Goal: Information Seeking & Learning: Learn about a topic

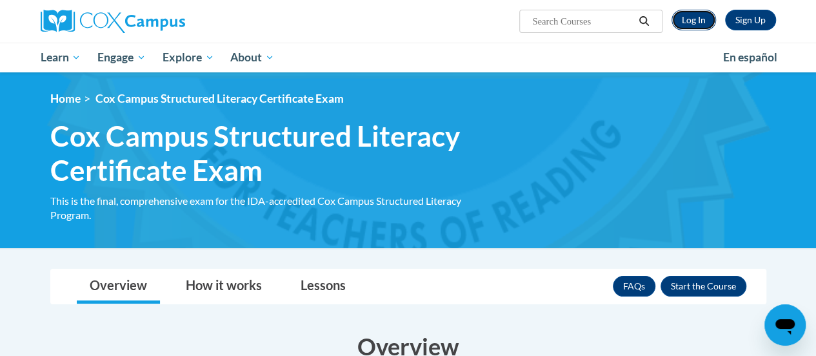
click at [698, 14] on link "Log In" at bounding box center [694, 20] width 45 height 21
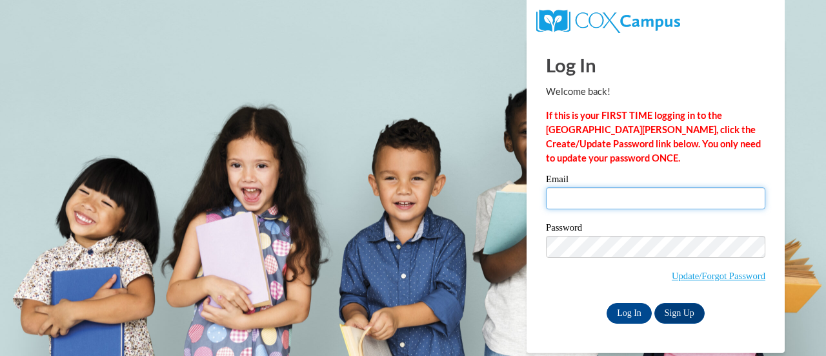
click at [655, 194] on input "Email" at bounding box center [655, 198] width 219 height 22
type input "mcscrib@sunprairieschools.org"
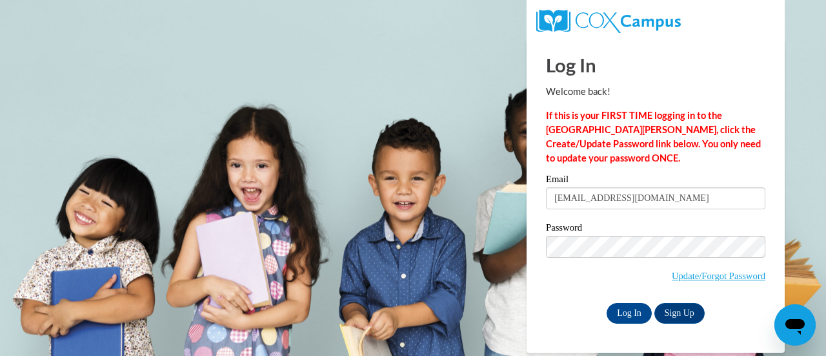
click at [559, 291] on div "Password Update/Forgot Password" at bounding box center [655, 261] width 219 height 76
click at [626, 317] on input "Log In" at bounding box center [629, 313] width 45 height 21
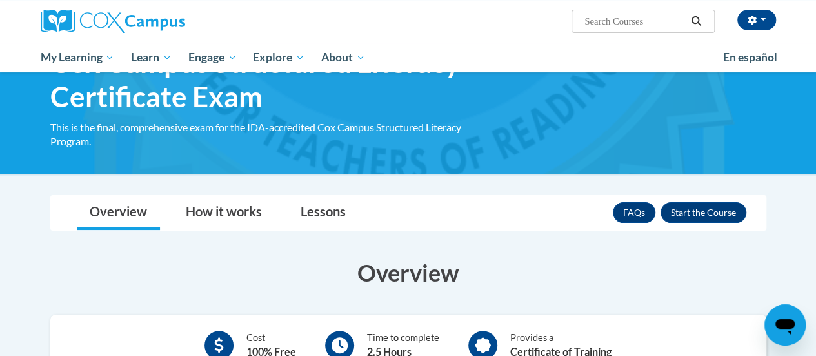
scroll to position [70, 0]
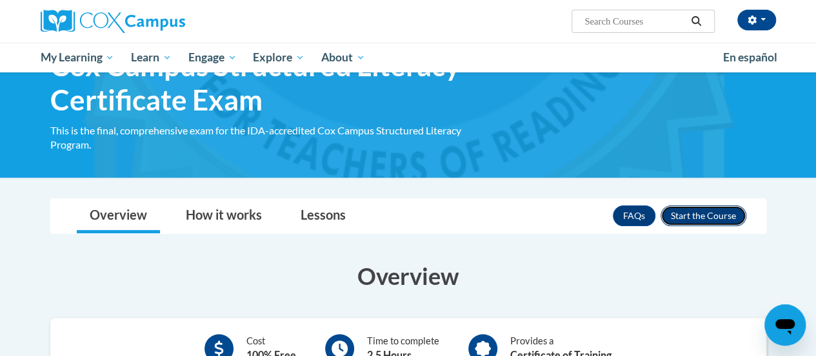
click at [721, 214] on button "Enroll" at bounding box center [704, 215] width 86 height 21
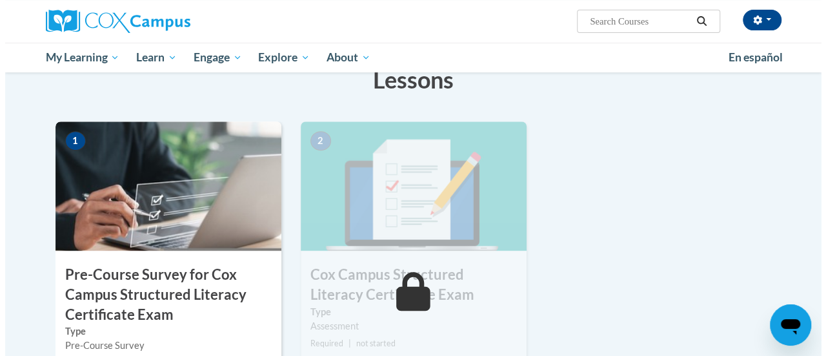
scroll to position [348, 0]
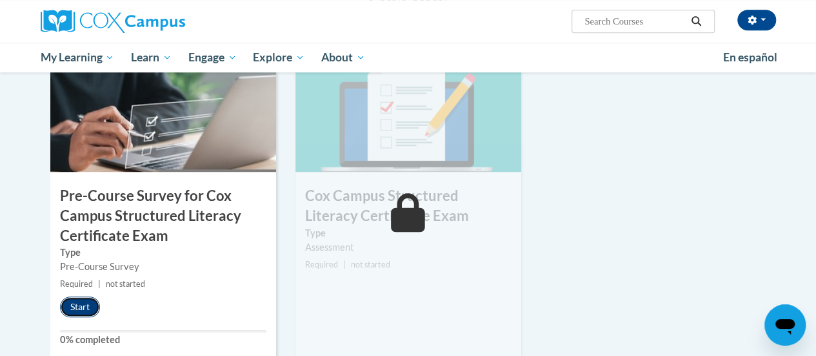
click at [74, 299] on button "Start" at bounding box center [80, 306] width 40 height 21
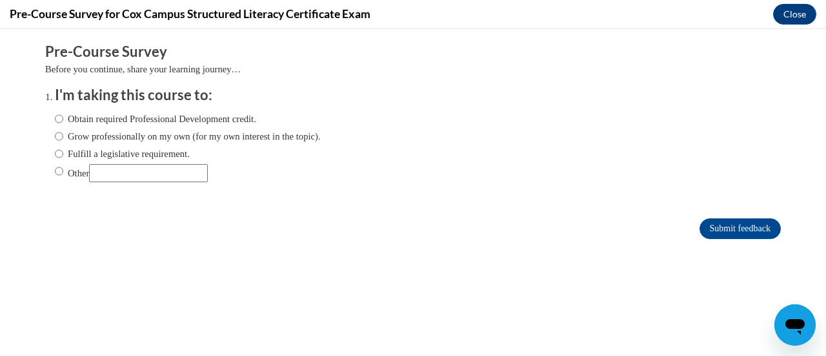
scroll to position [0, 0]
click at [55, 116] on input "Obtain required Professional Development credit." at bounding box center [59, 119] width 8 height 14
radio input "true"
click at [709, 223] on input "Submit feedback" at bounding box center [740, 228] width 81 height 21
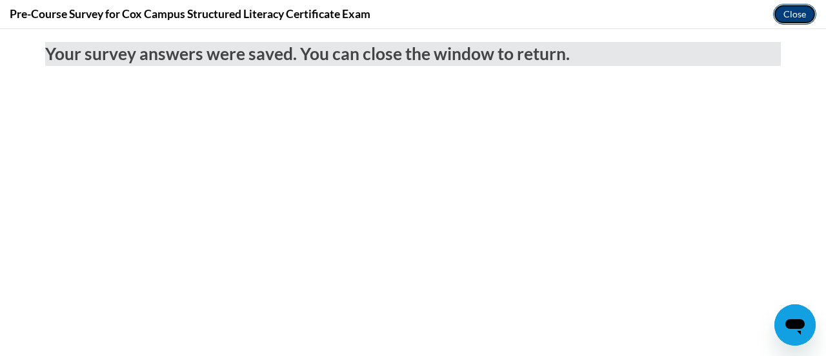
click at [785, 17] on button "Close" at bounding box center [794, 14] width 43 height 21
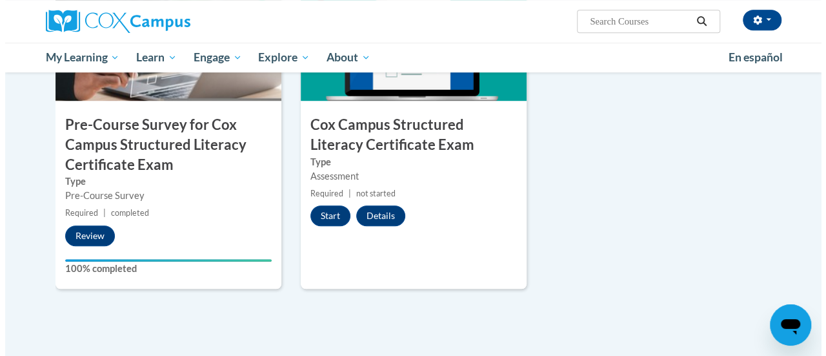
scroll to position [420, 0]
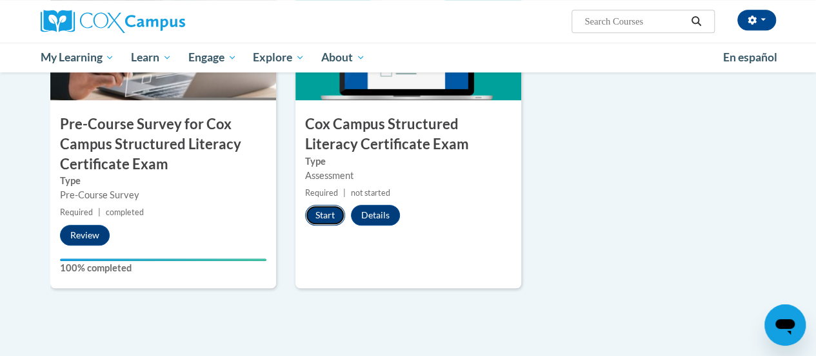
click at [324, 208] on button "Start" at bounding box center [325, 215] width 40 height 21
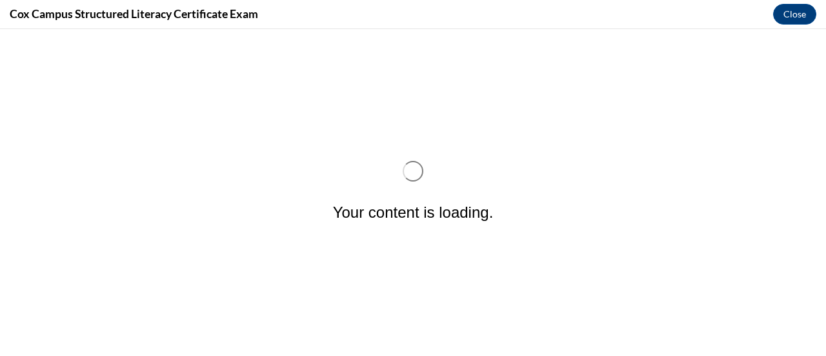
scroll to position [0, 0]
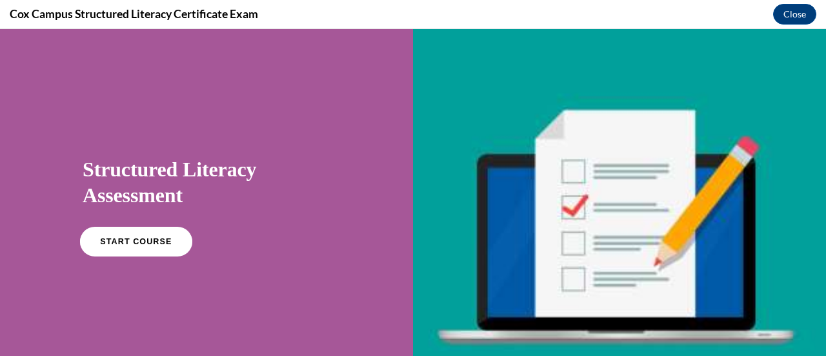
click at [143, 245] on span "START COURSE" at bounding box center [136, 242] width 72 height 10
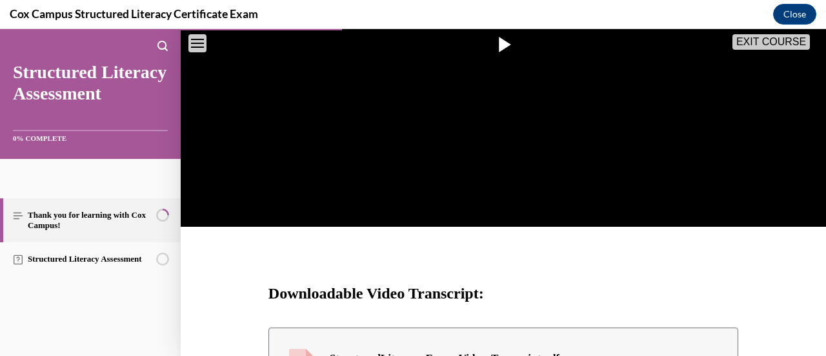
scroll to position [384, 0]
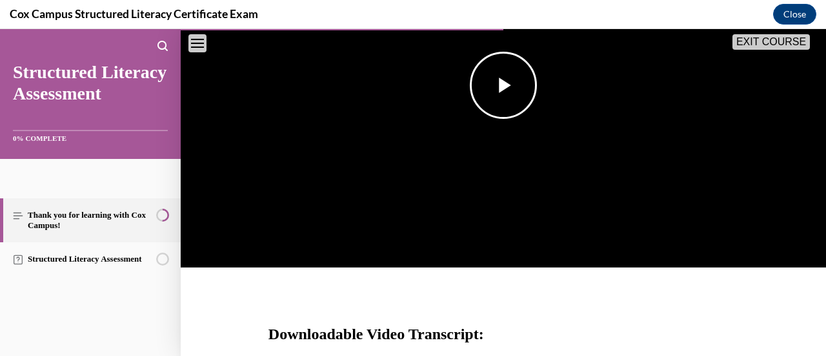
click at [503, 85] on span "Video player" at bounding box center [503, 85] width 0 height 0
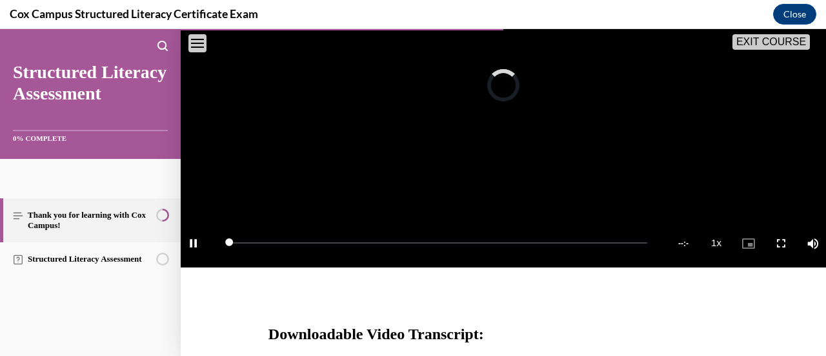
scroll to position [280, 0]
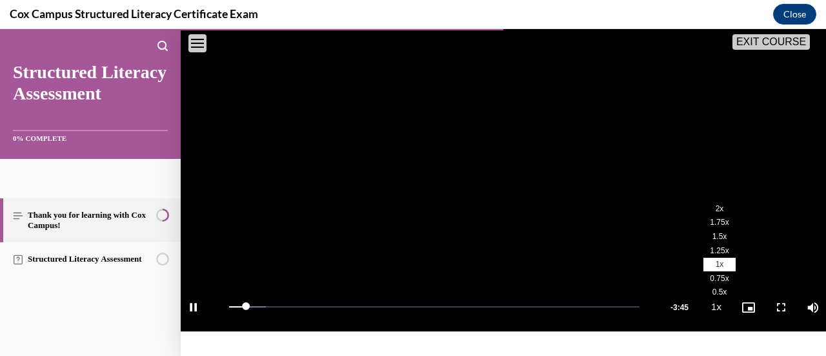
click at [710, 227] on span "1.75x" at bounding box center [719, 221] width 19 height 9
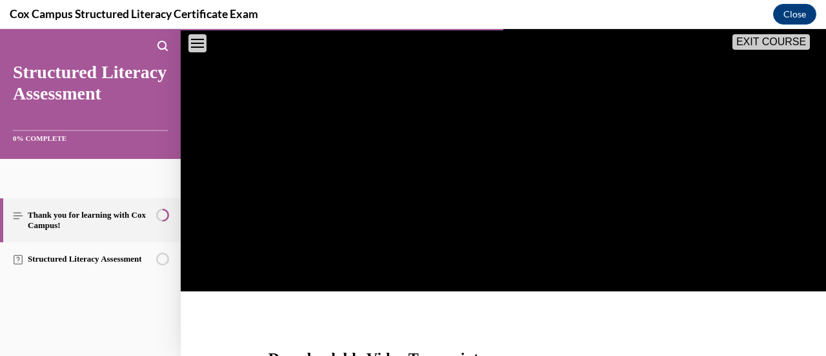
scroll to position [315, 0]
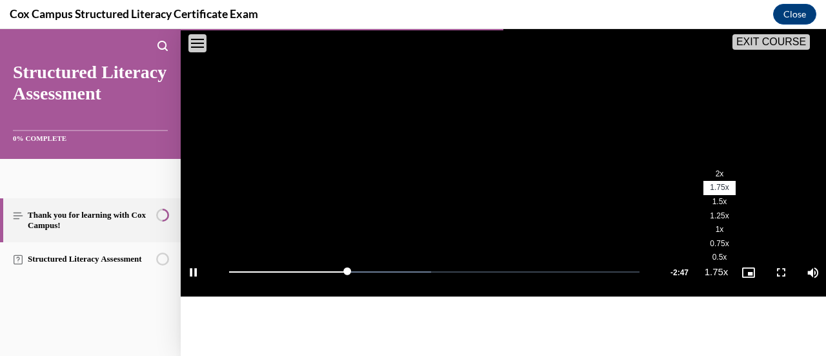
click at [716, 178] on span "2x" at bounding box center [720, 173] width 8 height 9
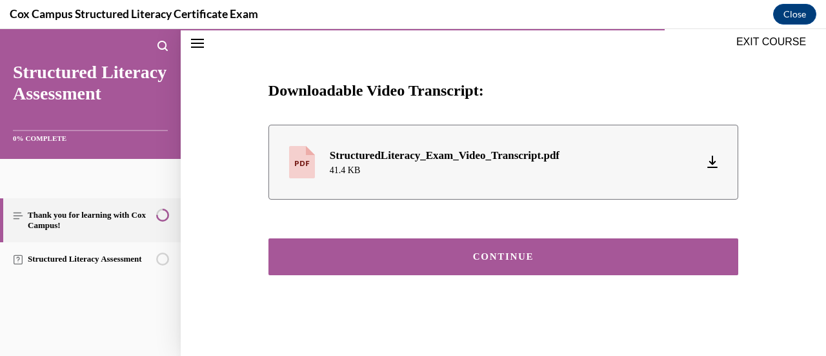
scroll to position [610, 0]
click at [381, 268] on button "CONTINUE" at bounding box center [503, 256] width 470 height 37
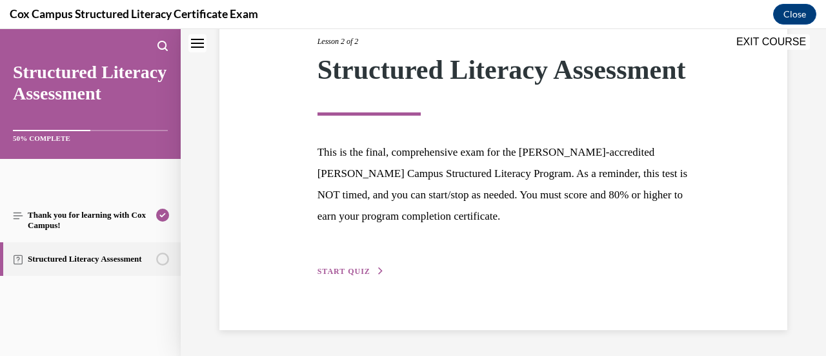
scroll to position [200, 0]
click at [332, 274] on span "START QUIZ" at bounding box center [343, 271] width 53 height 9
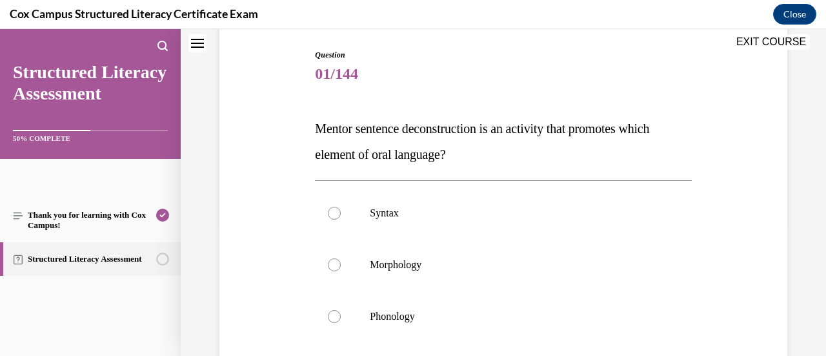
scroll to position [171, 0]
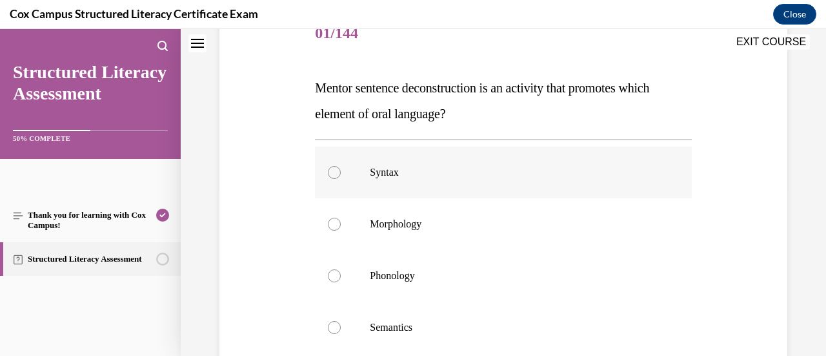
click at [444, 166] on p "Syntax" at bounding box center [514, 172] width 289 height 13
click at [341, 166] on input "Syntax" at bounding box center [334, 172] width 13 height 13
radio input "true"
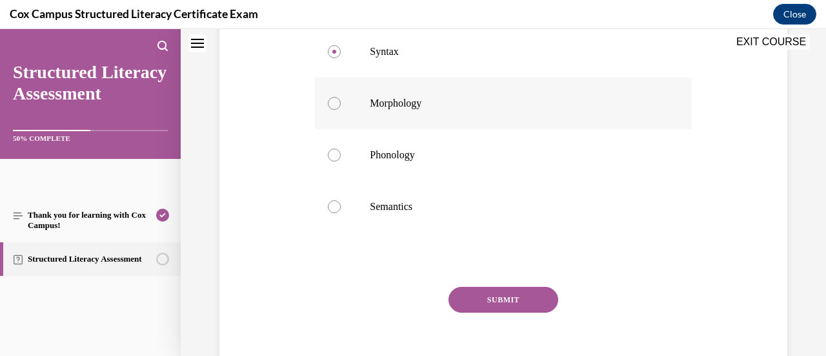
scroll to position [315, 0]
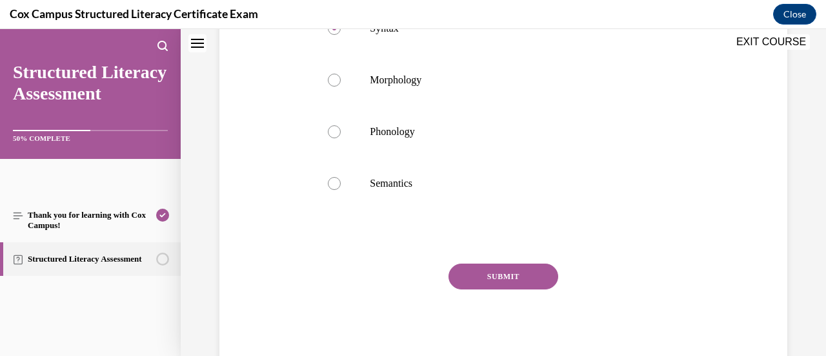
click at [491, 281] on button "SUBMIT" at bounding box center [503, 276] width 110 height 26
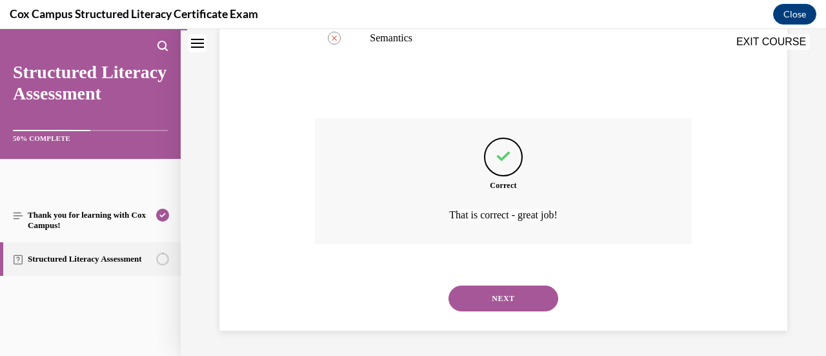
click at [472, 300] on button "NEXT" at bounding box center [503, 298] width 110 height 26
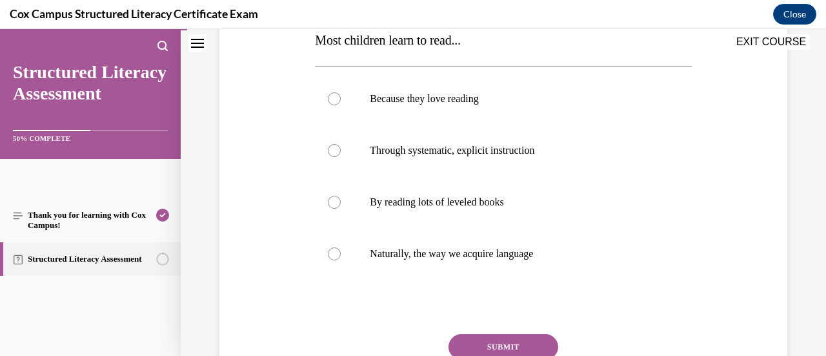
scroll to position [219, 0]
click at [516, 156] on label "Through systematic, explicit instruction" at bounding box center [503, 150] width 376 height 52
click at [341, 156] on input "Through systematic, explicit instruction" at bounding box center [334, 149] width 13 height 13
radio input "true"
click at [493, 343] on button "SUBMIT" at bounding box center [503, 346] width 110 height 26
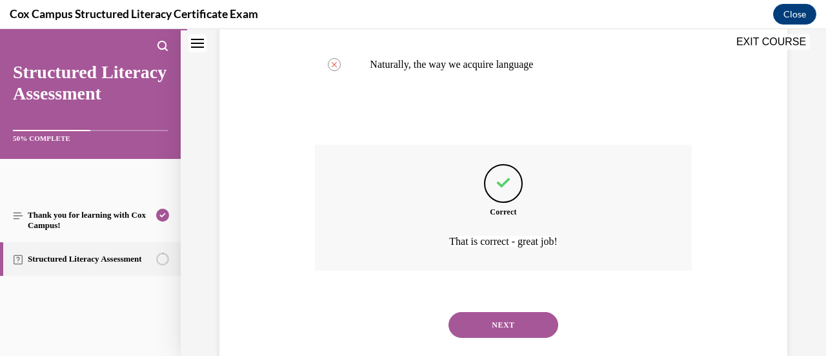
click at [486, 327] on button "NEXT" at bounding box center [503, 325] width 110 height 26
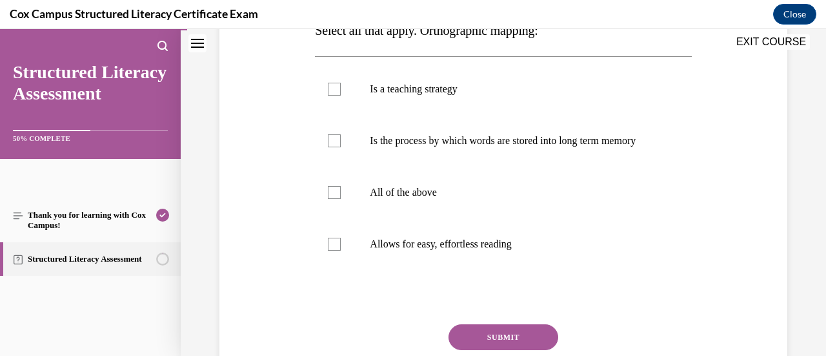
scroll to position [232, 0]
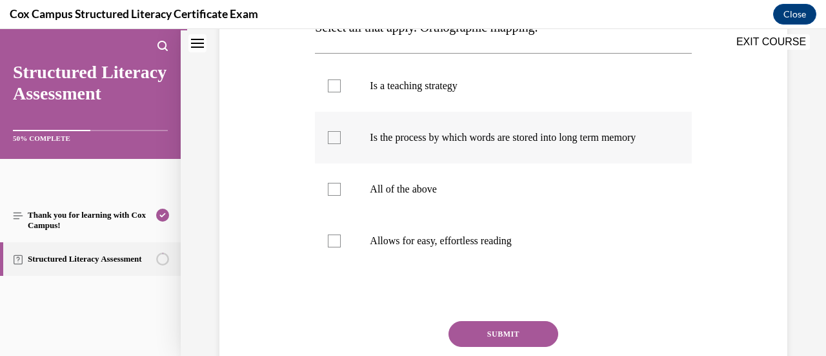
click at [330, 156] on label "Is the process by which words are stored into long term memory" at bounding box center [503, 138] width 376 height 52
click at [330, 144] on input "Is the process by which words are stored into long term memory" at bounding box center [334, 137] width 13 height 13
checkbox input "true"
click at [337, 247] on div at bounding box center [334, 240] width 13 height 13
click at [337, 247] on input "Allows for easy, effortless reading" at bounding box center [334, 240] width 13 height 13
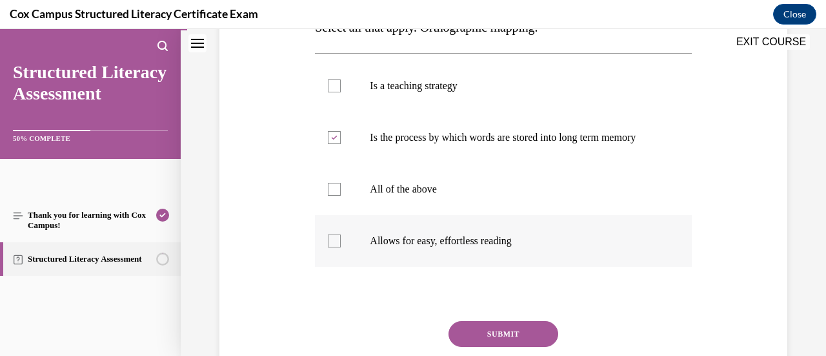
checkbox input "true"
click at [494, 345] on button "SUBMIT" at bounding box center [503, 334] width 110 height 26
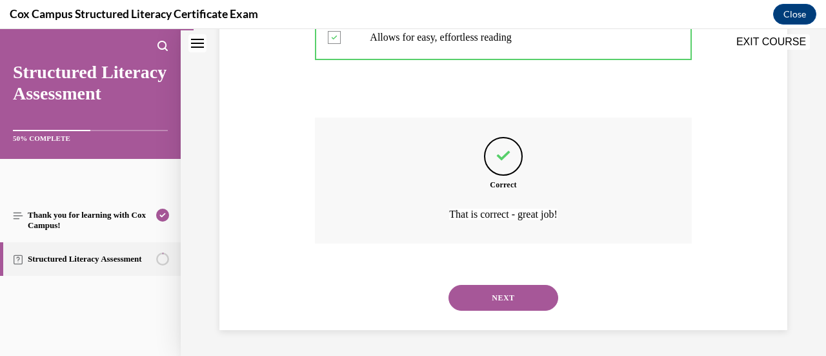
click at [475, 299] on button "NEXT" at bounding box center [503, 298] width 110 height 26
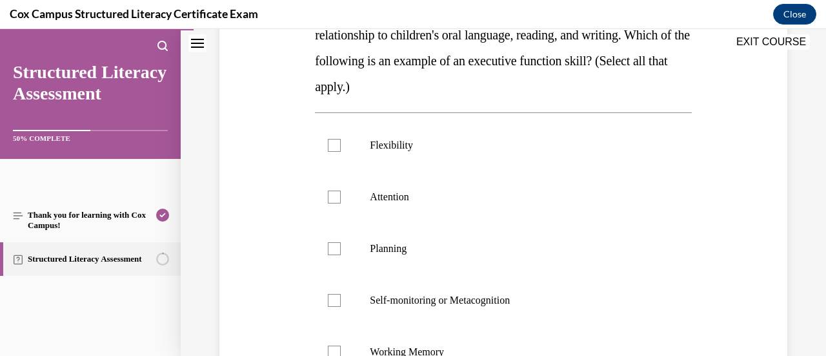
scroll to position [250, 0]
click at [396, 139] on p "Flexibility" at bounding box center [514, 145] width 289 height 13
click at [341, 139] on input "Flexibility" at bounding box center [334, 145] width 13 height 13
checkbox input "true"
click at [396, 188] on label "Attention" at bounding box center [503, 197] width 376 height 52
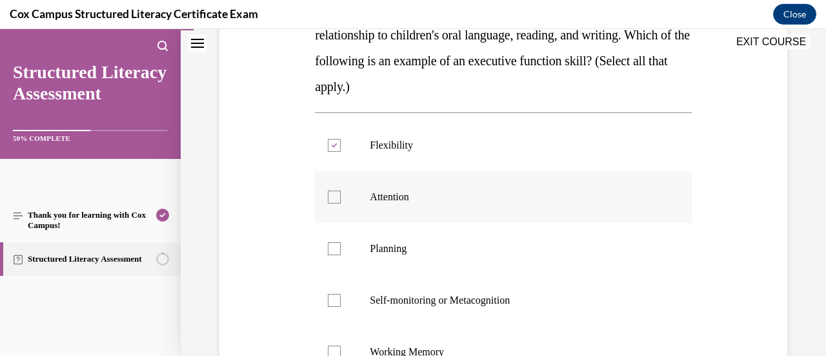
click at [341, 190] on input "Attention" at bounding box center [334, 196] width 13 height 13
checkbox input "true"
click at [394, 245] on span "Planning" at bounding box center [388, 248] width 37 height 11
click at [341, 245] on input "Planning" at bounding box center [334, 248] width 13 height 13
checkbox input "true"
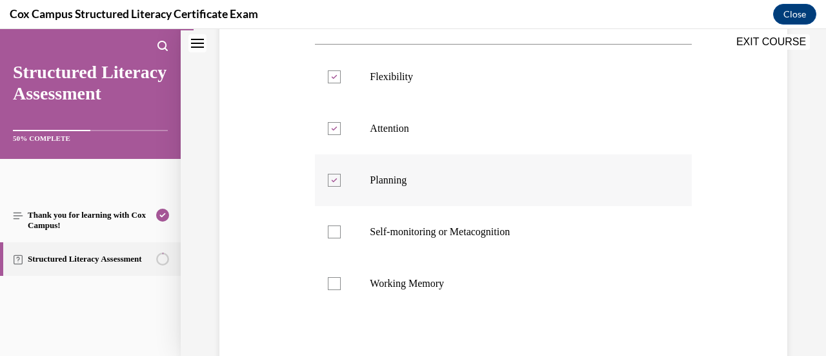
scroll to position [321, 0]
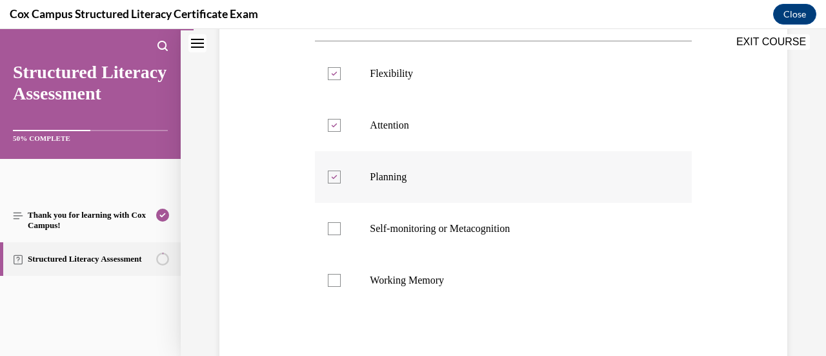
click at [394, 245] on label "Self-monitoring or Metacognition" at bounding box center [503, 229] width 376 height 52
click at [341, 235] on input "Self-monitoring or Metacognition" at bounding box center [334, 228] width 13 height 13
checkbox input "true"
click at [391, 286] on label "Working Memory" at bounding box center [503, 280] width 376 height 52
click at [341, 286] on input "Working Memory" at bounding box center [334, 280] width 13 height 13
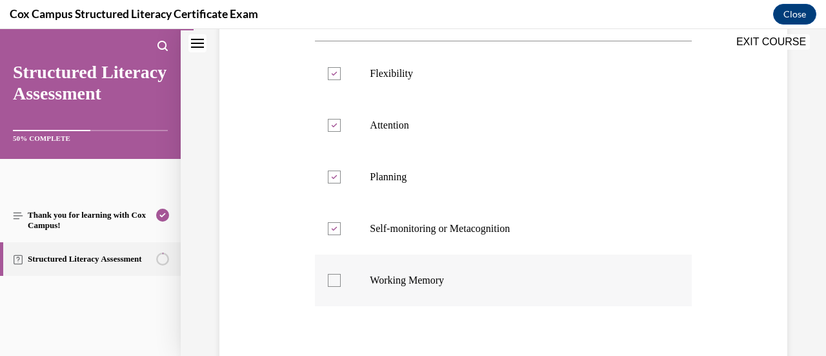
checkbox input "true"
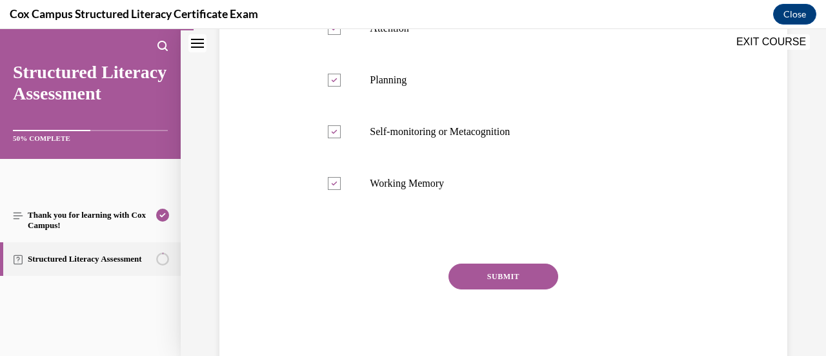
click at [491, 283] on button "SUBMIT" at bounding box center [503, 276] width 110 height 26
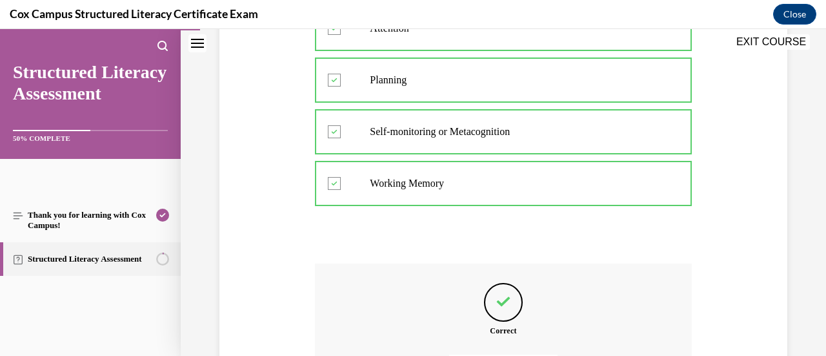
scroll to position [563, 0]
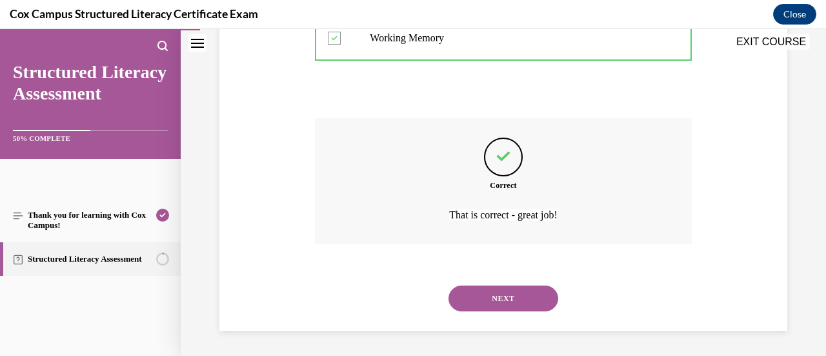
click at [472, 295] on button "NEXT" at bounding box center [503, 298] width 110 height 26
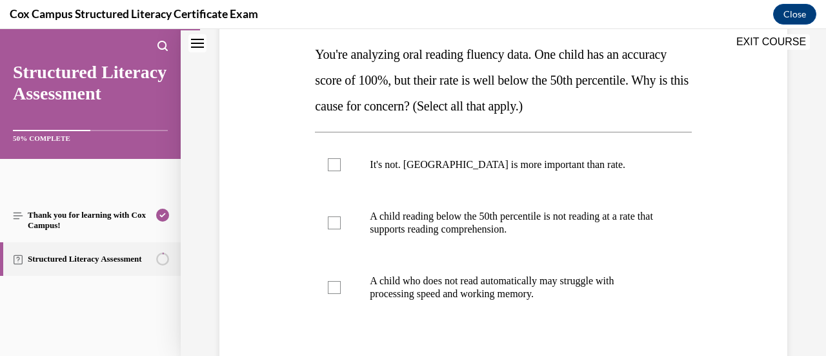
scroll to position [206, 0]
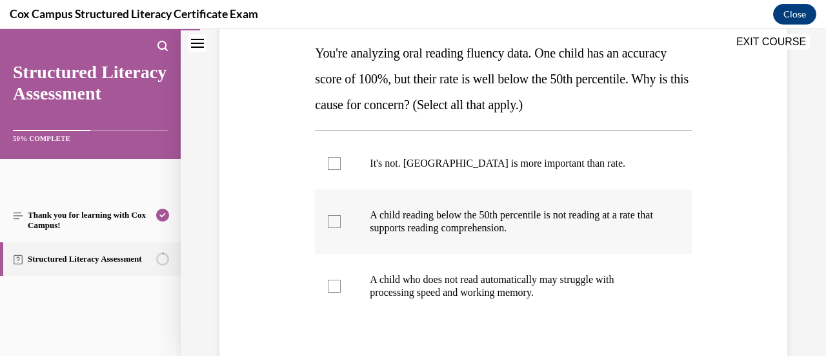
click at [471, 233] on p "A child reading below the 50th percentile is not reading at a rate that support…" at bounding box center [514, 221] width 289 height 26
click at [341, 228] on input "A child reading below the 50th percentile is not reading at a rate that support…" at bounding box center [334, 221] width 13 height 13
checkbox input "true"
click at [355, 273] on label "A child who does not read automatically may struggle with processing speed and …" at bounding box center [503, 286] width 376 height 65
click at [341, 279] on input "A child who does not read automatically may struggle with processing speed and …" at bounding box center [334, 285] width 13 height 13
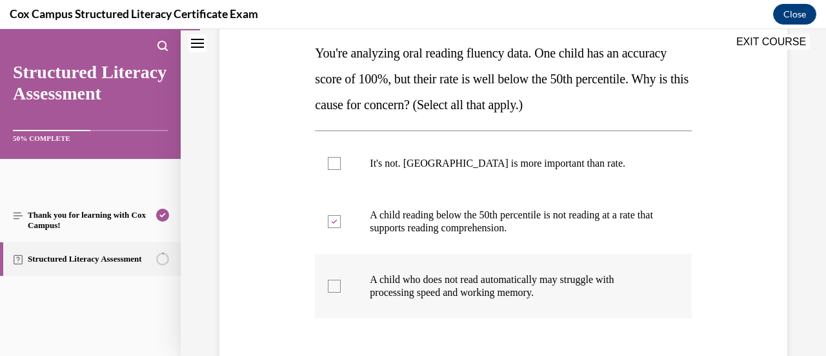
checkbox input "true"
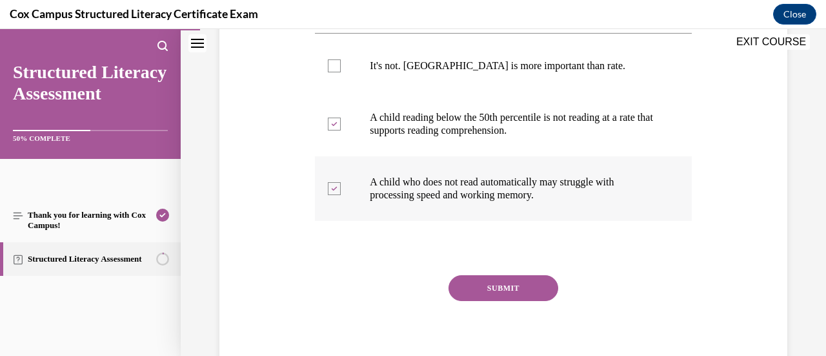
scroll to position [315, 0]
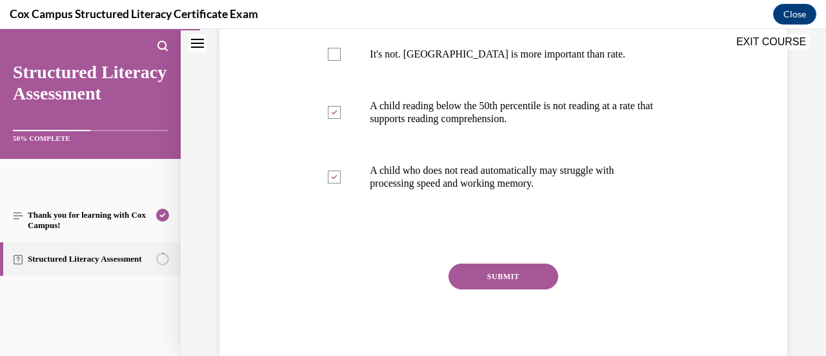
click at [480, 267] on button "SUBMIT" at bounding box center [503, 276] width 110 height 26
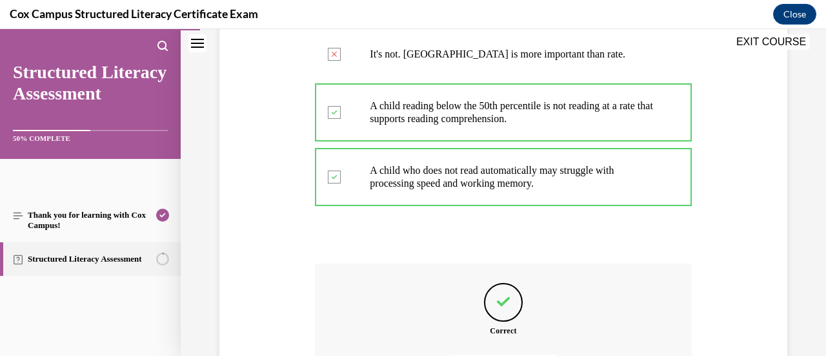
scroll to position [460, 0]
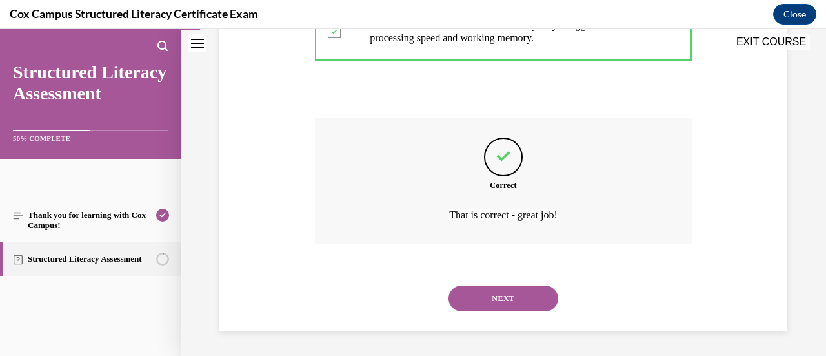
click at [497, 294] on button "NEXT" at bounding box center [503, 298] width 110 height 26
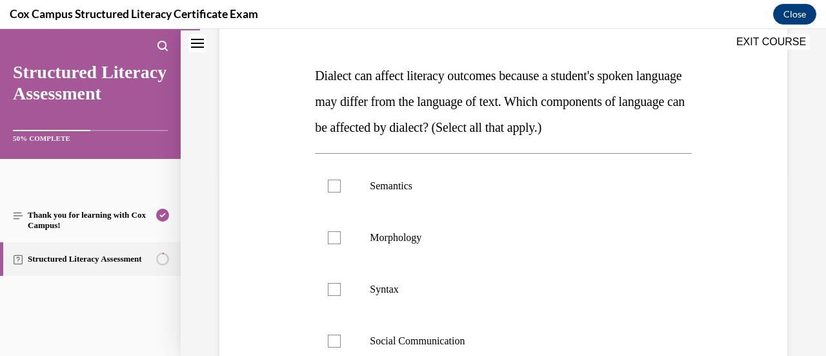
scroll to position [184, 0]
click at [378, 190] on p "Semantics" at bounding box center [514, 185] width 289 height 13
click at [341, 190] on input "Semantics" at bounding box center [334, 185] width 13 height 13
checkbox input "true"
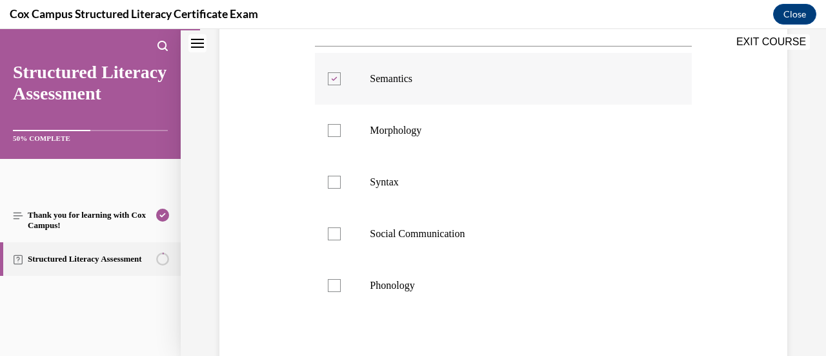
scroll to position [291, 0]
click at [383, 237] on p "Social Communication" at bounding box center [514, 233] width 289 height 13
click at [341, 237] on input "Social Communication" at bounding box center [334, 233] width 13 height 13
checkbox input "true"
click at [376, 277] on label "Phonology" at bounding box center [503, 285] width 376 height 52
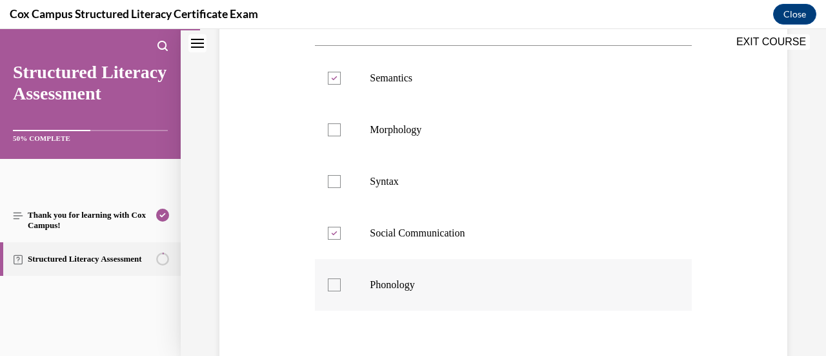
click at [341, 278] on input "Phonology" at bounding box center [334, 284] width 13 height 13
checkbox input "true"
click at [393, 125] on span "Morphology" at bounding box center [396, 129] width 52 height 11
click at [341, 125] on input "Morphology" at bounding box center [334, 129] width 13 height 13
checkbox input "true"
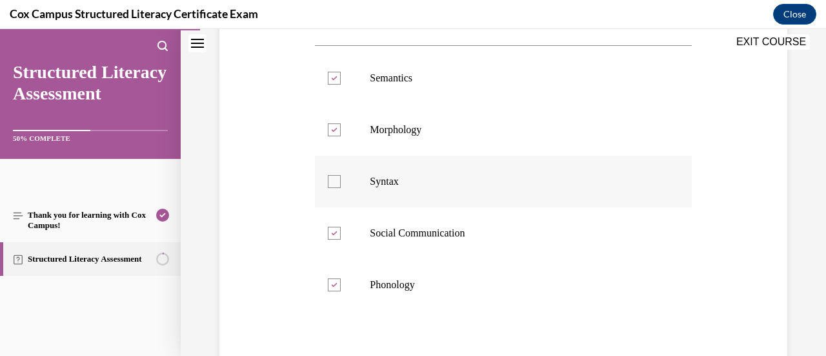
click at [392, 173] on label "Syntax" at bounding box center [503, 182] width 376 height 52
click at [341, 175] on input "Syntax" at bounding box center [334, 181] width 13 height 13
checkbox input "true"
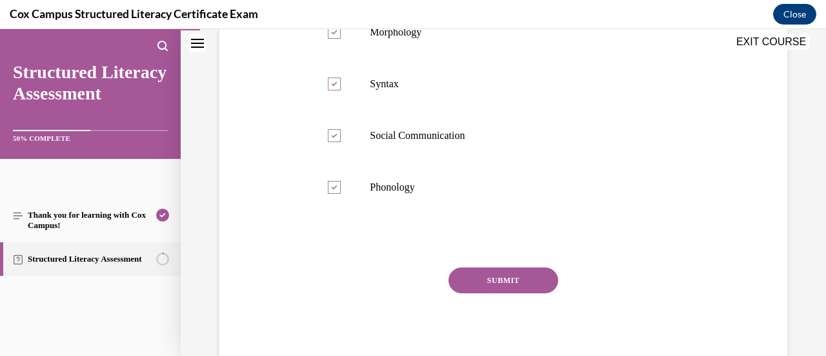
scroll to position [392, 0]
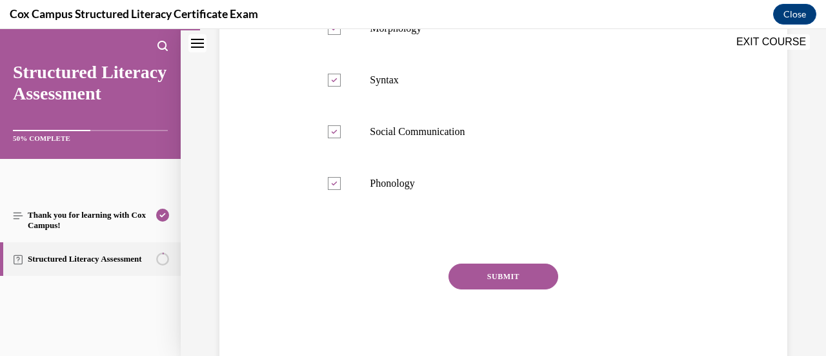
click at [461, 268] on button "SUBMIT" at bounding box center [503, 276] width 110 height 26
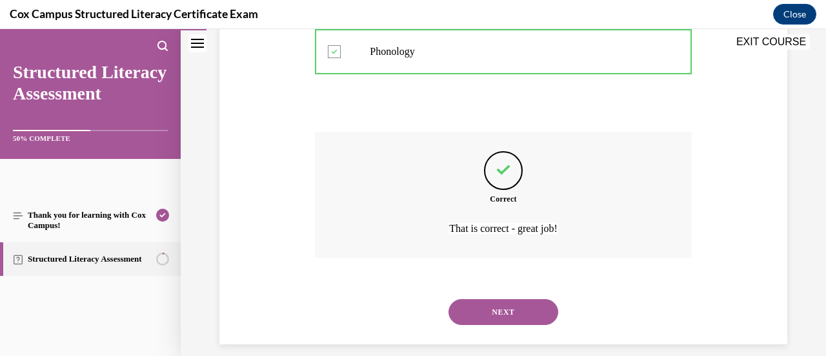
click at [469, 305] on button "NEXT" at bounding box center [503, 312] width 110 height 26
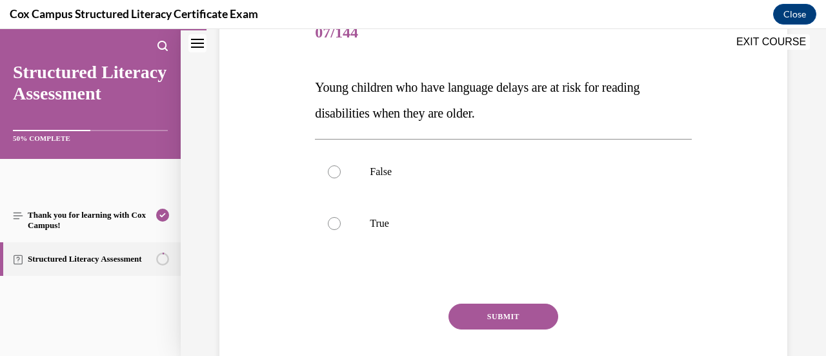
scroll to position [172, 0]
click at [475, 190] on label "False" at bounding box center [503, 171] width 376 height 52
click at [341, 177] on input "False" at bounding box center [334, 171] width 13 height 13
radio input "true"
click at [489, 310] on button "SUBMIT" at bounding box center [503, 316] width 110 height 26
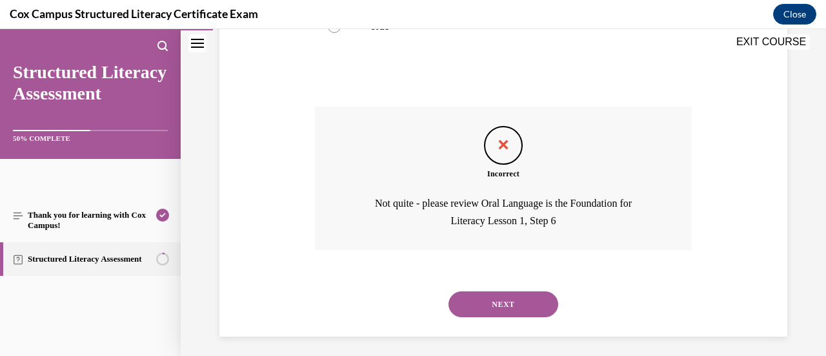
click at [490, 297] on button "NEXT" at bounding box center [503, 304] width 110 height 26
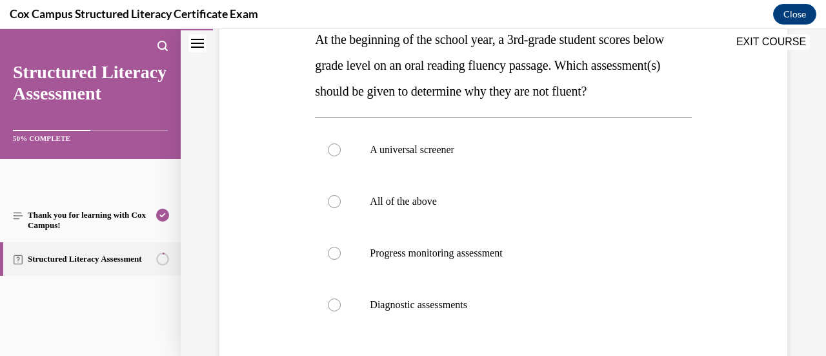
scroll to position [220, 0]
click at [492, 216] on label "All of the above" at bounding box center [503, 201] width 376 height 52
click at [341, 207] on input "All of the above" at bounding box center [334, 200] width 13 height 13
radio input "true"
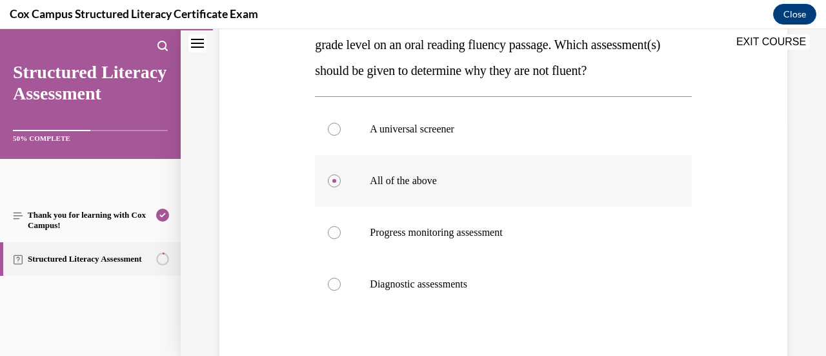
scroll to position [240, 0]
click at [476, 288] on label "Diagnostic assessments" at bounding box center [503, 284] width 376 height 52
click at [341, 288] on input "Diagnostic assessments" at bounding box center [334, 283] width 13 height 13
radio input "true"
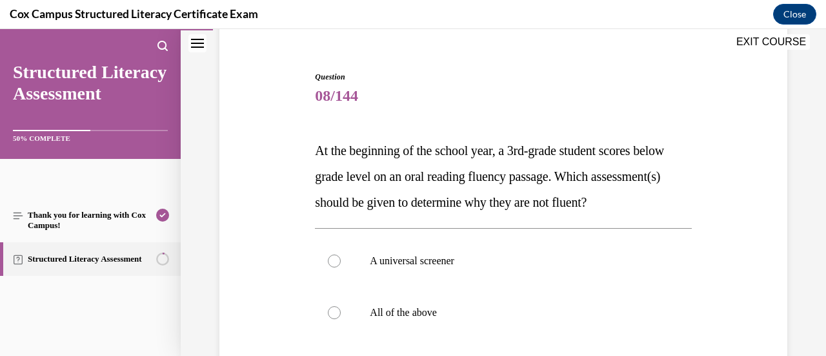
scroll to position [367, 0]
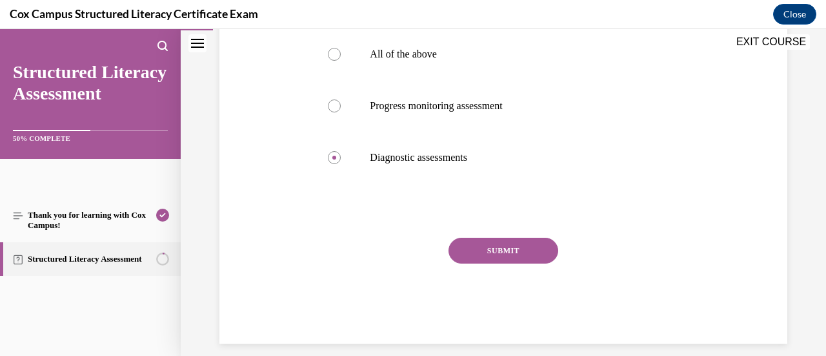
click at [490, 263] on button "SUBMIT" at bounding box center [503, 250] width 110 height 26
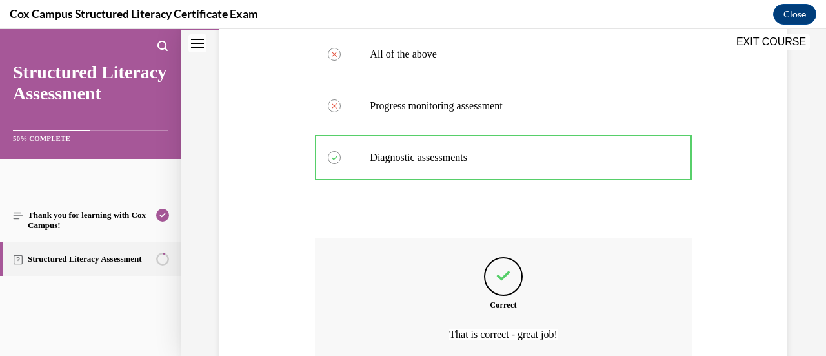
scroll to position [512, 0]
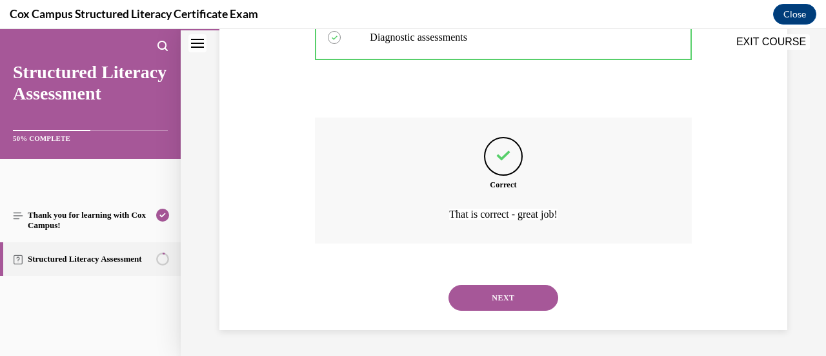
click at [490, 307] on button "NEXT" at bounding box center [503, 298] width 110 height 26
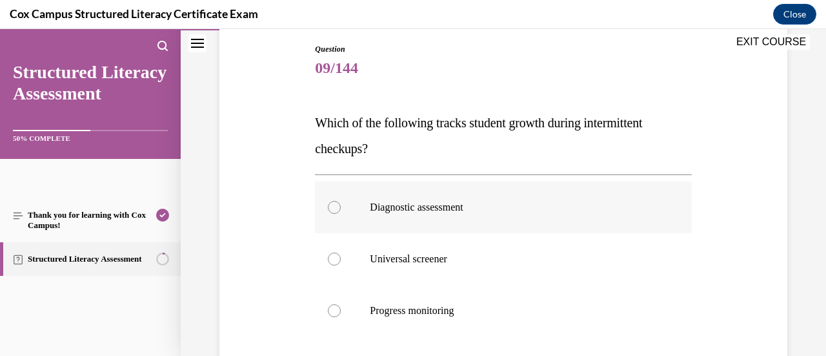
scroll to position [219, 0]
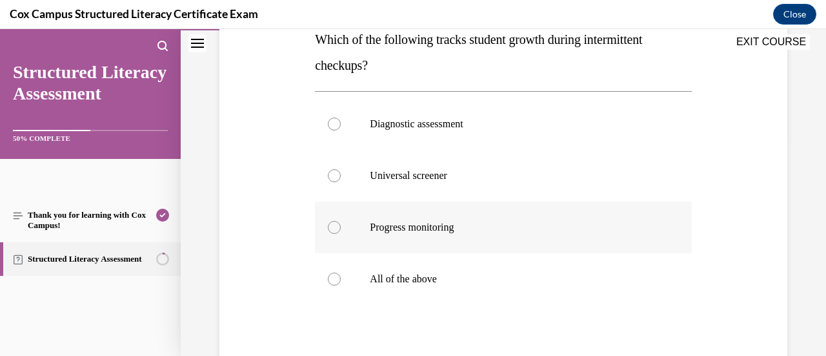
click at [515, 232] on p "Progress monitoring" at bounding box center [514, 227] width 289 height 13
click at [341, 232] on input "Progress monitoring" at bounding box center [334, 227] width 13 height 13
radio input "true"
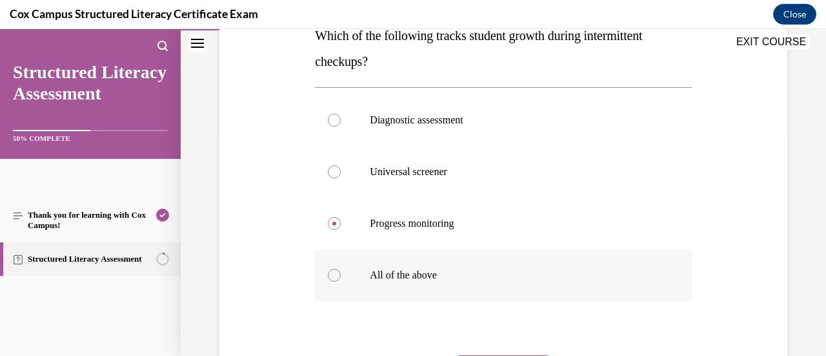
scroll to position [315, 0]
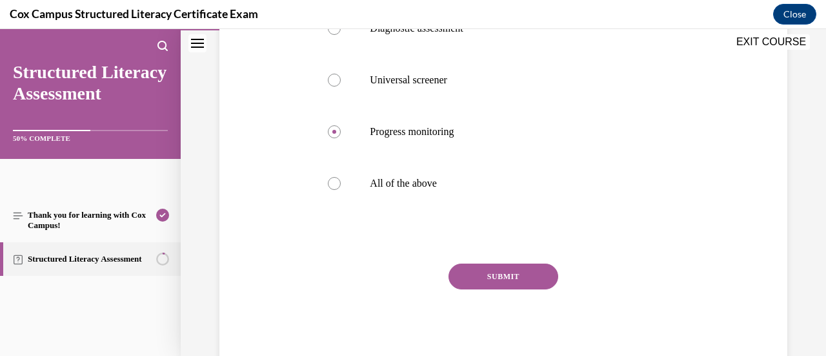
click at [490, 285] on button "SUBMIT" at bounding box center [503, 276] width 110 height 26
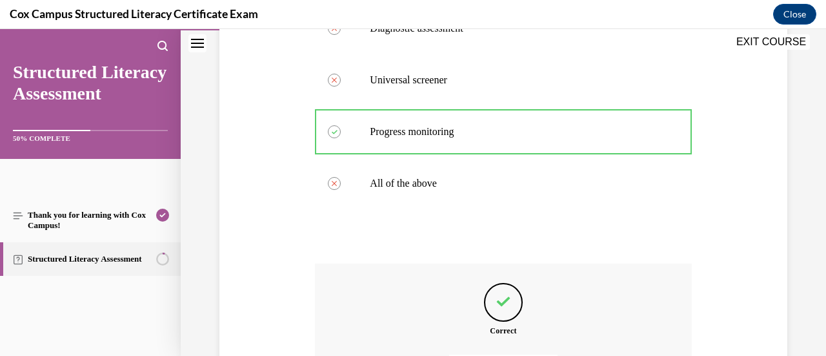
scroll to position [460, 0]
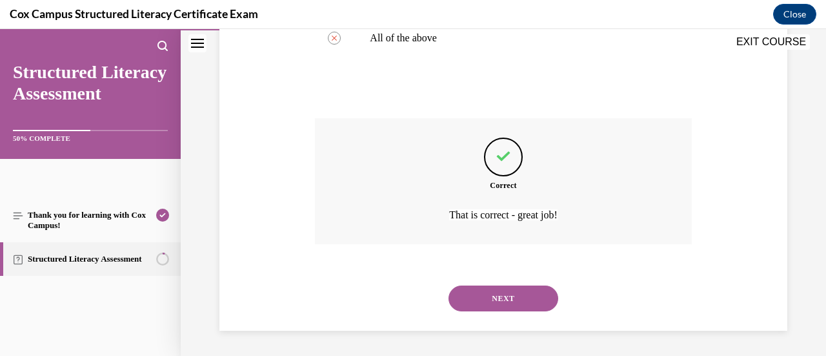
click at [463, 301] on button "NEXT" at bounding box center [503, 298] width 110 height 26
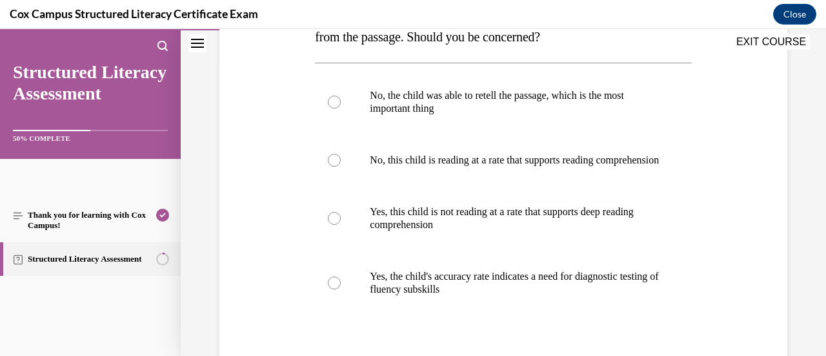
scroll to position [335, 0]
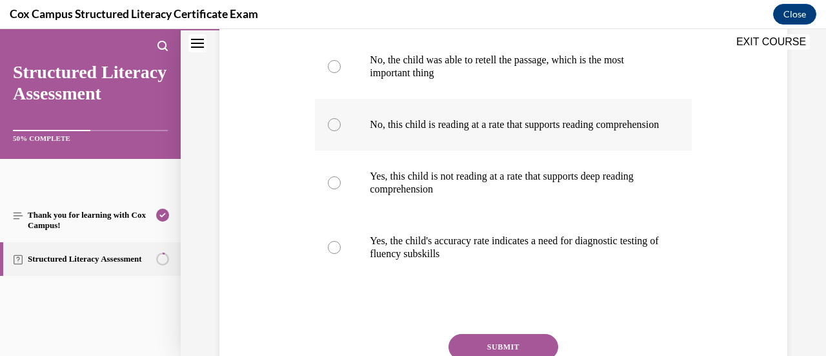
click at [583, 109] on label "No, this child is reading at a rate that supports reading comprehension" at bounding box center [503, 125] width 376 height 52
click at [341, 118] on input "No, this child is reading at a rate that supports reading comprehension" at bounding box center [334, 124] width 13 height 13
radio input "true"
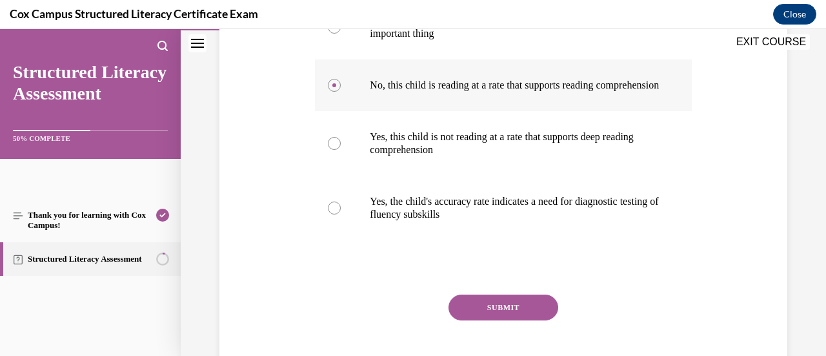
scroll to position [381, 0]
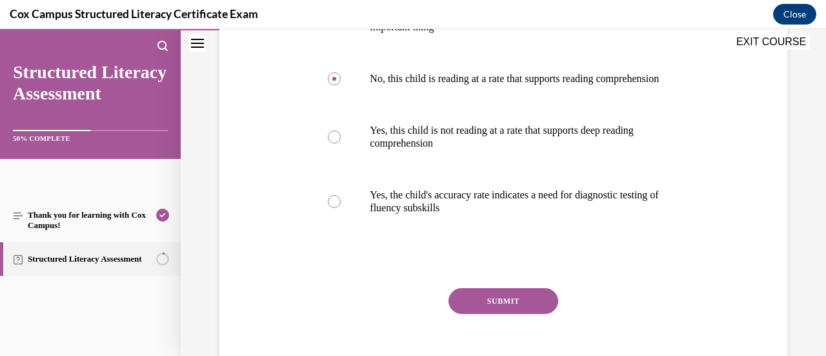
click at [494, 314] on button "SUBMIT" at bounding box center [503, 301] width 110 height 26
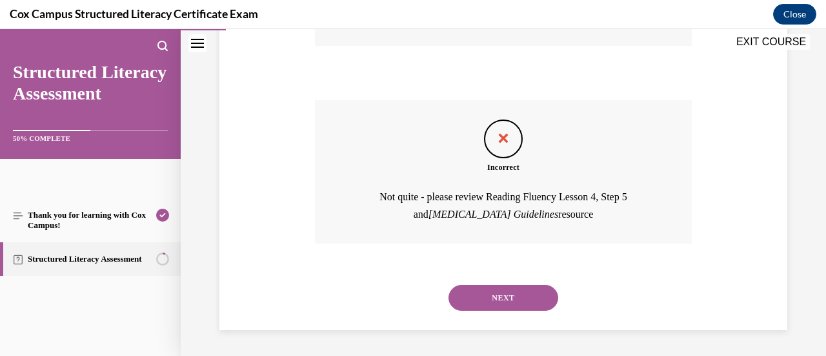
scroll to position [581, 0]
click at [465, 305] on button "NEXT" at bounding box center [503, 298] width 110 height 26
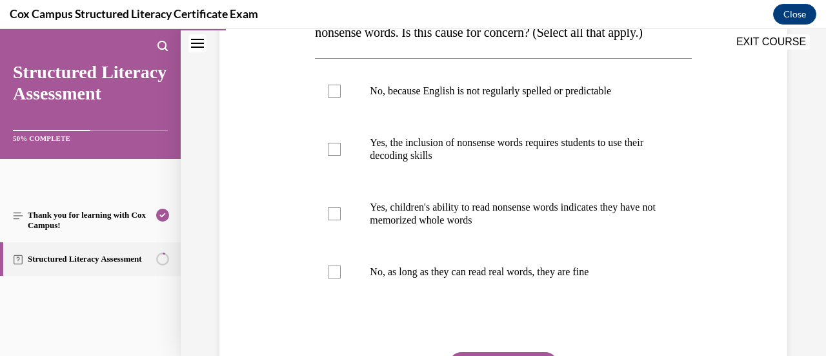
scroll to position [301, 0]
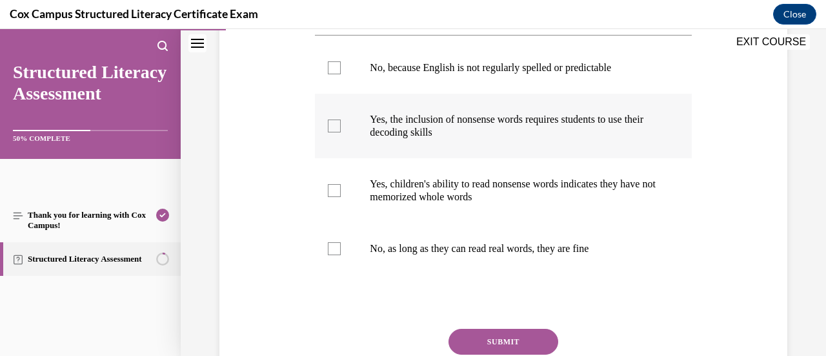
click at [523, 139] on p "Yes, the inclusion of nonsense words requires students to use their decoding sk…" at bounding box center [514, 126] width 289 height 26
click at [341, 132] on input "Yes, the inclusion of nonsense words requires students to use their decoding sk…" at bounding box center [334, 125] width 13 height 13
checkbox input "true"
click at [529, 223] on label "Yes, children's ability to read nonsense words indicates they have not memorize…" at bounding box center [503, 190] width 376 height 65
click at [341, 197] on input "Yes, children's ability to read nonsense words indicates they have not memorize…" at bounding box center [334, 190] width 13 height 13
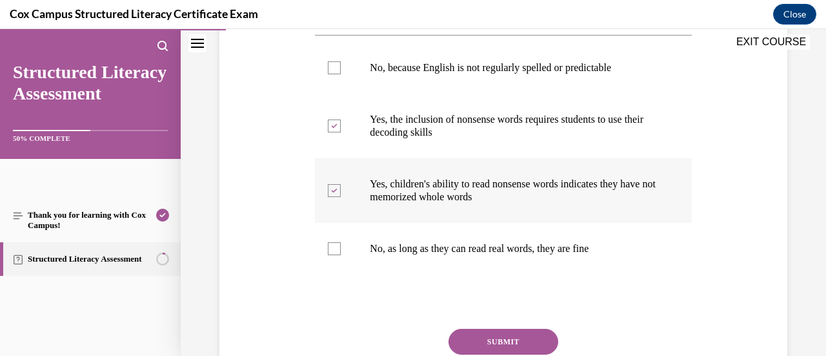
drag, startPoint x: 529, startPoint y: 235, endPoint x: 493, endPoint y: 221, distance: 38.8
click at [493, 203] on p "Yes, children's ability to read nonsense words indicates they have not memorize…" at bounding box center [514, 190] width 289 height 26
click at [341, 197] on input "Yes, children's ability to read nonsense words indicates they have not memorize…" at bounding box center [334, 190] width 13 height 13
click at [454, 203] on p "Yes, children's ability to read nonsense words indicates they have not memorize…" at bounding box center [514, 190] width 289 height 26
click at [341, 197] on input "Yes, children's ability to read nonsense words indicates they have not memorize…" at bounding box center [334, 190] width 13 height 13
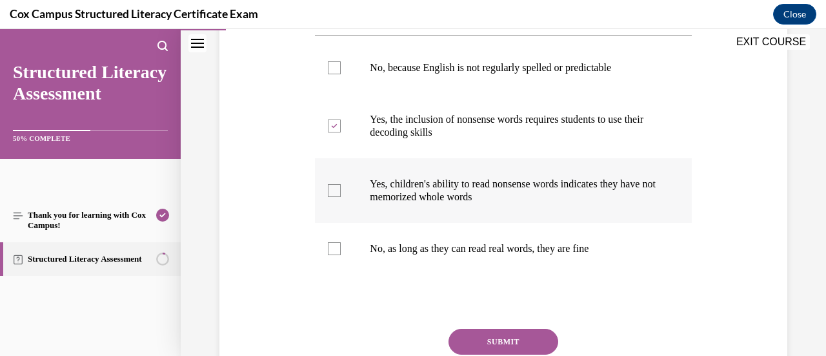
checkbox input "true"
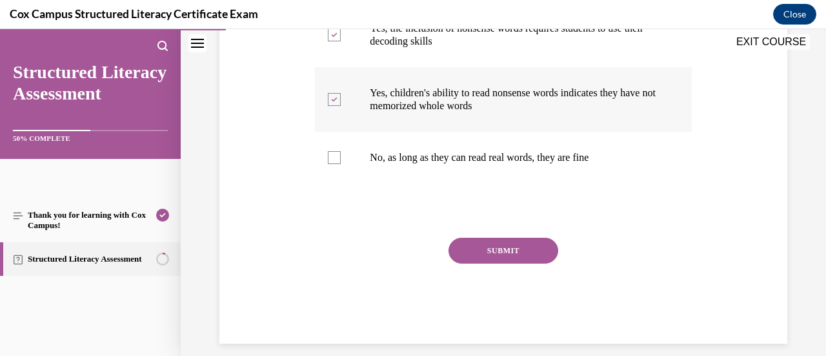
scroll to position [392, 0]
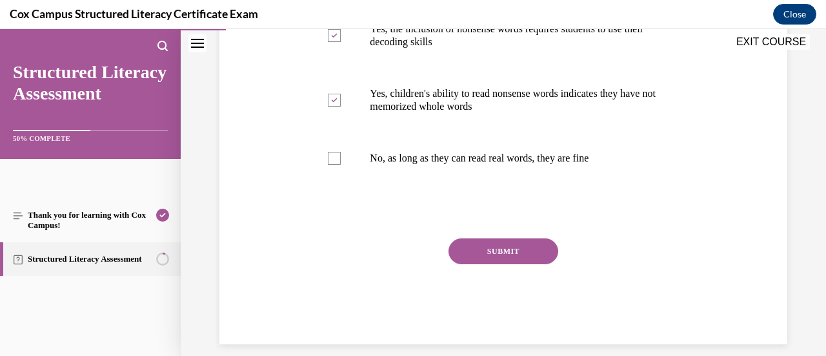
click at [492, 264] on button "SUBMIT" at bounding box center [503, 251] width 110 height 26
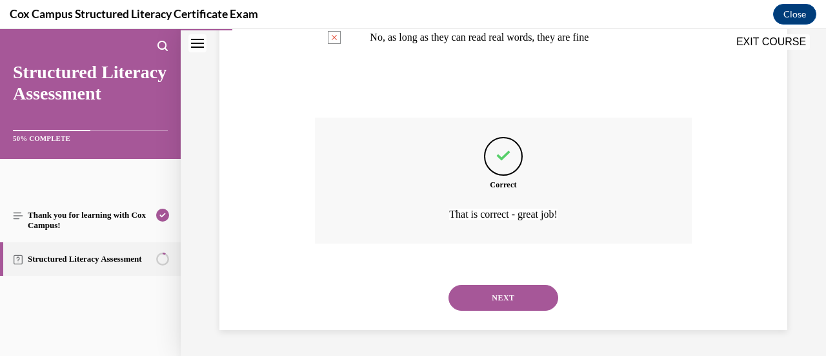
click at [478, 305] on button "NEXT" at bounding box center [503, 298] width 110 height 26
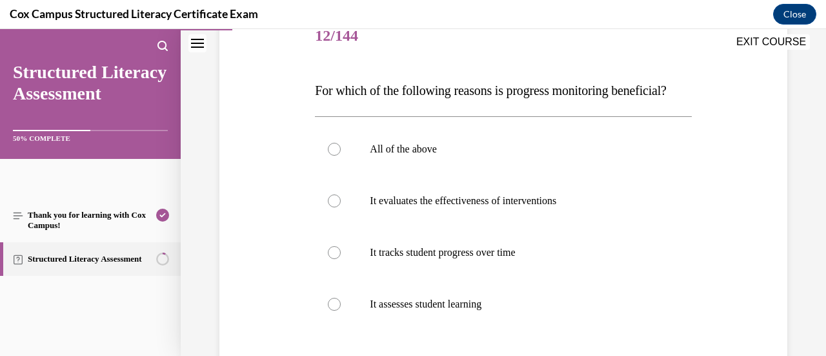
scroll to position [278, 0]
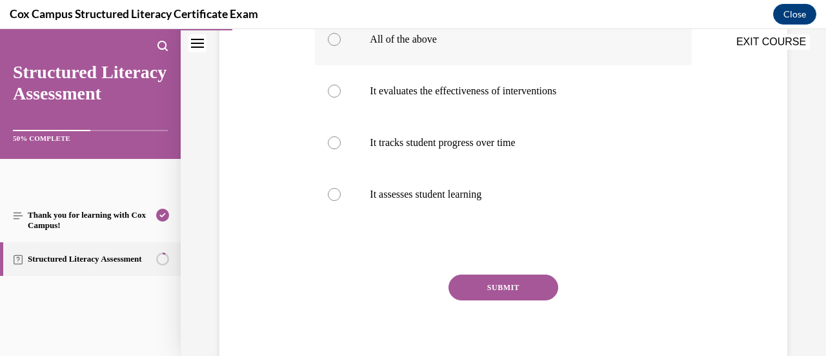
click at [510, 65] on label "All of the above" at bounding box center [503, 40] width 376 height 52
click at [341, 46] on input "All of the above" at bounding box center [334, 39] width 13 height 13
radio input "true"
click at [492, 300] on button "SUBMIT" at bounding box center [503, 287] width 110 height 26
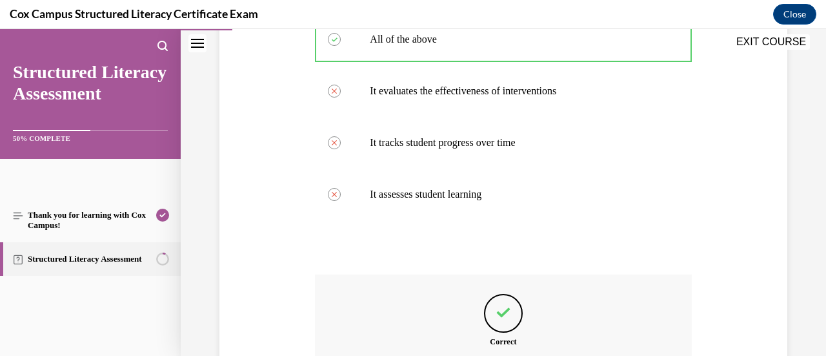
scroll to position [460, 0]
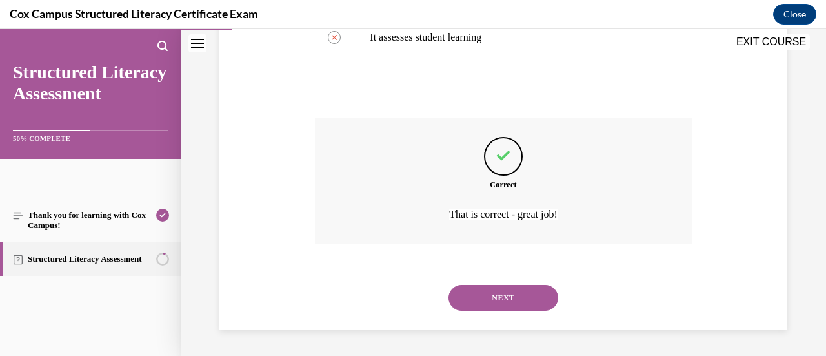
click at [454, 302] on button "NEXT" at bounding box center [503, 298] width 110 height 26
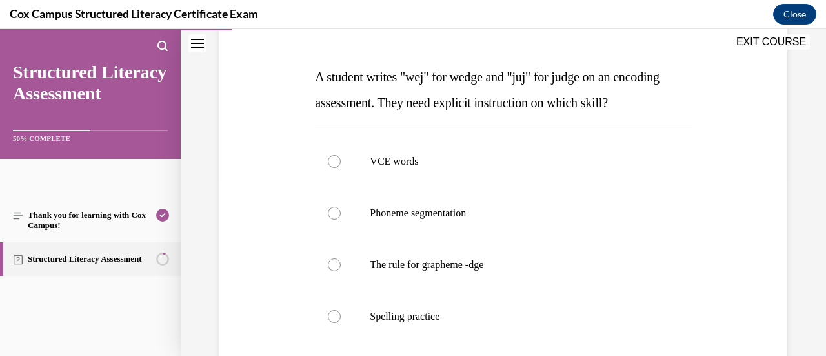
scroll to position [183, 0]
click at [461, 270] on label "The rule for grapheme -dge" at bounding box center [503, 264] width 376 height 52
click at [341, 270] on input "The rule for grapheme -dge" at bounding box center [334, 263] width 13 height 13
radio input "true"
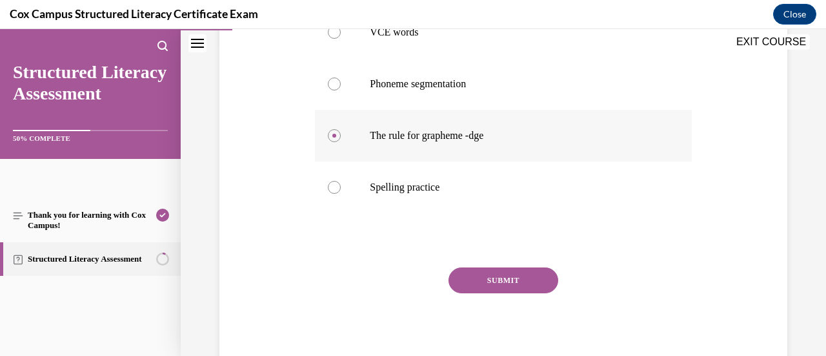
scroll to position [312, 0]
click at [477, 272] on button "SUBMIT" at bounding box center [503, 279] width 110 height 26
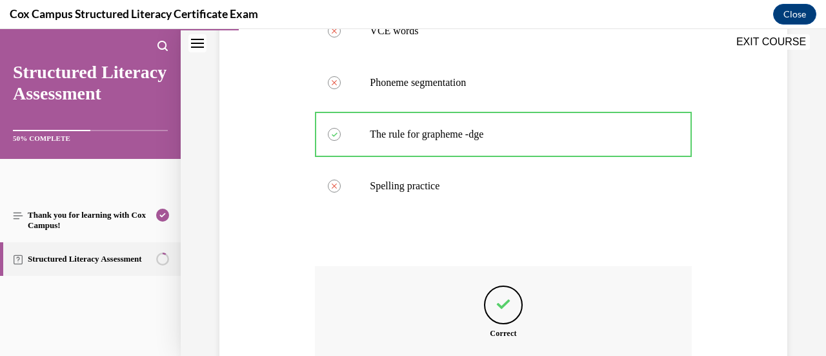
scroll to position [460, 0]
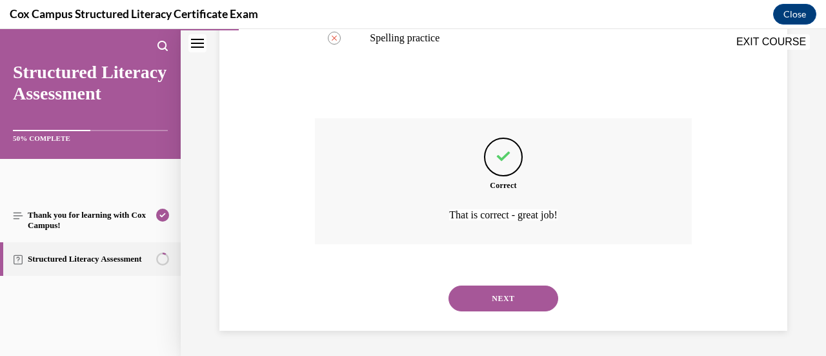
click at [503, 297] on button "NEXT" at bounding box center [503, 298] width 110 height 26
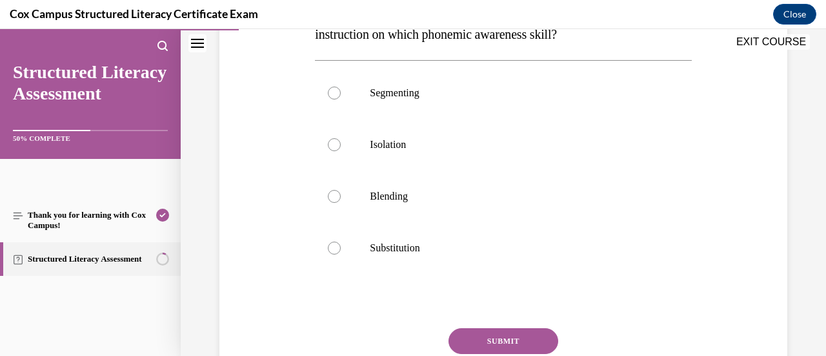
scroll to position [254, 0]
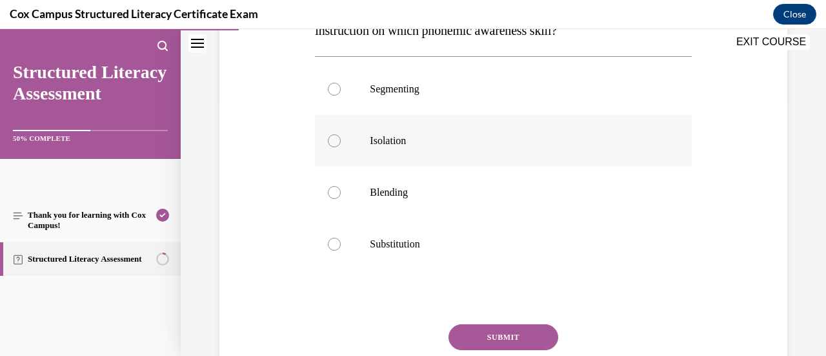
click at [517, 137] on p "Isolation" at bounding box center [514, 140] width 289 height 13
click at [341, 137] on input "Isolation" at bounding box center [334, 140] width 13 height 13
radio input "true"
click at [478, 84] on p "Segmenting" at bounding box center [514, 89] width 289 height 13
click at [341, 84] on input "Segmenting" at bounding box center [334, 89] width 13 height 13
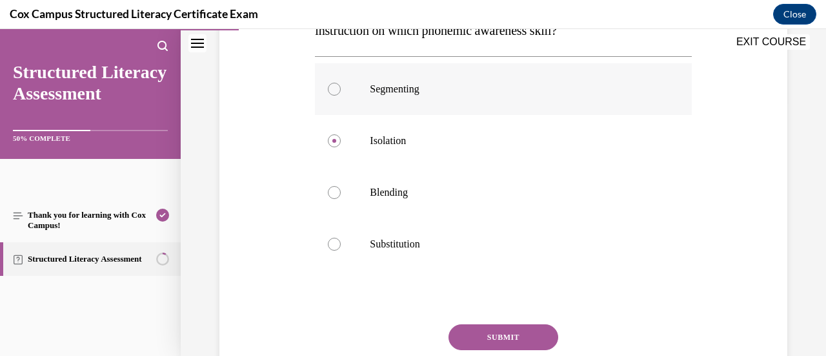
radio input "true"
click at [467, 327] on button "SUBMIT" at bounding box center [503, 337] width 110 height 26
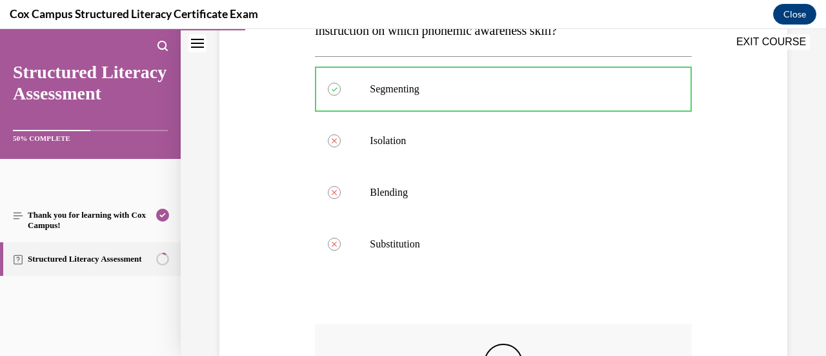
scroll to position [460, 0]
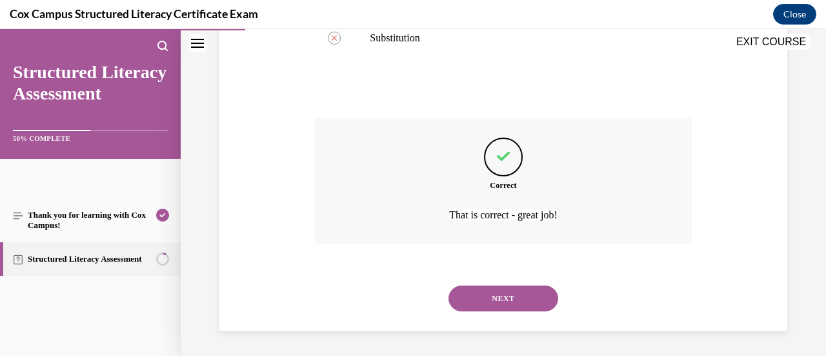
click at [505, 290] on button "NEXT" at bounding box center [503, 298] width 110 height 26
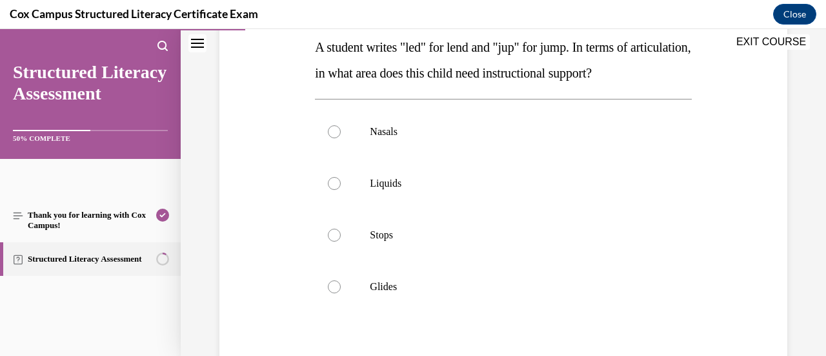
scroll to position [212, 0]
drag, startPoint x: 505, startPoint y: 290, endPoint x: 400, endPoint y: 312, distance: 107.4
click at [400, 292] on p "Glides" at bounding box center [514, 285] width 289 height 13
click at [341, 292] on input "Glides" at bounding box center [334, 285] width 13 height 13
radio input "true"
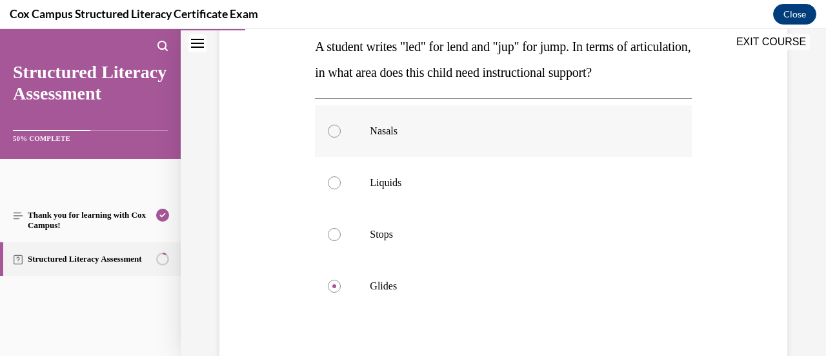
click at [409, 148] on label "Nasals" at bounding box center [503, 131] width 376 height 52
click at [341, 137] on input "Nasals" at bounding box center [334, 131] width 13 height 13
radio input "true"
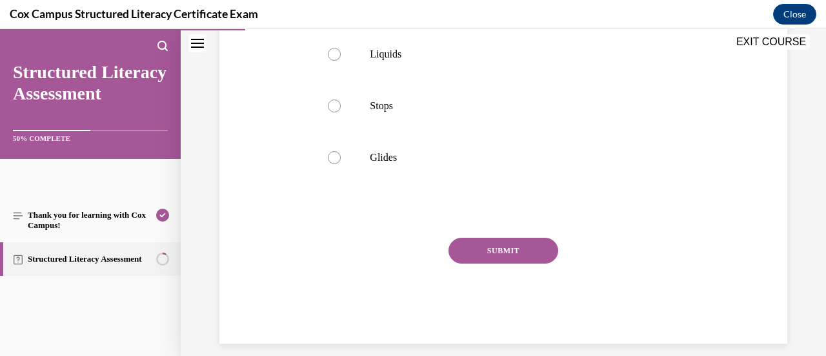
click at [483, 263] on button "SUBMIT" at bounding box center [503, 250] width 110 height 26
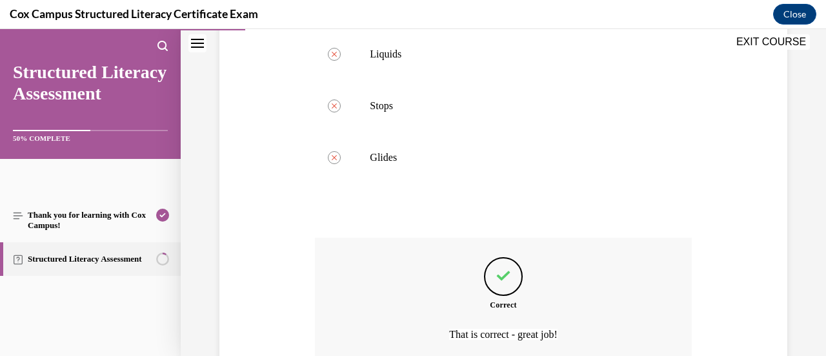
scroll to position [486, 0]
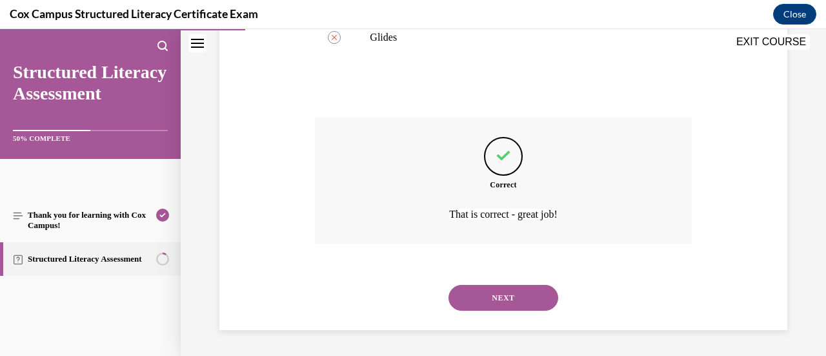
click at [492, 307] on button "NEXT" at bounding box center [503, 298] width 110 height 26
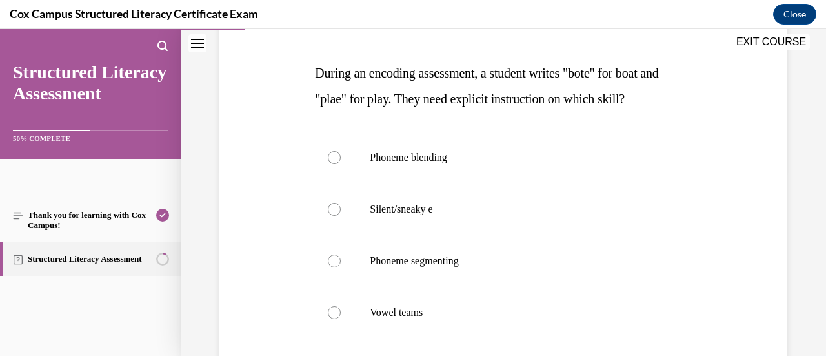
scroll to position [186, 0]
click at [492, 307] on p "Vowel teams" at bounding box center [514, 311] width 289 height 13
click at [341, 307] on input "Vowel teams" at bounding box center [334, 311] width 13 height 13
radio input "true"
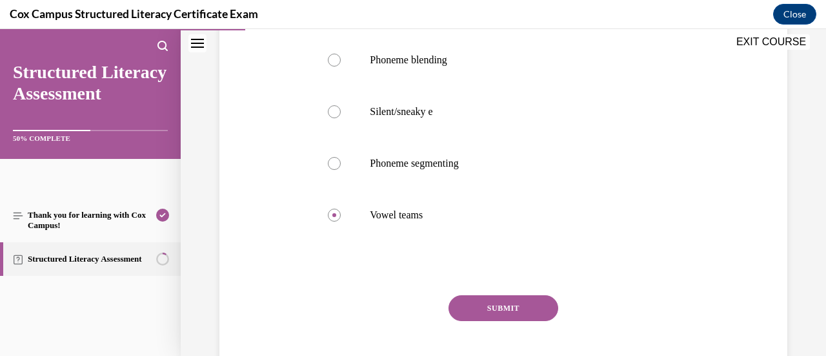
scroll to position [315, 0]
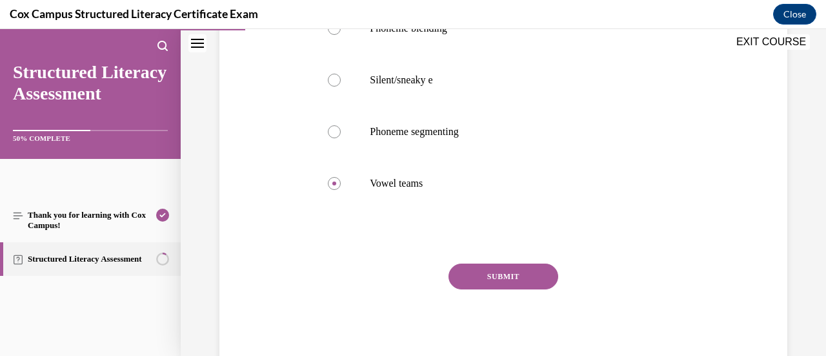
click at [495, 276] on button "SUBMIT" at bounding box center [503, 276] width 110 height 26
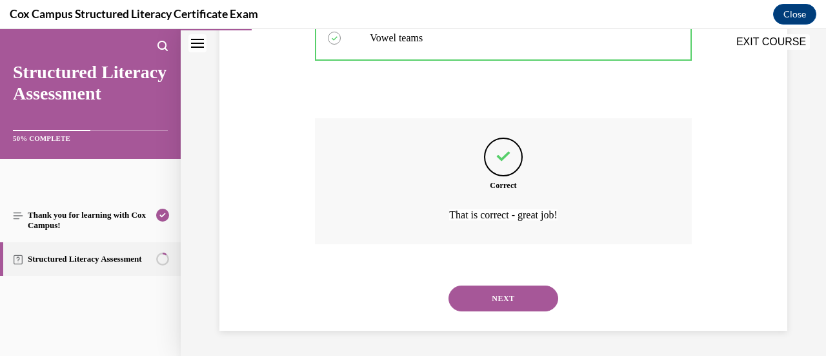
click at [476, 307] on button "NEXT" at bounding box center [503, 298] width 110 height 26
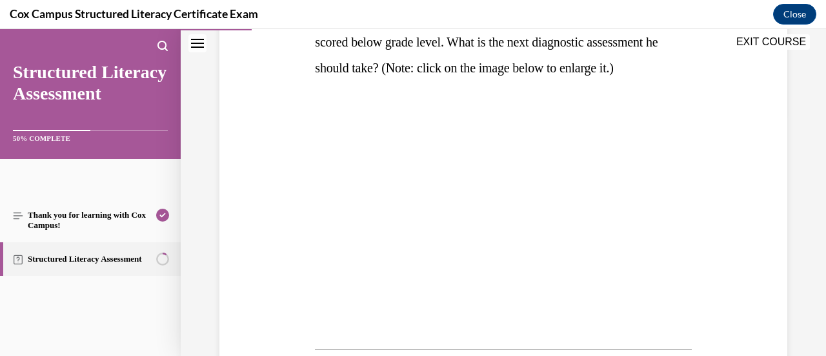
scroll to position [243, 0]
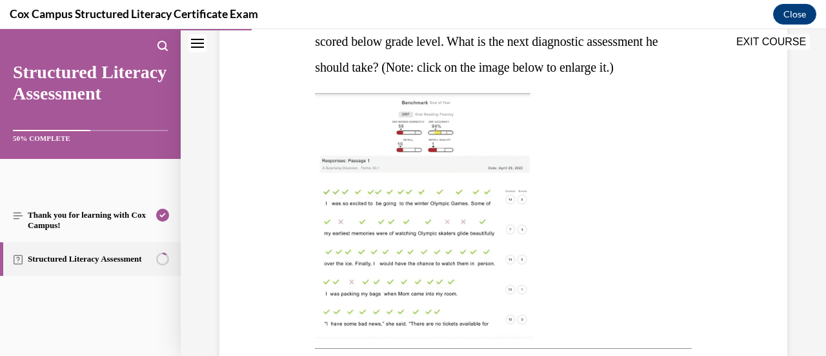
click at [448, 188] on img at bounding box center [424, 215] width 219 height 245
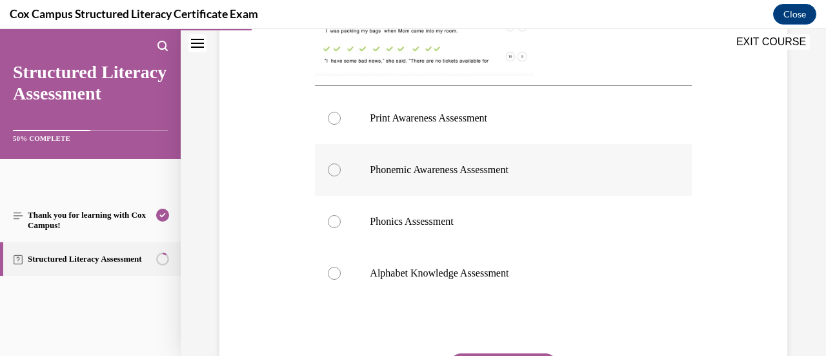
scroll to position [484, 0]
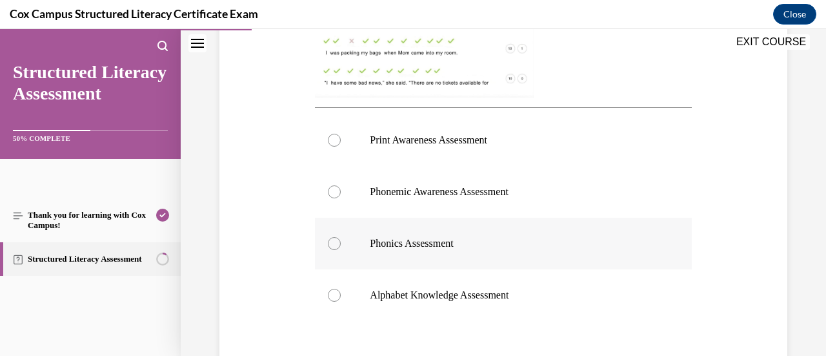
click at [467, 254] on label "Phonics Assessment" at bounding box center [503, 243] width 376 height 52
click at [341, 250] on input "Phonics Assessment" at bounding box center [334, 243] width 13 height 13
radio input "true"
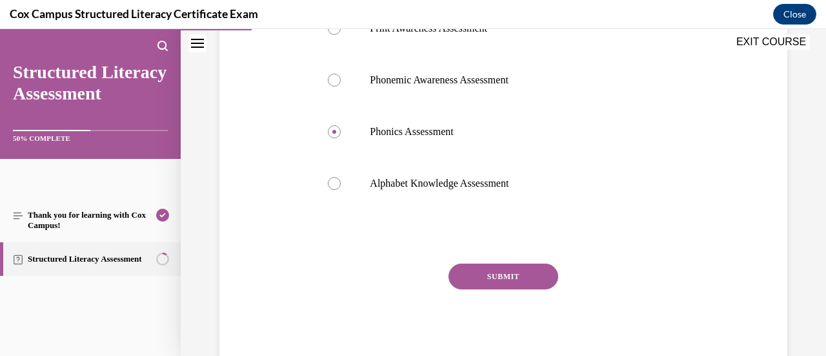
click at [481, 269] on button "SUBMIT" at bounding box center [503, 276] width 110 height 26
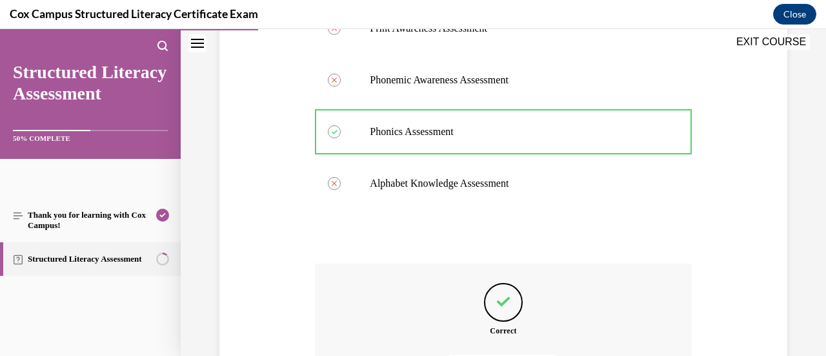
scroll to position [741, 0]
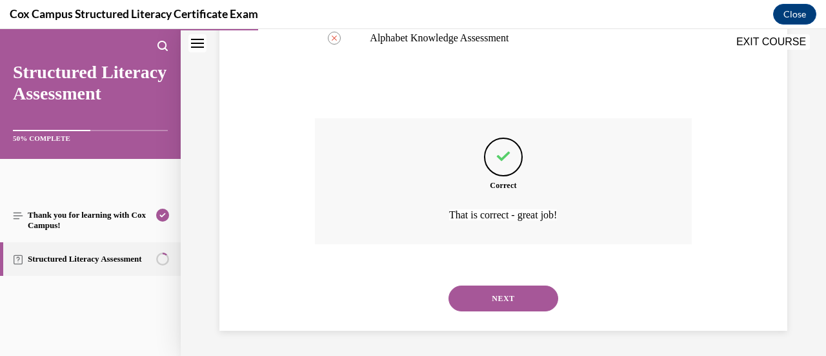
click at [476, 297] on button "NEXT" at bounding box center [503, 298] width 110 height 26
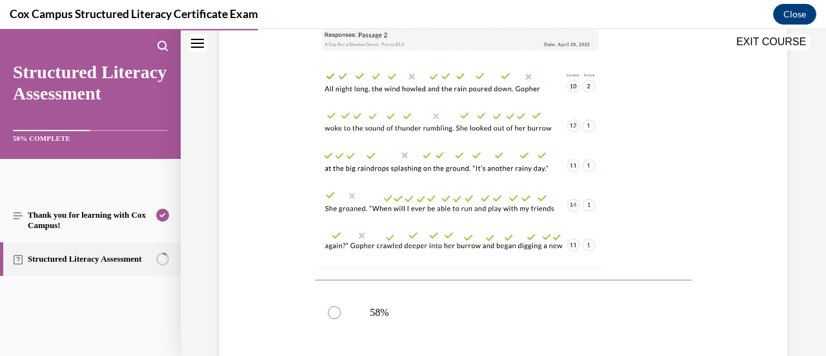
scroll to position [321, 0]
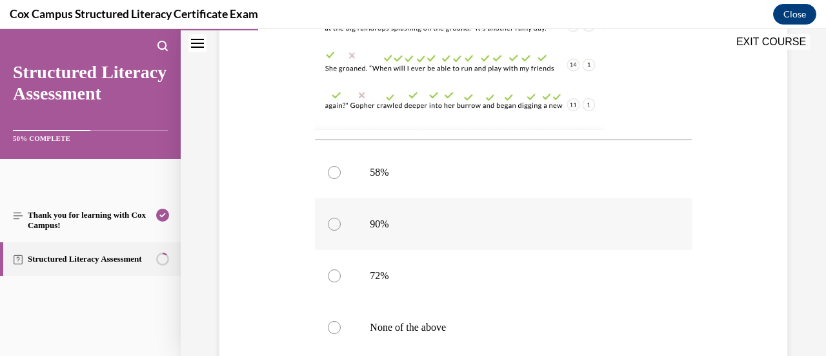
click at [433, 233] on label "90%" at bounding box center [503, 224] width 376 height 52
click at [341, 230] on input "90%" at bounding box center [334, 223] width 13 height 13
radio input "true"
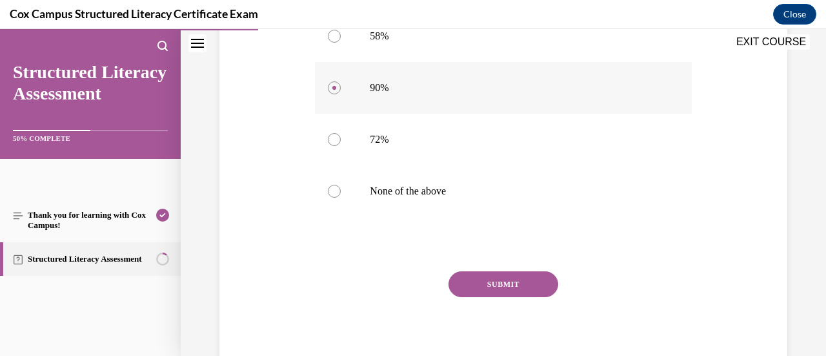
scroll to position [596, 0]
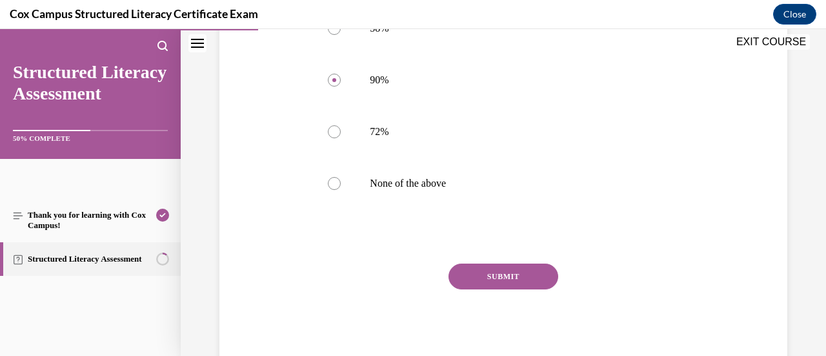
click at [497, 278] on button "SUBMIT" at bounding box center [503, 276] width 110 height 26
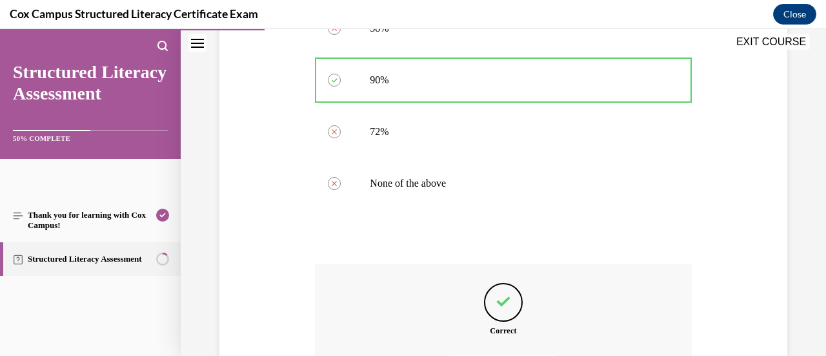
scroll to position [741, 0]
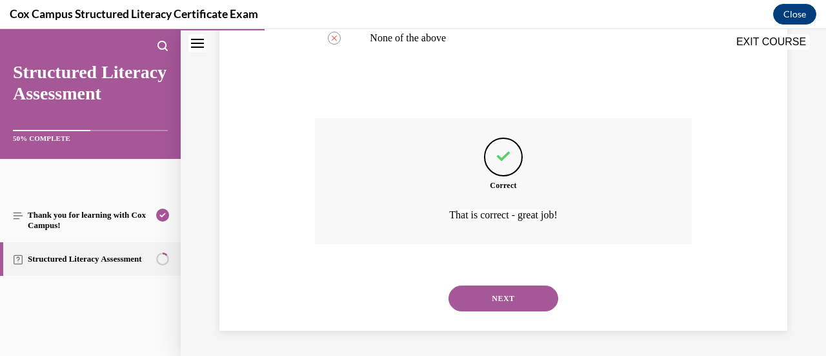
click at [484, 302] on button "NEXT" at bounding box center [503, 298] width 110 height 26
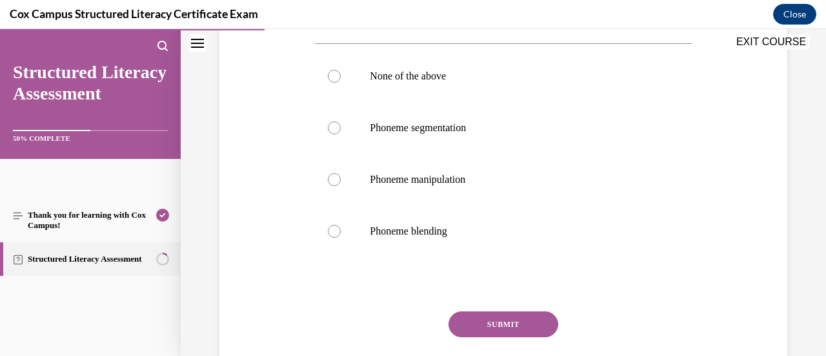
scroll to position [294, 0]
click at [509, 153] on label "Phoneme segmentation" at bounding box center [503, 127] width 376 height 52
click at [341, 134] on input "Phoneme segmentation" at bounding box center [334, 127] width 13 height 13
radio input "true"
click at [501, 336] on button "SUBMIT" at bounding box center [503, 323] width 110 height 26
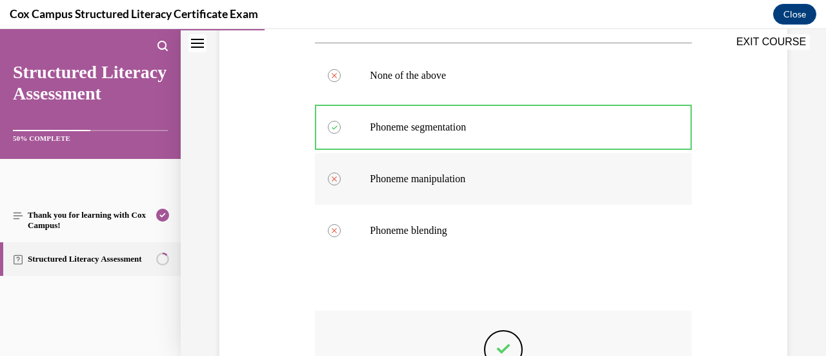
scroll to position [512, 0]
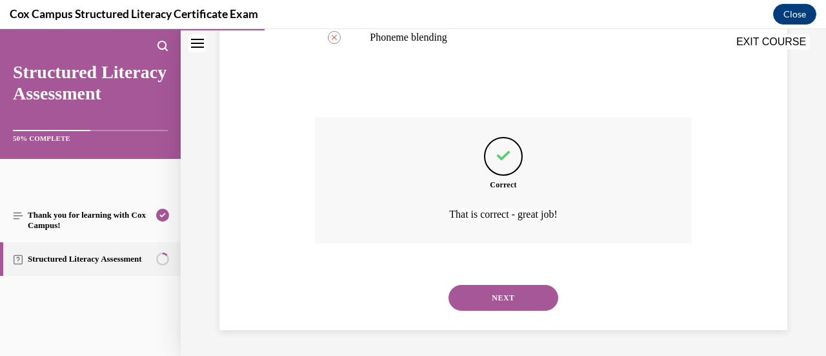
click at [514, 299] on button "NEXT" at bounding box center [503, 298] width 110 height 26
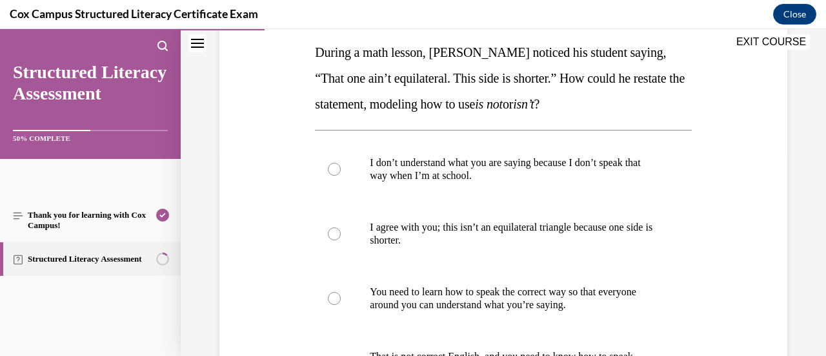
scroll to position [207, 0]
click at [530, 246] on label "I agree with you; this isn’t an equilateral triangle because one side is shorte…" at bounding box center [503, 233] width 376 height 65
click at [341, 239] on input "I agree with you; this isn’t an equilateral triangle because one side is shorte…" at bounding box center [334, 233] width 13 height 13
radio input "true"
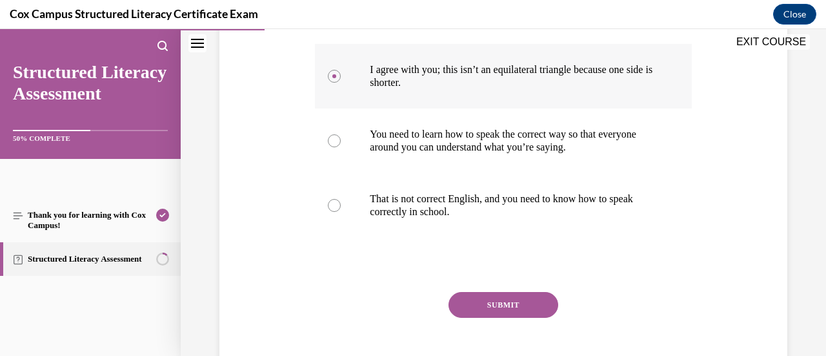
scroll to position [368, 0]
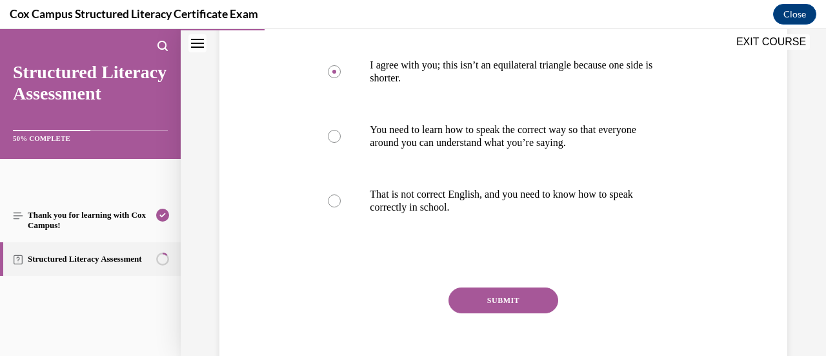
click at [521, 279] on div "Question 20/144 During a math lesson, Mr. Banks noticed his student saying, “Th…" at bounding box center [503, 102] width 376 height 582
click at [520, 290] on button "SUBMIT" at bounding box center [503, 300] width 110 height 26
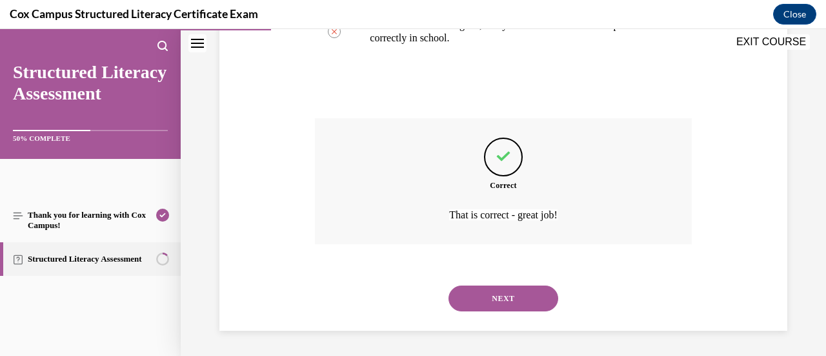
click at [500, 306] on button "NEXT" at bounding box center [503, 298] width 110 height 26
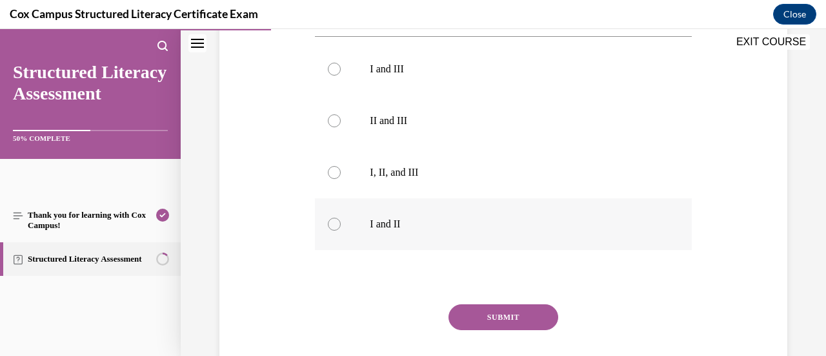
scroll to position [458, 0]
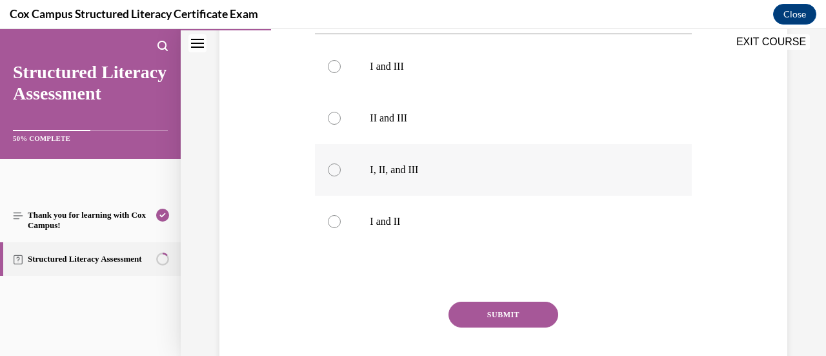
click at [461, 161] on label "I, II, and III" at bounding box center [503, 170] width 376 height 52
click at [341, 163] on input "I, II, and III" at bounding box center [334, 169] width 13 height 13
radio input "true"
click at [499, 303] on button "SUBMIT" at bounding box center [503, 314] width 110 height 26
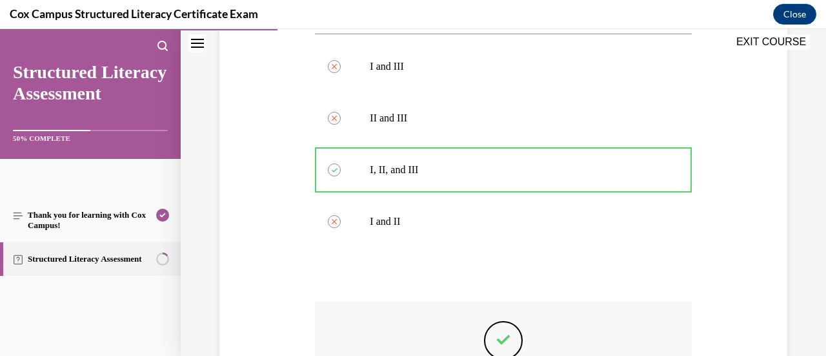
scroll to position [641, 0]
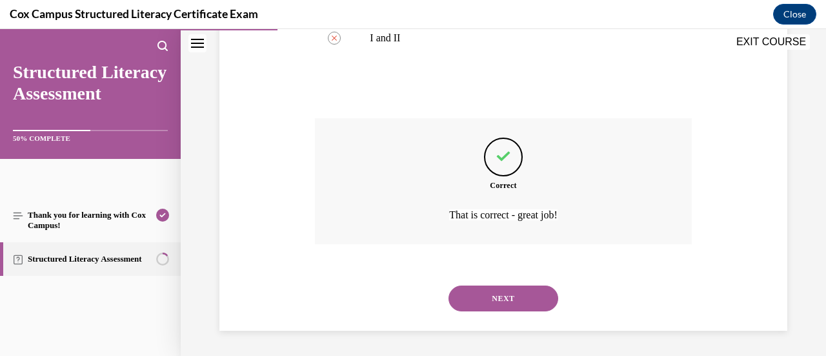
click at [496, 303] on button "NEXT" at bounding box center [503, 298] width 110 height 26
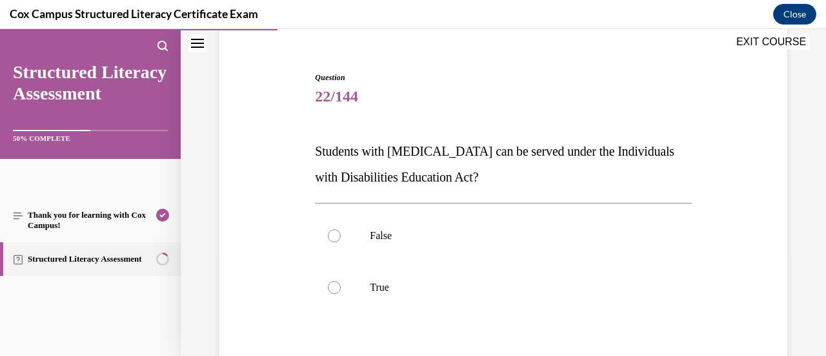
scroll to position [114, 0]
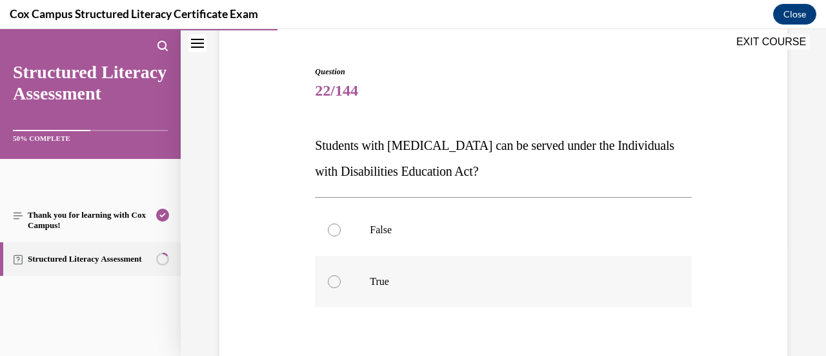
click at [493, 297] on label "True" at bounding box center [503, 282] width 376 height 52
click at [341, 288] on input "True" at bounding box center [334, 281] width 13 height 13
radio input "true"
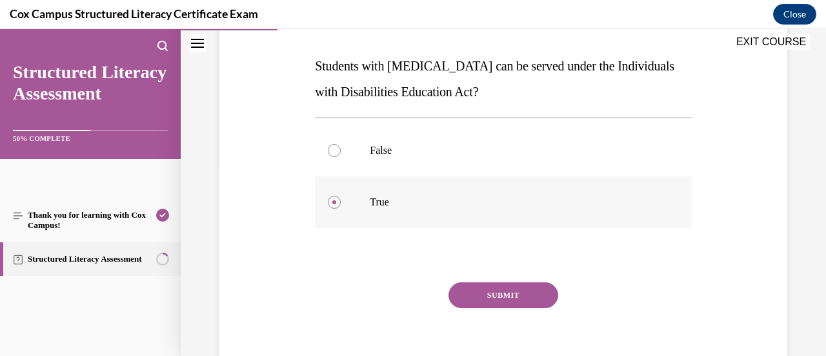
scroll to position [212, 0]
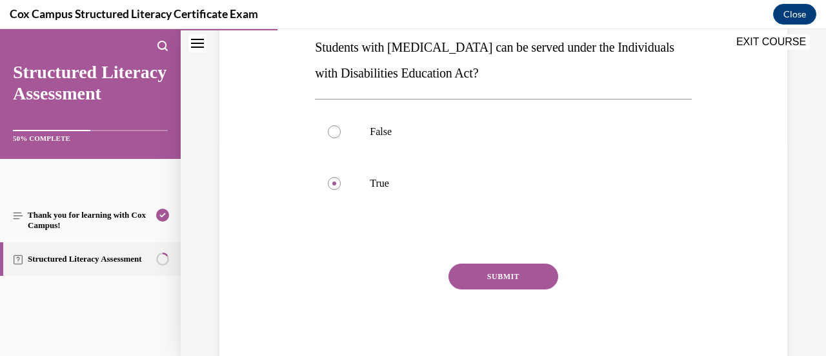
click at [490, 287] on button "SUBMIT" at bounding box center [503, 276] width 110 height 26
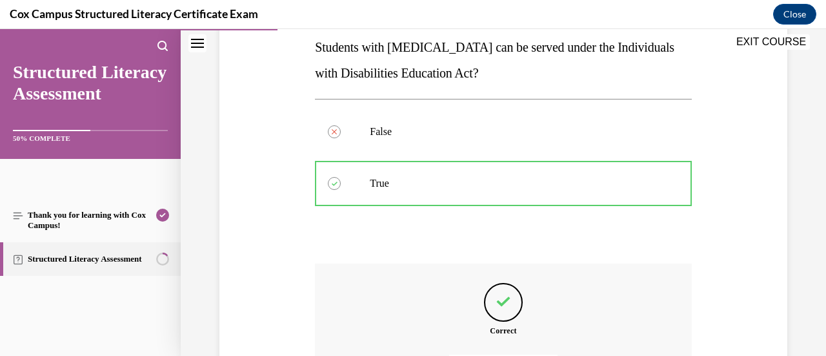
scroll to position [357, 0]
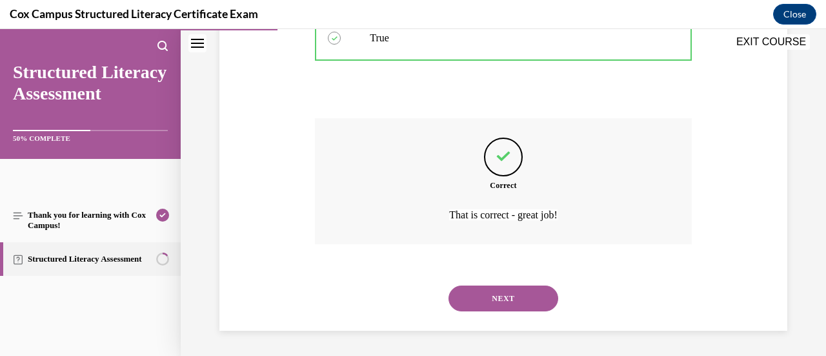
click at [512, 303] on button "NEXT" at bounding box center [503, 298] width 110 height 26
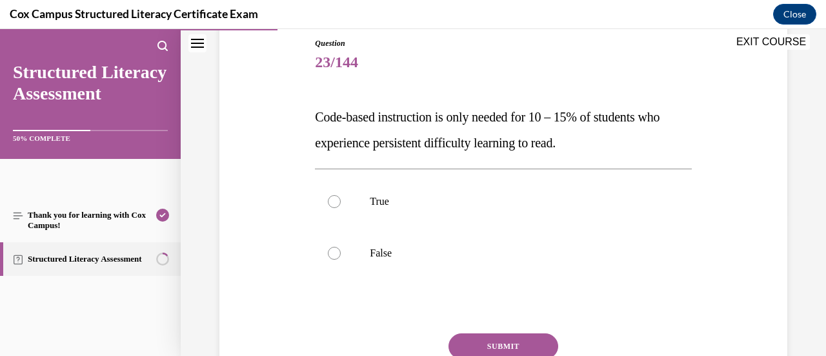
scroll to position [143, 0]
click at [466, 273] on label "False" at bounding box center [503, 253] width 376 height 52
click at [341, 259] on input "False" at bounding box center [334, 252] width 13 height 13
radio input "true"
click at [489, 335] on button "SUBMIT" at bounding box center [503, 345] width 110 height 26
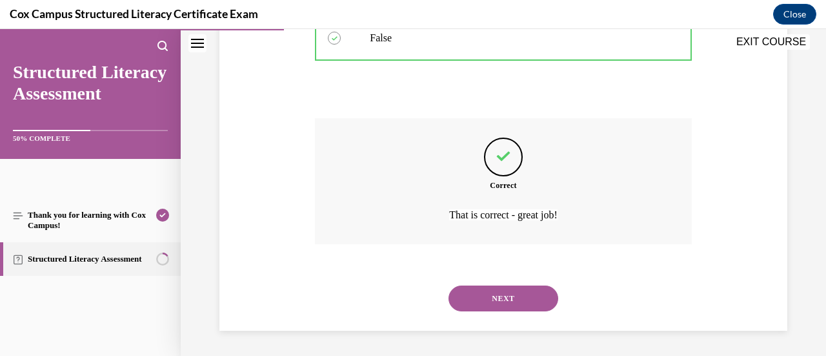
click at [499, 302] on button "NEXT" at bounding box center [503, 298] width 110 height 26
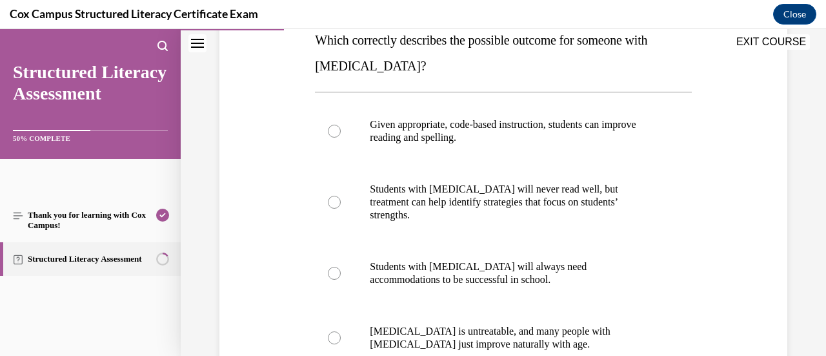
scroll to position [219, 0]
click at [516, 158] on label "Given appropriate, code-based instruction, students can improve reading and spe…" at bounding box center [503, 130] width 376 height 65
click at [341, 137] on input "Given appropriate, code-based instruction, students can improve reading and spe…" at bounding box center [334, 130] width 13 height 13
radio input "true"
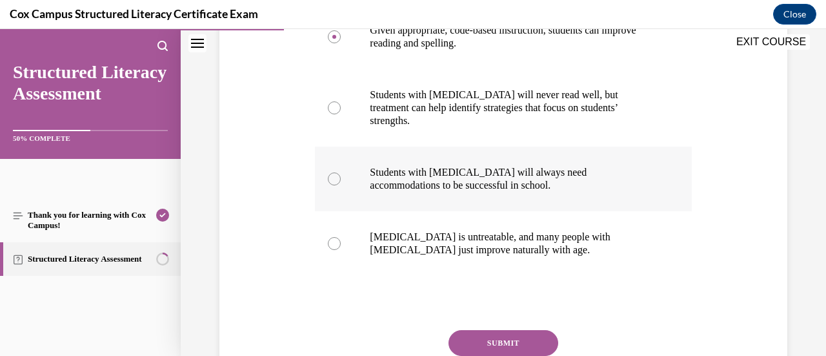
scroll to position [319, 0]
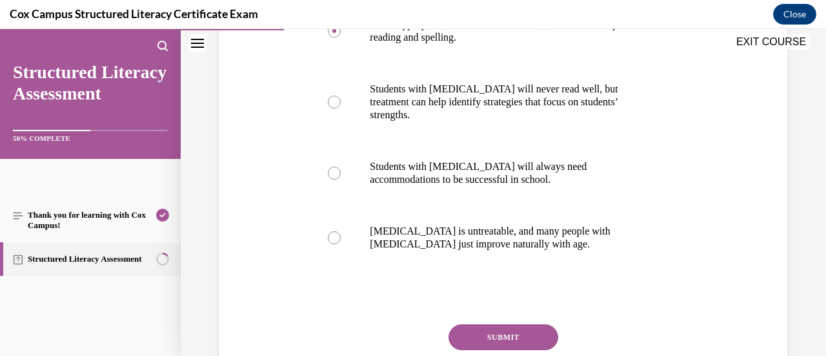
click at [500, 308] on div "Question 24/144 Which correctly describes the possible outcome for someone with…" at bounding box center [503, 145] width 376 height 569
click at [510, 325] on button "SUBMIT" at bounding box center [503, 337] width 110 height 26
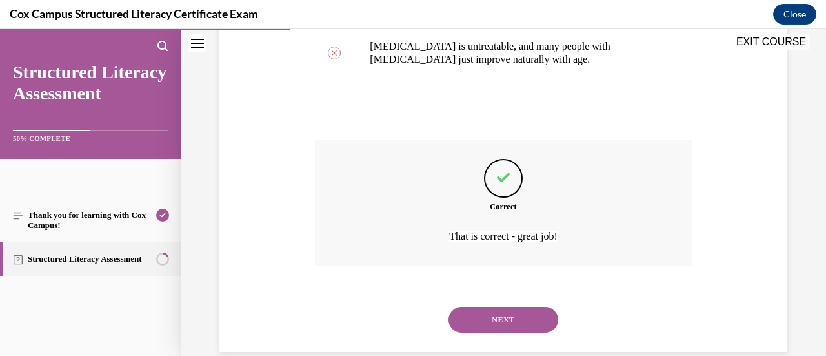
click at [511, 312] on button "NEXT" at bounding box center [503, 320] width 110 height 26
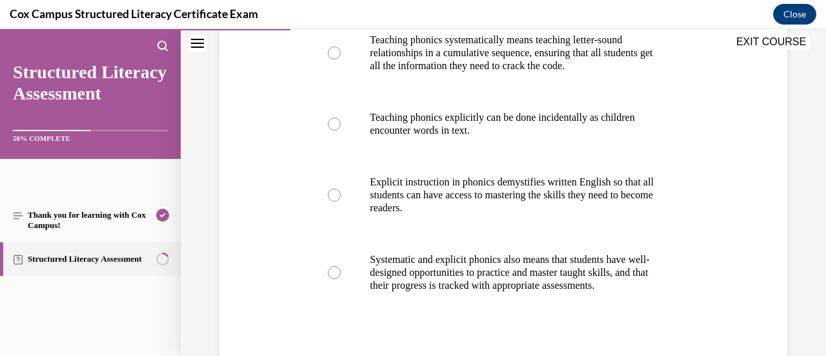
scroll to position [304, 0]
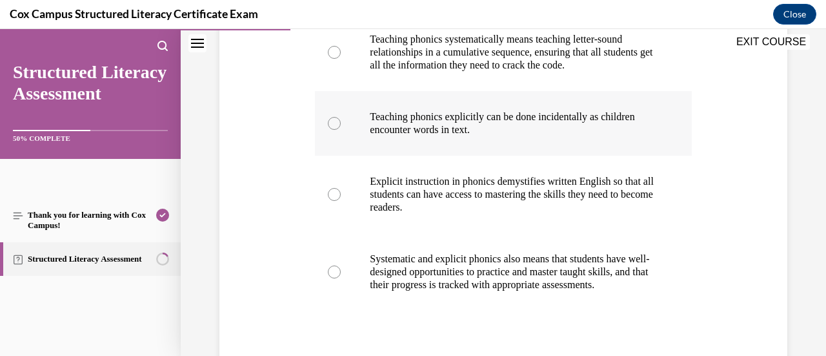
click at [523, 130] on p "Teaching phonics explicitly can be done incidentally as children encounter word…" at bounding box center [514, 123] width 289 height 26
click at [341, 130] on input "Teaching phonics explicitly can be done incidentally as children encounter word…" at bounding box center [334, 123] width 13 height 13
radio input "true"
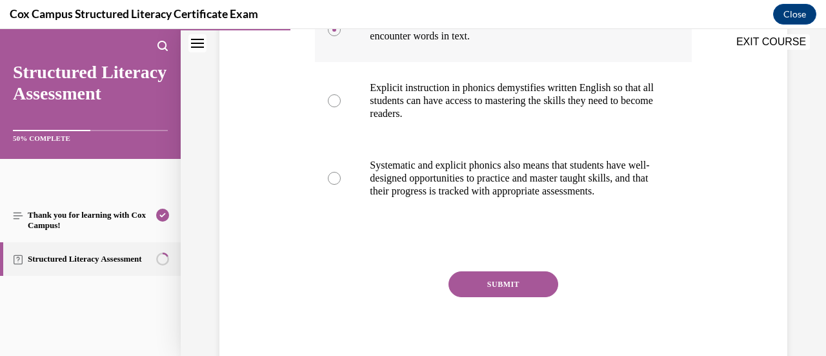
scroll to position [418, 0]
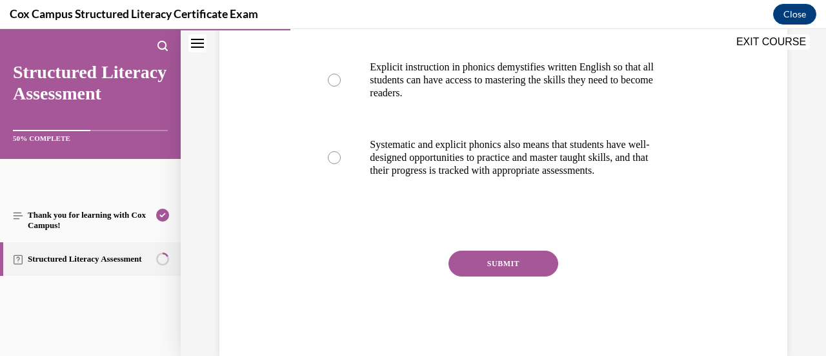
click at [481, 267] on button "SUBMIT" at bounding box center [503, 263] width 110 height 26
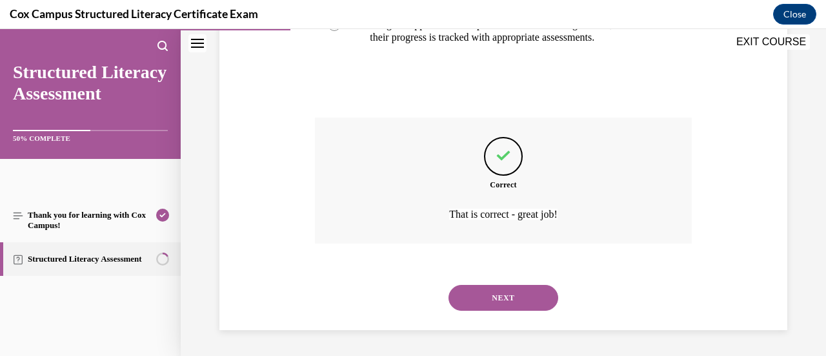
click at [493, 291] on button "NEXT" at bounding box center [503, 298] width 110 height 26
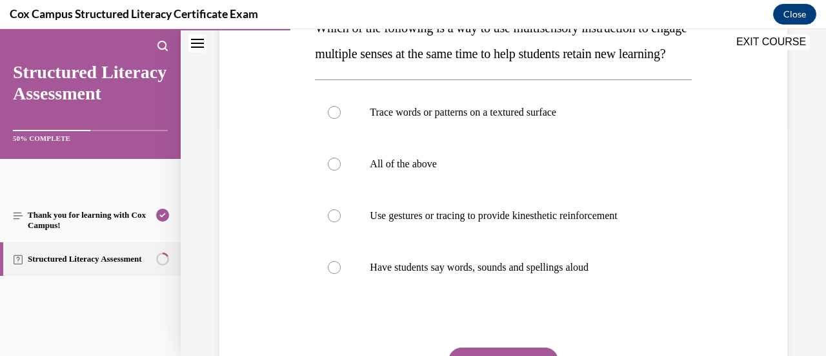
scroll to position [241, 0]
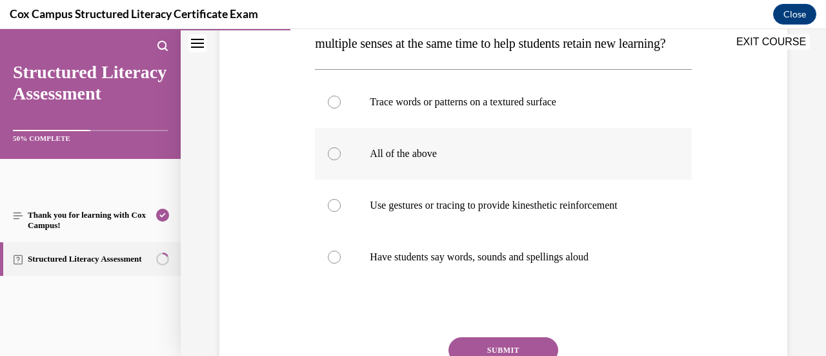
click at [498, 160] on p "All of the above" at bounding box center [514, 153] width 289 height 13
click at [341, 160] on input "All of the above" at bounding box center [334, 153] width 13 height 13
radio input "true"
drag, startPoint x: 574, startPoint y: 41, endPoint x: 585, endPoint y: 58, distance: 20.6
click at [533, 56] on p "Which of the following is a way to use multisensory instruction to engage multi…" at bounding box center [503, 31] width 376 height 52
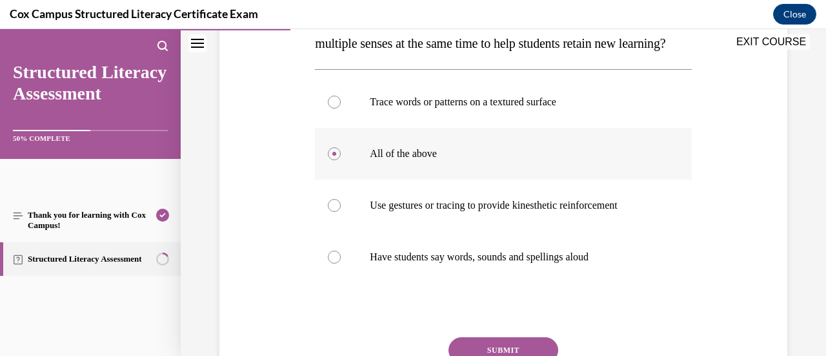
scroll to position [341, 0]
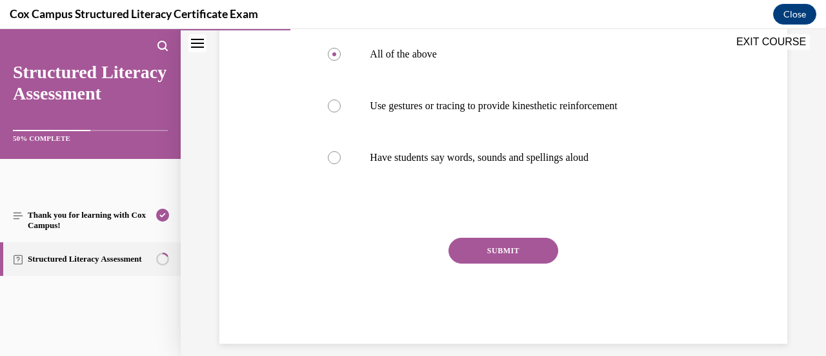
click at [487, 263] on button "SUBMIT" at bounding box center [503, 250] width 110 height 26
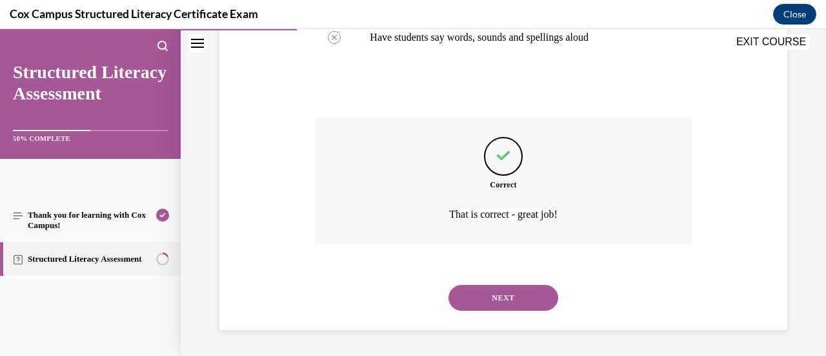
click at [482, 307] on button "NEXT" at bounding box center [503, 298] width 110 height 26
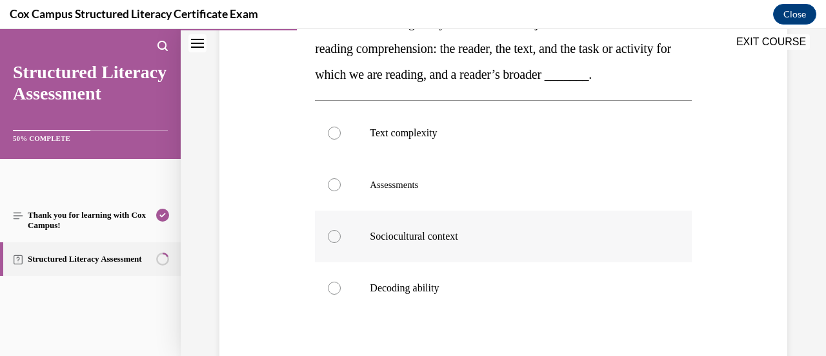
click at [476, 262] on label "Sociocultural context" at bounding box center [503, 236] width 376 height 52
click at [341, 243] on input "Sociocultural context" at bounding box center [334, 236] width 13 height 13
radio input "true"
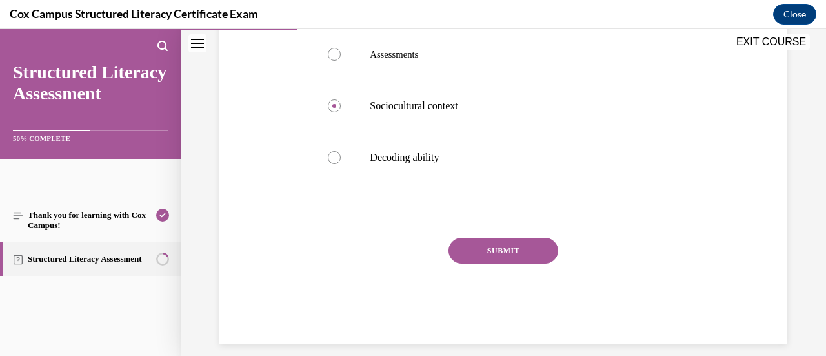
click at [480, 263] on button "SUBMIT" at bounding box center [503, 250] width 110 height 26
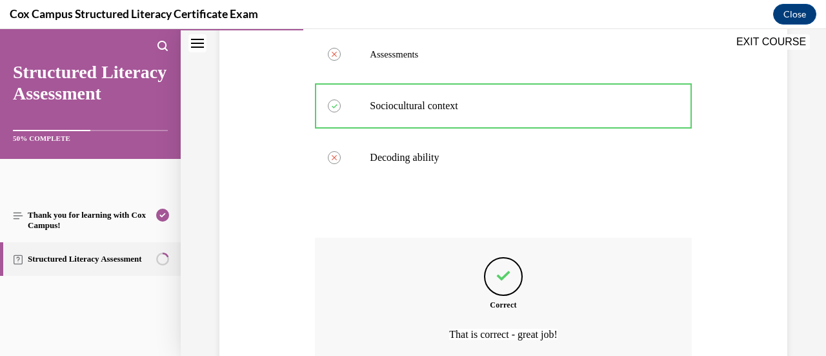
scroll to position [512, 0]
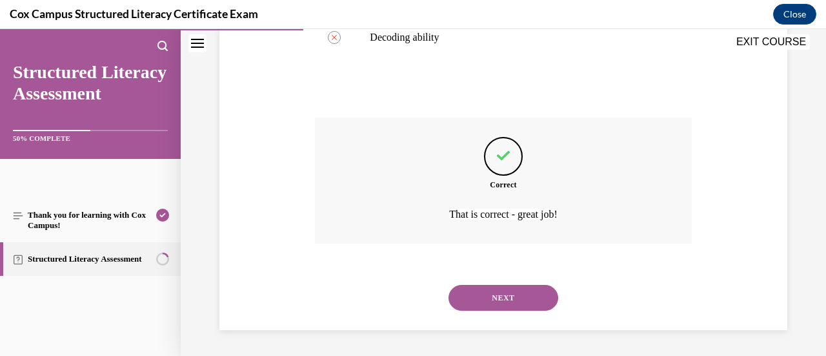
click at [493, 298] on button "NEXT" at bounding box center [503, 298] width 110 height 26
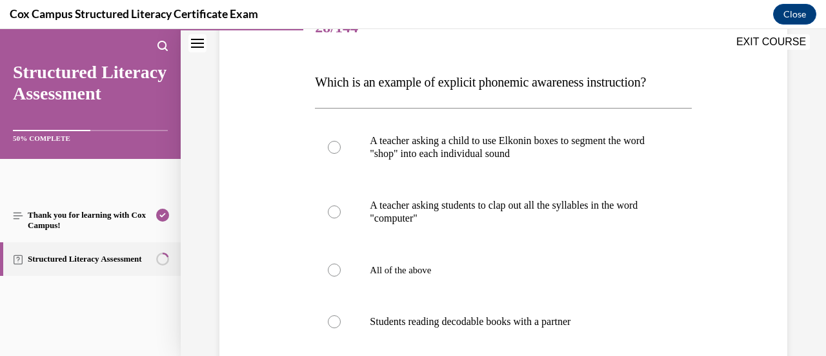
scroll to position [181, 0]
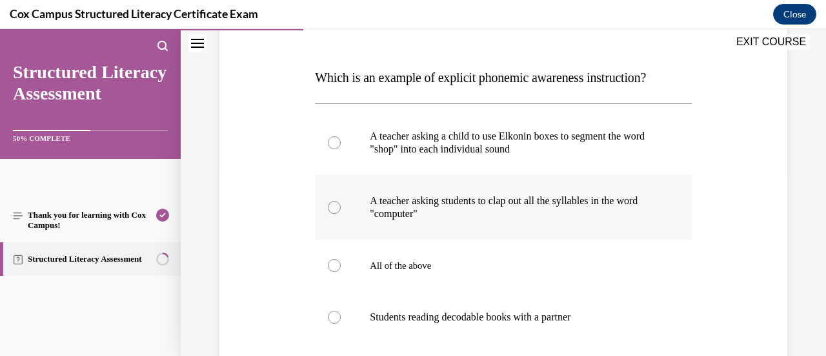
click at [499, 224] on label "A teacher asking students to clap out all the syllables in the word "computer"" at bounding box center [503, 207] width 376 height 65
click at [341, 214] on input "A teacher asking students to clap out all the syllables in the word "computer"" at bounding box center [334, 207] width 13 height 13
radio input "true"
click at [476, 141] on p "A teacher asking a child to use Elkonin boxes to segment the word "shop" into e…" at bounding box center [514, 143] width 289 height 26
click at [341, 141] on input "A teacher asking a child to use Elkonin boxes to segment the word "shop" into e…" at bounding box center [334, 142] width 13 height 13
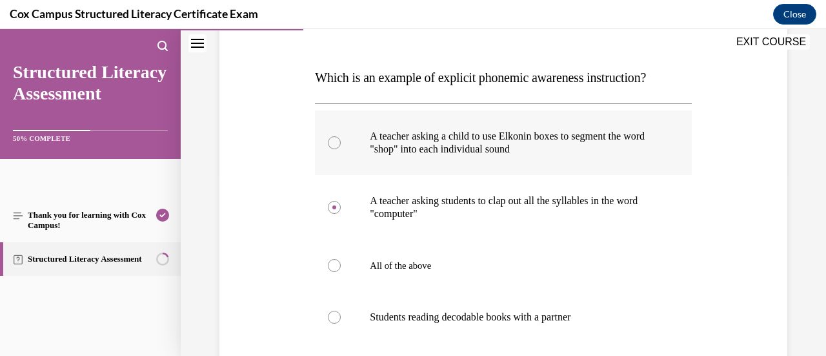
radio input "true"
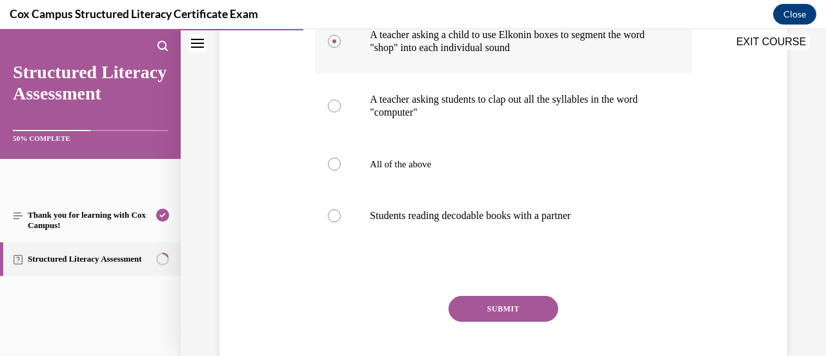
scroll to position [315, 0]
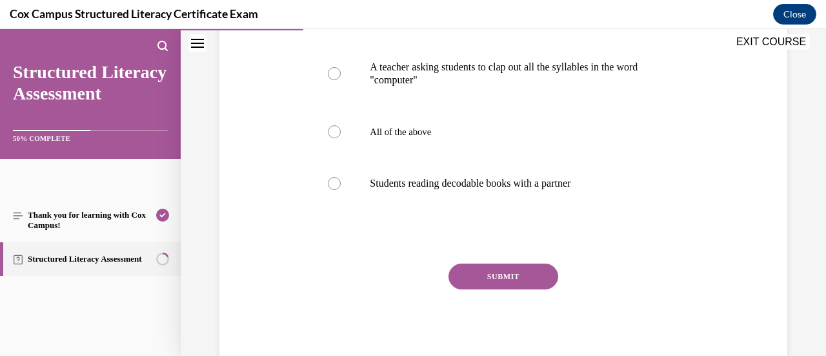
click at [498, 277] on button "SUBMIT" at bounding box center [503, 276] width 110 height 26
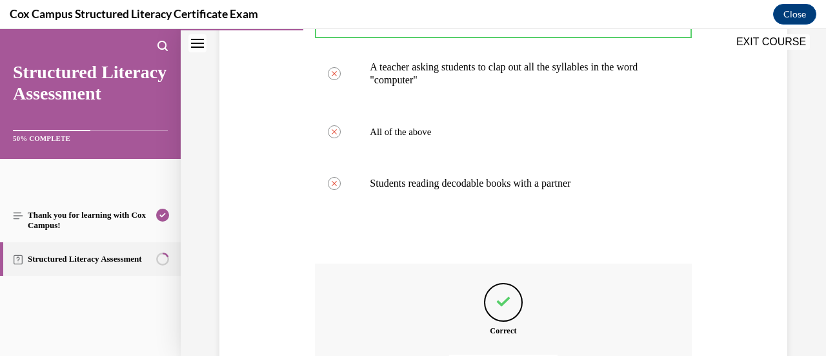
scroll to position [460, 0]
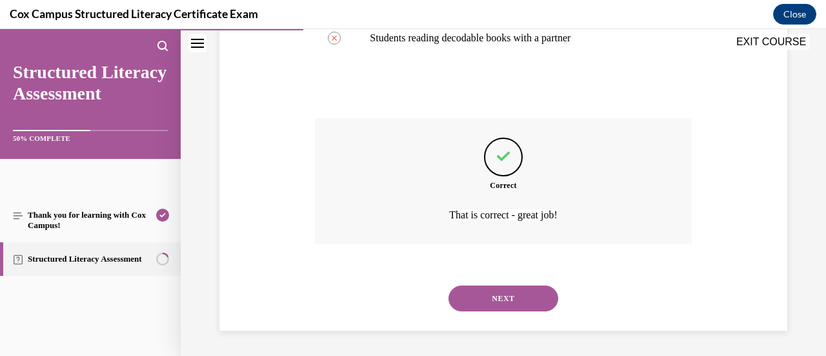
click at [479, 300] on button "NEXT" at bounding box center [503, 298] width 110 height 26
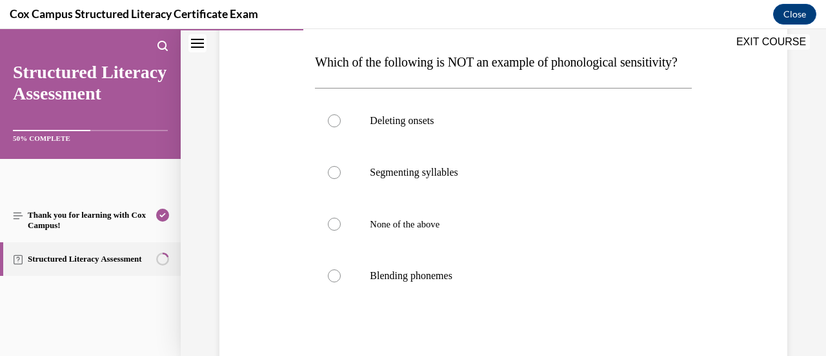
scroll to position [196, 0]
click at [458, 292] on label "Blending phonemes" at bounding box center [503, 276] width 376 height 52
click at [341, 283] on input "Blending phonemes" at bounding box center [334, 276] width 13 height 13
radio input "true"
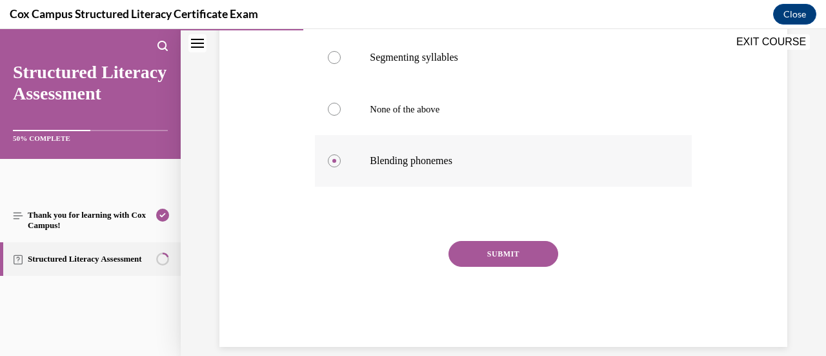
scroll to position [315, 0]
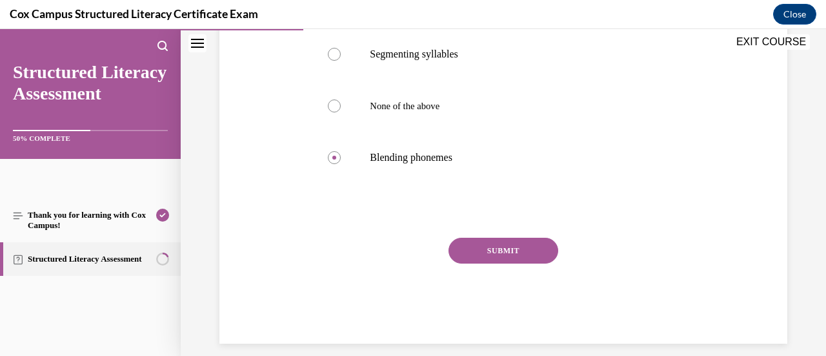
click at [490, 263] on button "SUBMIT" at bounding box center [503, 250] width 110 height 26
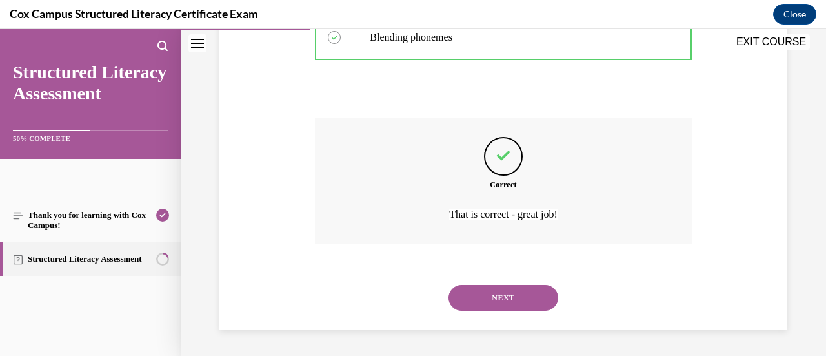
click at [492, 303] on button "NEXT" at bounding box center [503, 298] width 110 height 26
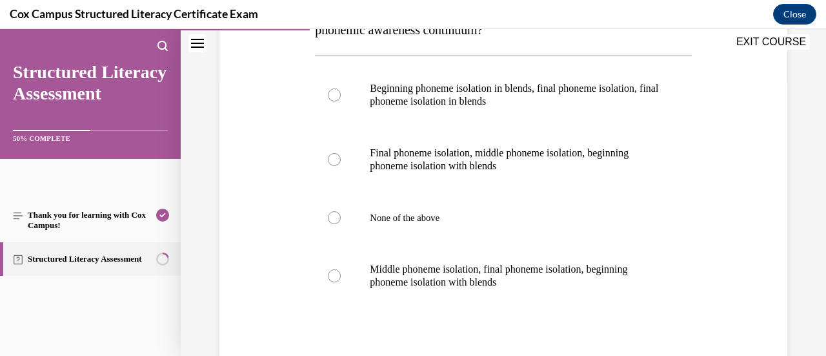
scroll to position [281, 0]
click at [503, 141] on label "Final phoneme isolation, middle phoneme isolation, beginning phoneme isolation …" at bounding box center [503, 158] width 376 height 65
click at [341, 152] on input "Final phoneme isolation, middle phoneme isolation, beginning phoneme isolation …" at bounding box center [334, 158] width 13 height 13
radio input "true"
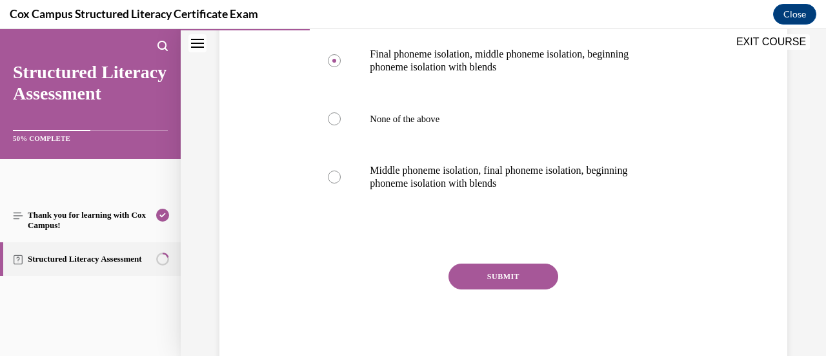
click at [496, 272] on button "SUBMIT" at bounding box center [503, 276] width 110 height 26
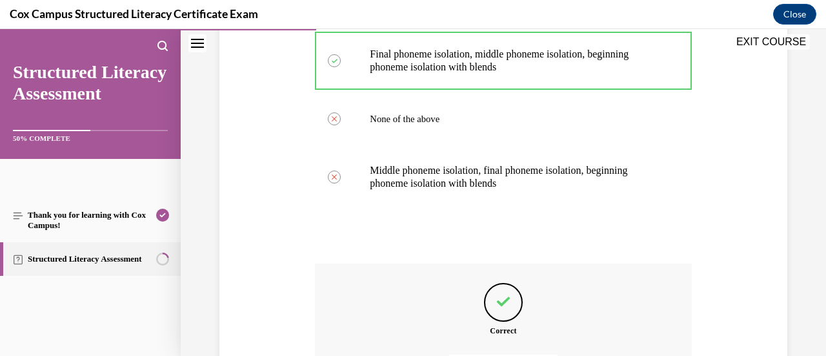
scroll to position [525, 0]
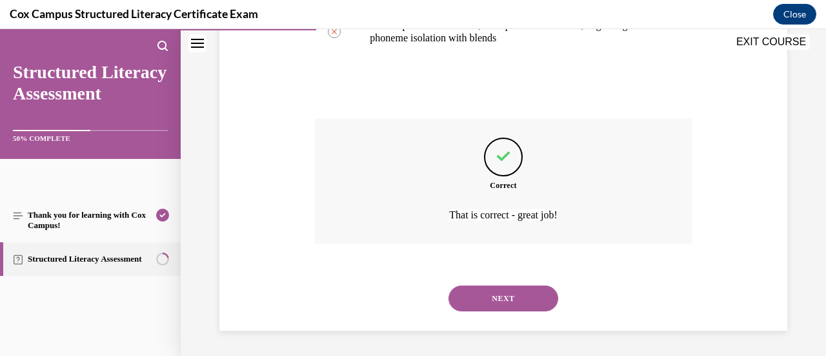
click at [497, 296] on button "NEXT" at bounding box center [503, 298] width 110 height 26
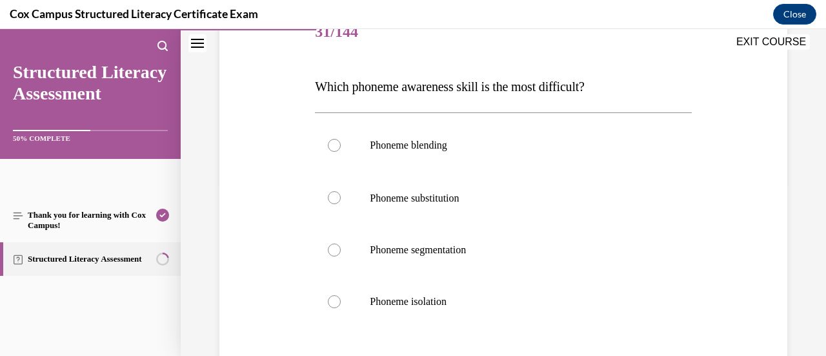
scroll to position [174, 0]
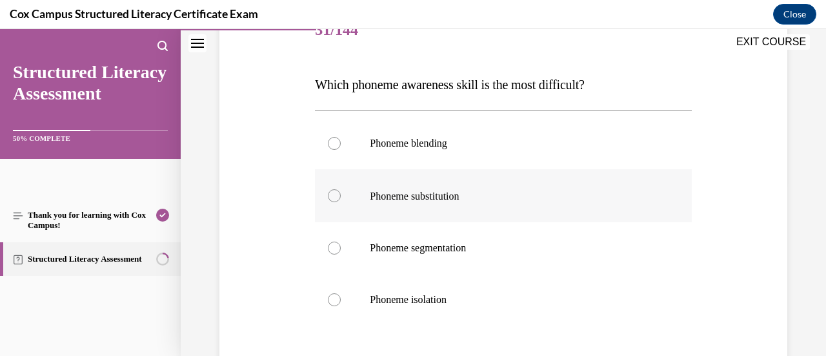
click at [537, 188] on p "Phoneme substitution" at bounding box center [514, 195] width 289 height 14
click at [341, 189] on input "Phoneme substitution" at bounding box center [334, 195] width 13 height 13
radio input "true"
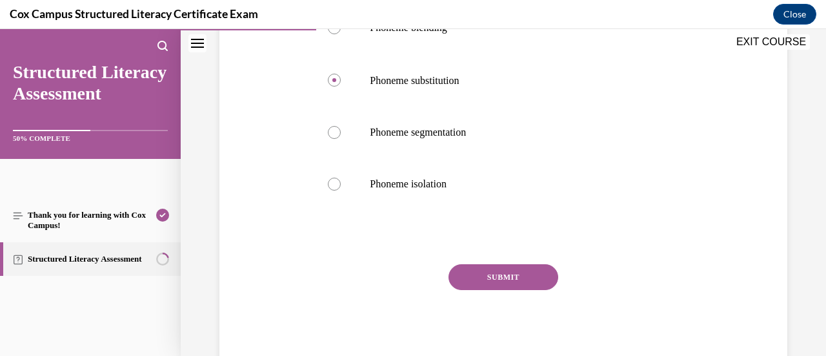
click at [490, 283] on button "SUBMIT" at bounding box center [503, 277] width 110 height 26
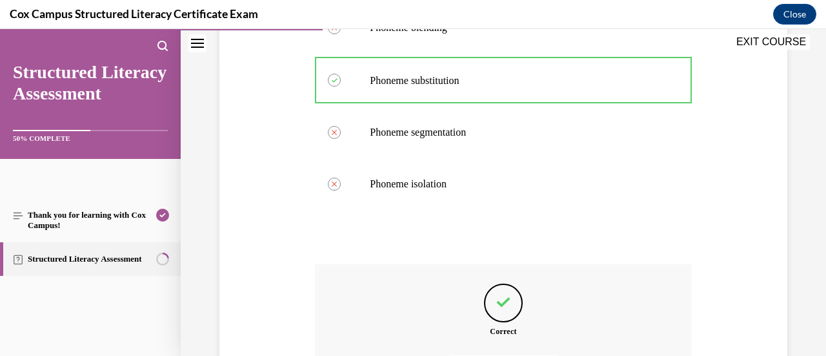
scroll to position [435, 0]
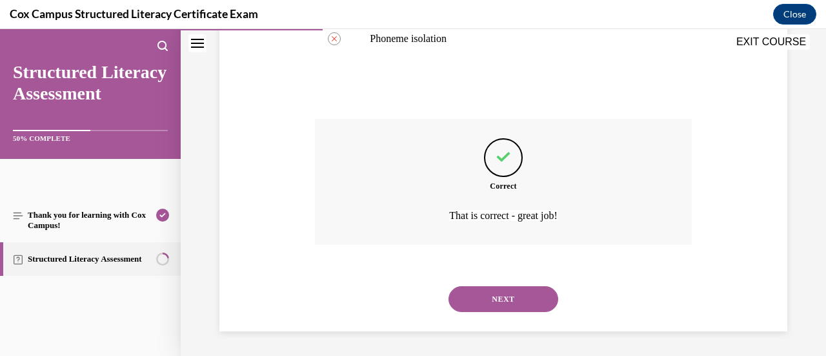
click at [505, 303] on button "NEXT" at bounding box center [503, 299] width 110 height 26
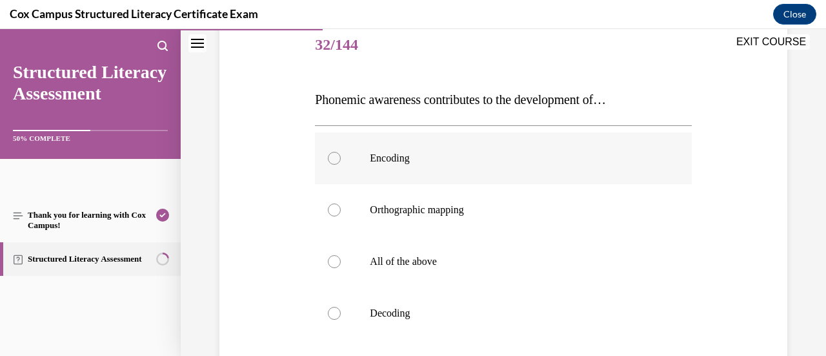
scroll to position [164, 0]
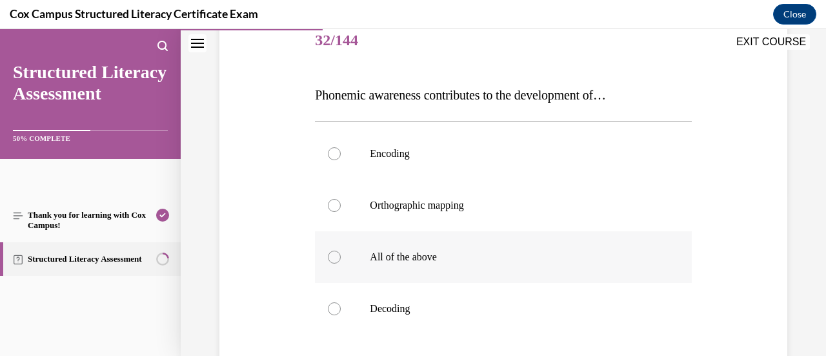
click at [480, 256] on p "All of the above" at bounding box center [514, 256] width 289 height 13
click at [341, 256] on input "All of the above" at bounding box center [334, 256] width 13 height 13
radio input "true"
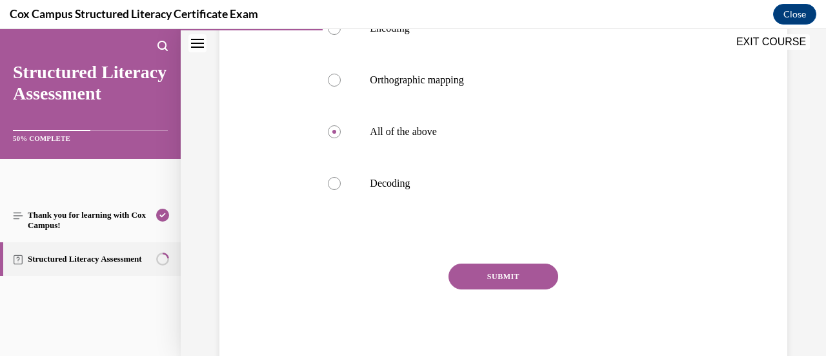
click at [489, 278] on button "SUBMIT" at bounding box center [503, 276] width 110 height 26
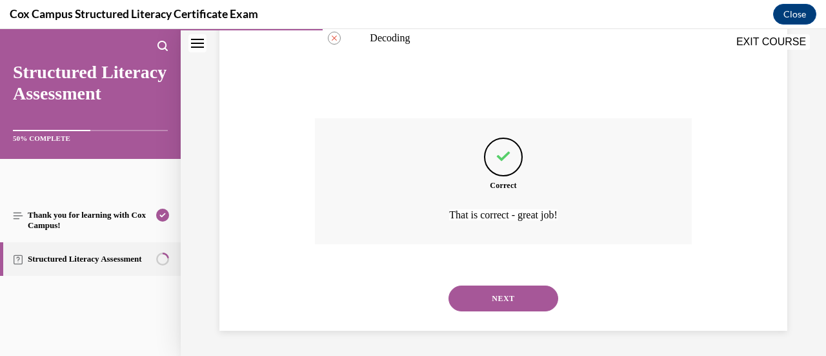
click at [493, 300] on button "NEXT" at bounding box center [503, 298] width 110 height 26
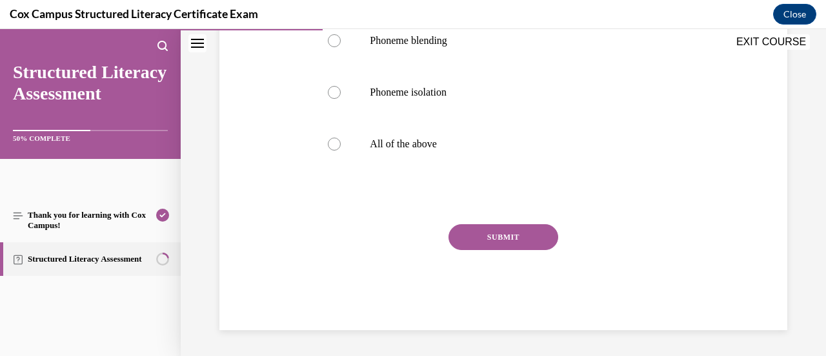
scroll to position [39, 0]
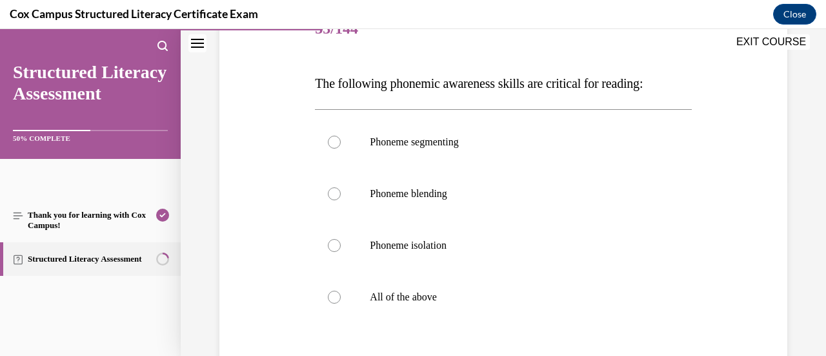
click at [493, 300] on p "All of the above" at bounding box center [514, 296] width 289 height 13
click at [341, 300] on input "All of the above" at bounding box center [334, 296] width 13 height 13
radio input "true"
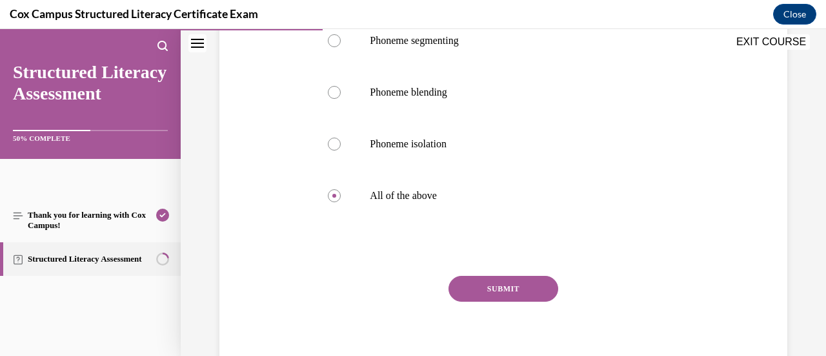
scroll to position [279, 0]
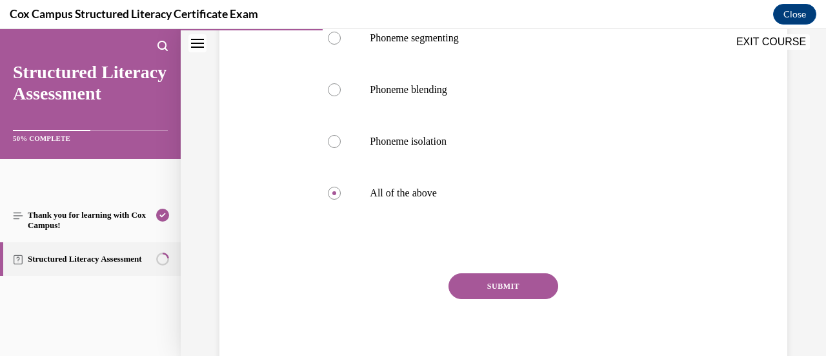
click at [489, 283] on button "SUBMIT" at bounding box center [503, 286] width 110 height 26
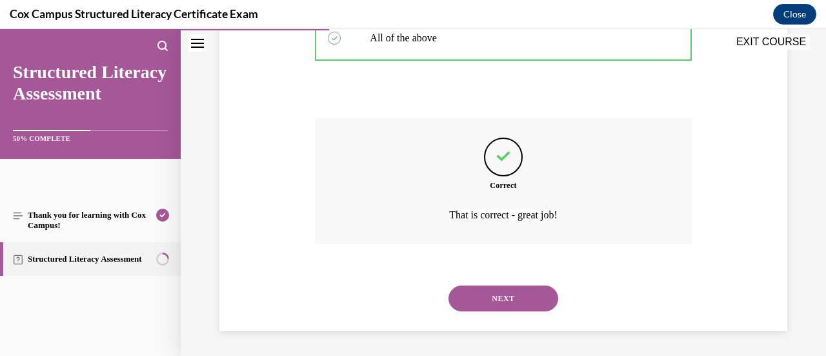
click at [496, 296] on button "NEXT" at bounding box center [503, 298] width 110 height 26
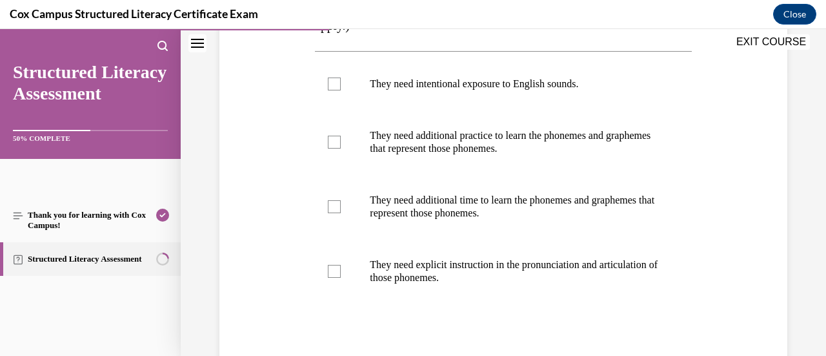
scroll to position [259, 0]
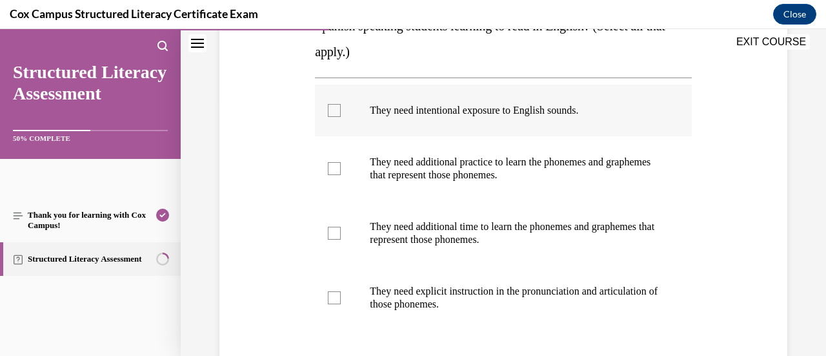
click at [492, 123] on label "They need intentional exposure to English sounds." at bounding box center [503, 111] width 376 height 52
click at [341, 117] on input "They need intentional exposure to English sounds." at bounding box center [334, 110] width 13 height 13
checkbox input "true"
click at [468, 183] on label "They need additional practice to learn the phonemes and graphemes that represen…" at bounding box center [503, 168] width 376 height 65
click at [341, 175] on input "They need additional practice to learn the phonemes and graphemes that represen…" at bounding box center [334, 168] width 13 height 13
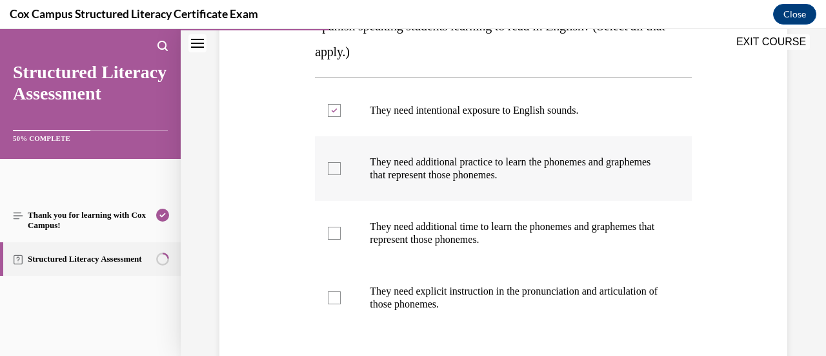
checkbox input "true"
click at [478, 243] on p "They need additional time to learn the phonemes and graphemes that represent th…" at bounding box center [514, 233] width 289 height 26
click at [341, 239] on input "They need additional time to learn the phonemes and graphemes that represent th…" at bounding box center [334, 233] width 13 height 13
checkbox input "true"
click at [477, 308] on p "They need explicit instruction in the pronunciation and articulation of those p…" at bounding box center [514, 298] width 289 height 26
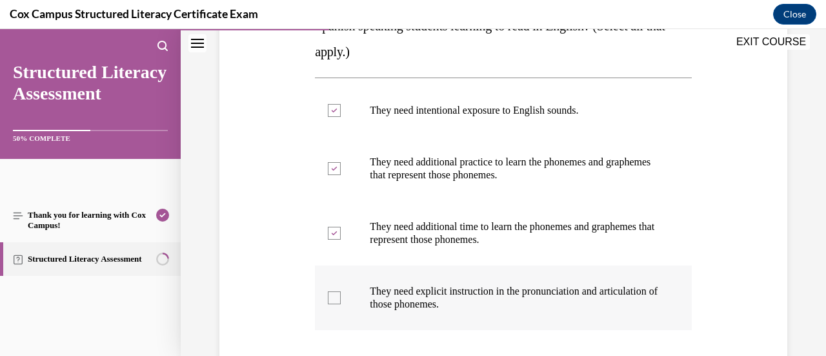
click at [341, 304] on input "They need explicit instruction in the pronunciation and articulation of those p…" at bounding box center [334, 297] width 13 height 13
checkbox input "true"
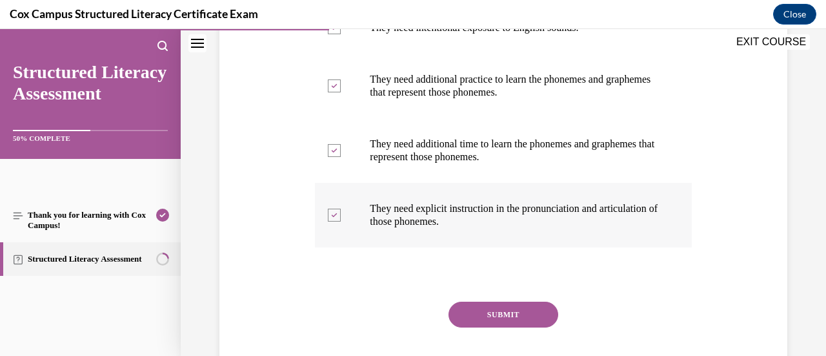
scroll to position [345, 0]
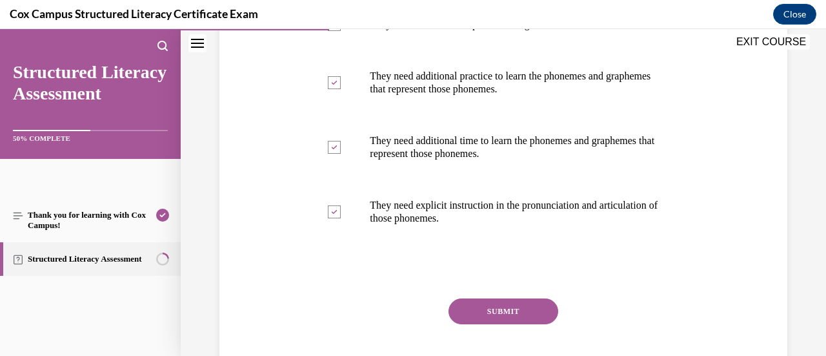
click at [485, 322] on button "SUBMIT" at bounding box center [503, 311] width 110 height 26
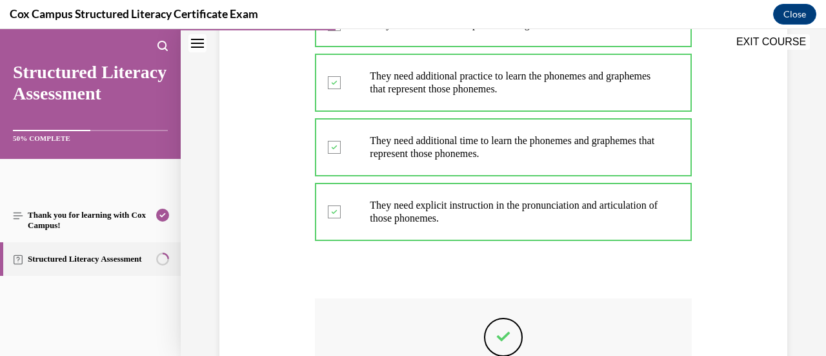
scroll to position [525, 0]
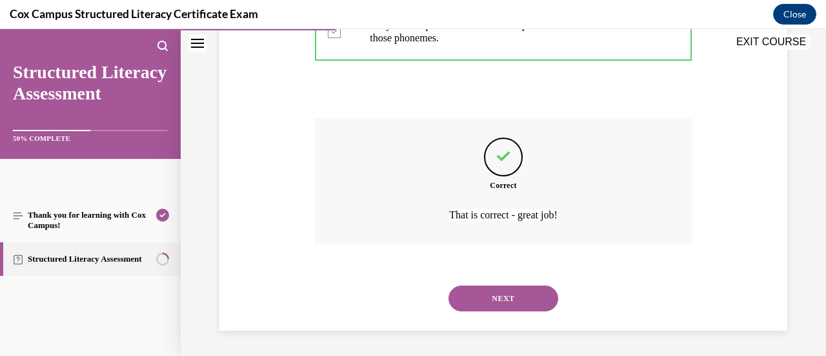
click at [494, 301] on button "NEXT" at bounding box center [503, 298] width 110 height 26
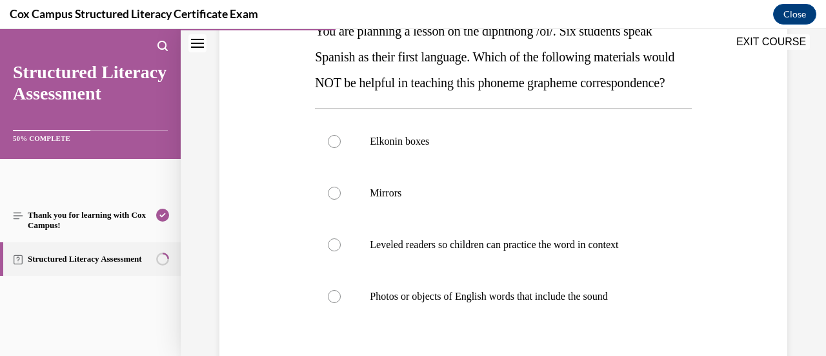
scroll to position [228, 0]
click at [492, 270] on label "Leveled readers so children can practice the word in context" at bounding box center [503, 244] width 376 height 52
click at [341, 250] on input "Leveled readers so children can practice the word in context" at bounding box center [334, 243] width 13 height 13
radio input "true"
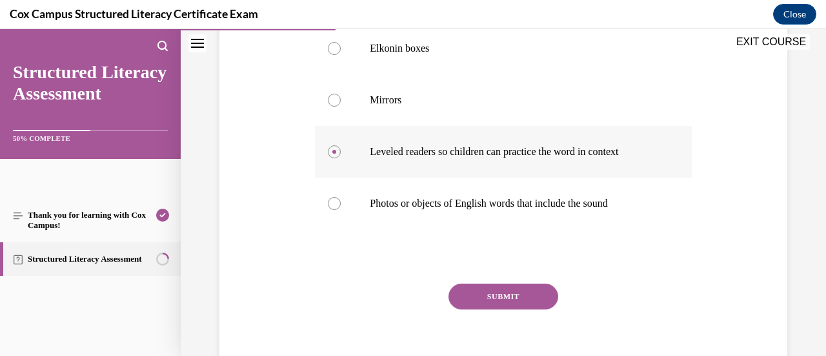
scroll to position [321, 0]
click at [509, 309] on button "SUBMIT" at bounding box center [503, 296] width 110 height 26
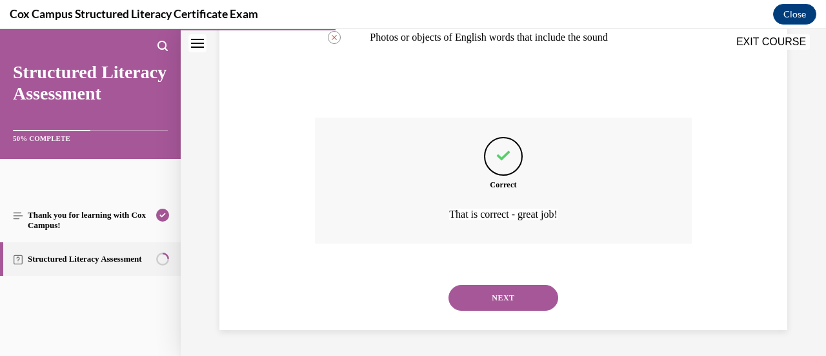
click at [496, 290] on button "NEXT" at bounding box center [503, 298] width 110 height 26
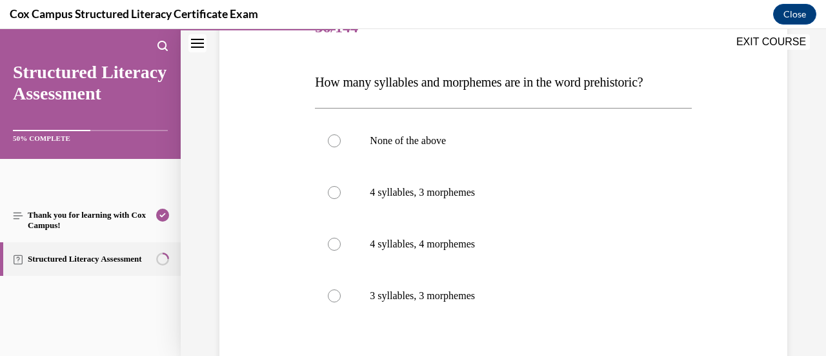
scroll to position [176, 0]
click at [498, 205] on label "4 syllables, 3 morphemes" at bounding box center [503, 193] width 376 height 52
click at [341, 199] on input "4 syllables, 3 morphemes" at bounding box center [334, 192] width 13 height 13
radio input "true"
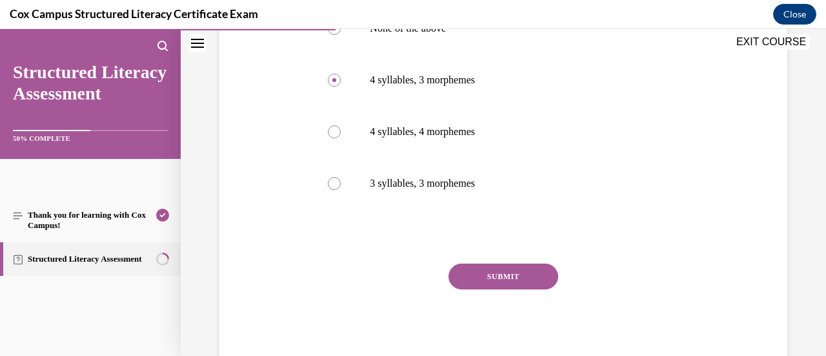
click at [498, 269] on button "SUBMIT" at bounding box center [503, 276] width 110 height 26
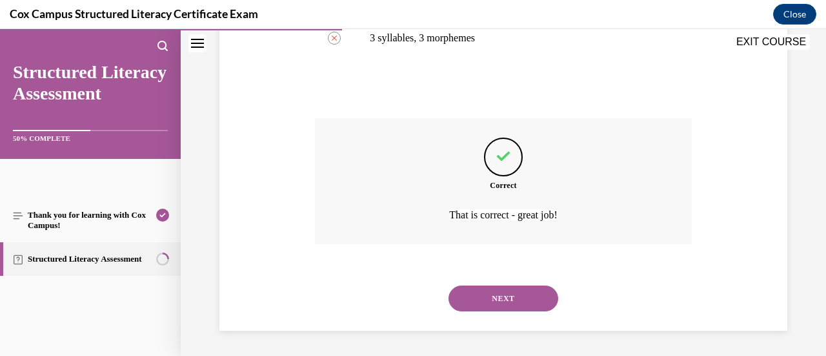
click at [509, 292] on button "NEXT" at bounding box center [503, 298] width 110 height 26
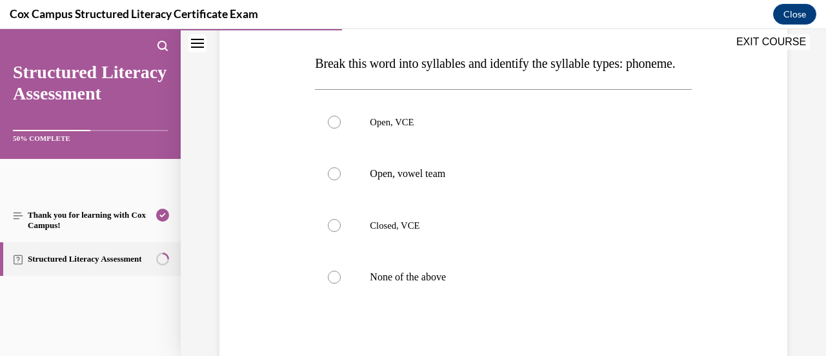
scroll to position [198, 0]
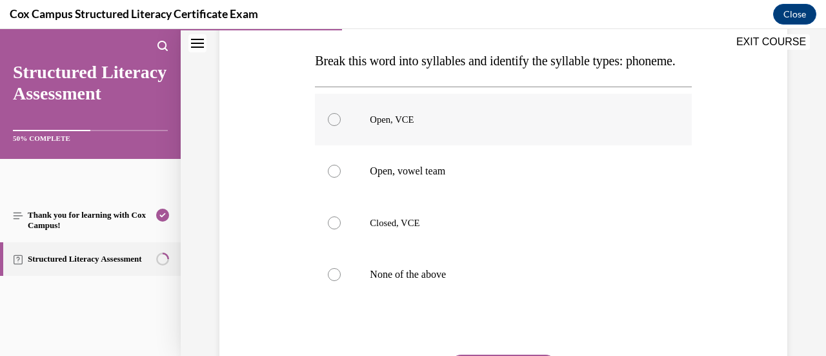
click at [443, 145] on label "Open, VCE" at bounding box center [503, 120] width 376 height 52
click at [341, 126] on input "Open, VCE" at bounding box center [334, 119] width 13 height 13
radio input "true"
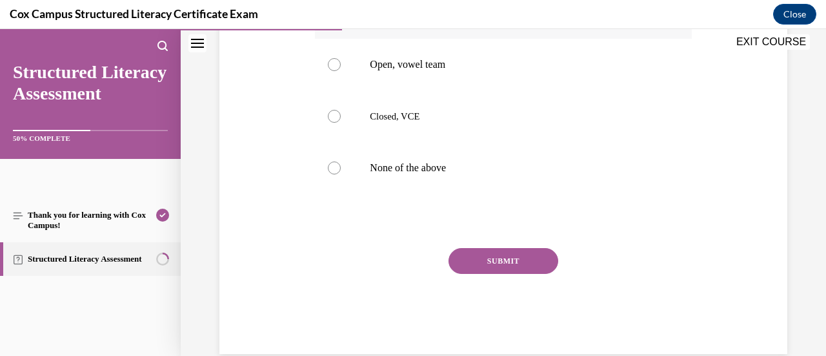
scroll to position [310, 0]
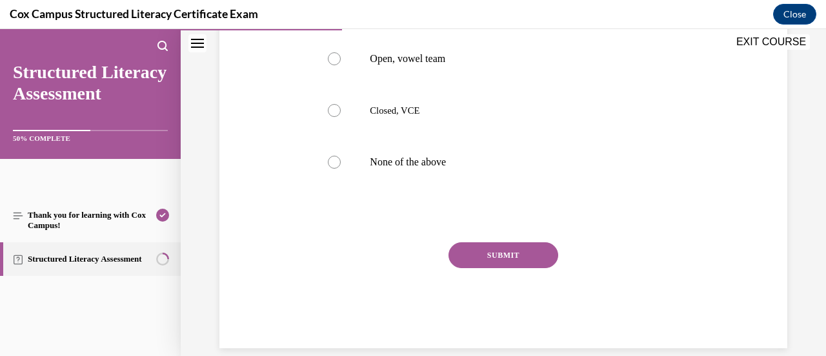
click at [465, 268] on button "SUBMIT" at bounding box center [503, 255] width 110 height 26
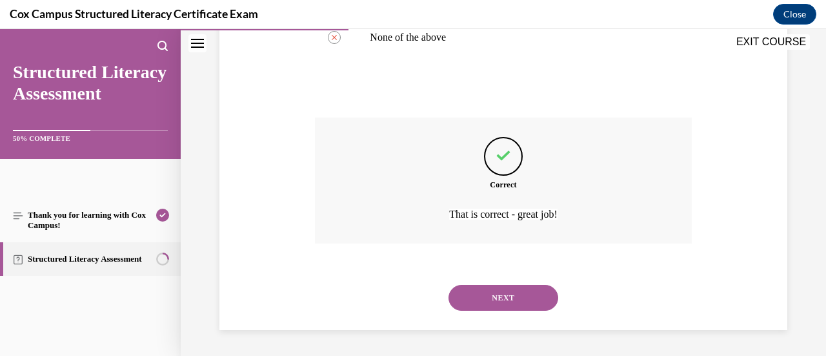
click at [476, 296] on button "NEXT" at bounding box center [503, 298] width 110 height 26
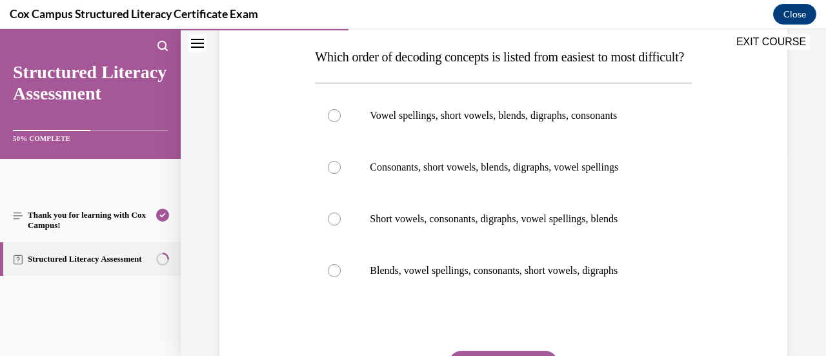
scroll to position [205, 0]
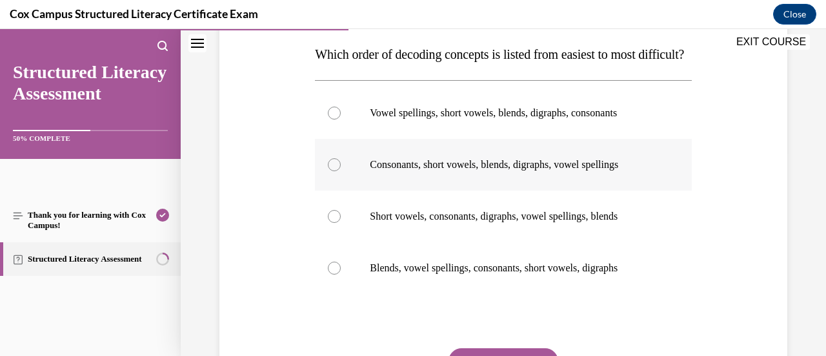
click at [507, 190] on label "Consonants, short vowels, blends, digraphs, vowel spellings" at bounding box center [503, 165] width 376 height 52
click at [341, 171] on input "Consonants, short vowels, blends, digraphs, vowel spellings" at bounding box center [334, 164] width 13 height 13
radio input "true"
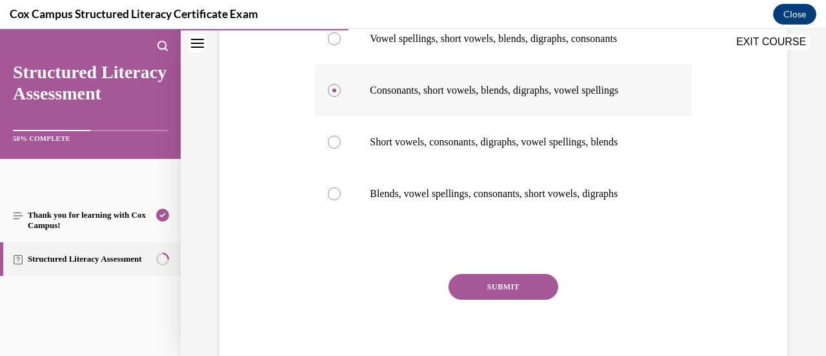
scroll to position [283, 0]
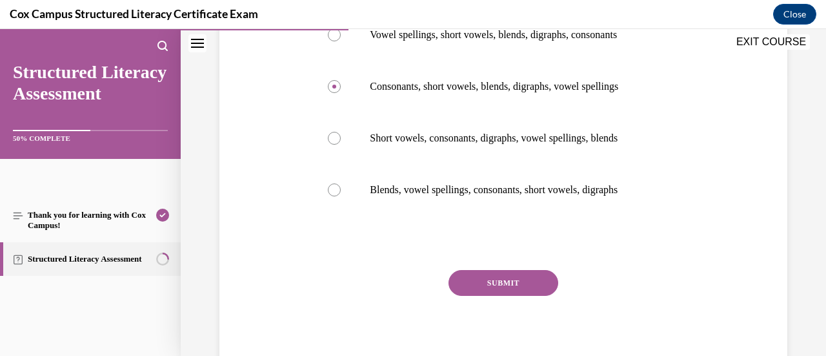
click at [485, 296] on button "SUBMIT" at bounding box center [503, 283] width 110 height 26
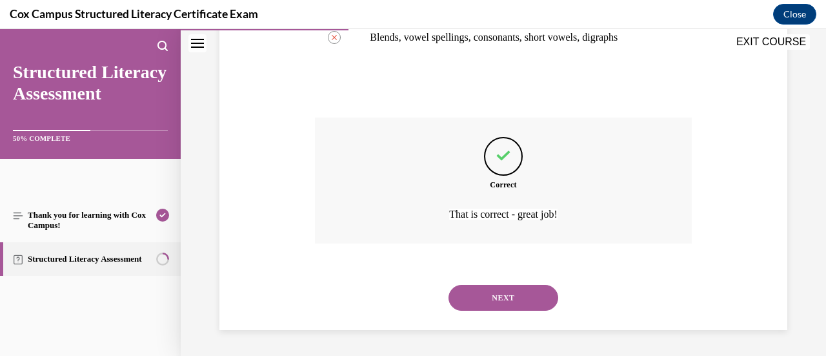
click at [486, 310] on button "NEXT" at bounding box center [503, 298] width 110 height 26
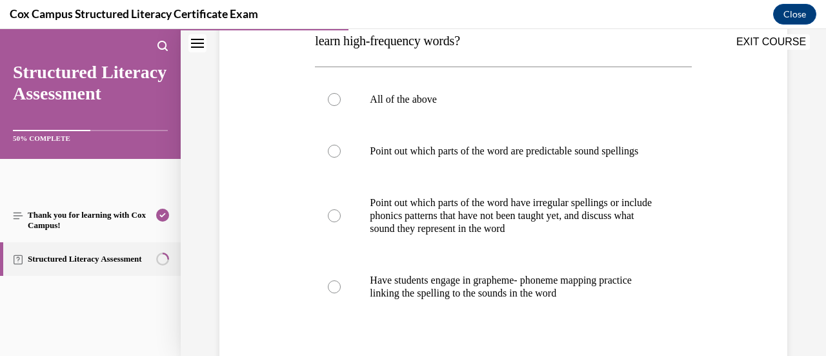
scroll to position [245, 0]
click at [552, 118] on label "All of the above" at bounding box center [503, 99] width 376 height 52
click at [341, 105] on input "All of the above" at bounding box center [334, 98] width 13 height 13
radio input "true"
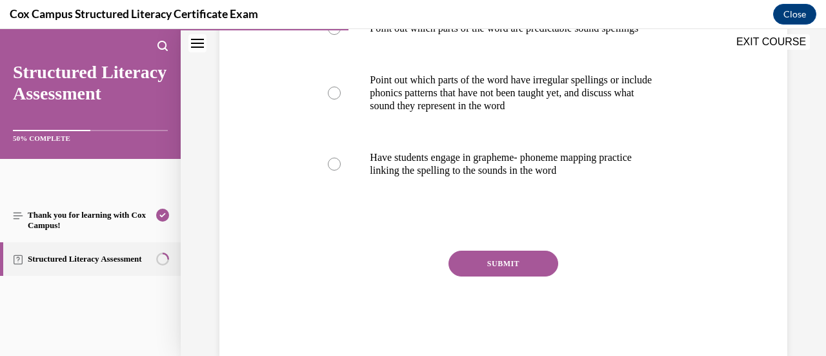
click at [514, 276] on button "SUBMIT" at bounding box center [503, 263] width 110 height 26
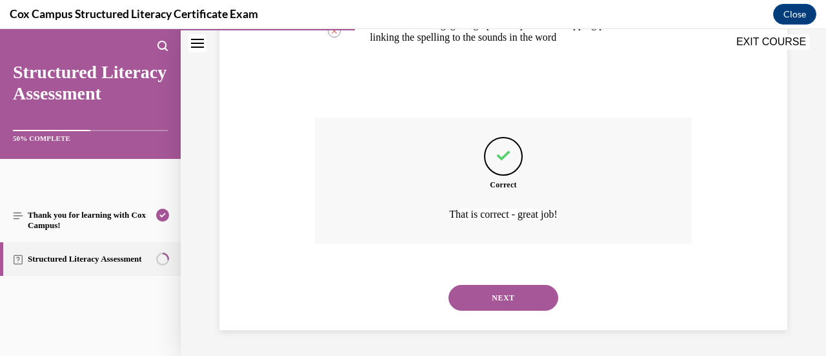
click at [501, 295] on button "NEXT" at bounding box center [503, 298] width 110 height 26
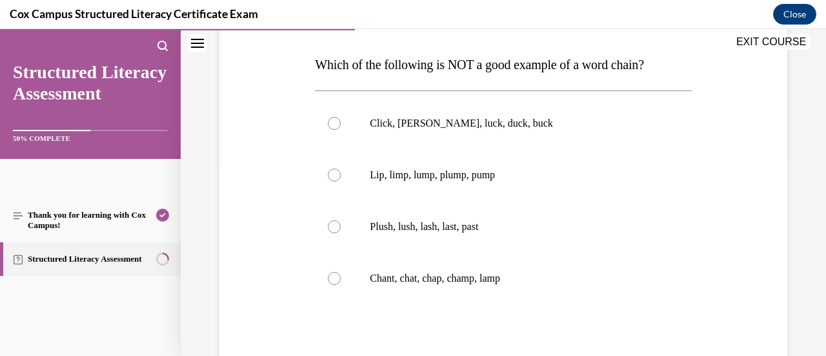
scroll to position [216, 0]
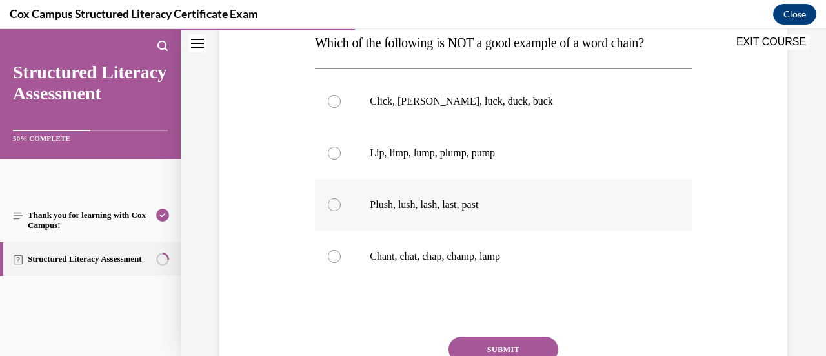
drag, startPoint x: 464, startPoint y: 198, endPoint x: 417, endPoint y: 196, distance: 47.2
click at [417, 196] on label "Plush, lush, lash, last, past" at bounding box center [503, 205] width 376 height 52
click at [341, 198] on input "Plush, lush, lash, last, past" at bounding box center [334, 204] width 13 height 13
radio input "true"
click at [489, 341] on button "SUBMIT" at bounding box center [503, 349] width 110 height 26
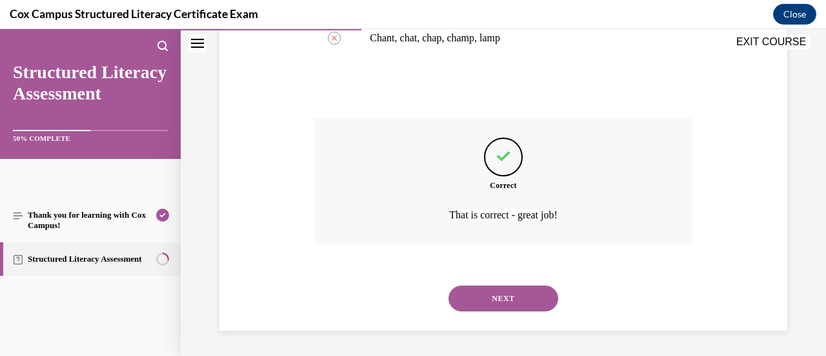
click at [507, 297] on button "NEXT" at bounding box center [503, 298] width 110 height 26
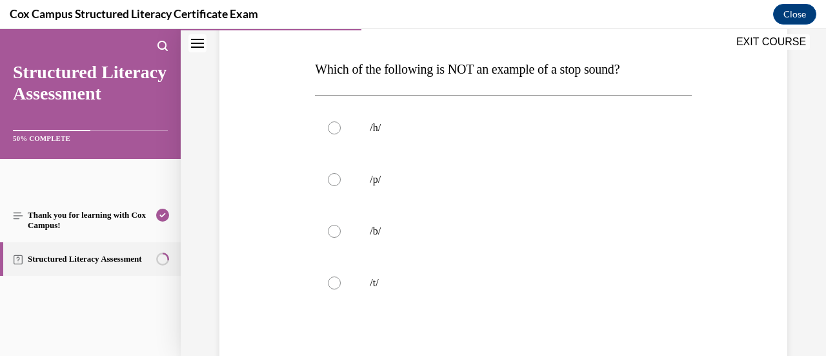
scroll to position [190, 0]
click at [562, 119] on label "/h/" at bounding box center [503, 127] width 376 height 52
click at [341, 121] on input "/h/" at bounding box center [334, 127] width 13 height 13
radio input "true"
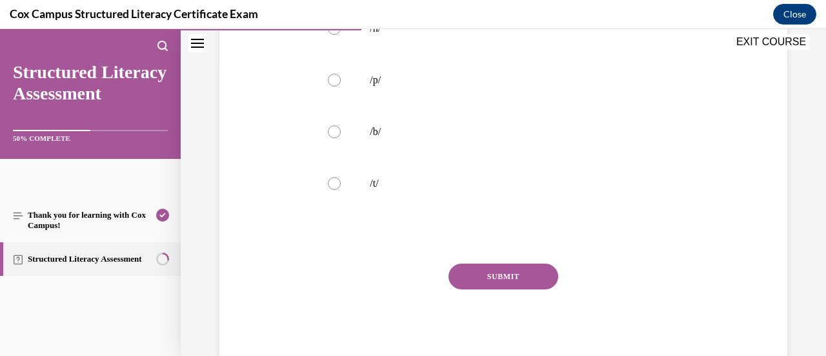
click at [492, 281] on button "SUBMIT" at bounding box center [503, 276] width 110 height 26
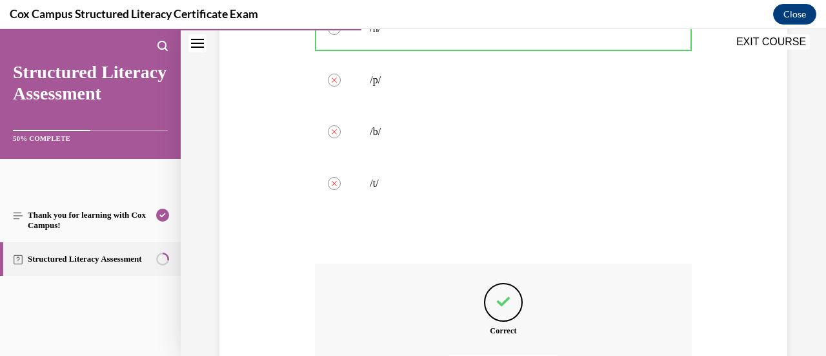
scroll to position [434, 0]
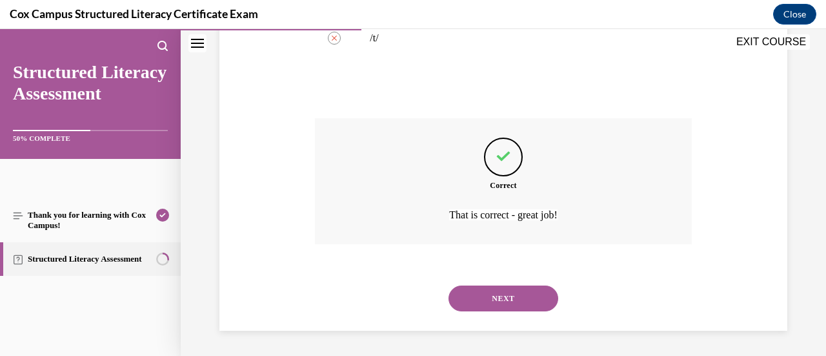
click at [499, 296] on button "NEXT" at bounding box center [503, 298] width 110 height 26
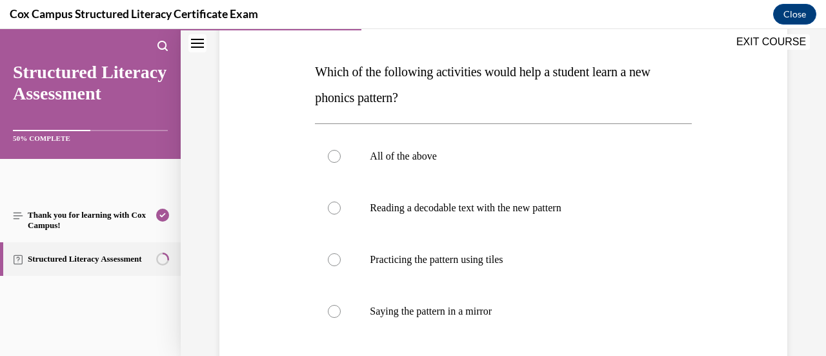
scroll to position [188, 0]
click at [521, 274] on label "Practicing the pattern using tiles" at bounding box center [503, 259] width 376 height 52
click at [341, 265] on input "Practicing the pattern using tiles" at bounding box center [334, 258] width 13 height 13
radio input "true"
click at [492, 214] on label "Reading a decodable text with the new pattern" at bounding box center [503, 207] width 376 height 52
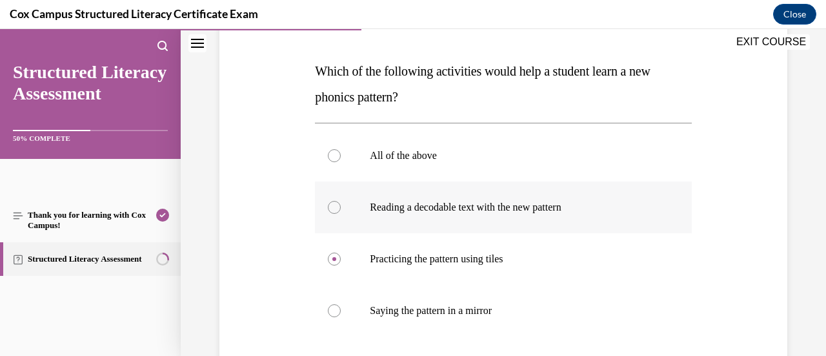
click at [341, 214] on input "Reading a decodable text with the new pattern" at bounding box center [334, 207] width 13 height 13
radio input "true"
click at [442, 157] on p "All of the above" at bounding box center [514, 155] width 289 height 13
click at [341, 157] on input "All of the above" at bounding box center [334, 155] width 13 height 13
radio input "true"
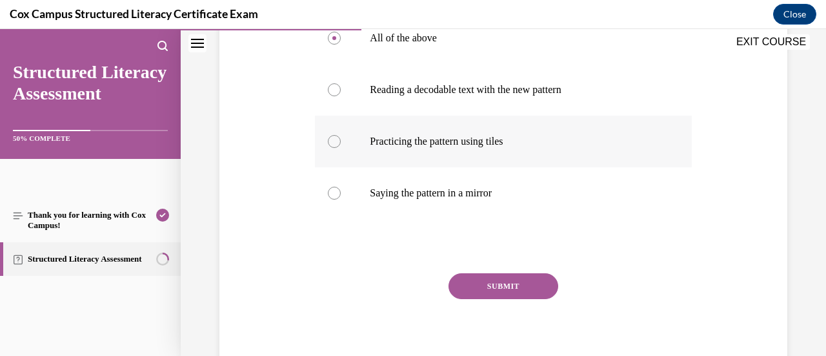
scroll to position [315, 0]
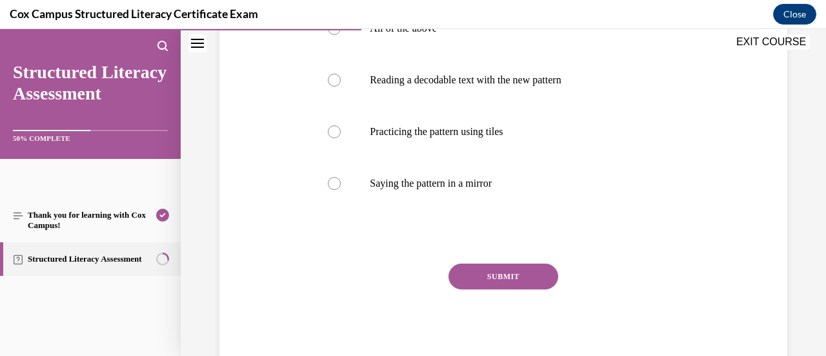
click at [494, 270] on button "SUBMIT" at bounding box center [503, 276] width 110 height 26
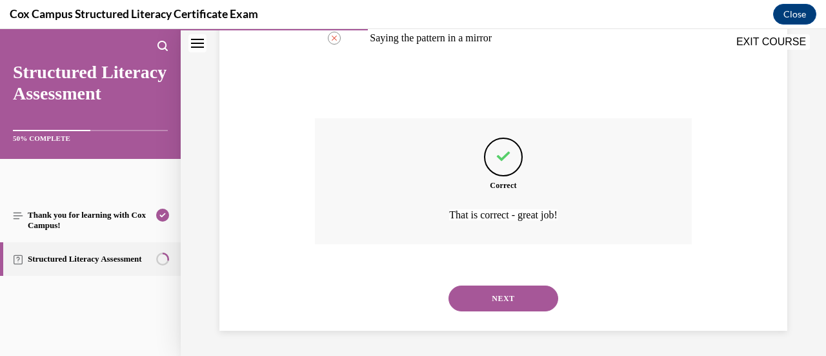
click at [499, 296] on button "NEXT" at bounding box center [503, 298] width 110 height 26
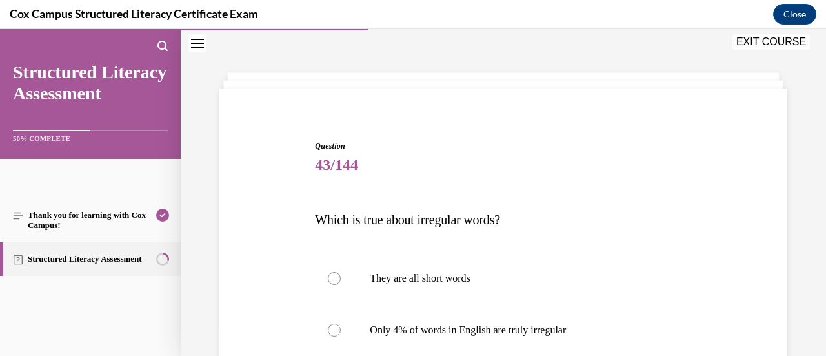
scroll to position [172, 0]
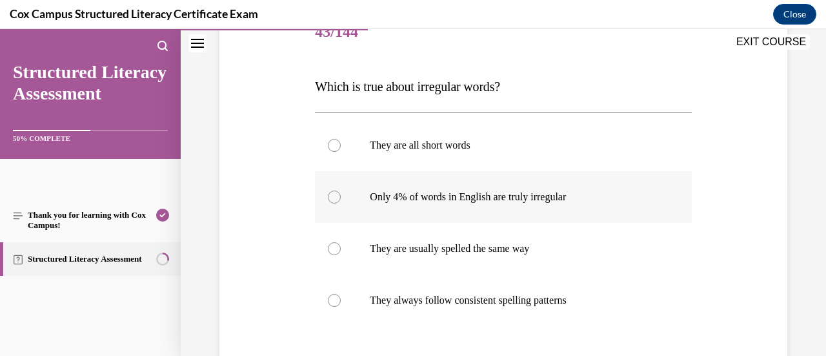
click at [558, 215] on label "Only 4% of words in English are truly irregular" at bounding box center [503, 197] width 376 height 52
click at [341, 203] on input "Only 4% of words in English are truly irregular" at bounding box center [334, 196] width 13 height 13
radio input "true"
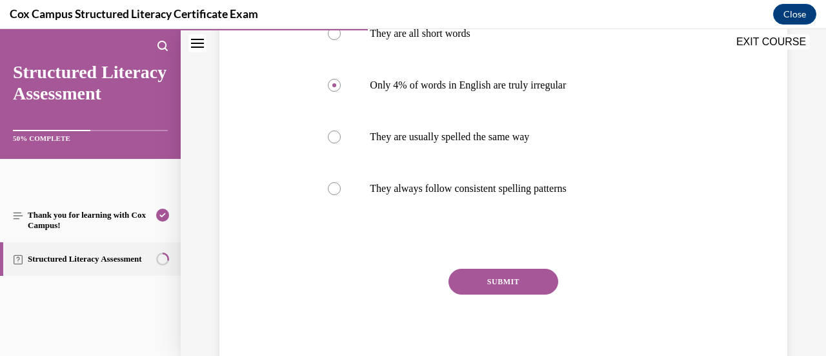
scroll to position [287, 0]
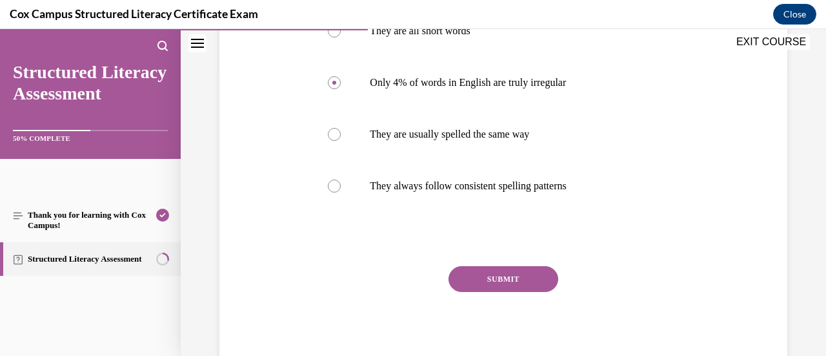
click at [513, 270] on button "SUBMIT" at bounding box center [503, 279] width 110 height 26
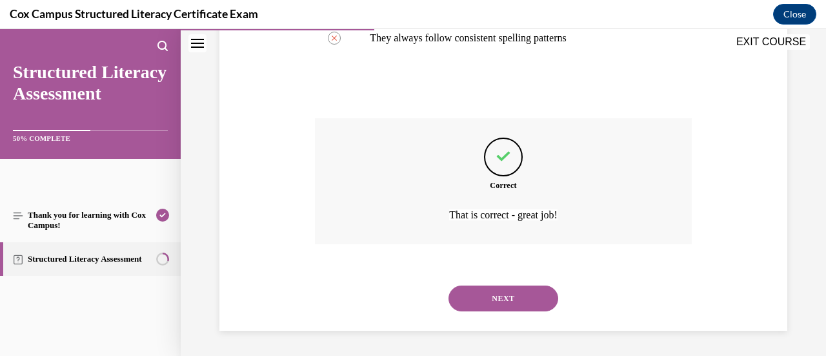
click at [503, 301] on button "NEXT" at bounding box center [503, 298] width 110 height 26
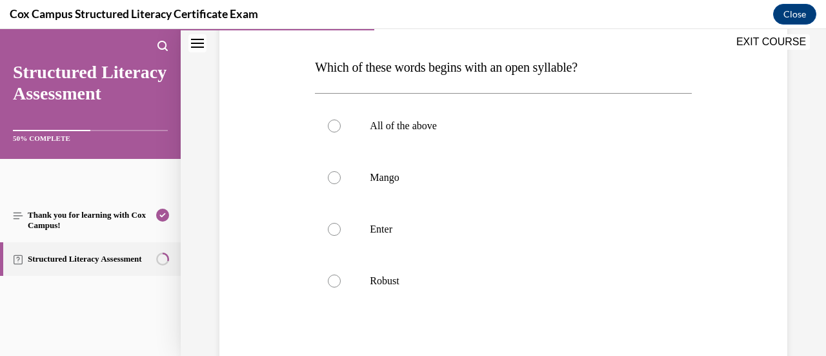
scroll to position [191, 0]
click at [486, 271] on label "Robust" at bounding box center [503, 282] width 376 height 52
click at [341, 275] on input "Robust" at bounding box center [334, 281] width 13 height 13
radio input "true"
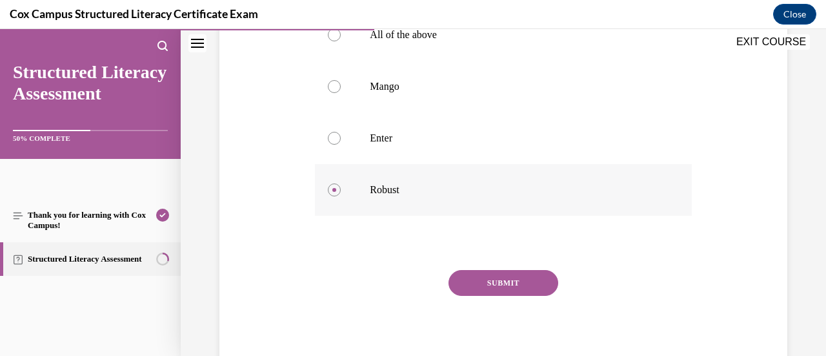
scroll to position [285, 0]
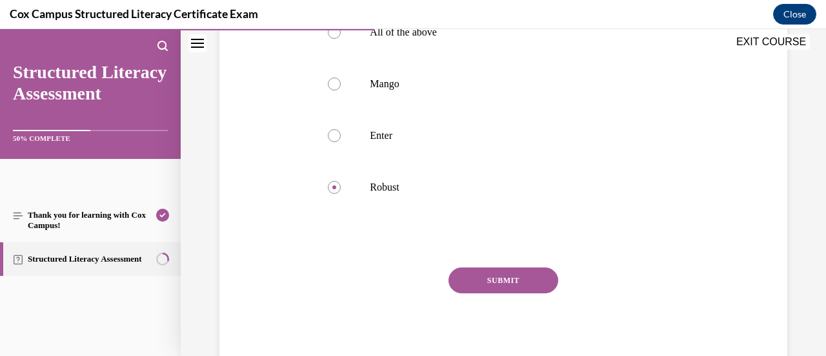
click at [490, 277] on button "SUBMIT" at bounding box center [503, 280] width 110 height 26
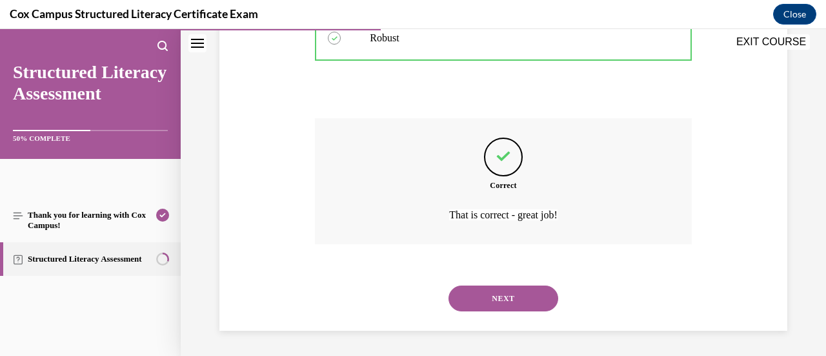
click at [498, 288] on button "NEXT" at bounding box center [503, 298] width 110 height 26
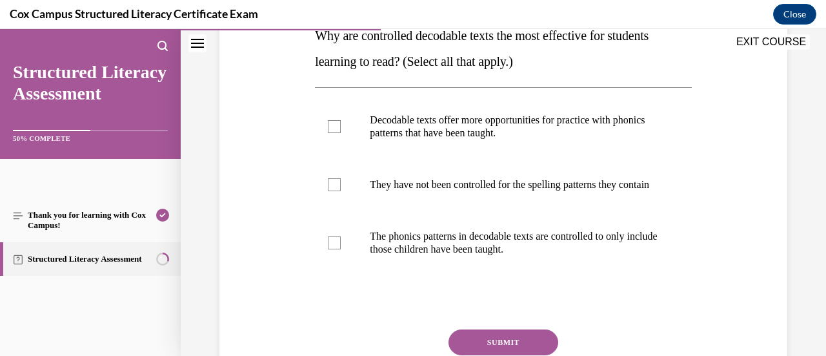
scroll to position [234, 0]
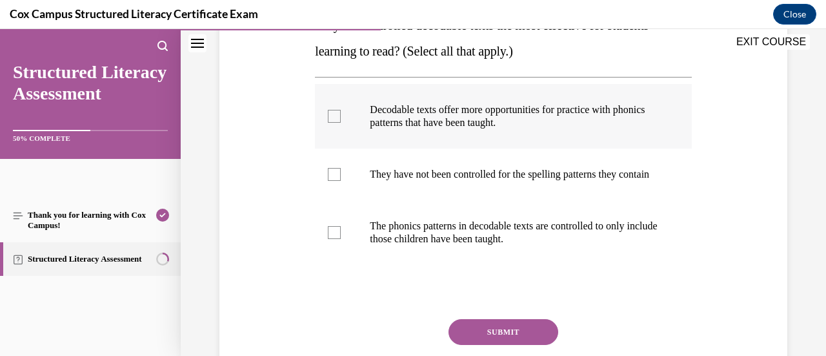
click at [541, 113] on p "Decodable texts offer more opportunities for practice with phonics patterns tha…" at bounding box center [514, 116] width 289 height 26
click at [341, 113] on input "Decodable texts offer more opportunities for practice with phonics patterns tha…" at bounding box center [334, 116] width 13 height 13
checkbox input "true"
click at [549, 217] on label "The phonics patterns in decodable texts are controlled to only include those ch…" at bounding box center [503, 232] width 376 height 65
click at [341, 226] on input "The phonics patterns in decodable texts are controlled to only include those ch…" at bounding box center [334, 232] width 13 height 13
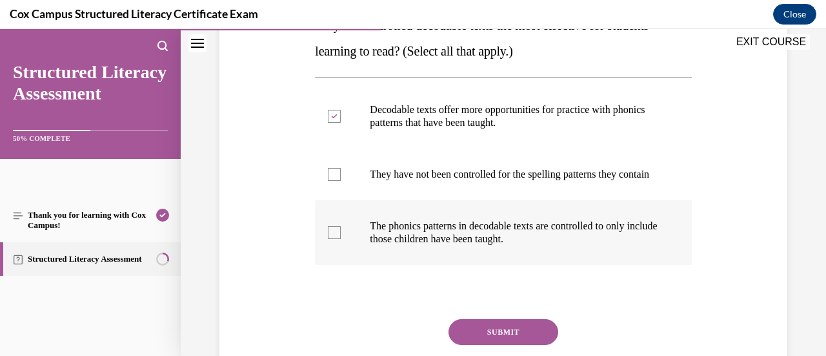
checkbox input "true"
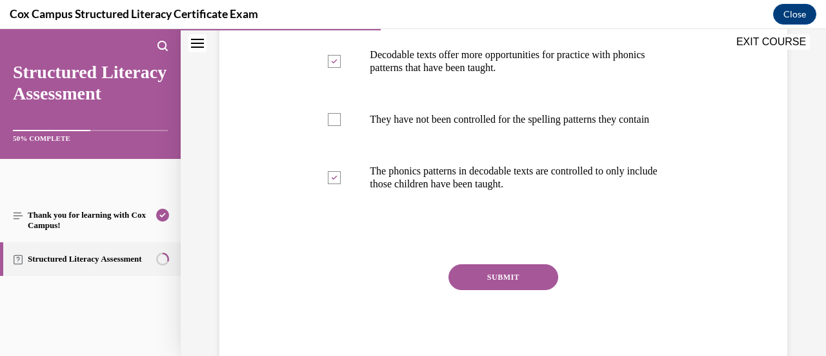
scroll to position [289, 0]
click at [516, 288] on button "SUBMIT" at bounding box center [503, 276] width 110 height 26
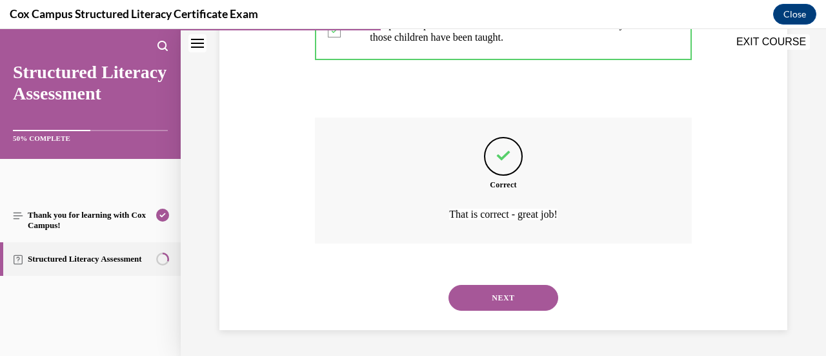
click at [496, 305] on button "NEXT" at bounding box center [503, 298] width 110 height 26
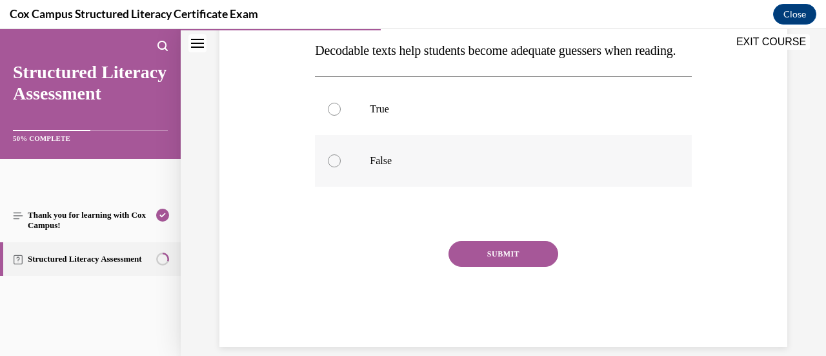
scroll to position [210, 0]
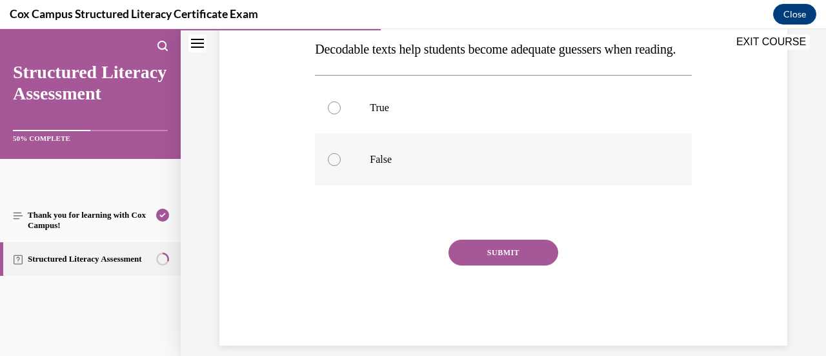
click at [465, 171] on label "False" at bounding box center [503, 160] width 376 height 52
click at [341, 166] on input "False" at bounding box center [334, 159] width 13 height 13
radio input "true"
click at [476, 265] on button "SUBMIT" at bounding box center [503, 252] width 110 height 26
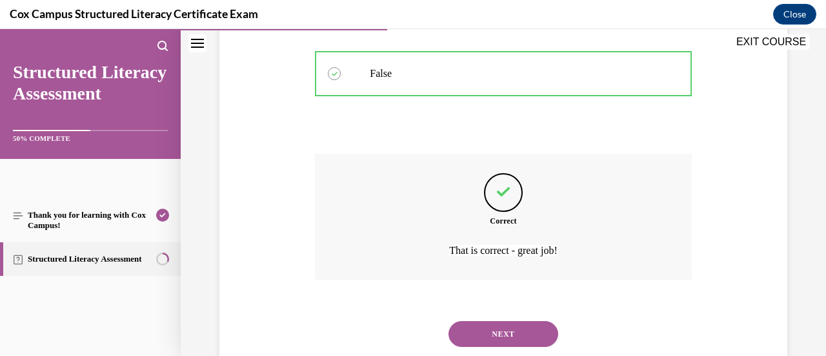
scroll to position [357, 0]
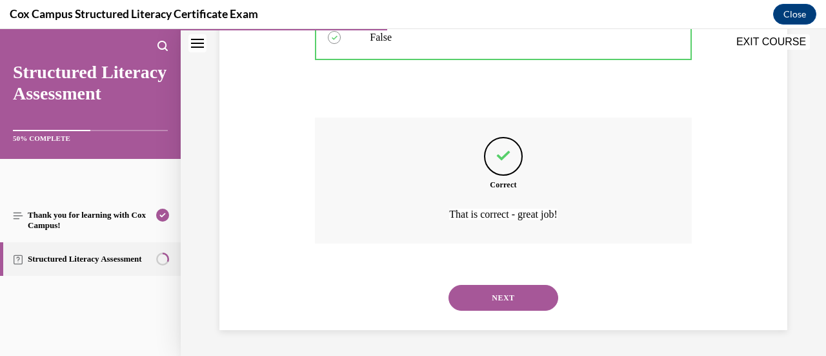
click at [483, 290] on button "NEXT" at bounding box center [503, 298] width 110 height 26
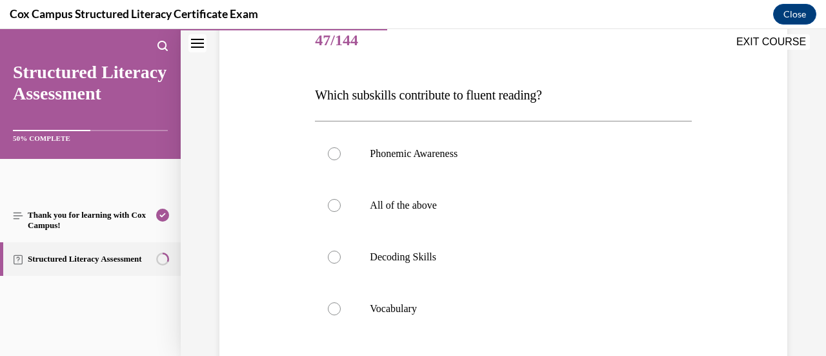
scroll to position [172, 0]
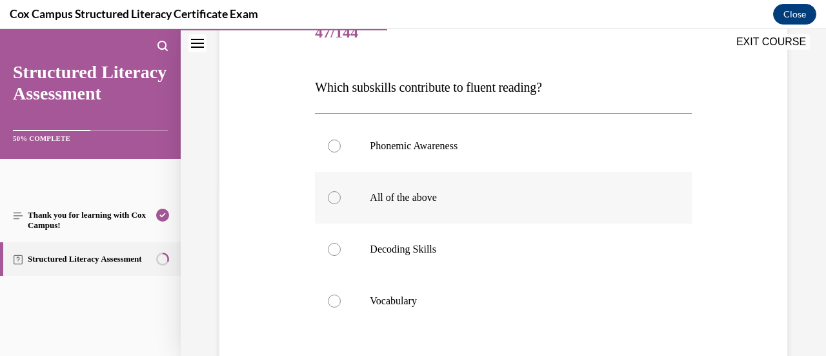
click at [473, 192] on p "All of the above" at bounding box center [514, 197] width 289 height 13
click at [341, 192] on input "All of the above" at bounding box center [334, 197] width 13 height 13
radio input "true"
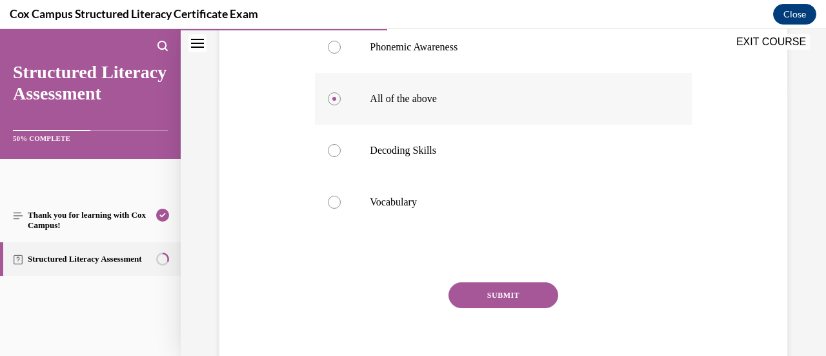
scroll to position [289, 0]
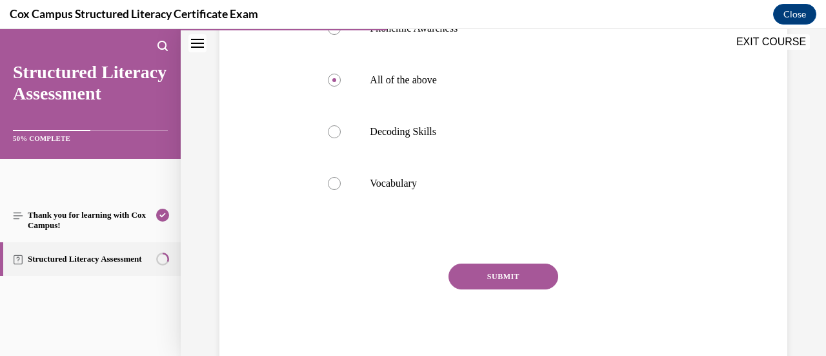
click at [498, 268] on button "SUBMIT" at bounding box center [503, 276] width 110 height 26
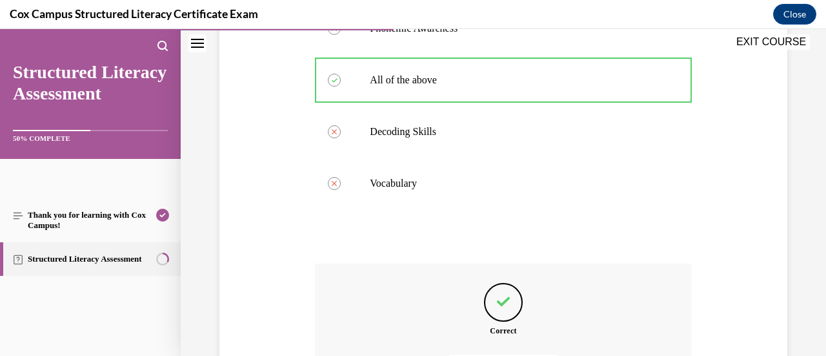
scroll to position [434, 0]
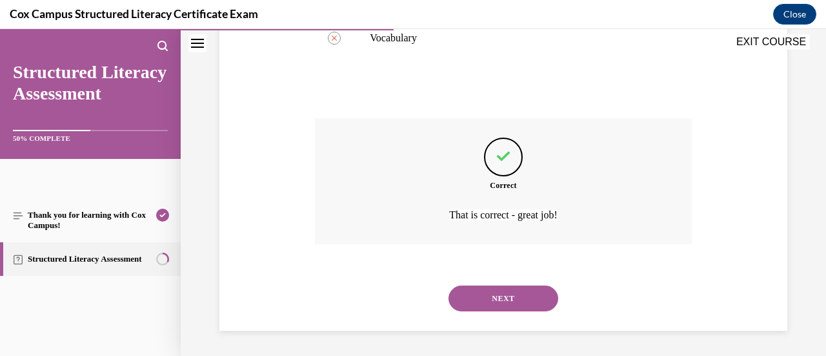
click at [478, 305] on button "NEXT" at bounding box center [503, 298] width 110 height 26
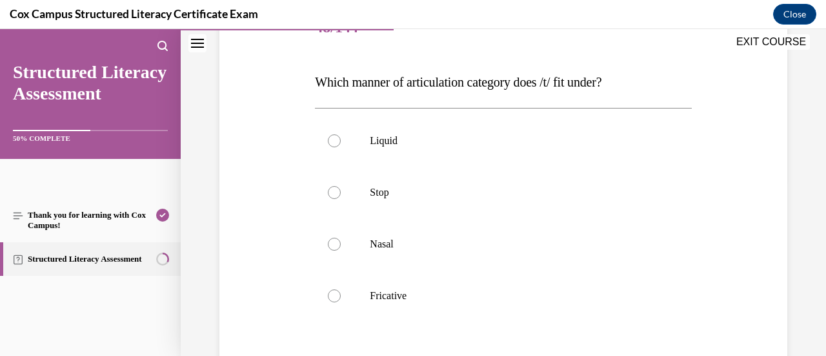
scroll to position [180, 0]
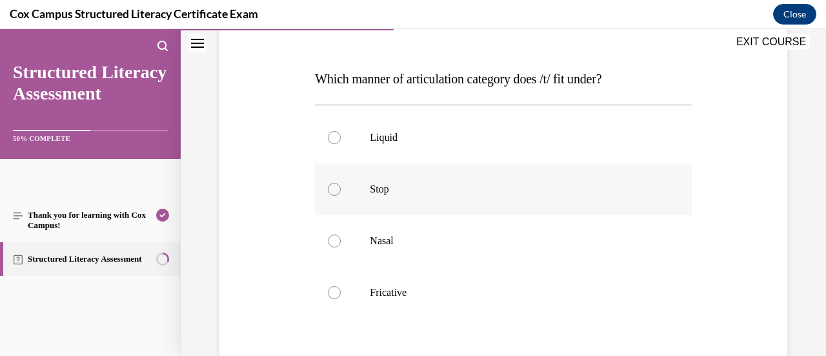
click at [459, 203] on label "Stop" at bounding box center [503, 189] width 376 height 52
click at [341, 196] on input "Stop" at bounding box center [334, 189] width 13 height 13
radio input "true"
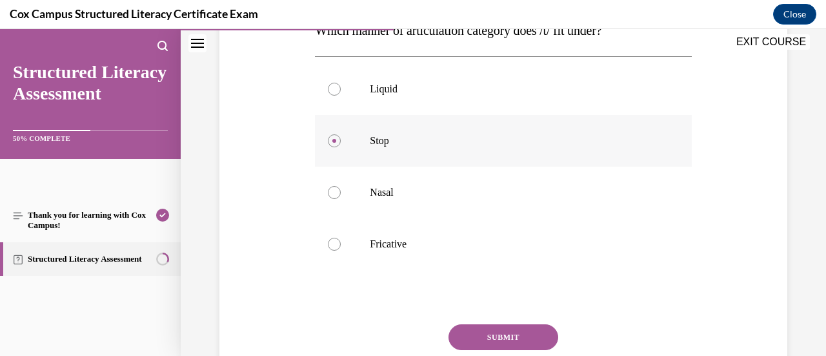
scroll to position [231, 0]
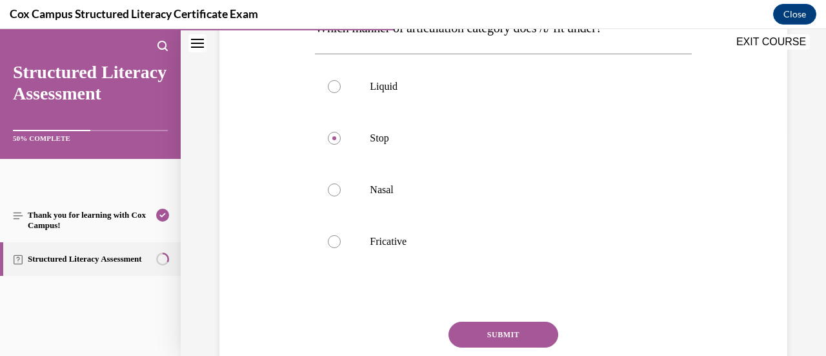
click at [483, 333] on button "SUBMIT" at bounding box center [503, 334] width 110 height 26
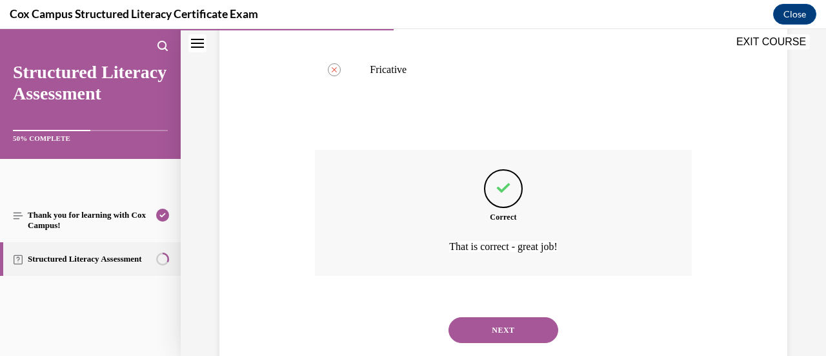
click at [485, 334] on button "NEXT" at bounding box center [503, 330] width 110 height 26
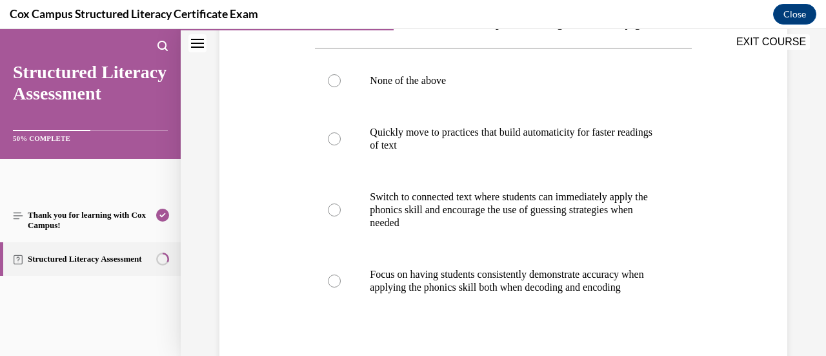
scroll to position [264, 0]
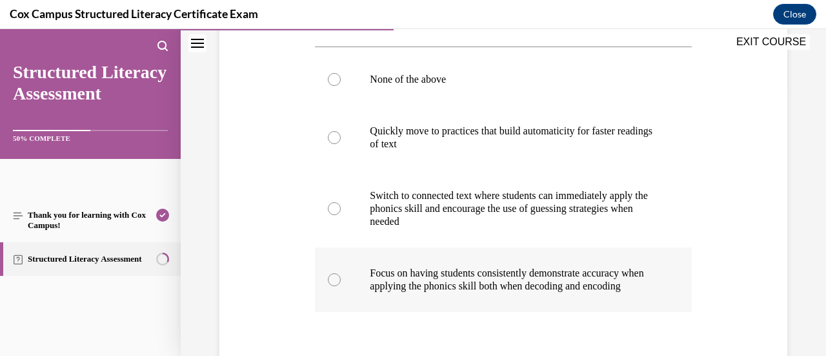
click at [492, 308] on label "Focus on having students consistently demonstrate accuracy when applying the ph…" at bounding box center [503, 279] width 376 height 65
click at [341, 286] on input "Focus on having students consistently demonstrate accuracy when applying the ph…" at bounding box center [334, 279] width 13 height 13
radio input "true"
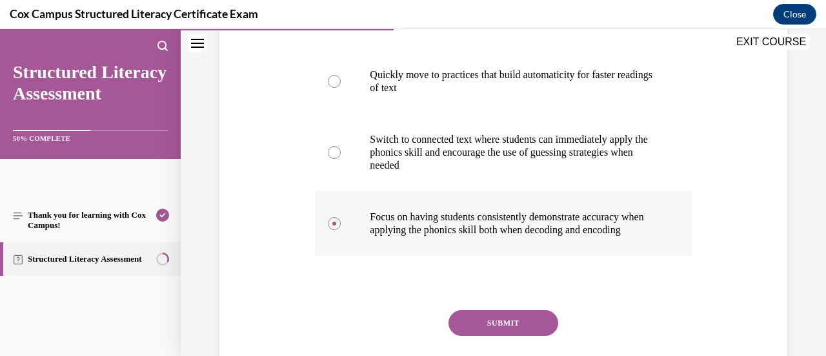
scroll to position [325, 0]
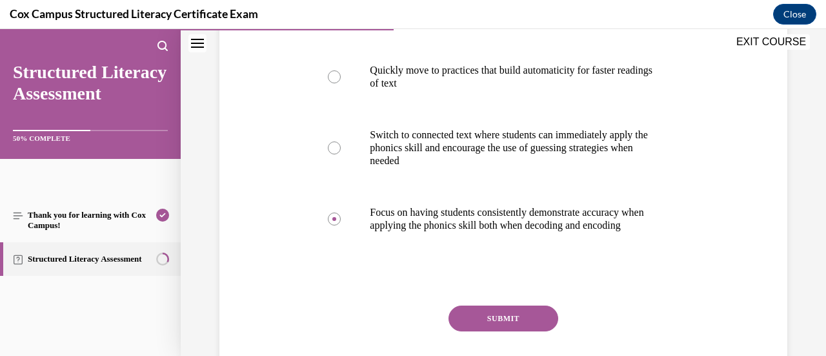
click at [494, 320] on button "SUBMIT" at bounding box center [503, 318] width 110 height 26
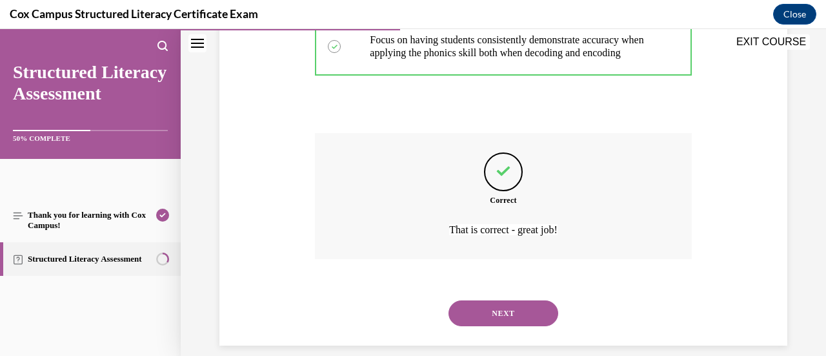
click at [489, 319] on button "NEXT" at bounding box center [503, 313] width 110 height 26
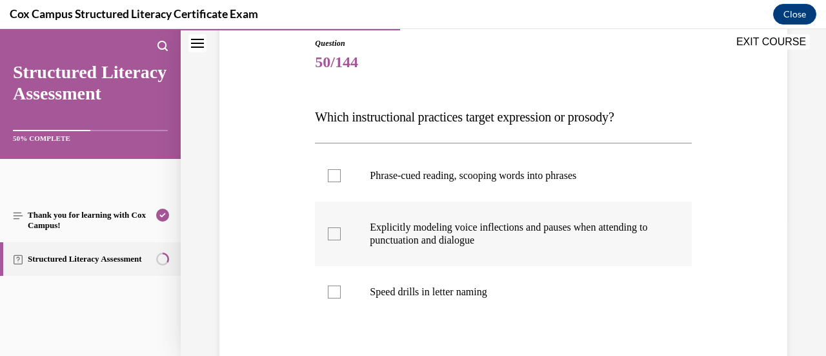
scroll to position [148, 0]
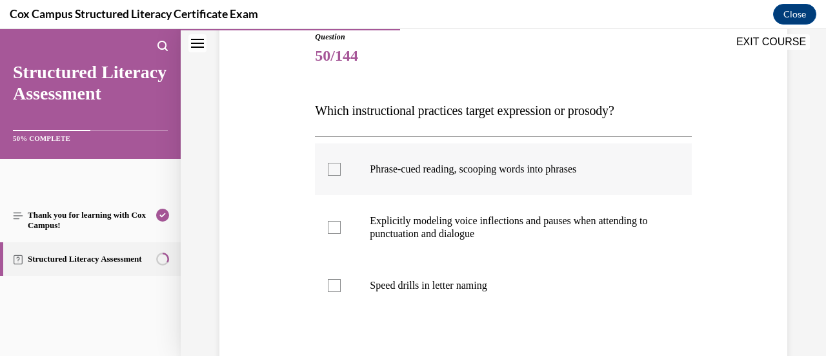
click at [506, 175] on label "Phrase-cued reading, scooping words into phrases" at bounding box center [503, 169] width 376 height 52
click at [341, 175] on input "Phrase-cued reading, scooping words into phrases" at bounding box center [334, 169] width 13 height 13
checkbox input "true"
click at [503, 239] on p "Explicitly modeling voice inflections and pauses when attending to punctuation …" at bounding box center [514, 227] width 289 height 26
click at [341, 234] on input "Explicitly modeling voice inflections and pauses when attending to punctuation …" at bounding box center [334, 227] width 13 height 13
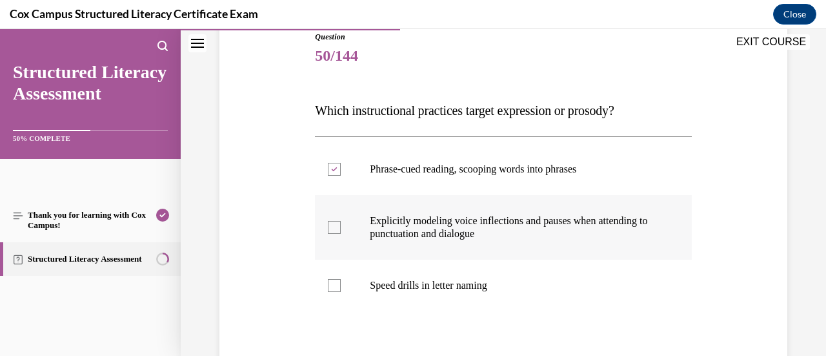
checkbox input "true"
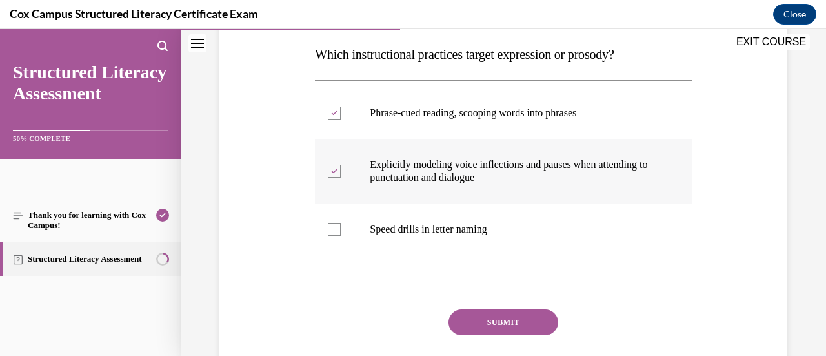
scroll to position [219, 0]
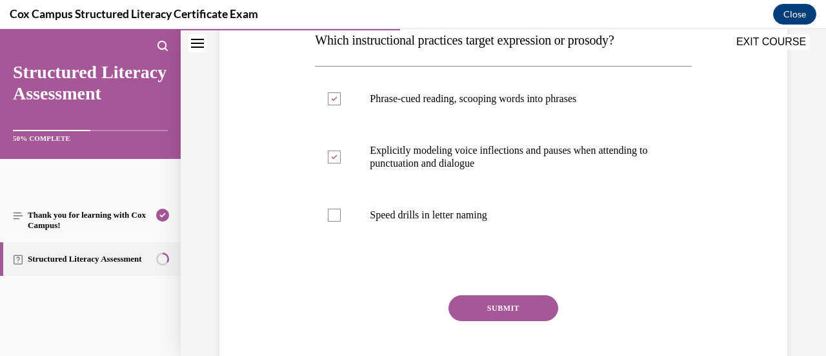
click at [485, 313] on button "SUBMIT" at bounding box center [503, 308] width 110 height 26
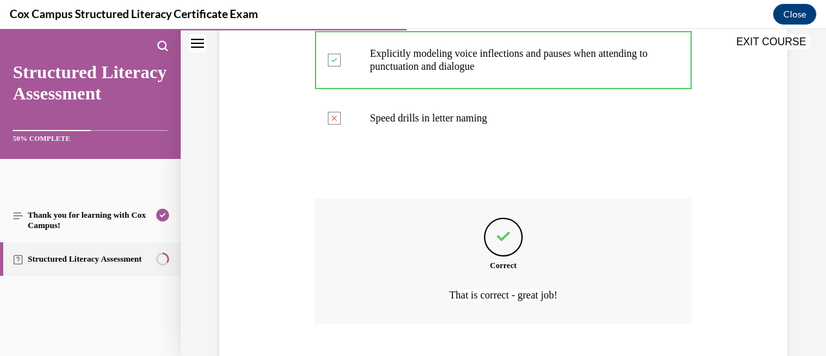
scroll to position [396, 0]
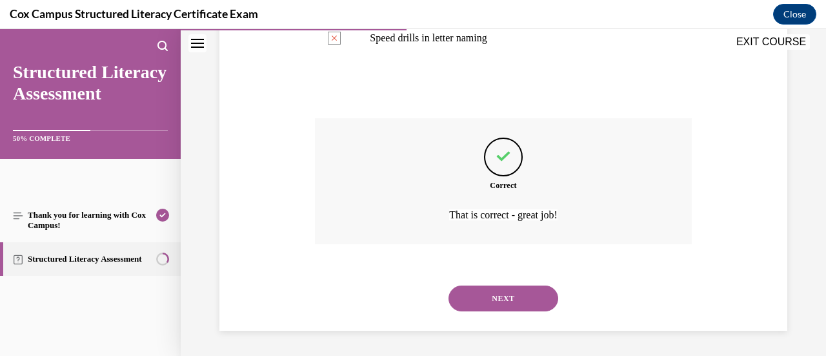
click at [476, 301] on button "NEXT" at bounding box center [503, 298] width 110 height 26
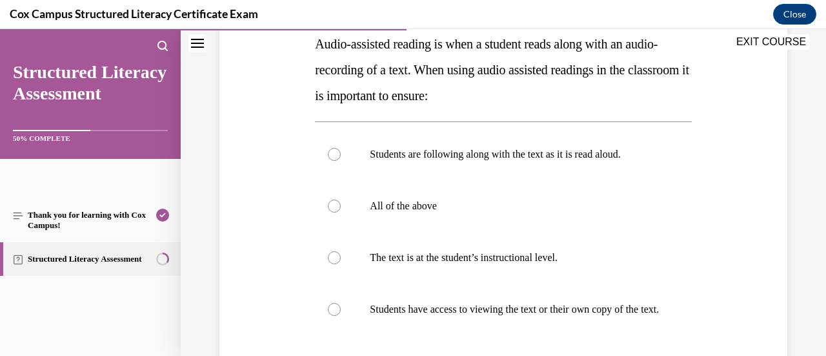
scroll to position [246, 0]
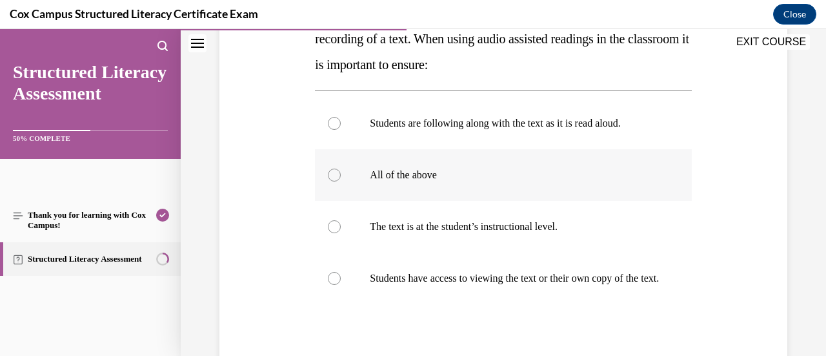
click at [489, 175] on p "All of the above" at bounding box center [514, 174] width 289 height 13
click at [341, 175] on input "All of the above" at bounding box center [334, 174] width 13 height 13
radio input "true"
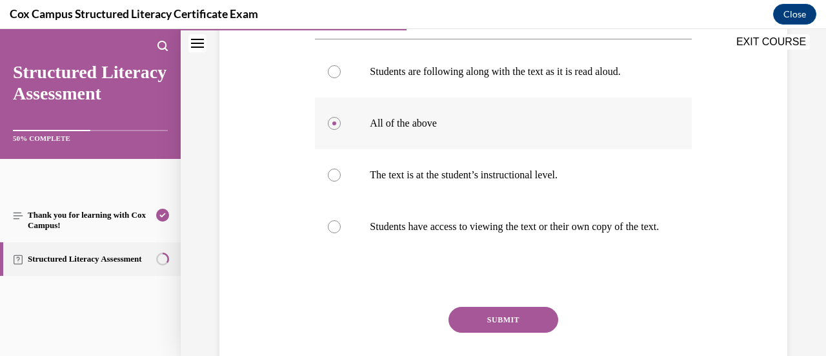
scroll to position [354, 0]
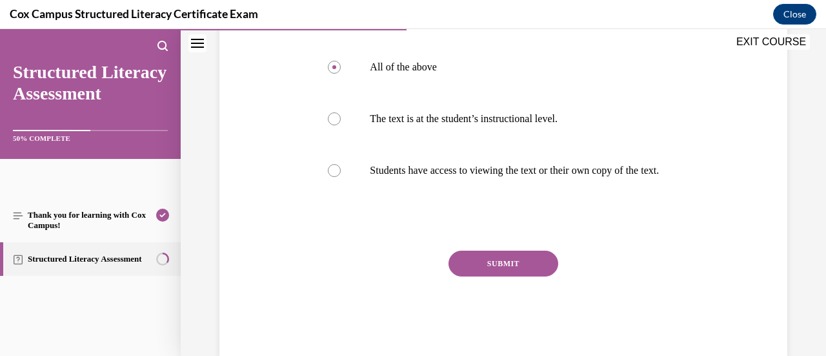
click at [493, 267] on button "SUBMIT" at bounding box center [503, 263] width 110 height 26
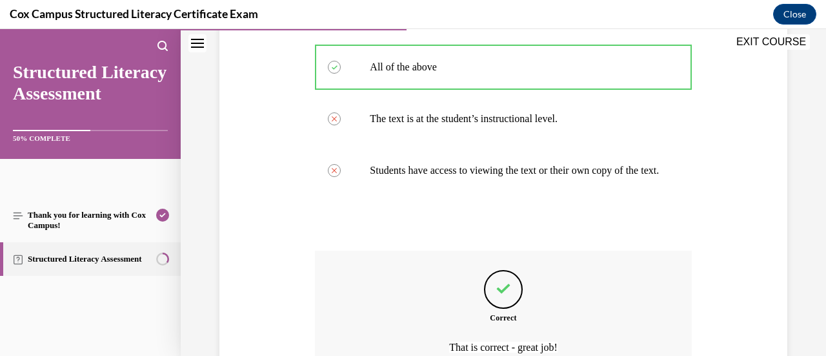
scroll to position [499, 0]
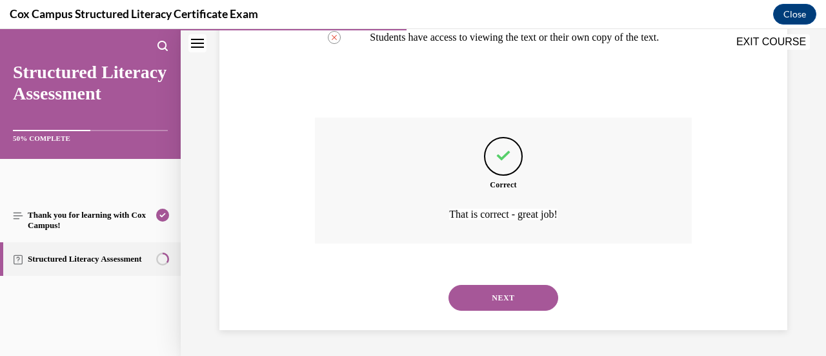
click at [475, 297] on button "NEXT" at bounding box center [503, 298] width 110 height 26
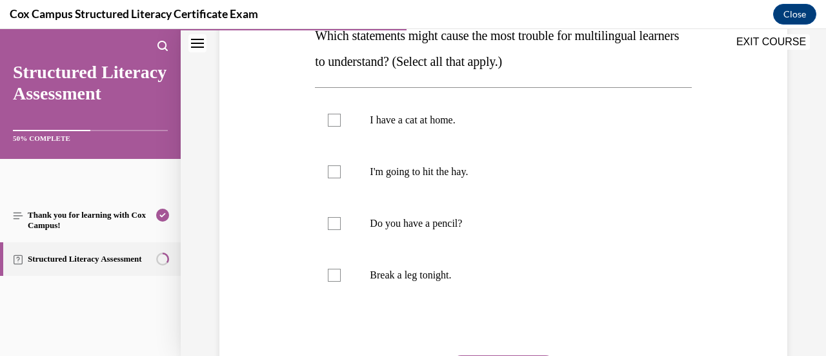
scroll to position [227, 0]
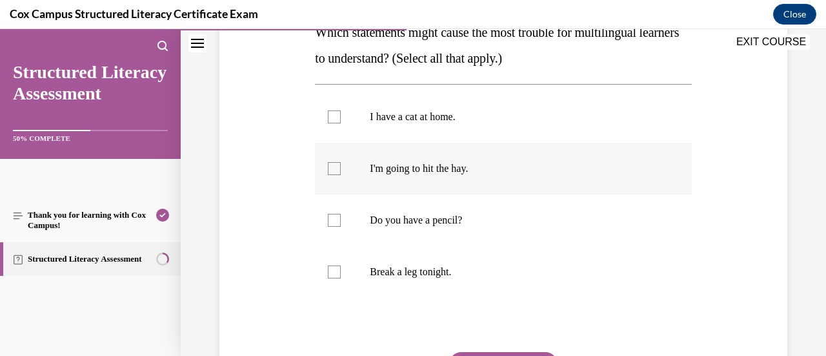
click at [481, 176] on label "I'm going to hit the hay." at bounding box center [503, 169] width 376 height 52
click at [341, 175] on input "I'm going to hit the hay." at bounding box center [334, 168] width 13 height 13
checkbox input "true"
click at [466, 267] on p "Break a leg tonight." at bounding box center [514, 271] width 289 height 13
click at [341, 267] on input "Break a leg tonight." at bounding box center [334, 271] width 13 height 13
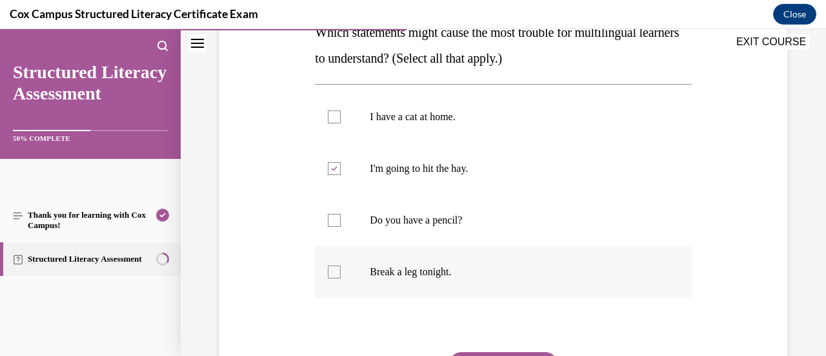
checkbox input "true"
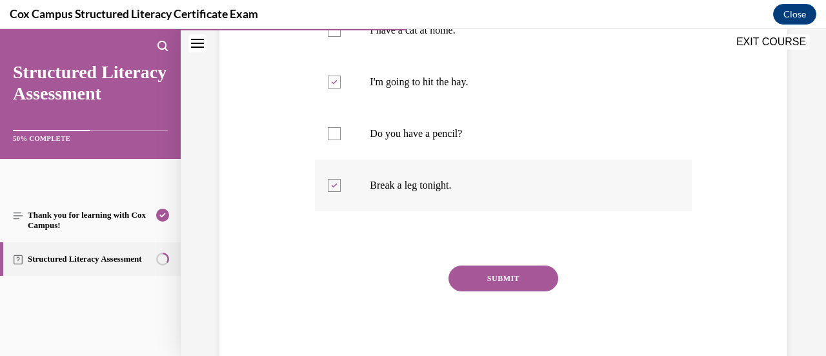
scroll to position [315, 0]
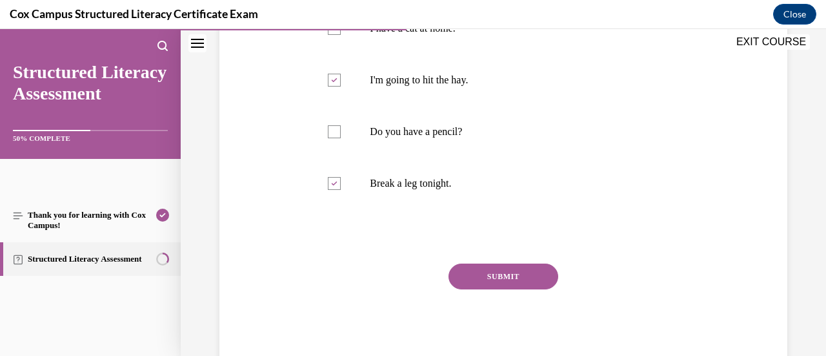
click at [487, 281] on button "SUBMIT" at bounding box center [503, 276] width 110 height 26
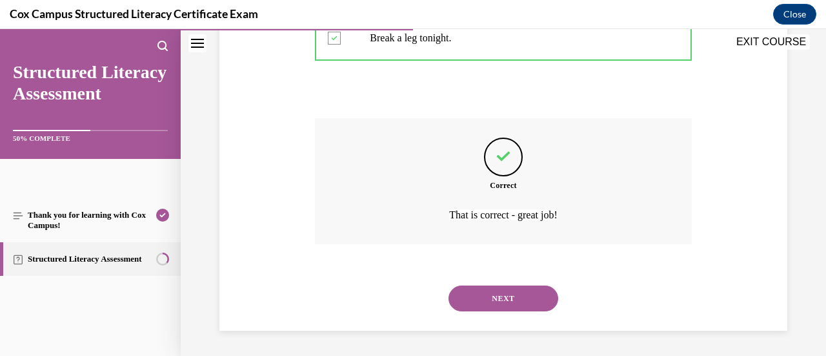
click at [465, 304] on button "NEXT" at bounding box center [503, 298] width 110 height 26
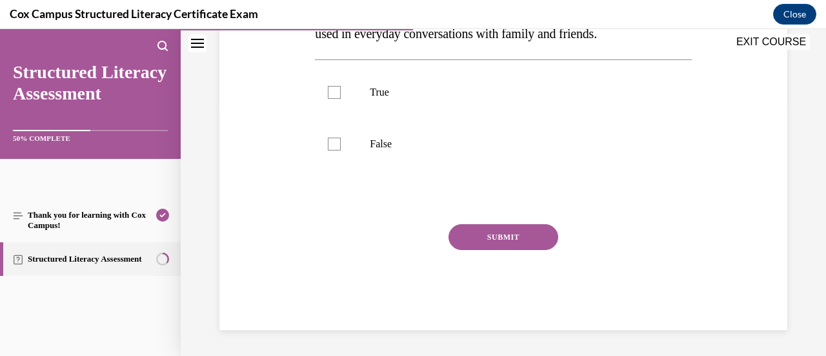
scroll to position [39, 0]
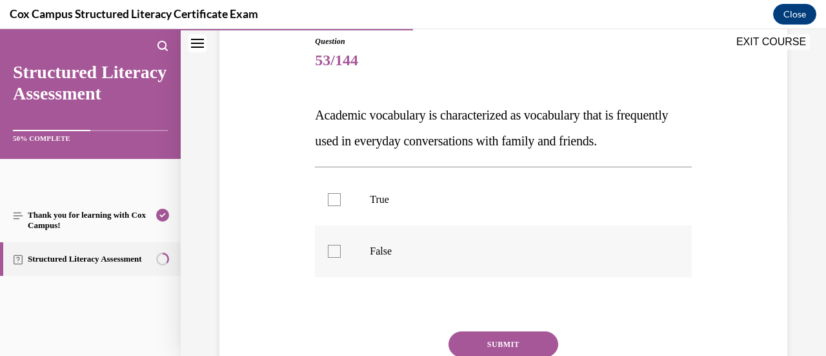
click at [435, 277] on label "False" at bounding box center [503, 251] width 376 height 52
click at [341, 257] on input "False" at bounding box center [334, 251] width 13 height 13
checkbox input "true"
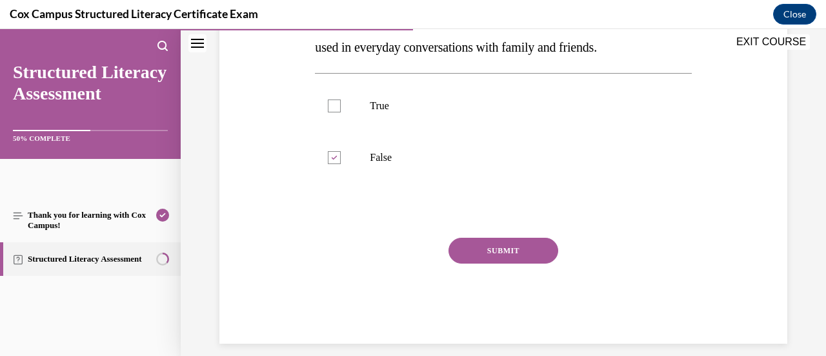
click at [492, 263] on button "SUBMIT" at bounding box center [503, 250] width 110 height 26
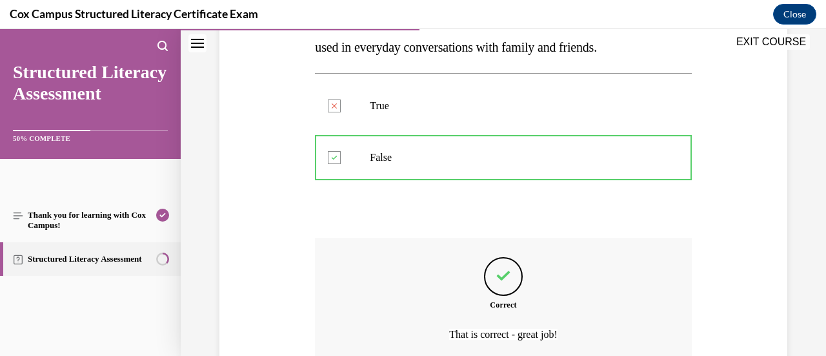
scroll to position [383, 0]
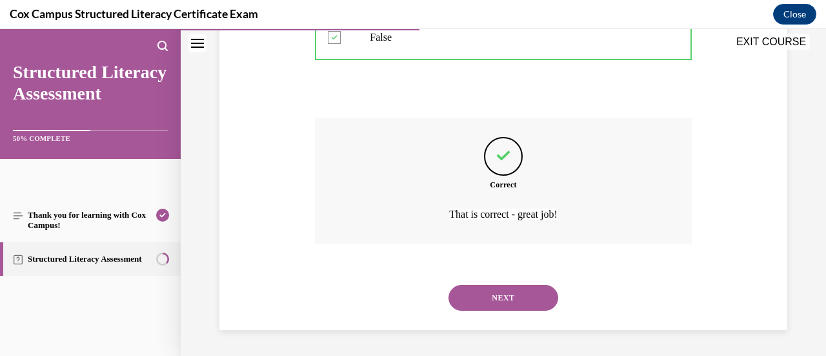
click at [489, 301] on button "NEXT" at bounding box center [503, 298] width 110 height 26
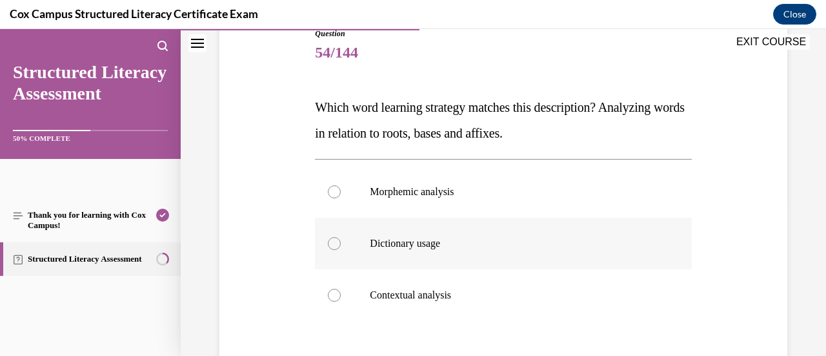
scroll to position [152, 0]
click at [505, 185] on p "Morphemic analysis" at bounding box center [514, 191] width 289 height 13
click at [341, 185] on input "Morphemic analysis" at bounding box center [334, 191] width 13 height 13
radio input "true"
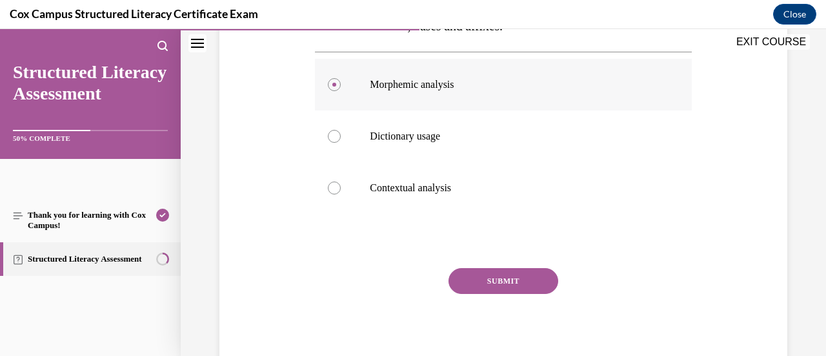
scroll to position [260, 0]
click at [508, 274] on button "SUBMIT" at bounding box center [503, 280] width 110 height 26
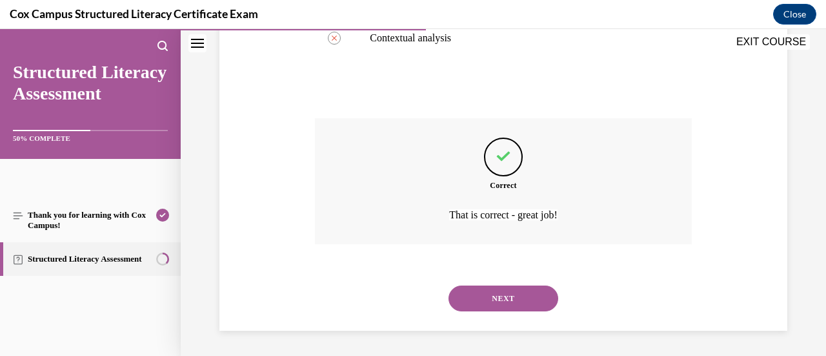
click at [501, 300] on button "NEXT" at bounding box center [503, 298] width 110 height 26
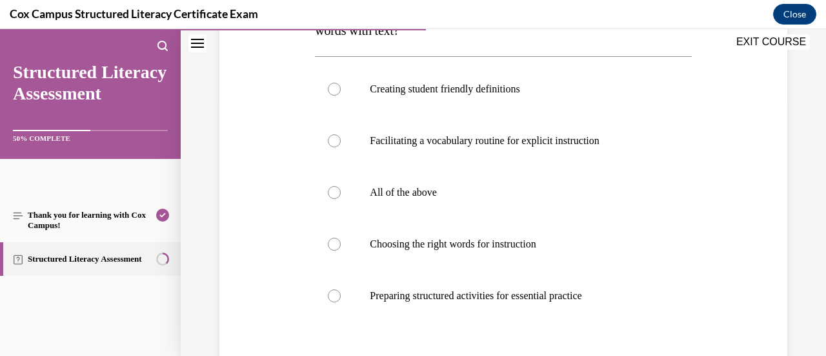
scroll to position [259, 0]
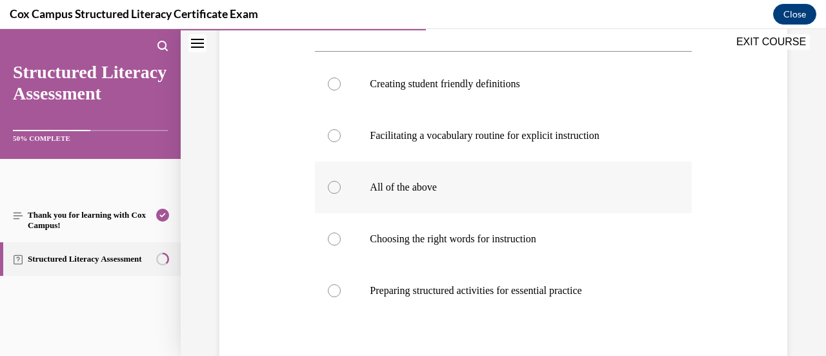
click at [476, 206] on label "All of the above" at bounding box center [503, 187] width 376 height 52
click at [341, 194] on input "All of the above" at bounding box center [334, 187] width 13 height 13
radio input "true"
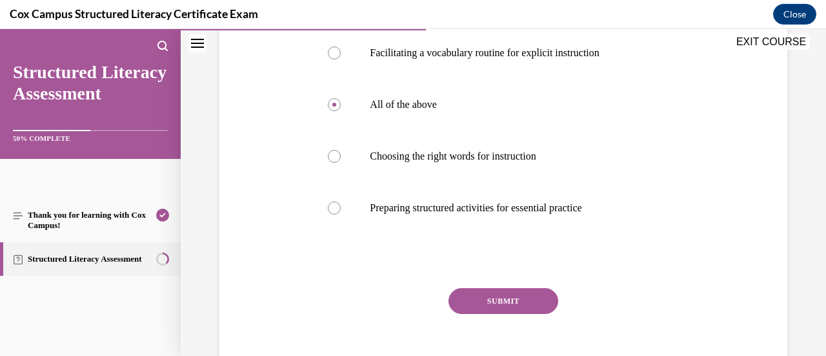
click at [514, 298] on button "SUBMIT" at bounding box center [503, 301] width 110 height 26
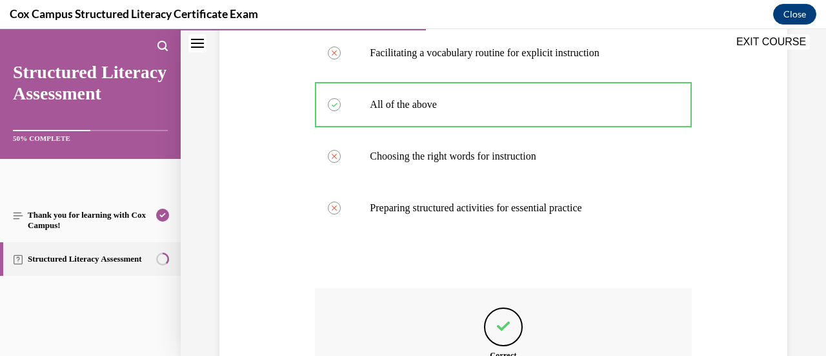
scroll to position [512, 0]
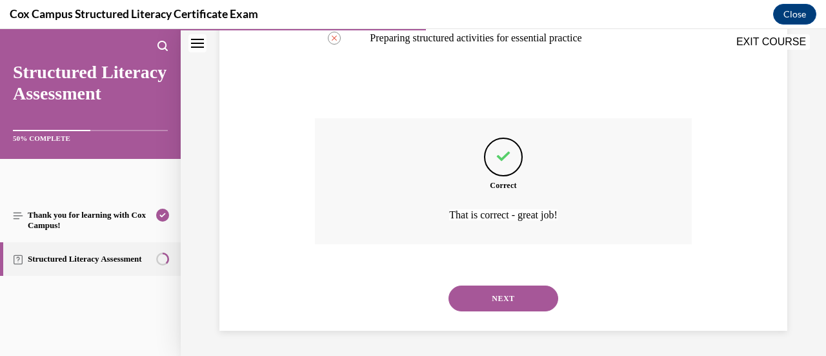
click at [487, 300] on button "NEXT" at bounding box center [503, 298] width 110 height 26
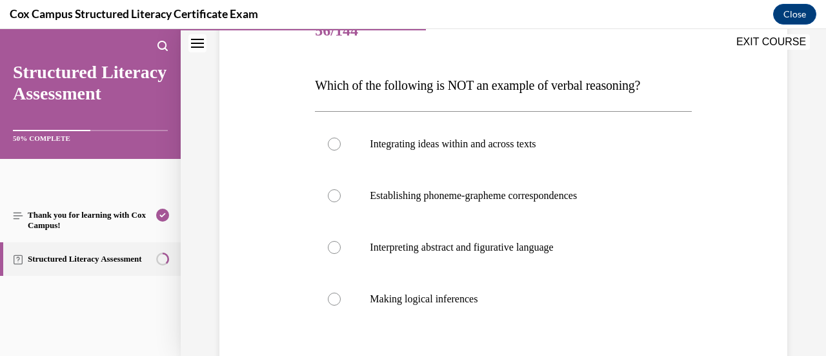
scroll to position [173, 0]
click at [468, 181] on label "Establishing phoneme-grapheme correspondences" at bounding box center [503, 196] width 376 height 52
click at [341, 190] on input "Establishing phoneme-grapheme correspondences" at bounding box center [334, 196] width 13 height 13
radio input "true"
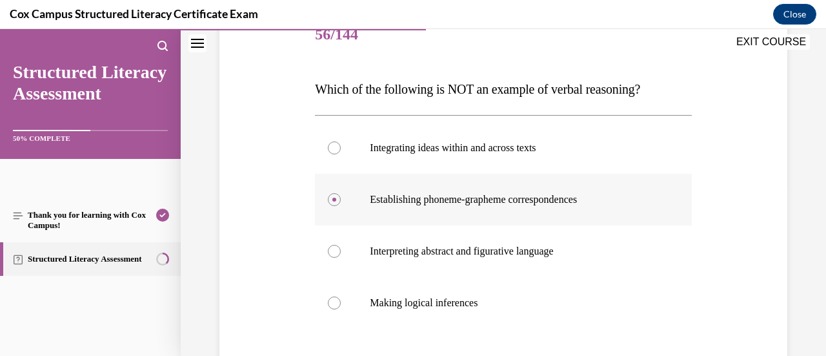
scroll to position [289, 0]
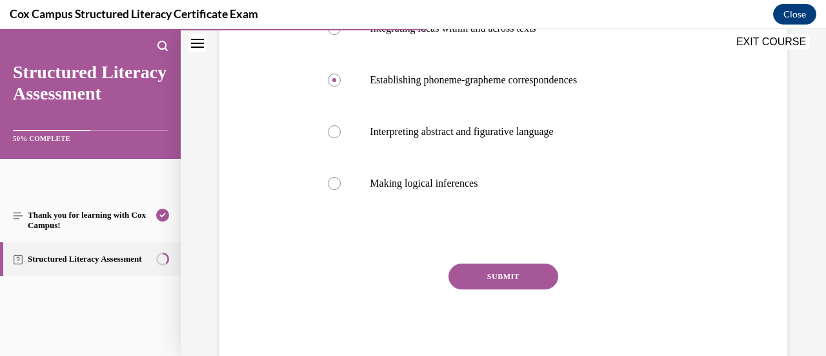
click at [514, 264] on button "SUBMIT" at bounding box center [503, 276] width 110 height 26
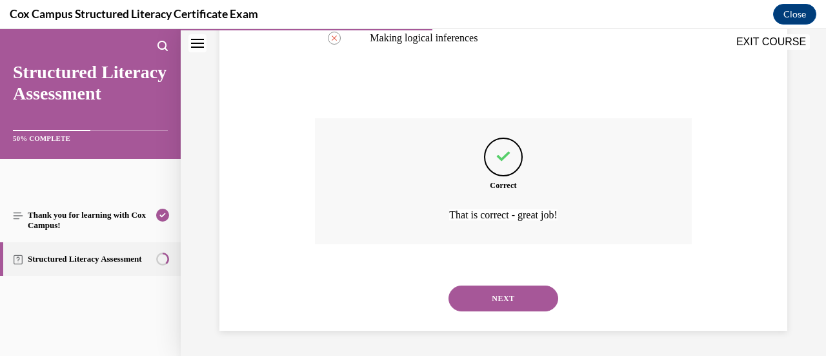
click at [503, 296] on button "NEXT" at bounding box center [503, 298] width 110 height 26
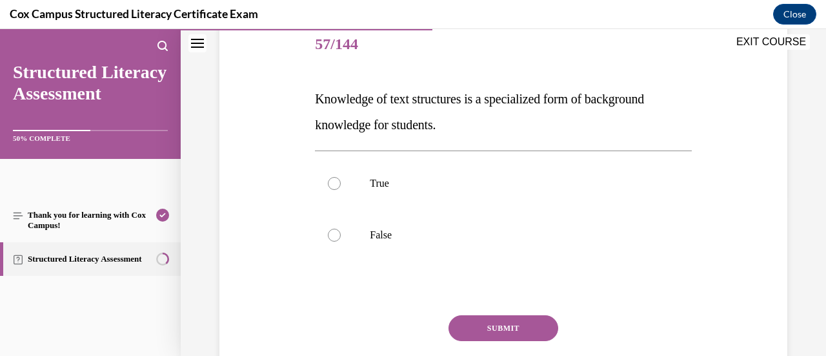
scroll to position [161, 0]
click at [457, 179] on p "True" at bounding box center [514, 182] width 289 height 13
click at [341, 179] on input "True" at bounding box center [334, 182] width 13 height 13
radio input "true"
click at [511, 323] on button "SUBMIT" at bounding box center [503, 327] width 110 height 26
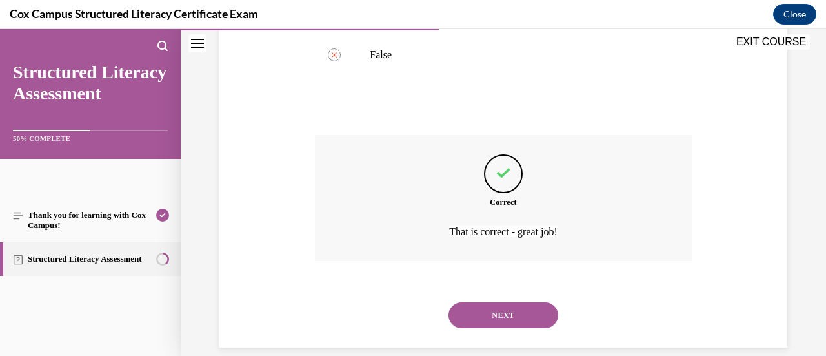
click at [489, 313] on button "NEXT" at bounding box center [503, 315] width 110 height 26
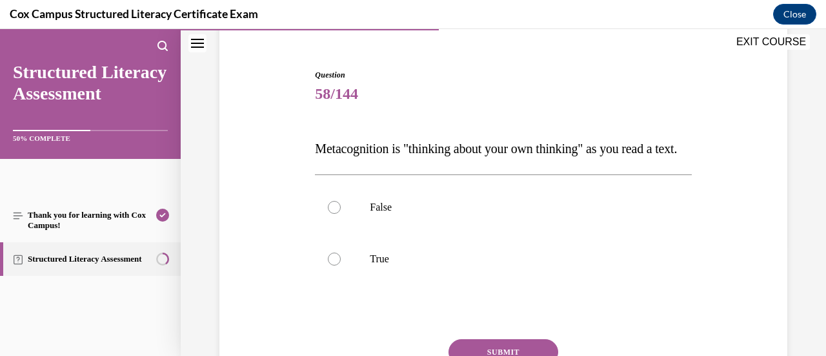
scroll to position [157, 0]
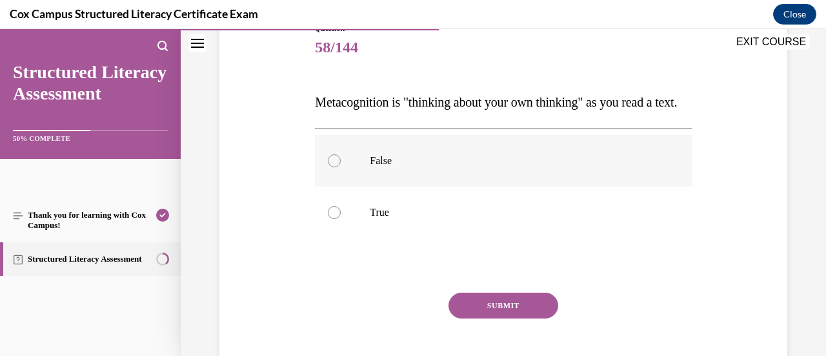
click at [499, 186] on label "False" at bounding box center [503, 161] width 376 height 52
click at [341, 167] on input "False" at bounding box center [334, 160] width 13 height 13
radio input "true"
click at [496, 219] on p "True" at bounding box center [514, 212] width 289 height 13
click at [341, 219] on input "True" at bounding box center [334, 212] width 13 height 13
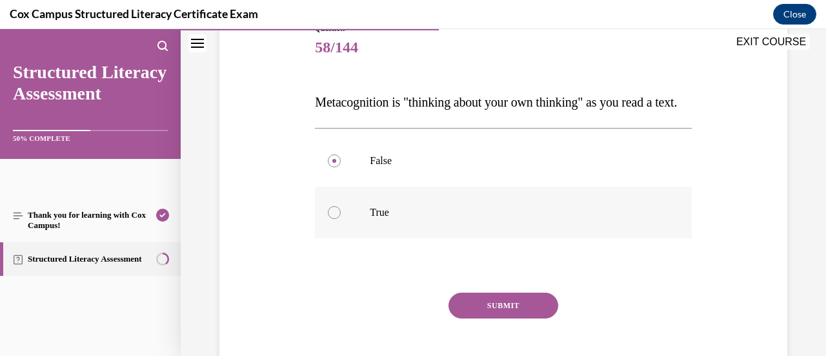
radio input "true"
click at [497, 318] on button "SUBMIT" at bounding box center [503, 305] width 110 height 26
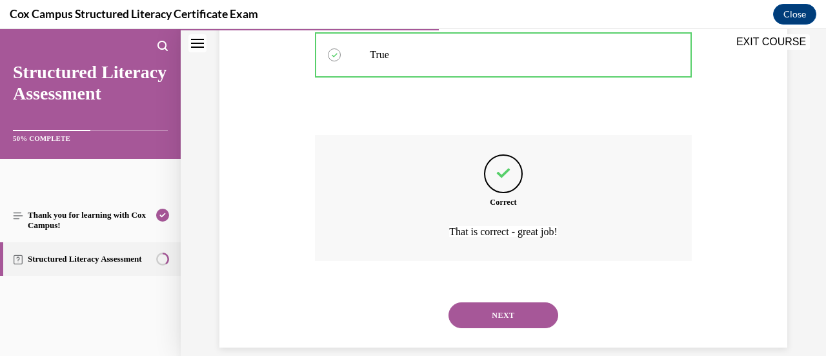
click at [497, 328] on button "NEXT" at bounding box center [503, 315] width 110 height 26
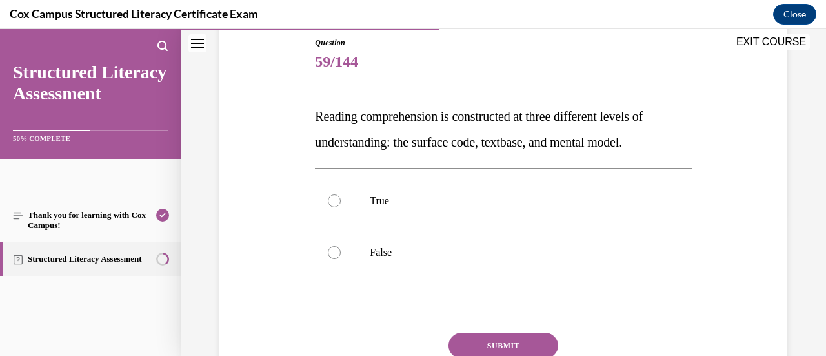
scroll to position [146, 0]
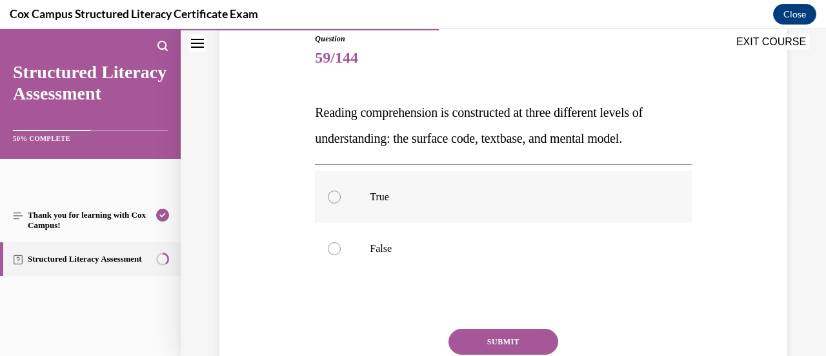
click at [538, 201] on p "True" at bounding box center [514, 196] width 289 height 13
click at [341, 201] on input "True" at bounding box center [334, 196] width 13 height 13
radio input "true"
click at [534, 339] on button "SUBMIT" at bounding box center [503, 341] width 110 height 26
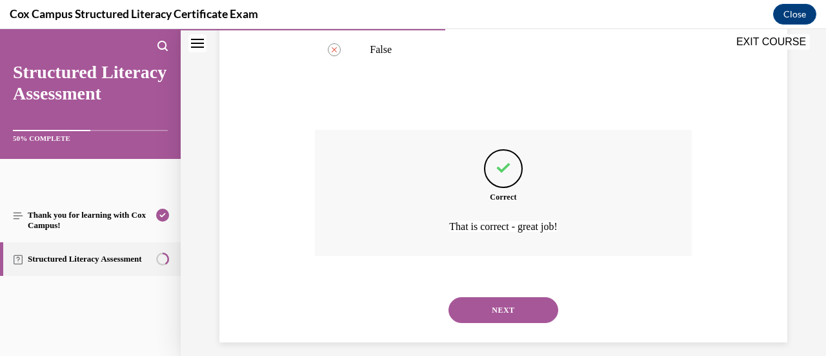
click at [505, 310] on button "NEXT" at bounding box center [503, 310] width 110 height 26
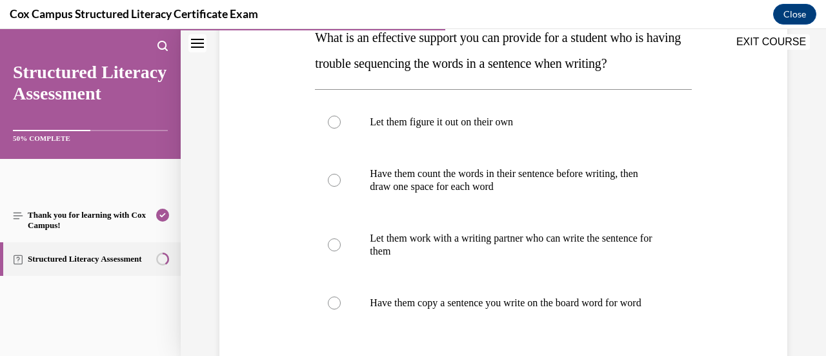
scroll to position [225, 0]
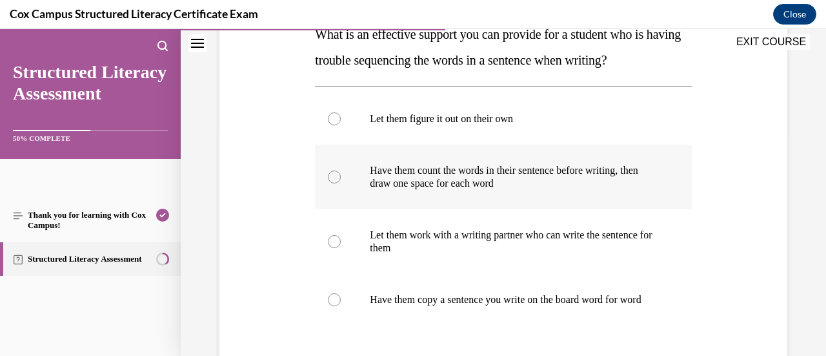
click at [543, 186] on p "Have them count the words in their sentence before writing, then draw one space…" at bounding box center [514, 177] width 289 height 26
click at [341, 183] on input "Have them count the words in their sentence before writing, then draw one space…" at bounding box center [334, 176] width 13 height 13
radio input "true"
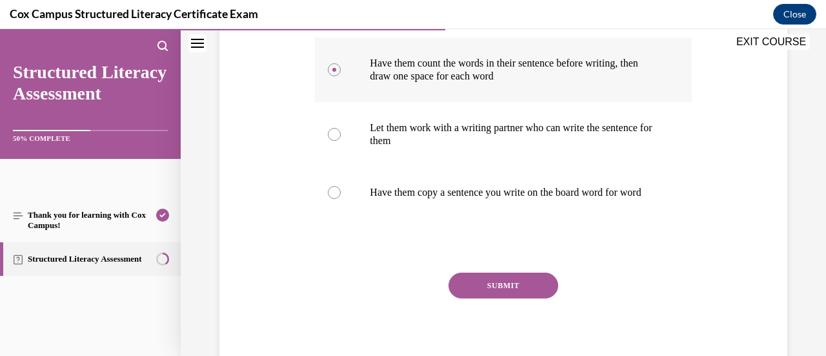
scroll to position [354, 0]
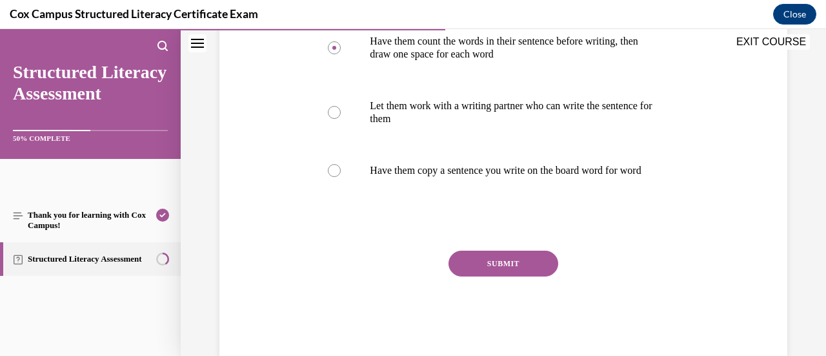
click at [512, 272] on button "SUBMIT" at bounding box center [503, 263] width 110 height 26
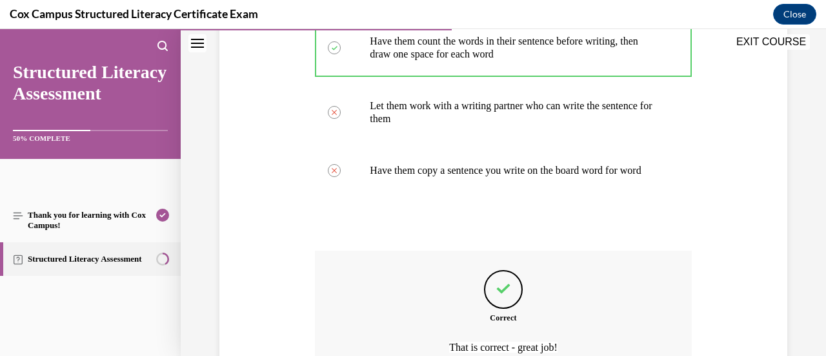
scroll to position [499, 0]
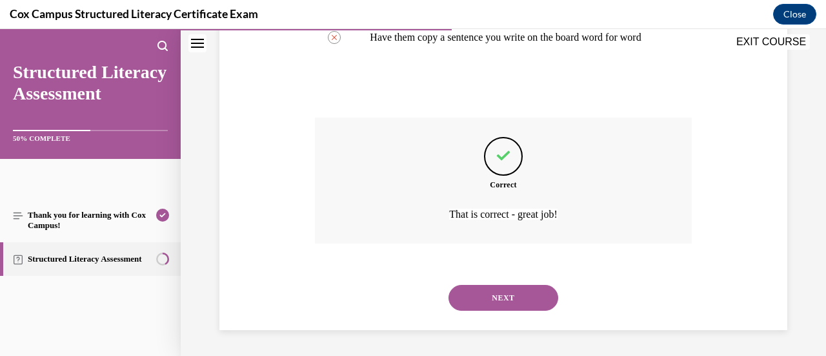
click at [501, 297] on button "NEXT" at bounding box center [503, 298] width 110 height 26
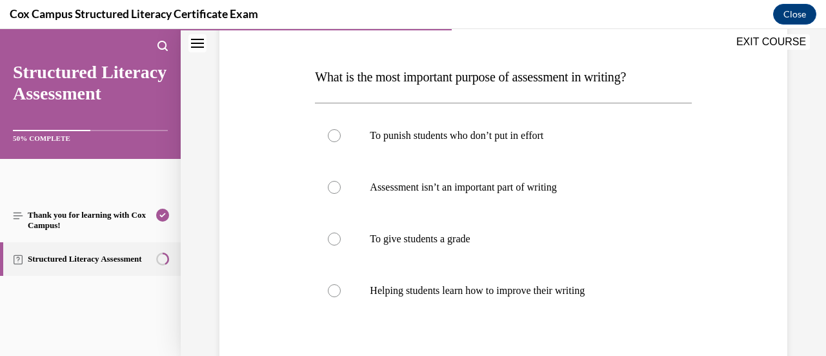
scroll to position [208, 0]
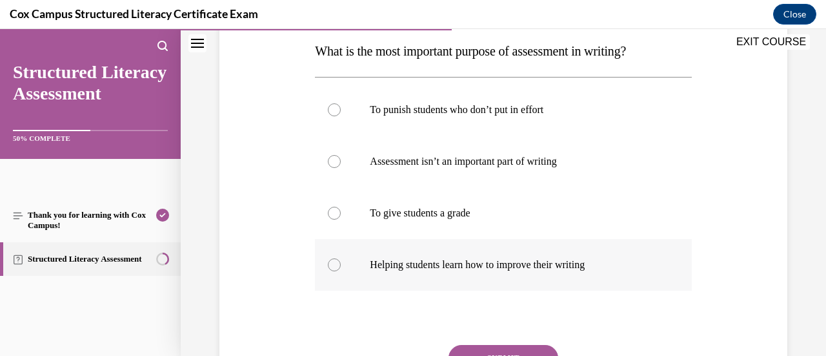
click at [502, 273] on label "Helping students learn how to improve their writing" at bounding box center [503, 265] width 376 height 52
click at [341, 271] on input "Helping students learn how to improve their writing" at bounding box center [334, 264] width 13 height 13
radio input "true"
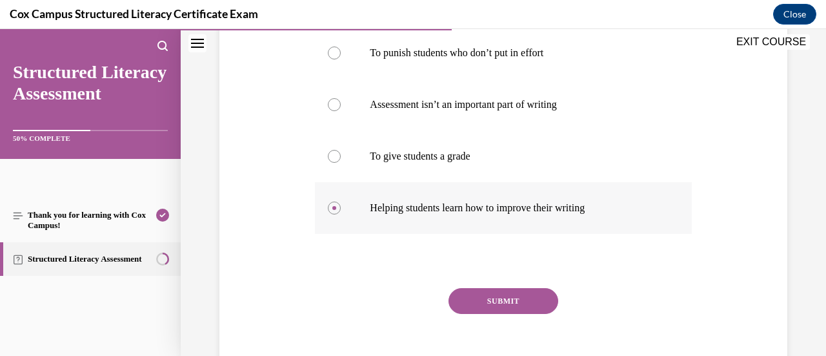
scroll to position [272, 0]
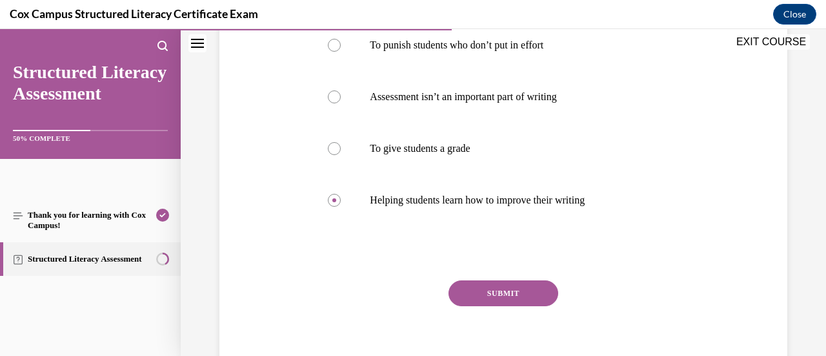
click at [507, 291] on button "SUBMIT" at bounding box center [503, 293] width 110 height 26
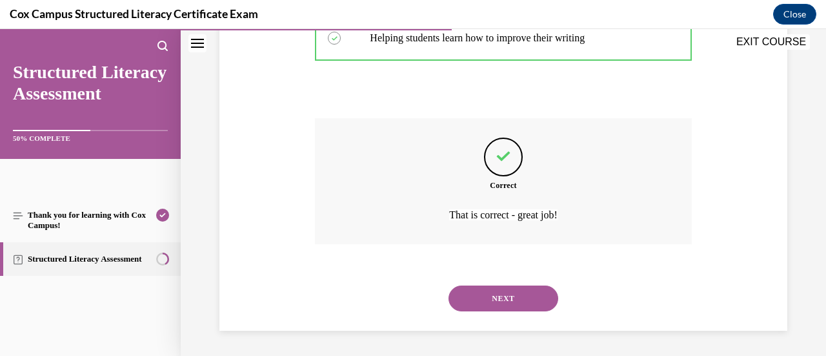
click at [501, 302] on button "NEXT" at bounding box center [503, 298] width 110 height 26
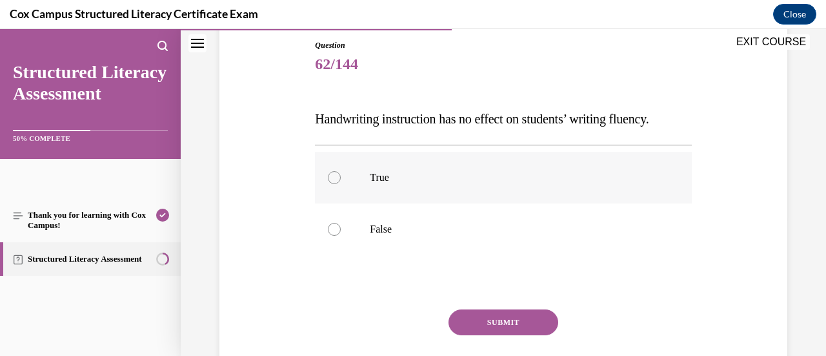
scroll to position [143, 0]
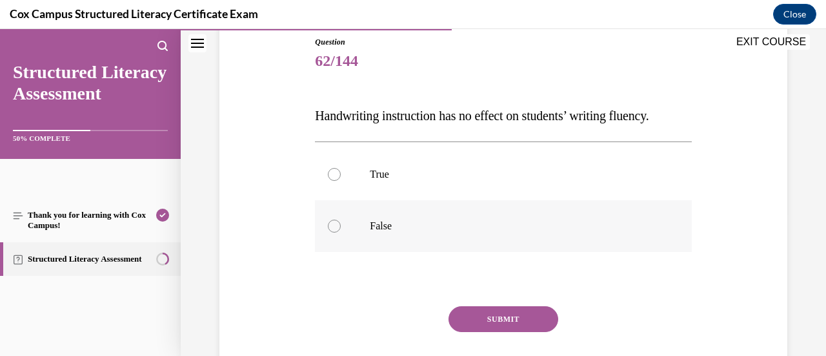
click at [493, 252] on label "False" at bounding box center [503, 226] width 376 height 52
click at [341, 232] on input "False" at bounding box center [334, 225] width 13 height 13
radio input "true"
click at [531, 332] on button "SUBMIT" at bounding box center [503, 319] width 110 height 26
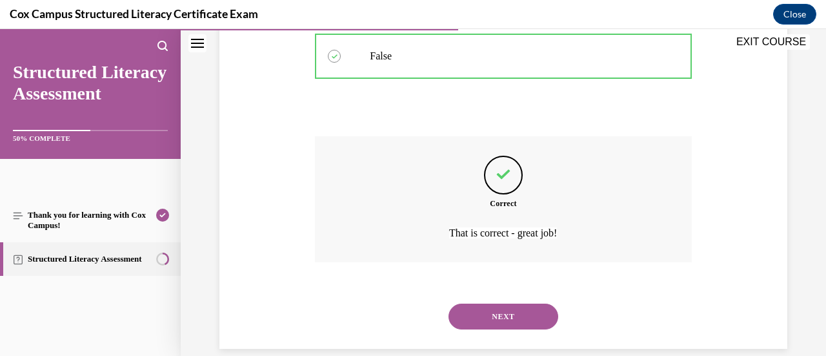
click at [501, 329] on button "NEXT" at bounding box center [503, 316] width 110 height 26
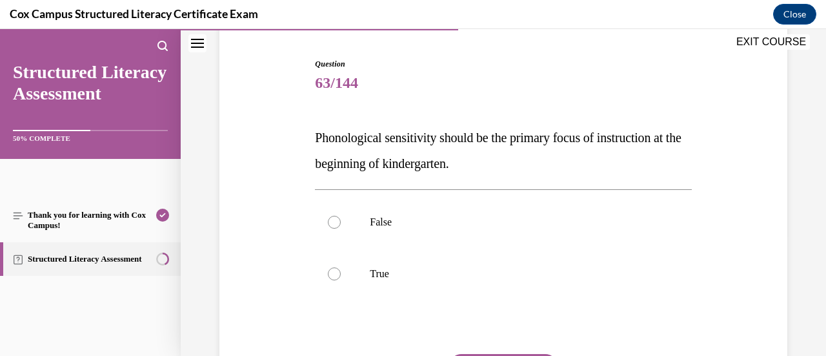
scroll to position [122, 0]
click at [448, 244] on label "False" at bounding box center [503, 222] width 376 height 52
click at [341, 228] on input "False" at bounding box center [334, 221] width 13 height 13
radio input "true"
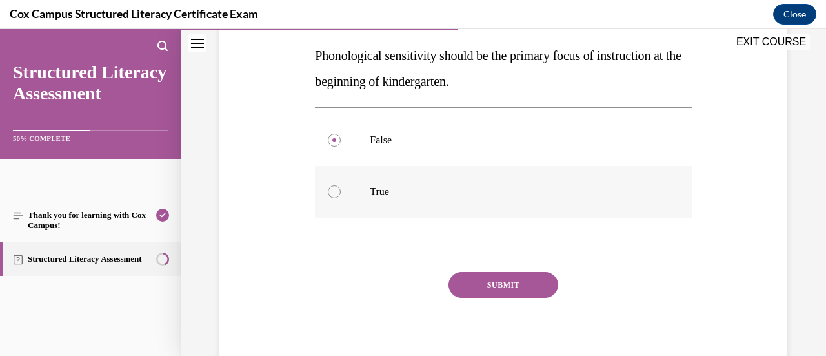
scroll to position [205, 0]
click at [503, 295] on button "SUBMIT" at bounding box center [503, 283] width 110 height 26
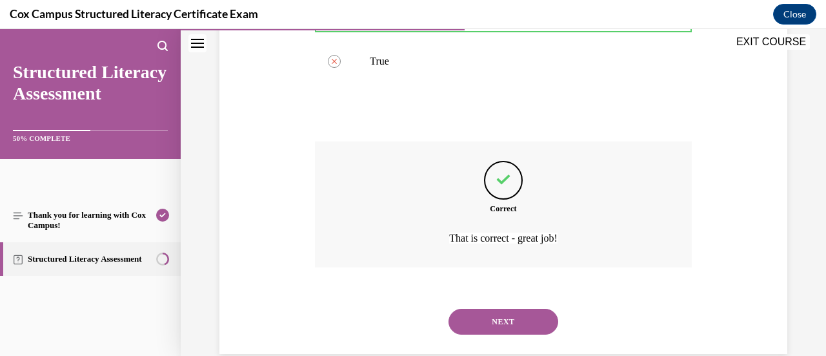
click at [488, 322] on button "NEXT" at bounding box center [503, 321] width 110 height 26
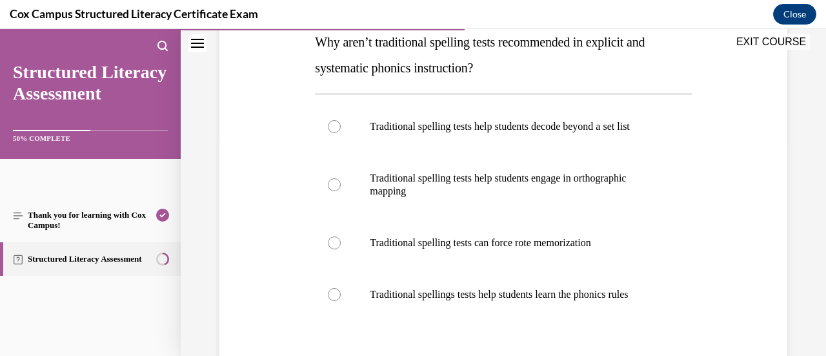
scroll to position [237, 0]
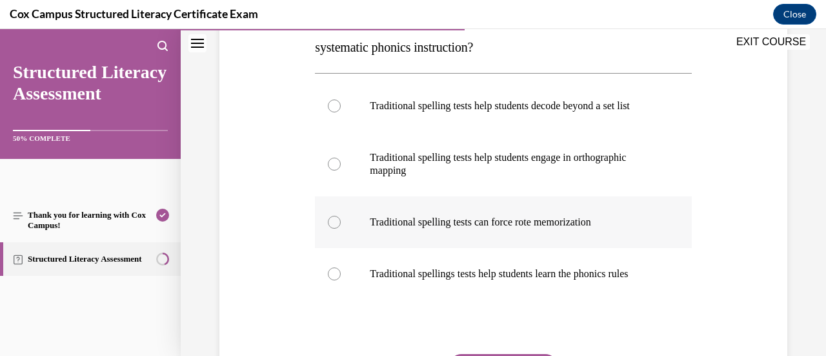
click at [494, 247] on label "Traditional spelling tests can force rote memorization" at bounding box center [503, 222] width 376 height 52
click at [341, 228] on input "Traditional spelling tests can force rote memorization" at bounding box center [334, 222] width 13 height 13
radio input "true"
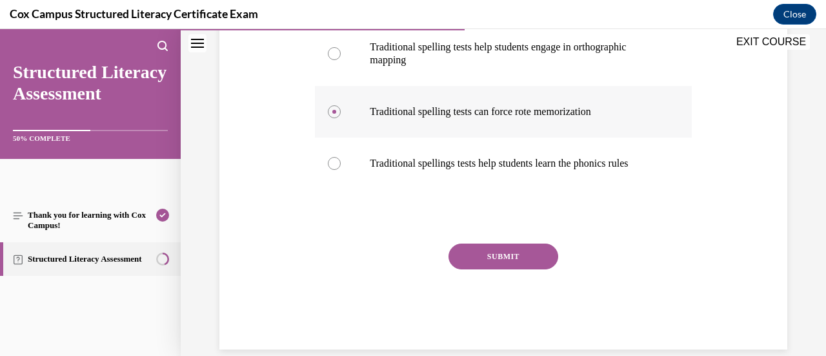
scroll to position [354, 0]
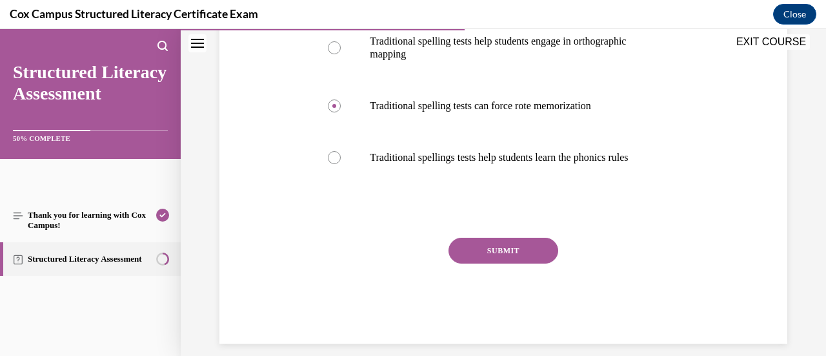
click at [496, 263] on button "SUBMIT" at bounding box center [503, 250] width 110 height 26
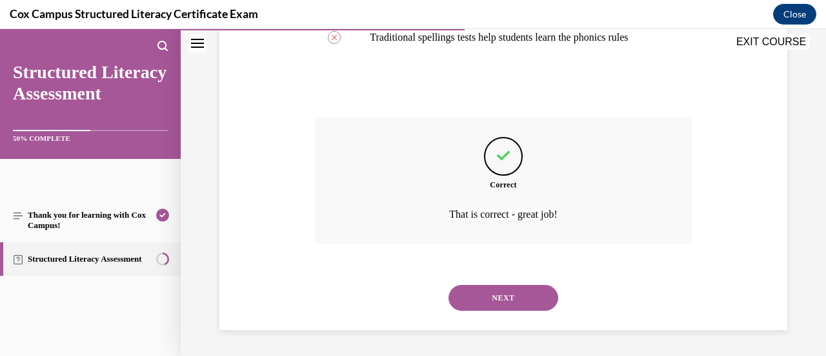
click at [497, 299] on button "NEXT" at bounding box center [503, 298] width 110 height 26
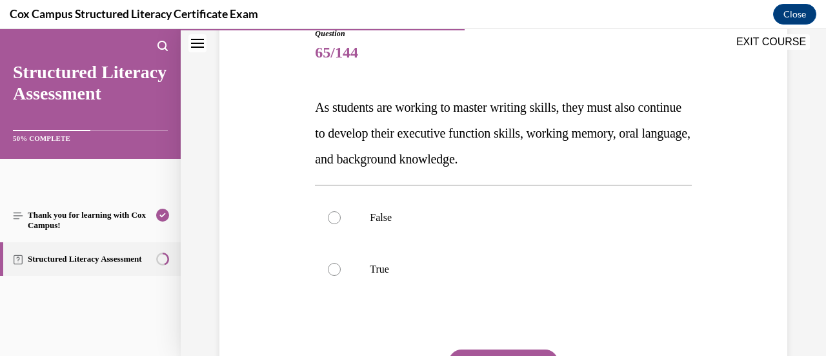
scroll to position [159, 0]
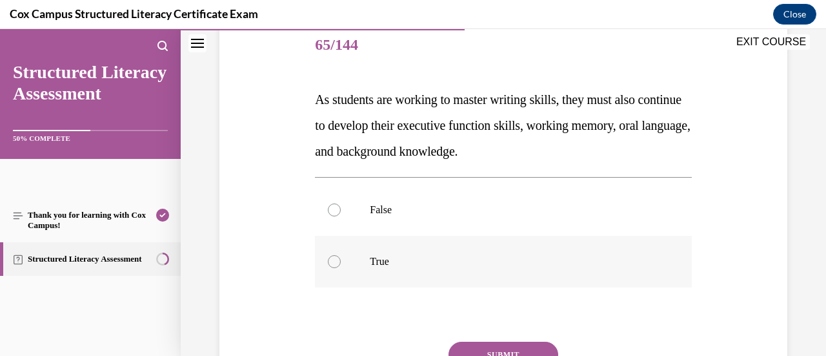
click at [483, 272] on label "True" at bounding box center [503, 262] width 376 height 52
click at [341, 268] on input "True" at bounding box center [334, 261] width 13 height 13
radio input "true"
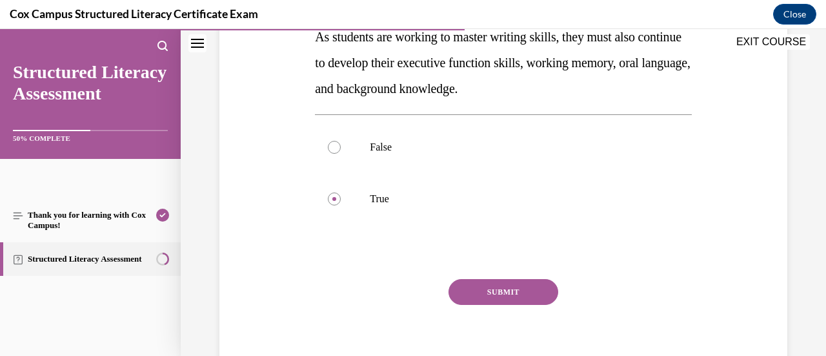
scroll to position [220, 0]
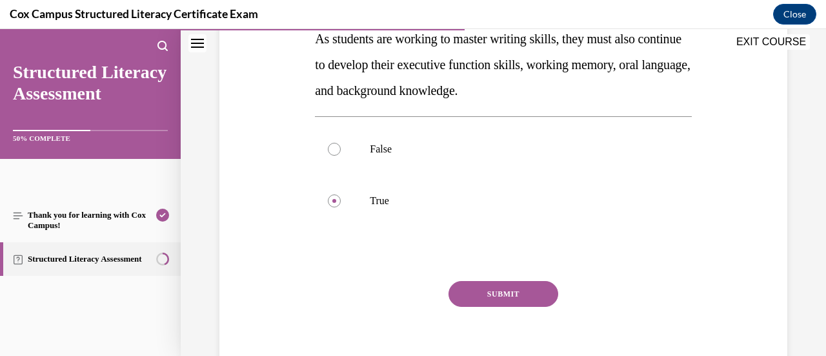
click at [488, 301] on button "SUBMIT" at bounding box center [503, 294] width 110 height 26
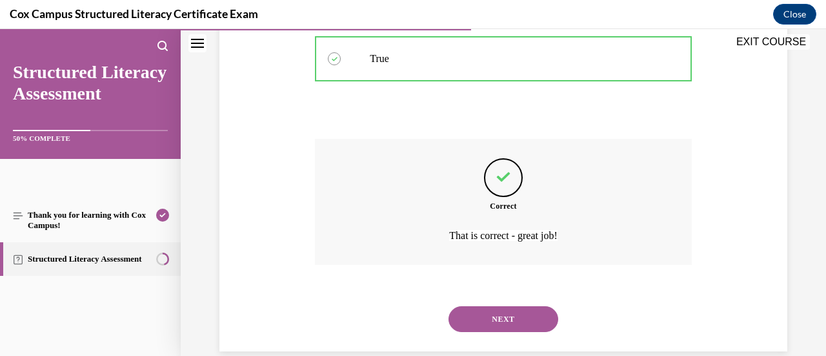
click at [487, 313] on button "NEXT" at bounding box center [503, 319] width 110 height 26
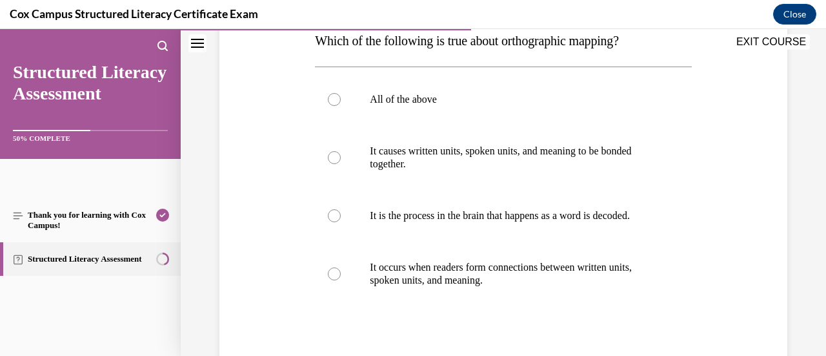
scroll to position [217, 0]
click at [481, 124] on label "All of the above" at bounding box center [503, 100] width 376 height 52
click at [341, 106] on input "All of the above" at bounding box center [334, 100] width 13 height 13
radio input "true"
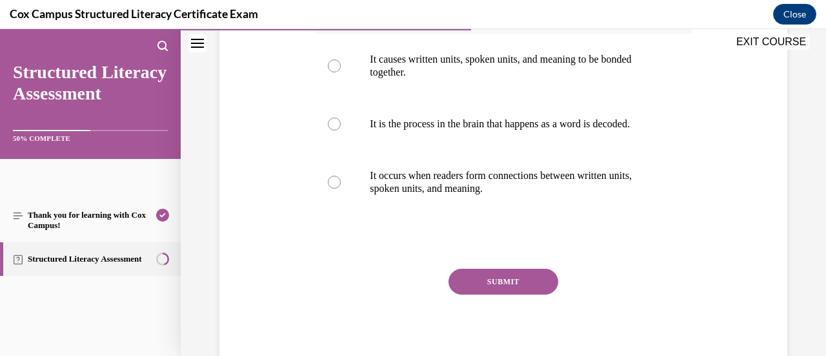
scroll to position [328, 0]
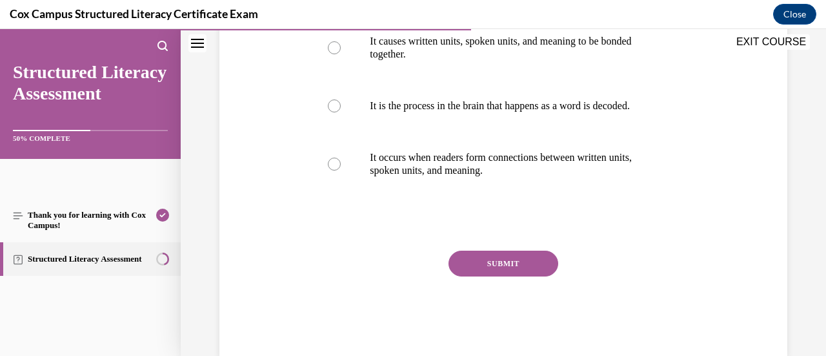
click at [498, 276] on button "SUBMIT" at bounding box center [503, 263] width 110 height 26
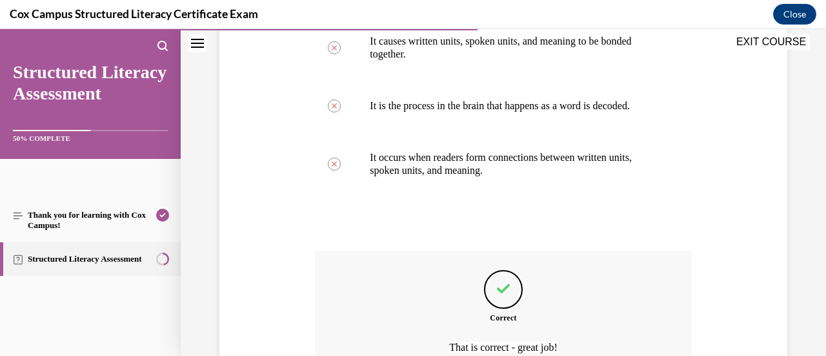
scroll to position [473, 0]
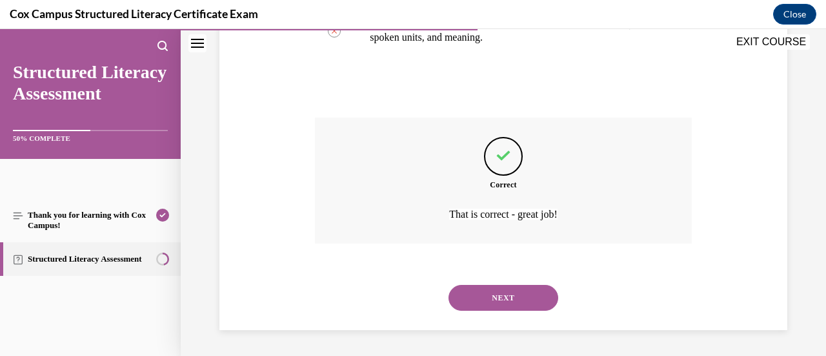
click at [477, 304] on button "NEXT" at bounding box center [503, 298] width 110 height 26
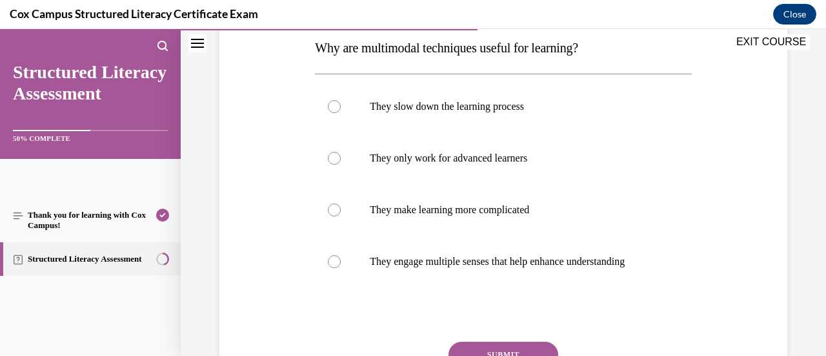
scroll to position [212, 0]
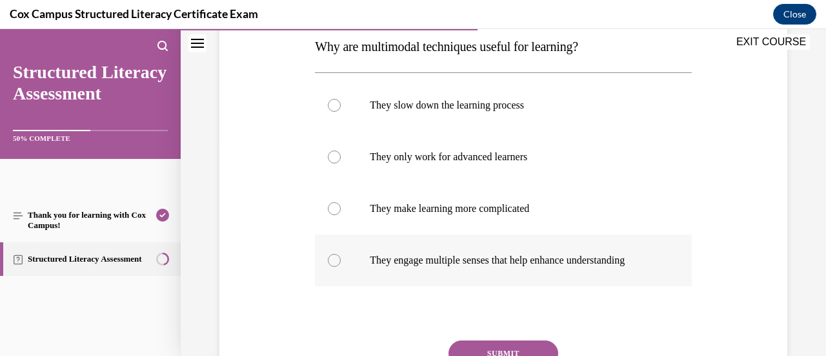
click at [489, 267] on p "They engage multiple senses that help enhance understanding" at bounding box center [514, 260] width 289 height 13
click at [341, 267] on input "They engage multiple senses that help enhance understanding" at bounding box center [334, 260] width 13 height 13
radio input "true"
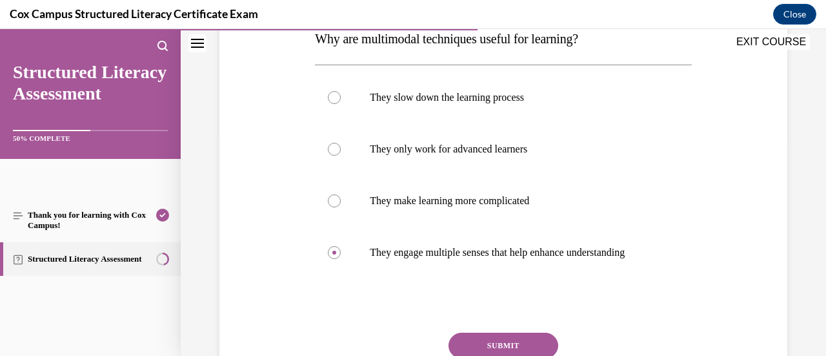
scroll to position [301, 0]
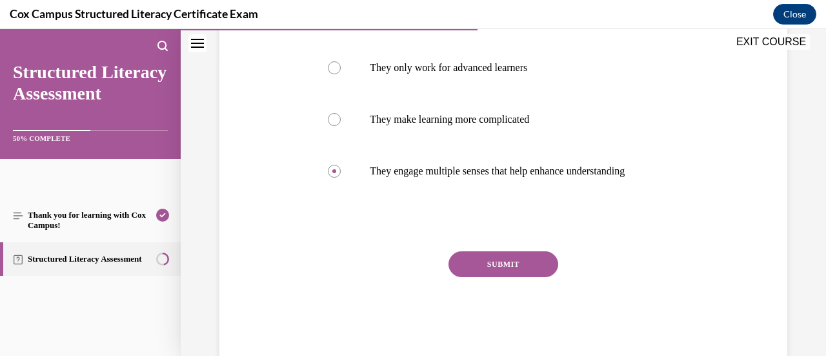
click at [530, 303] on div "SUBMIT NEXT" at bounding box center [503, 304] width 376 height 106
click at [495, 276] on button "SUBMIT" at bounding box center [503, 264] width 110 height 26
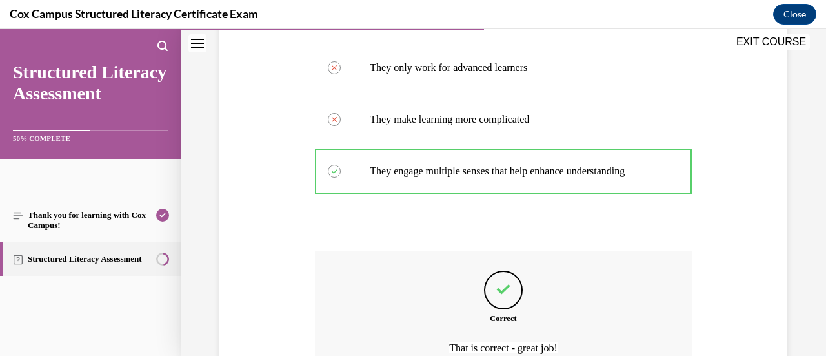
scroll to position [447, 0]
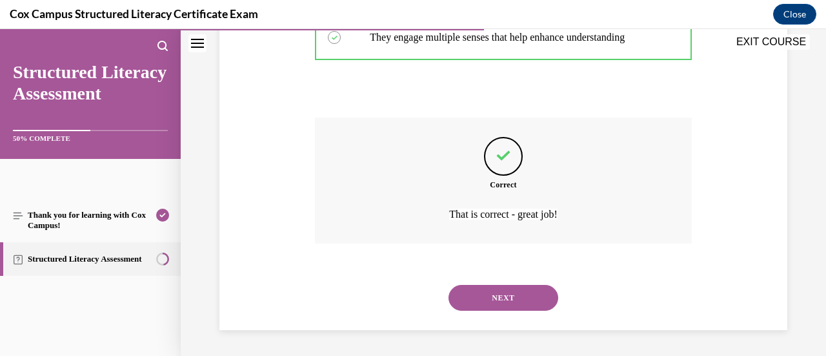
click at [490, 292] on button "NEXT" at bounding box center [503, 298] width 110 height 26
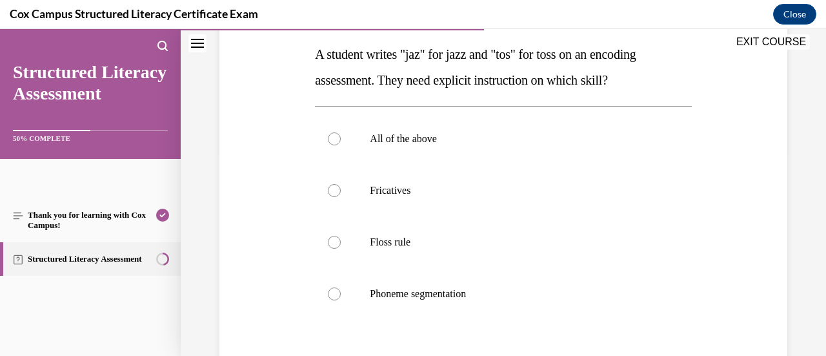
scroll to position [206, 0]
click at [507, 244] on p "Floss rule" at bounding box center [514, 240] width 289 height 13
click at [341, 244] on input "Floss rule" at bounding box center [334, 240] width 13 height 13
radio input "true"
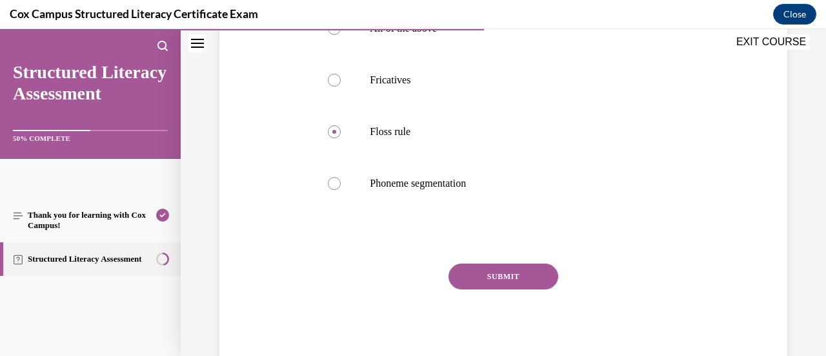
click at [511, 283] on button "SUBMIT" at bounding box center [503, 276] width 110 height 26
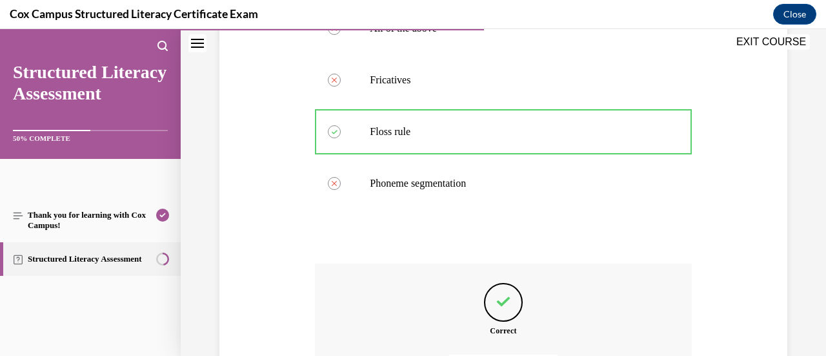
scroll to position [460, 0]
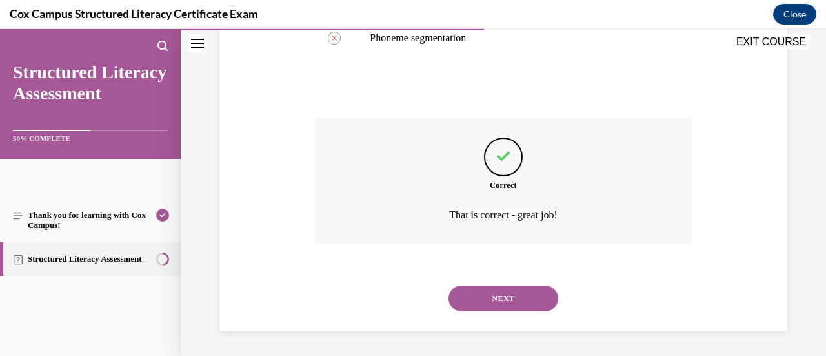
click at [488, 308] on button "NEXT" at bounding box center [503, 298] width 110 height 26
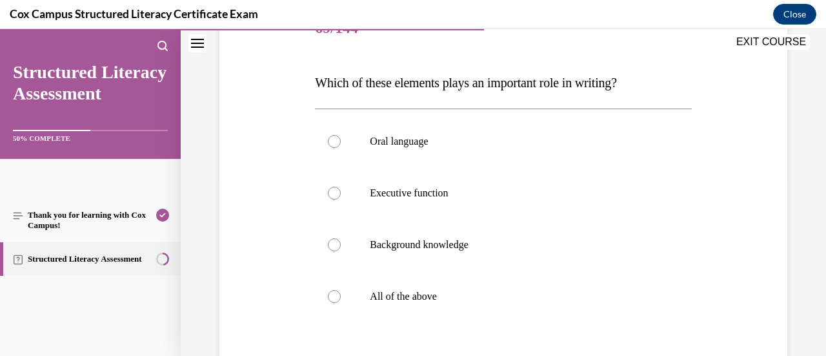
click at [488, 308] on label "All of the above" at bounding box center [503, 296] width 376 height 52
click at [341, 303] on input "All of the above" at bounding box center [334, 296] width 13 height 13
radio input "true"
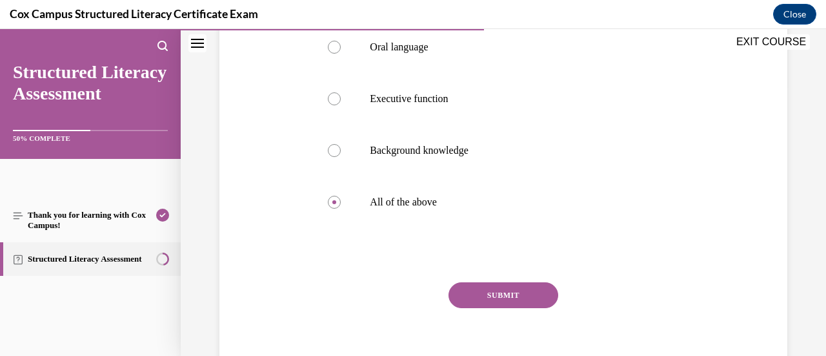
click at [489, 300] on button "SUBMIT" at bounding box center [503, 295] width 110 height 26
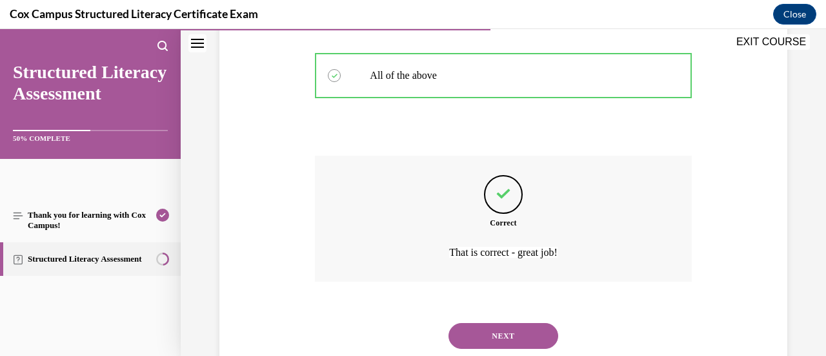
scroll to position [434, 0]
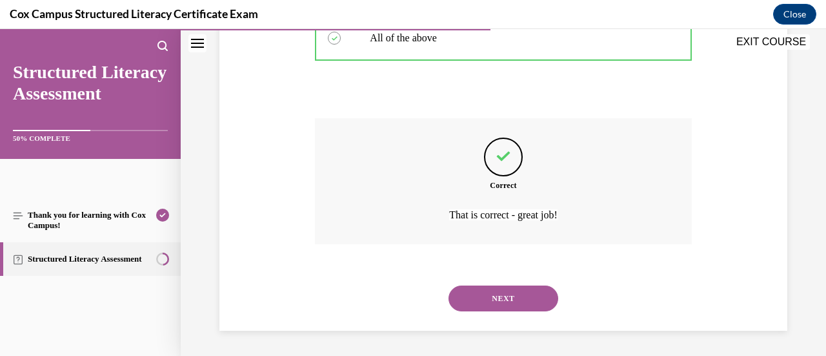
click at [489, 300] on button "NEXT" at bounding box center [503, 298] width 110 height 26
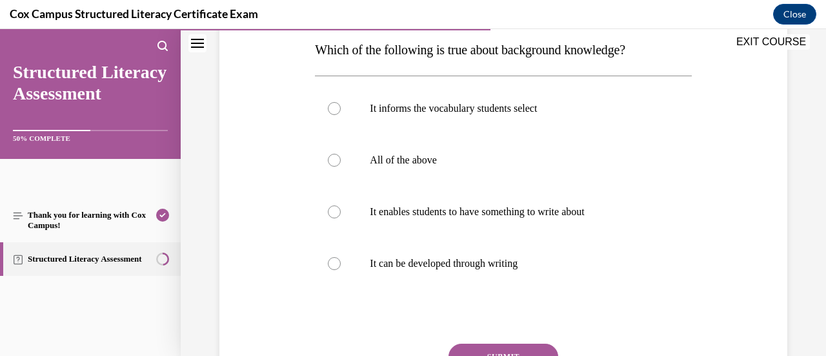
scroll to position [208, 0]
click at [499, 156] on p "All of the above" at bounding box center [514, 160] width 289 height 13
click at [341, 156] on input "All of the above" at bounding box center [334, 160] width 13 height 13
radio input "true"
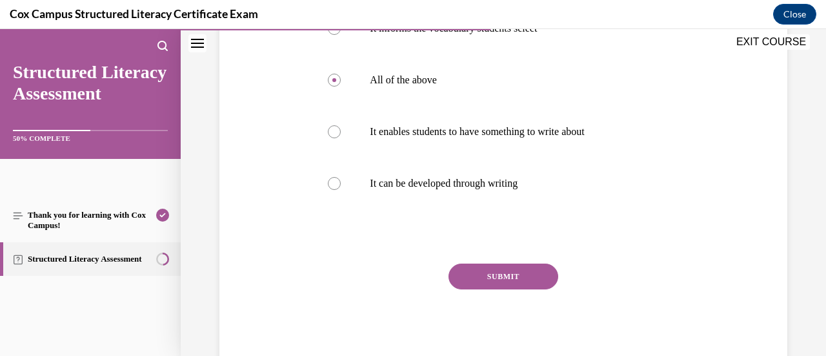
click at [504, 285] on button "SUBMIT" at bounding box center [503, 276] width 110 height 26
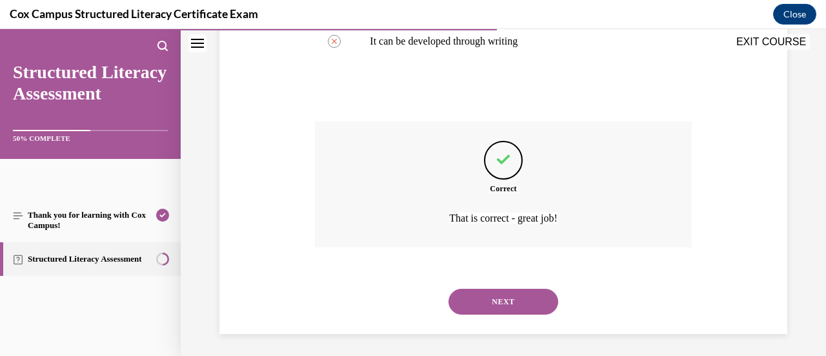
scroll to position [434, 0]
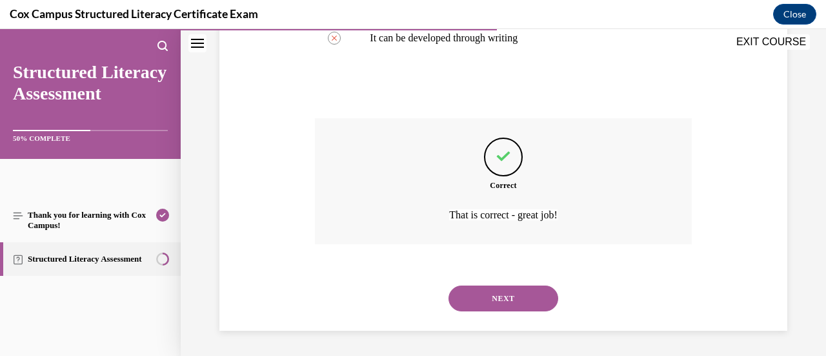
click at [489, 299] on button "NEXT" at bounding box center [503, 298] width 110 height 26
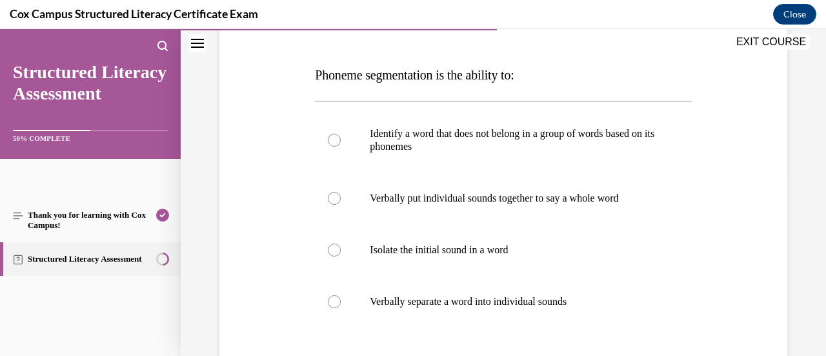
scroll to position [202, 0]
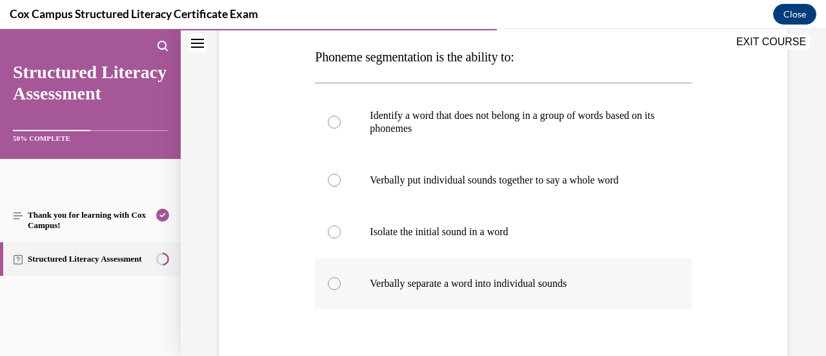
click at [491, 297] on label "Verbally separate a word into individual sounds" at bounding box center [503, 283] width 376 height 52
click at [341, 290] on input "Verbally separate a word into individual sounds" at bounding box center [334, 283] width 13 height 13
radio input "true"
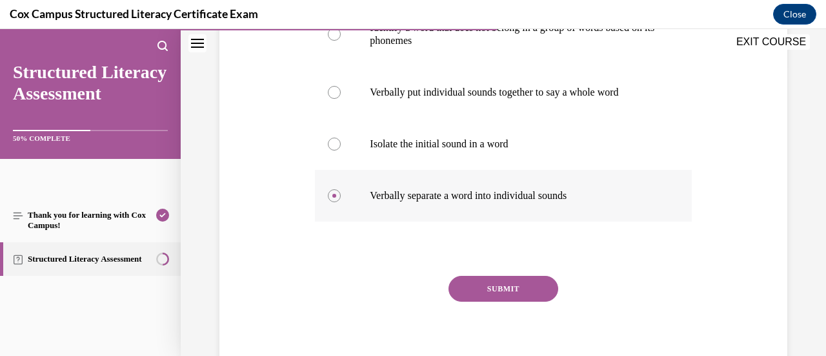
click at [491, 297] on button "SUBMIT" at bounding box center [503, 289] width 110 height 26
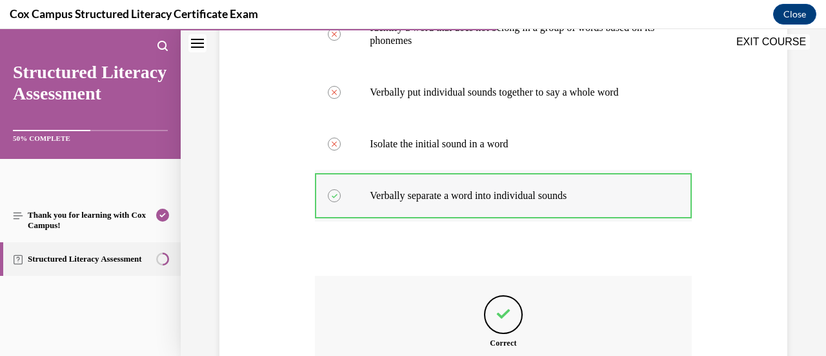
scroll to position [447, 0]
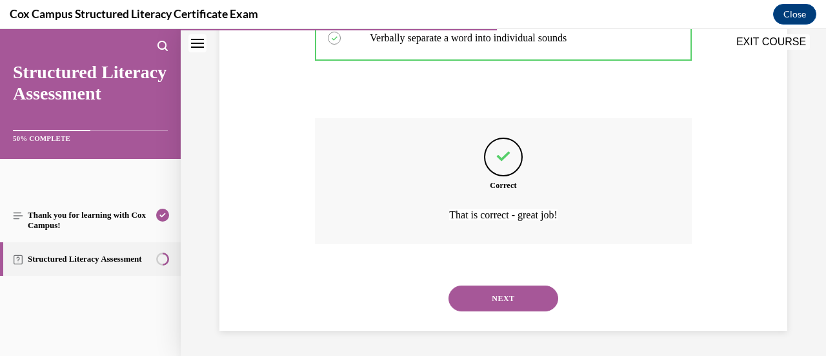
click at [494, 306] on button "NEXT" at bounding box center [503, 298] width 110 height 26
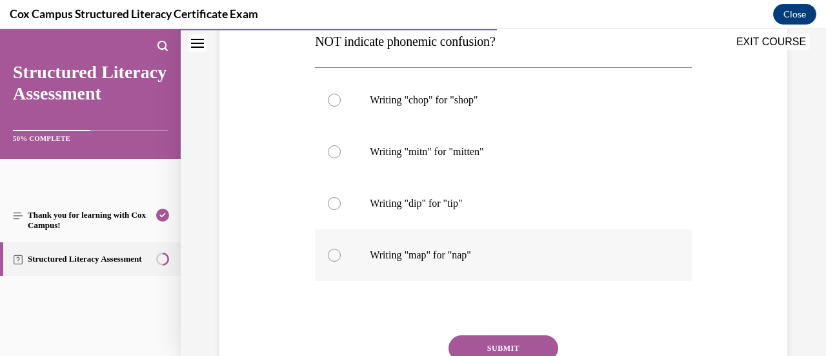
scroll to position [233, 0]
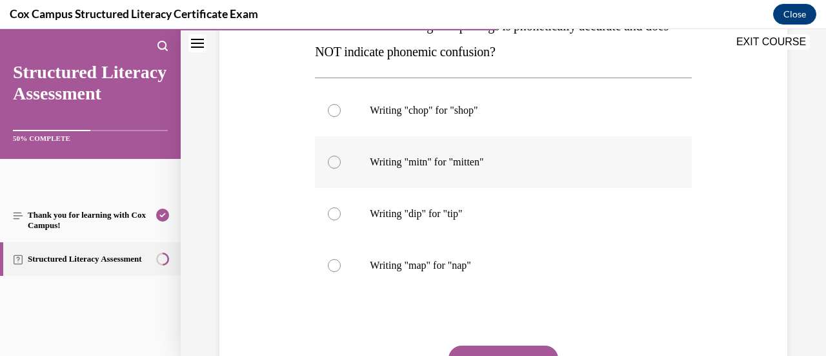
click at [488, 153] on label "Writing "mitn" for "mitten"" at bounding box center [503, 162] width 376 height 52
click at [341, 156] on input "Writing "mitn" for "mitten"" at bounding box center [334, 162] width 13 height 13
radio input "true"
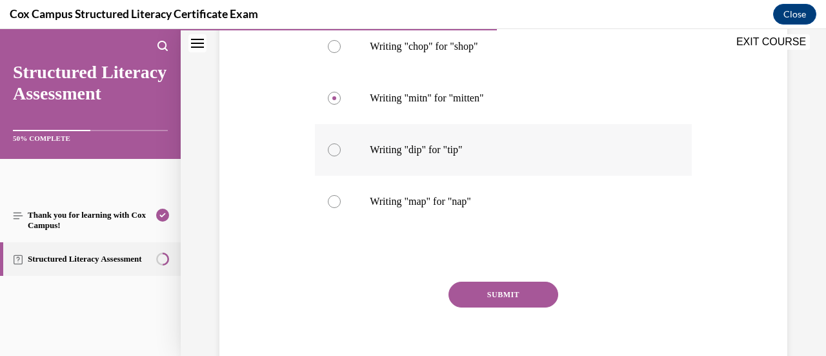
scroll to position [297, 0]
click at [501, 281] on button "SUBMIT" at bounding box center [503, 294] width 110 height 26
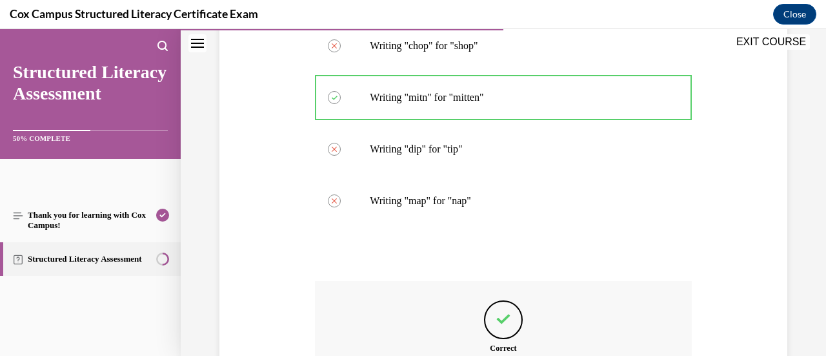
scroll to position [460, 0]
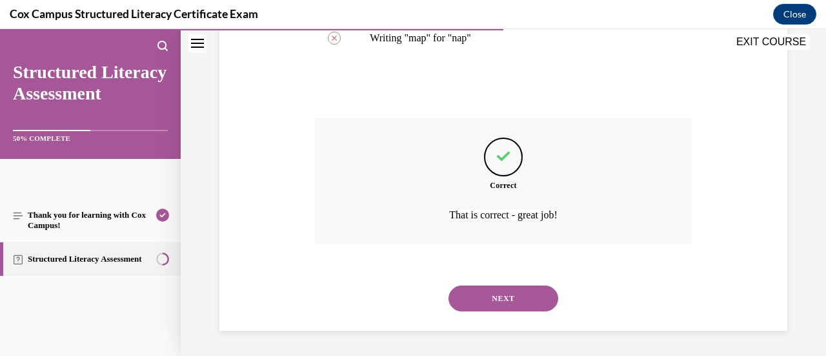
click at [499, 294] on button "NEXT" at bounding box center [503, 298] width 110 height 26
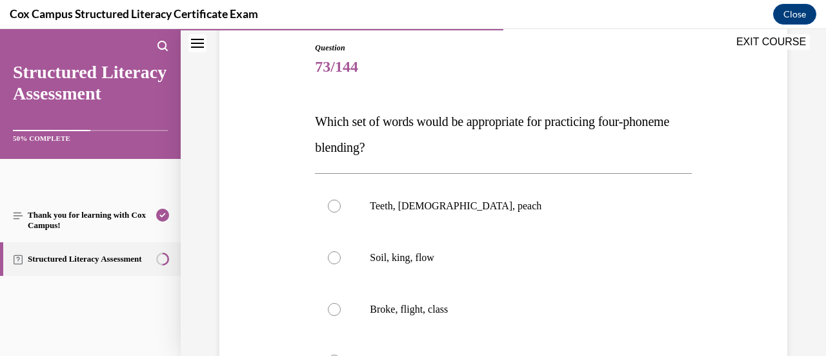
scroll to position [137, 0]
click at [503, 299] on label "Broke, flight, class" at bounding box center [503, 310] width 376 height 52
click at [341, 303] on input "Broke, flight, class" at bounding box center [334, 309] width 13 height 13
radio input "true"
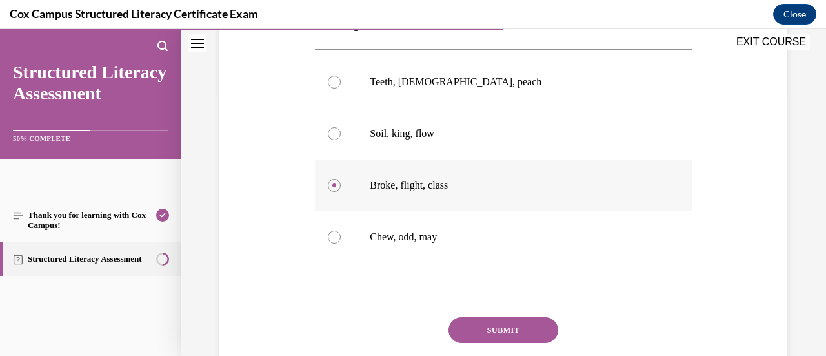
scroll to position [262, 0]
click at [490, 316] on button "SUBMIT" at bounding box center [503, 329] width 110 height 26
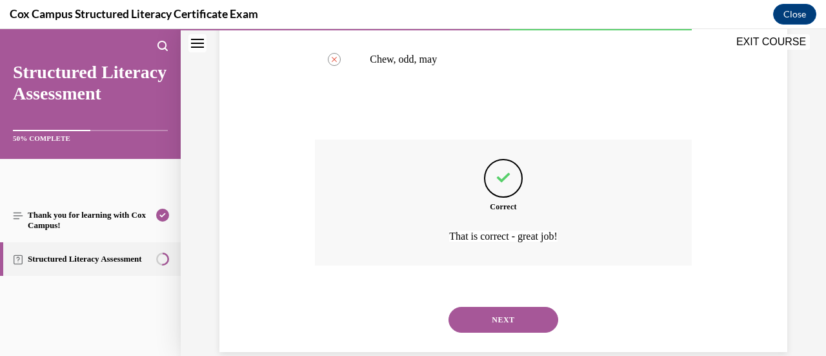
click at [492, 323] on button "NEXT" at bounding box center [503, 320] width 110 height 26
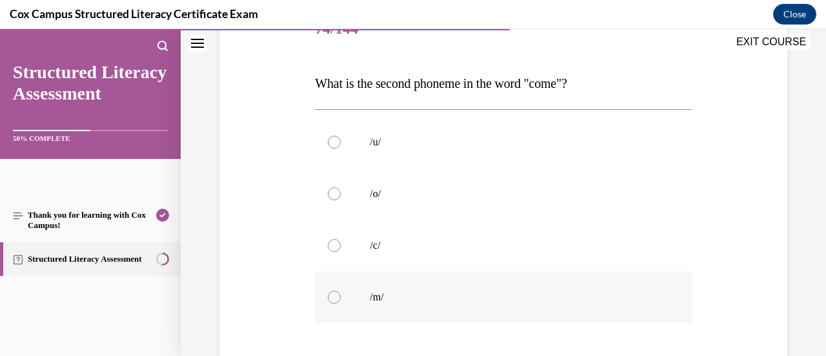
scroll to position [178, 0]
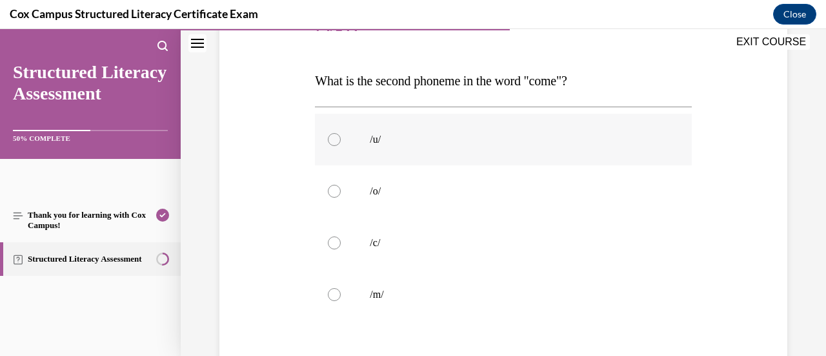
click at [484, 149] on label "/u/" at bounding box center [503, 140] width 376 height 52
click at [341, 146] on input "/u/" at bounding box center [334, 139] width 13 height 13
radio input "true"
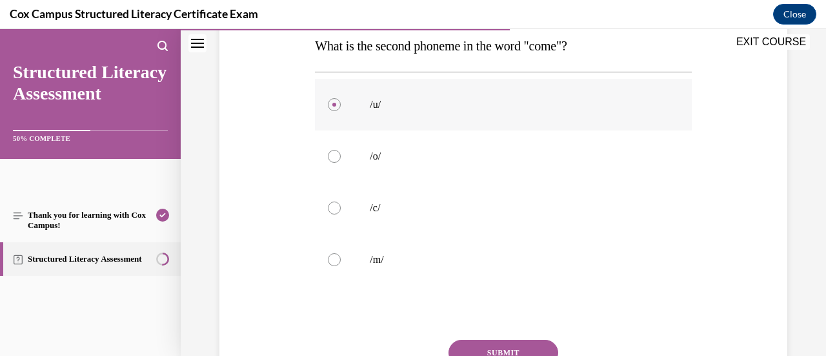
scroll to position [214, 0]
click at [508, 344] on button "SUBMIT" at bounding box center [503, 352] width 110 height 26
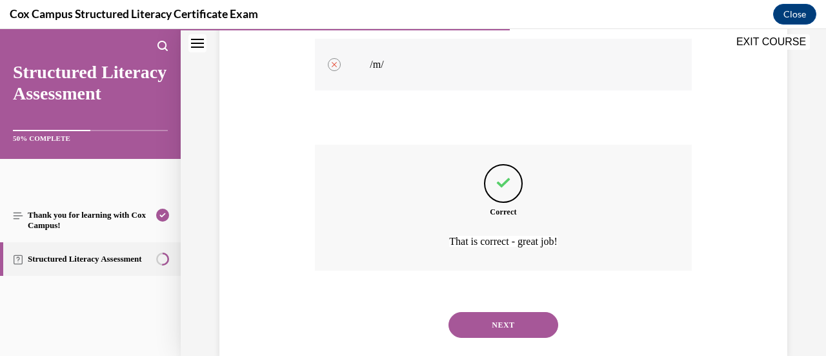
scroll to position [434, 0]
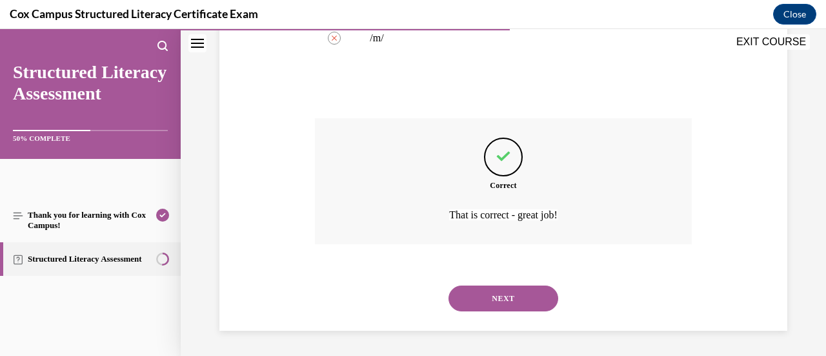
click at [487, 283] on div "NEXT" at bounding box center [503, 298] width 376 height 52
click at [490, 291] on button "NEXT" at bounding box center [503, 298] width 110 height 26
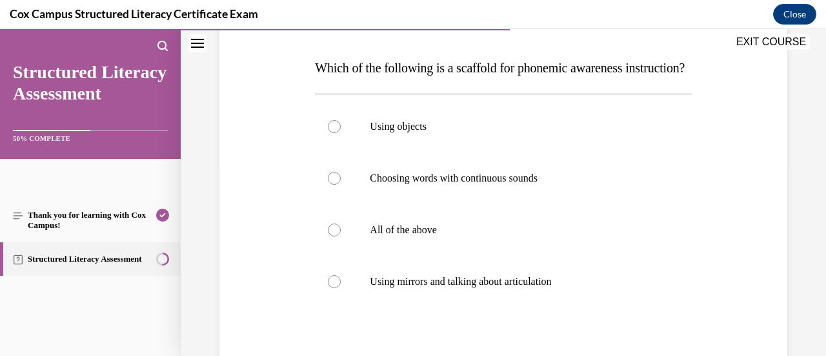
scroll to position [194, 0]
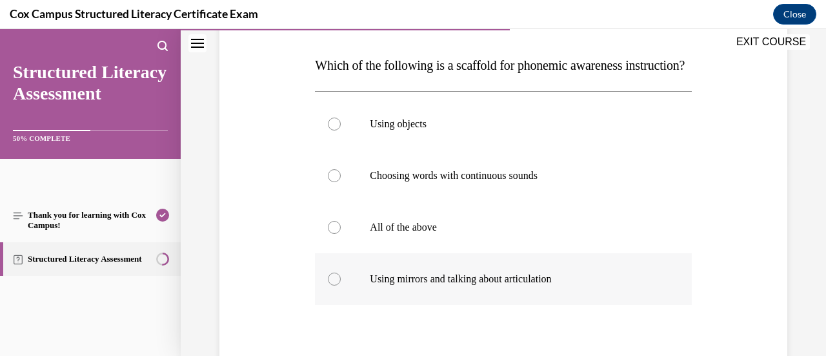
click at [468, 285] on p "Using mirrors and talking about articulation" at bounding box center [514, 278] width 289 height 13
click at [341, 285] on input "Using mirrors and talking about articulation" at bounding box center [334, 278] width 13 height 13
radio input "true"
click at [471, 234] on label "All of the above" at bounding box center [503, 227] width 376 height 52
click at [341, 234] on input "All of the above" at bounding box center [334, 227] width 13 height 13
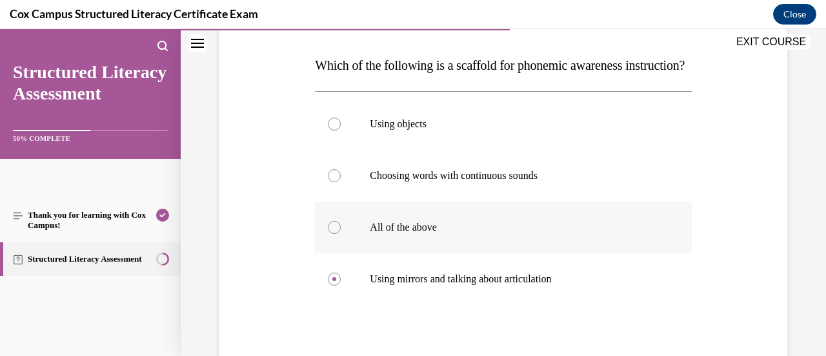
radio input "true"
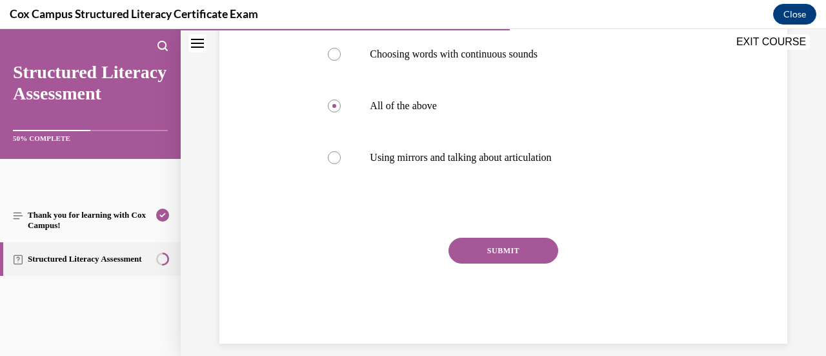
click at [496, 263] on button "SUBMIT" at bounding box center [503, 250] width 110 height 26
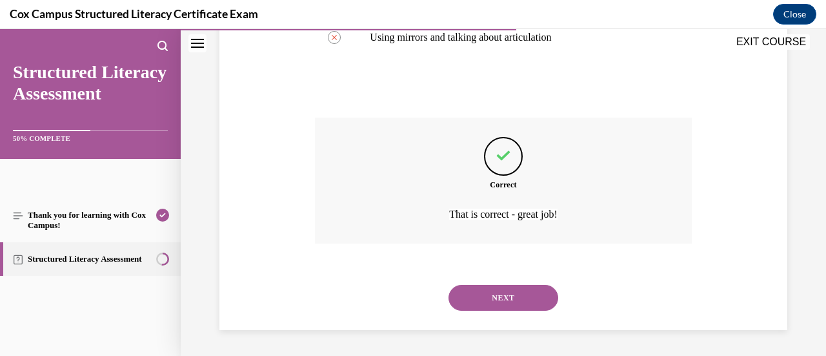
click at [496, 304] on button "NEXT" at bounding box center [503, 298] width 110 height 26
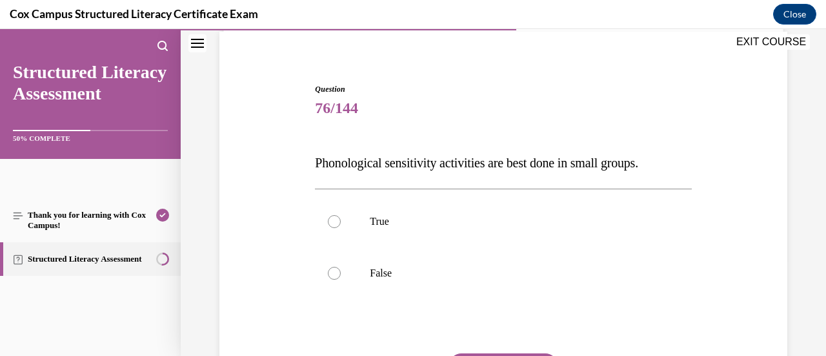
scroll to position [97, 0]
click at [494, 294] on label "False" at bounding box center [503, 273] width 376 height 52
click at [341, 279] on input "False" at bounding box center [334, 272] width 13 height 13
radio input "true"
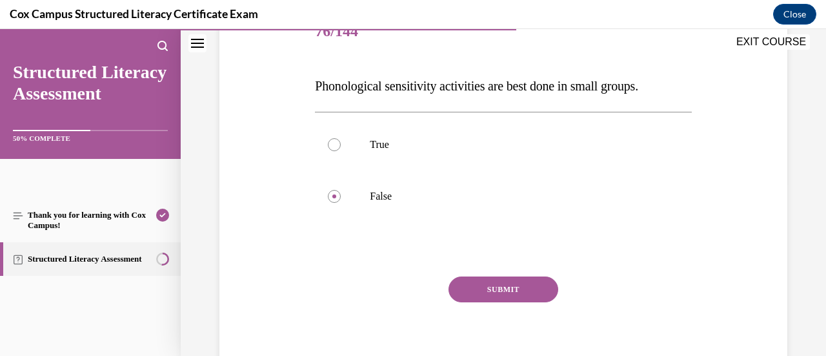
click at [494, 290] on button "SUBMIT" at bounding box center [503, 289] width 110 height 26
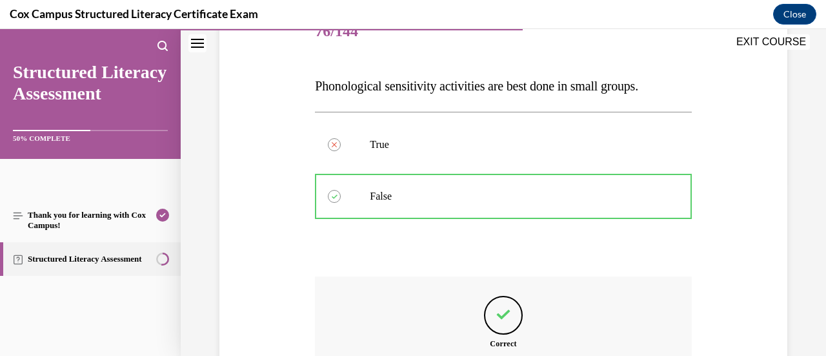
scroll to position [331, 0]
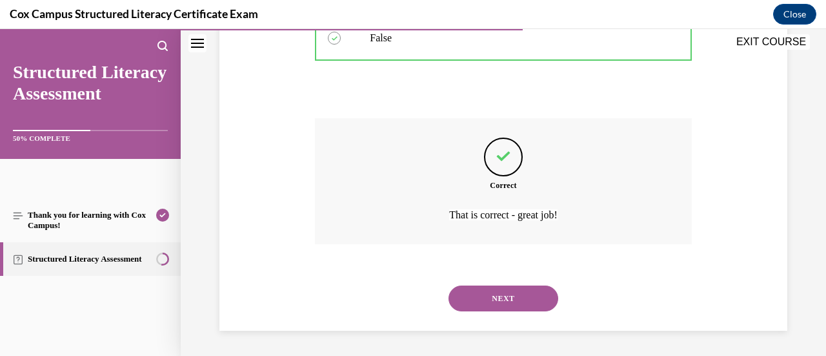
click at [487, 297] on button "NEXT" at bounding box center [503, 298] width 110 height 26
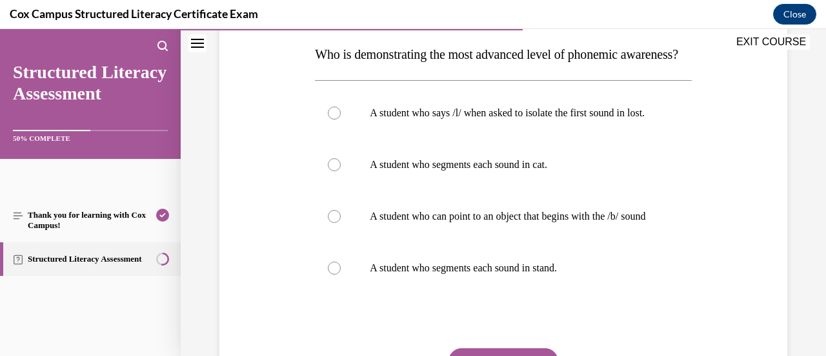
scroll to position [205, 0]
click at [510, 293] on label "A student who segments each sound in stand." at bounding box center [503, 267] width 376 height 52
click at [341, 274] on input "A student who segments each sound in stand." at bounding box center [334, 267] width 13 height 13
radio input "true"
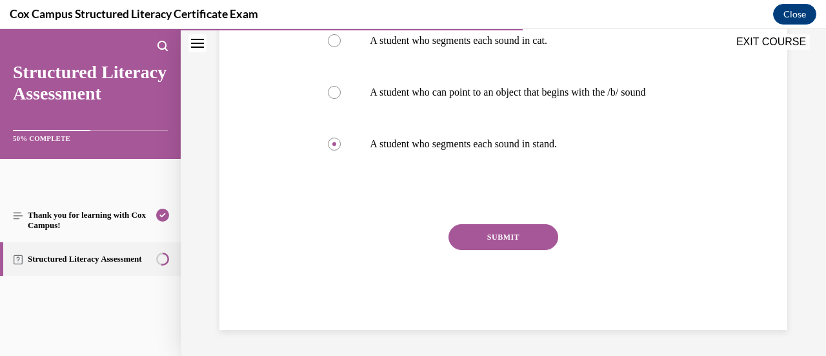
click at [507, 250] on button "SUBMIT" at bounding box center [503, 237] width 110 height 26
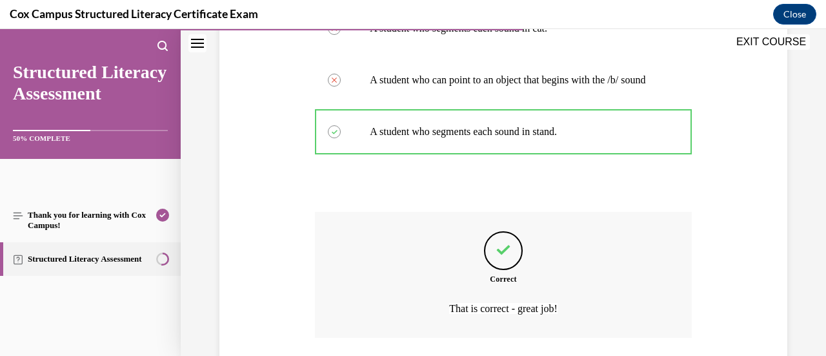
scroll to position [486, 0]
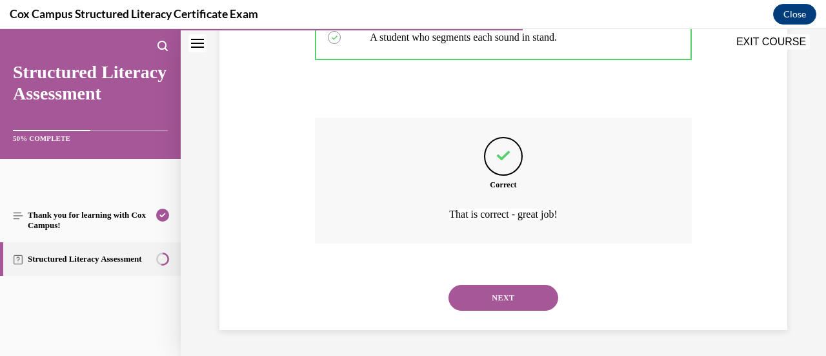
click at [505, 294] on button "NEXT" at bounding box center [503, 298] width 110 height 26
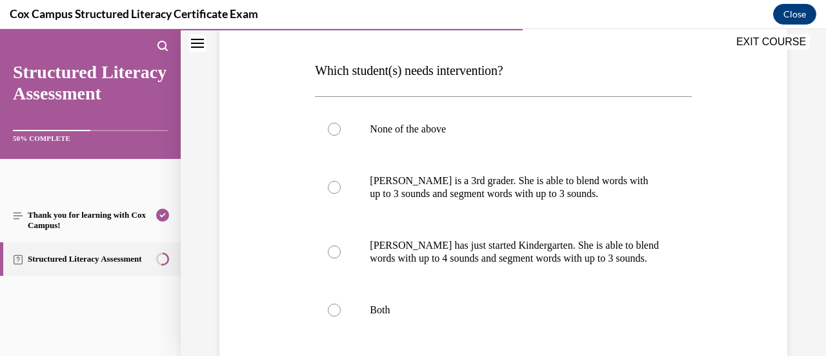
scroll to position [188, 0]
click at [555, 179] on p "Ella is a 3rd grader. She is able to blend words with up to 3 sounds and segmen…" at bounding box center [514, 188] width 289 height 26
click at [341, 181] on input "Ella is a 3rd grader. She is able to blend words with up to 3 sounds and segmen…" at bounding box center [334, 187] width 13 height 13
radio input "true"
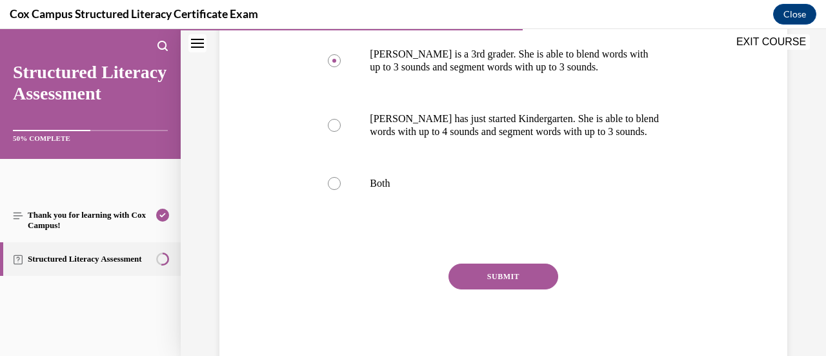
click at [499, 274] on button "SUBMIT" at bounding box center [503, 276] width 110 height 26
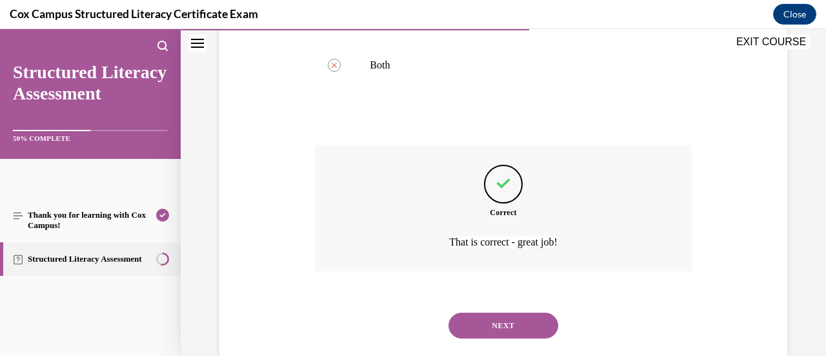
scroll to position [460, 0]
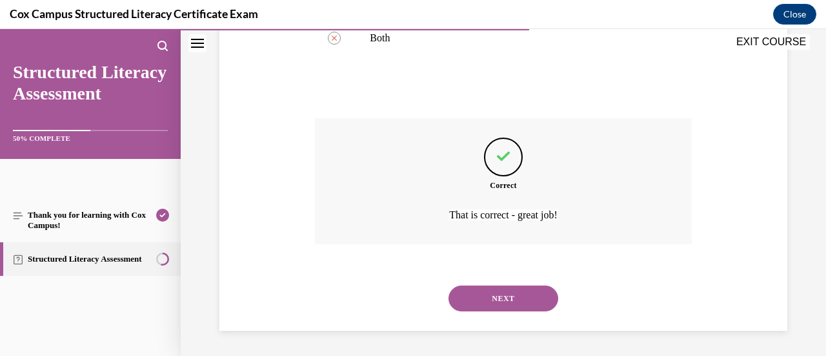
click at [509, 294] on button "NEXT" at bounding box center [503, 298] width 110 height 26
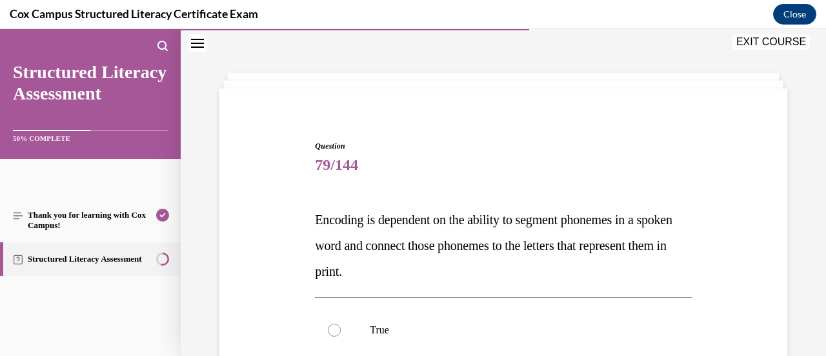
scroll to position [126, 0]
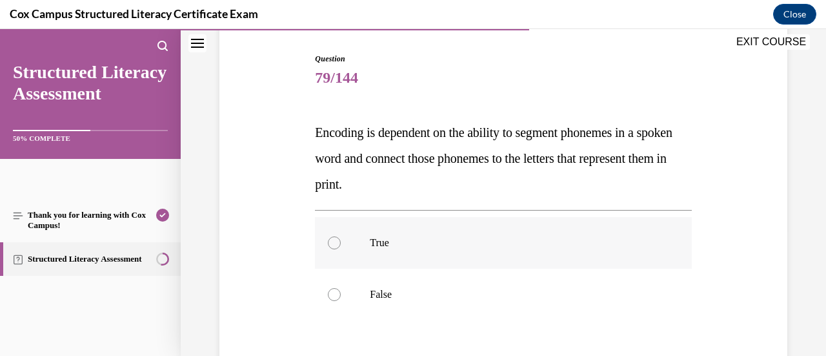
click at [474, 260] on label "True" at bounding box center [503, 243] width 376 height 52
click at [341, 249] on input "True" at bounding box center [334, 242] width 13 height 13
radio input "true"
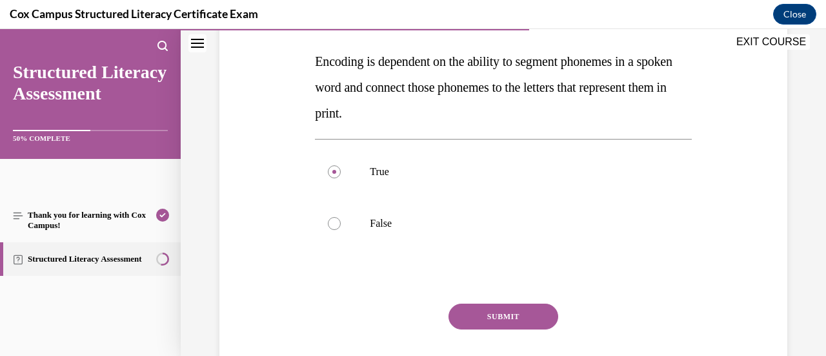
click at [505, 321] on button "SUBMIT" at bounding box center [503, 316] width 110 height 26
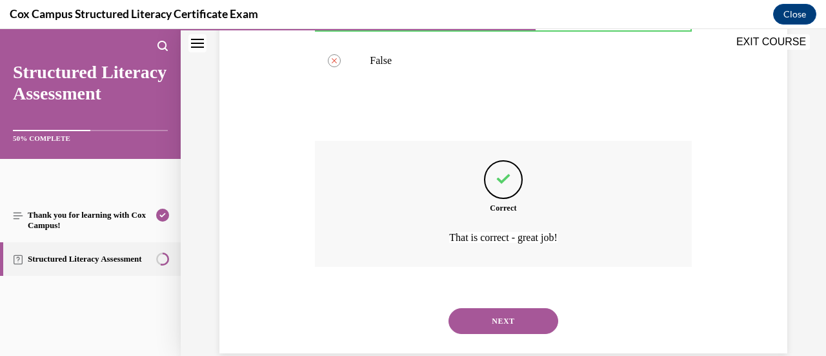
click at [505, 323] on button "NEXT" at bounding box center [503, 321] width 110 height 26
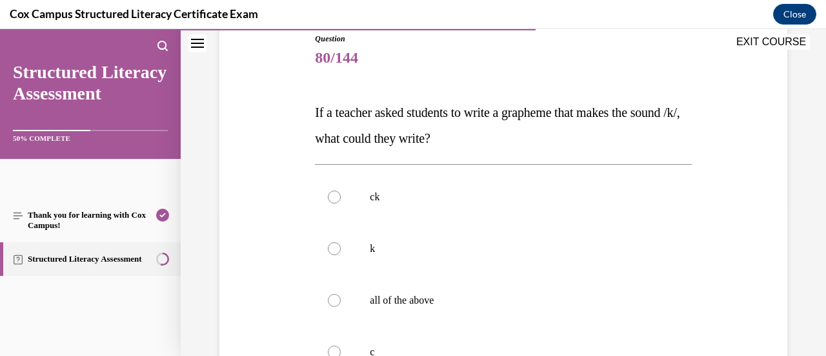
scroll to position [196, 0]
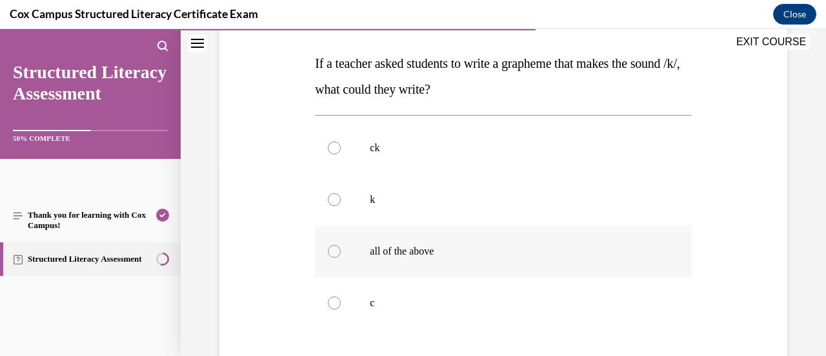
click at [488, 252] on p "all of the above" at bounding box center [514, 251] width 289 height 13
click at [341, 252] on input "all of the above" at bounding box center [334, 251] width 13 height 13
radio input "true"
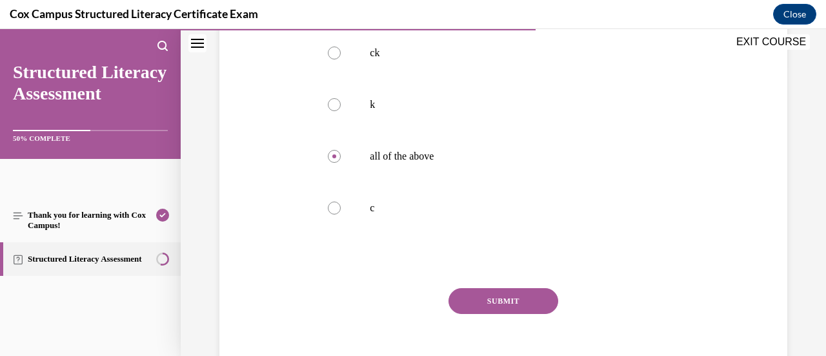
scroll to position [292, 0]
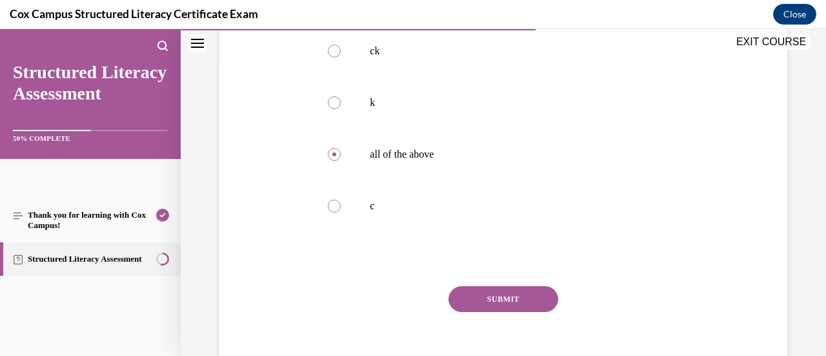
click at [506, 288] on button "SUBMIT" at bounding box center [503, 299] width 110 height 26
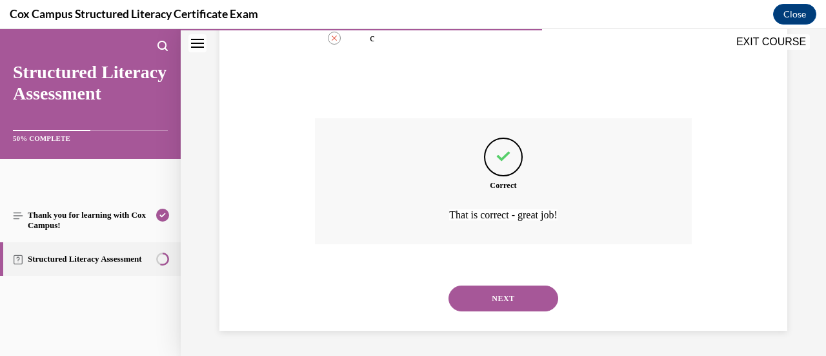
click at [512, 301] on button "NEXT" at bounding box center [503, 298] width 110 height 26
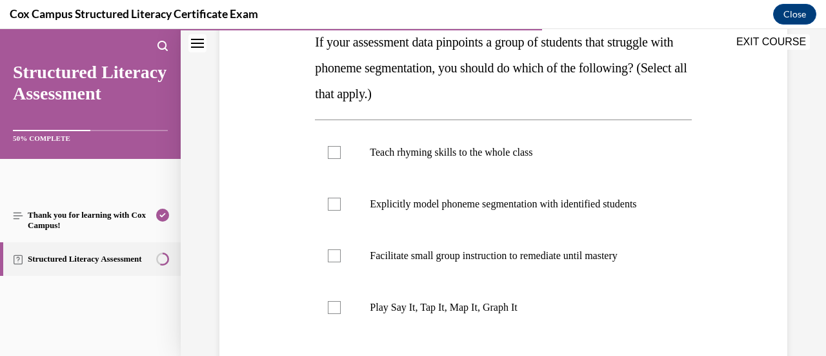
scroll to position [216, 0]
click at [510, 211] on p "Explicitly model phoneme segmentation with identified students" at bounding box center [514, 204] width 289 height 13
click at [341, 211] on input "Explicitly model phoneme segmentation with identified students" at bounding box center [334, 204] width 13 height 13
checkbox input "true"
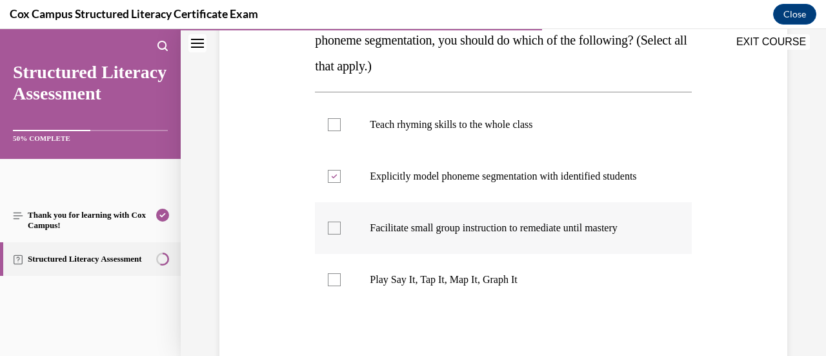
click at [519, 233] on label "Facilitate small group instruction to remediate until mastery" at bounding box center [503, 228] width 376 height 52
click at [341, 233] on input "Facilitate small group instruction to remediate until mastery" at bounding box center [334, 227] width 13 height 13
checkbox input "true"
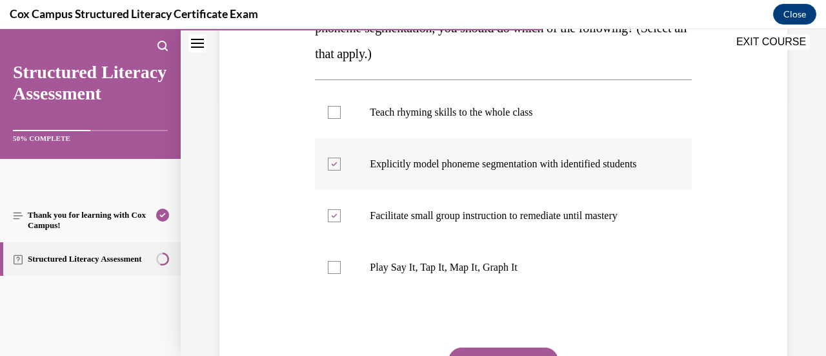
scroll to position [257, 0]
click at [487, 292] on label "Play Say It, Tap It, Map It, Graph It" at bounding box center [503, 267] width 376 height 52
click at [341, 273] on input "Play Say It, Tap It, Map It, Graph It" at bounding box center [334, 266] width 13 height 13
checkbox input "true"
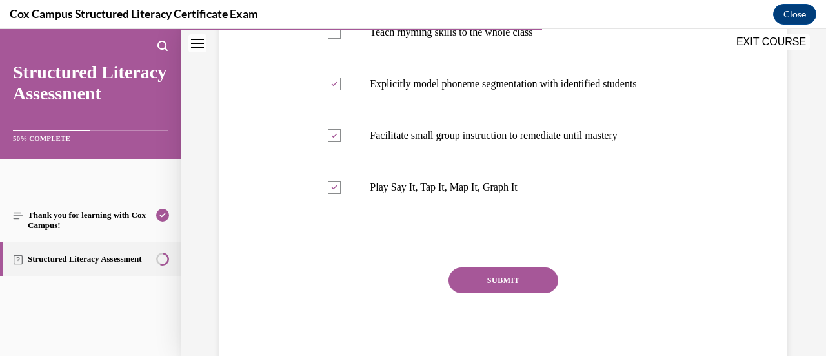
scroll to position [336, 0]
click at [487, 294] on button "SUBMIT" at bounding box center [503, 281] width 110 height 26
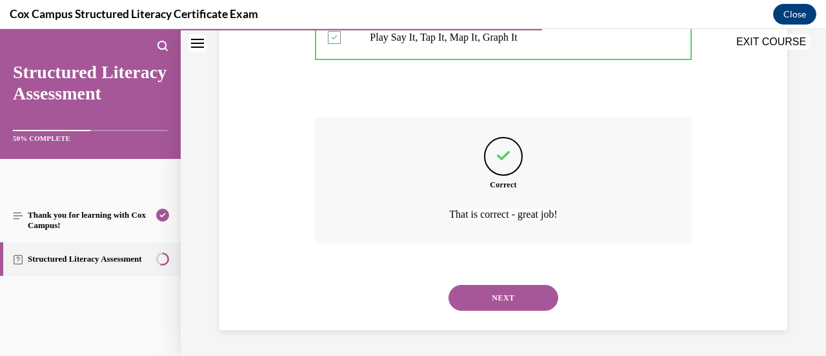
click at [501, 300] on button "NEXT" at bounding box center [503, 298] width 110 height 26
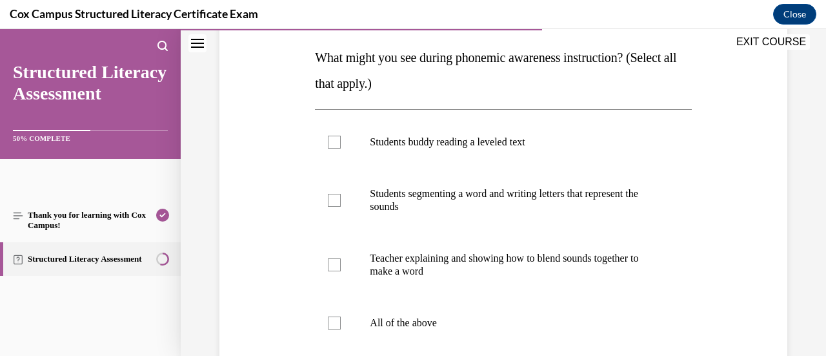
scroll to position [205, 0]
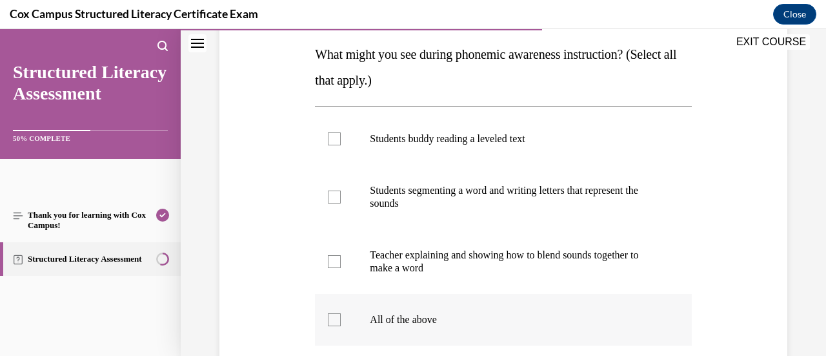
click at [471, 305] on label "All of the above" at bounding box center [503, 320] width 376 height 52
click at [341, 313] on input "All of the above" at bounding box center [334, 319] width 13 height 13
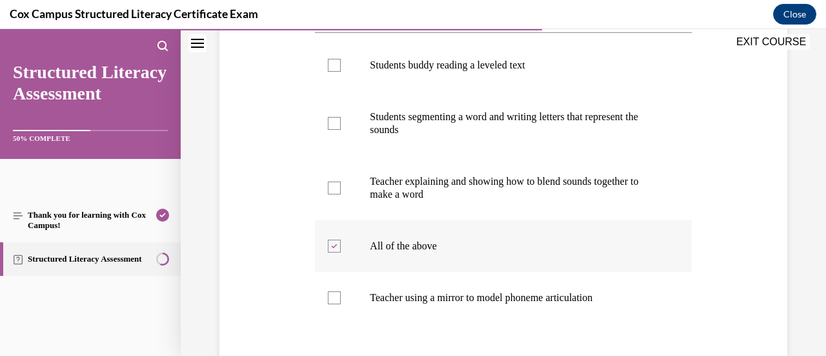
scroll to position [277, 0]
click at [418, 260] on label "All of the above" at bounding box center [503, 247] width 376 height 52
click at [341, 253] on input "All of the above" at bounding box center [334, 246] width 13 height 13
checkbox input "false"
click at [421, 285] on label "Teacher using a mirror to model phoneme articulation" at bounding box center [503, 298] width 376 height 52
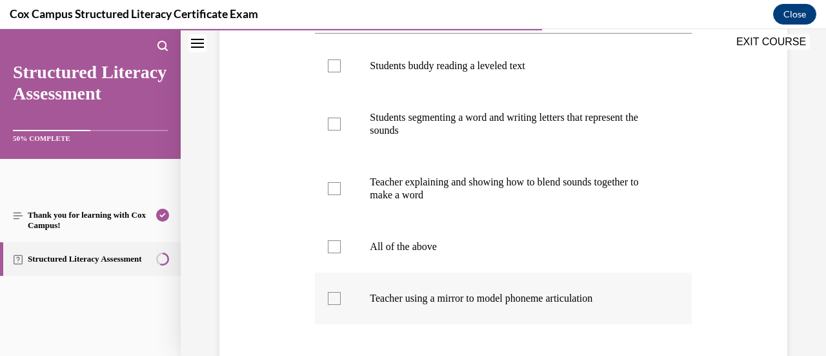
click at [341, 292] on input "Teacher using a mirror to model phoneme articulation" at bounding box center [334, 298] width 13 height 13
checkbox input "true"
click at [457, 120] on p "Students segmenting a word and writing letters that represent the sounds" at bounding box center [514, 124] width 289 height 26
click at [341, 120] on input "Students segmenting a word and writing letters that represent the sounds" at bounding box center [334, 123] width 13 height 13
checkbox input "true"
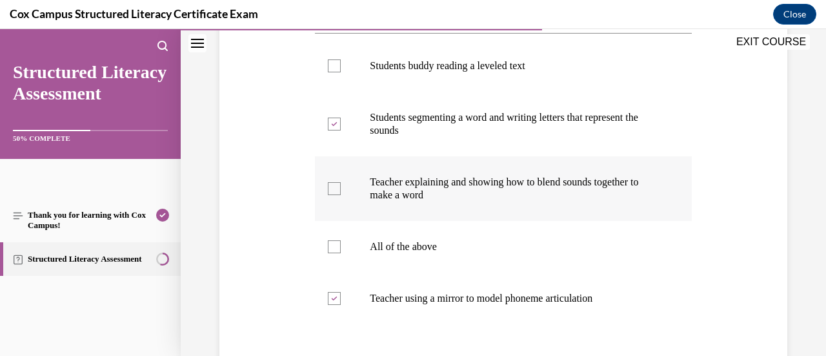
click at [469, 178] on p "Teacher explaining and showing how to blend sounds together to make a word" at bounding box center [514, 189] width 289 height 26
click at [341, 182] on input "Teacher explaining and showing how to blend sounds together to make a word" at bounding box center [334, 188] width 13 height 13
checkbox input "true"
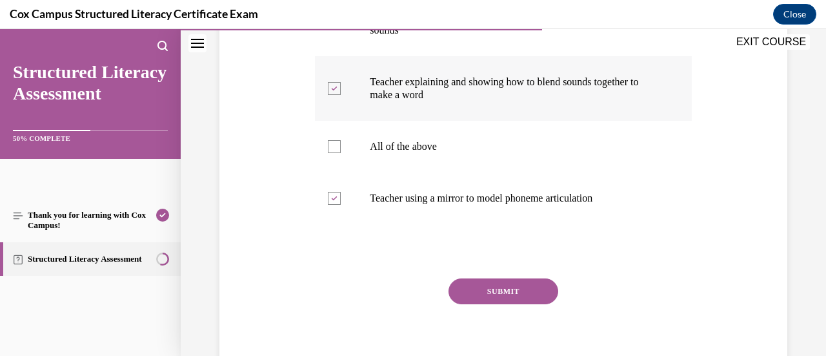
scroll to position [376, 0]
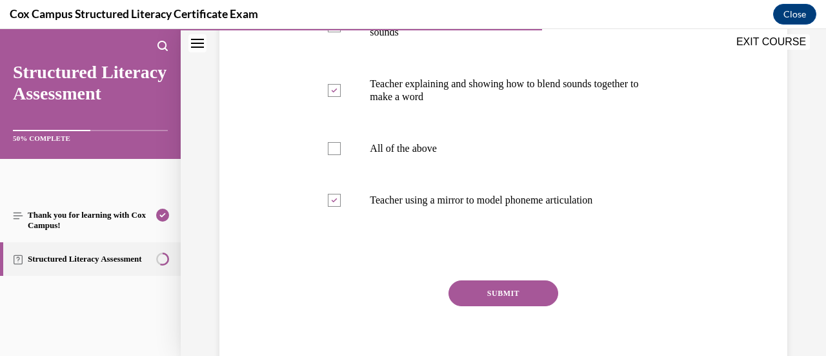
click at [506, 294] on button "SUBMIT" at bounding box center [503, 293] width 110 height 26
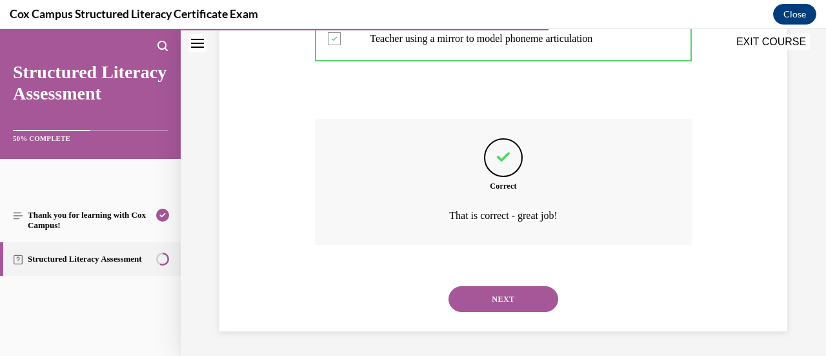
click at [506, 294] on button "NEXT" at bounding box center [503, 299] width 110 height 26
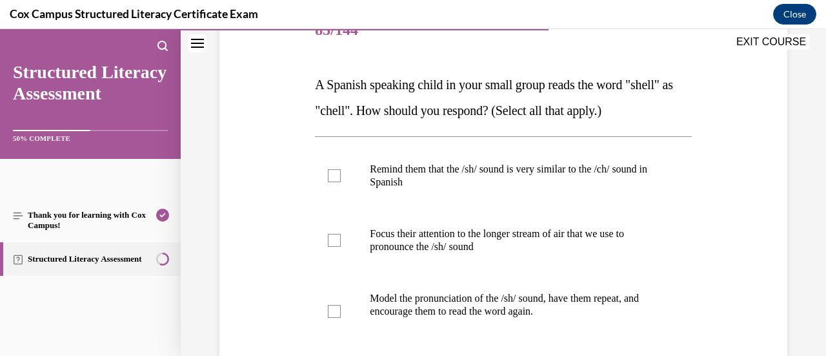
scroll to position [175, 0]
click at [507, 170] on p "Remind them that the /sh/ sound is very similar to the /ch/ sound in Spanish" at bounding box center [514, 175] width 289 height 26
click at [341, 170] on input "Remind them that the /sh/ sound is very similar to the /ch/ sound in Spanish" at bounding box center [334, 174] width 13 height 13
checkbox input "true"
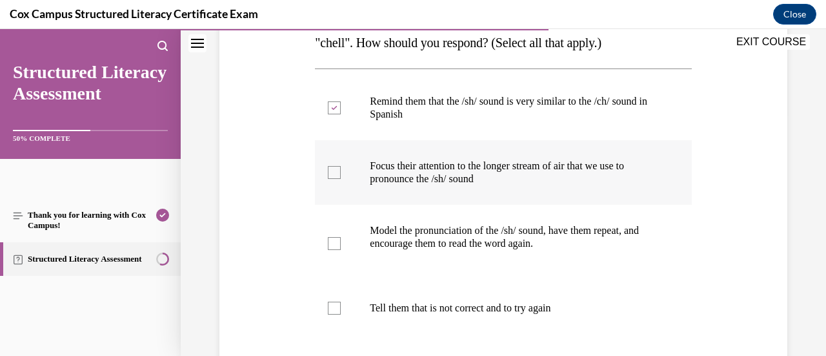
scroll to position [246, 0]
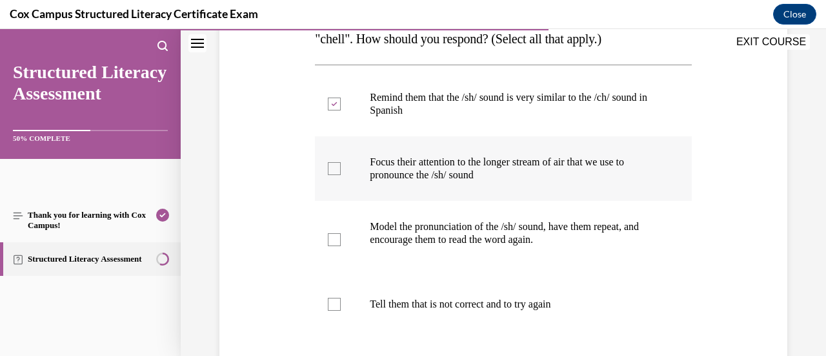
click at [570, 169] on p "Focus their attention to the longer stream of air that we use to pronounce the …" at bounding box center [514, 169] width 289 height 26
click at [341, 169] on input "Focus their attention to the longer stream of air that we use to pronounce the …" at bounding box center [334, 168] width 13 height 13
checkbox input "true"
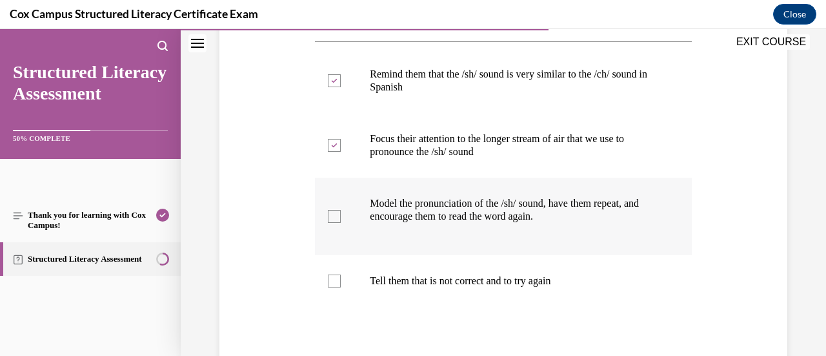
click at [560, 233] on p at bounding box center [545, 229] width 227 height 13
click at [341, 223] on input "Model the pronunciation of the /sh/ sound, have them repeat, and encourage them…" at bounding box center [334, 216] width 13 height 13
checkbox input "true"
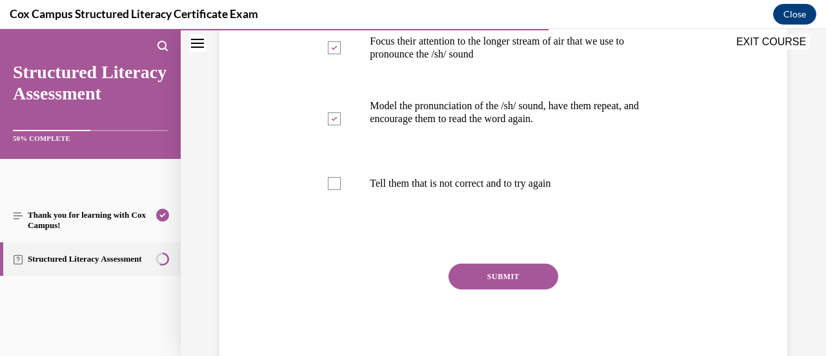
click at [521, 270] on button "SUBMIT" at bounding box center [503, 276] width 110 height 26
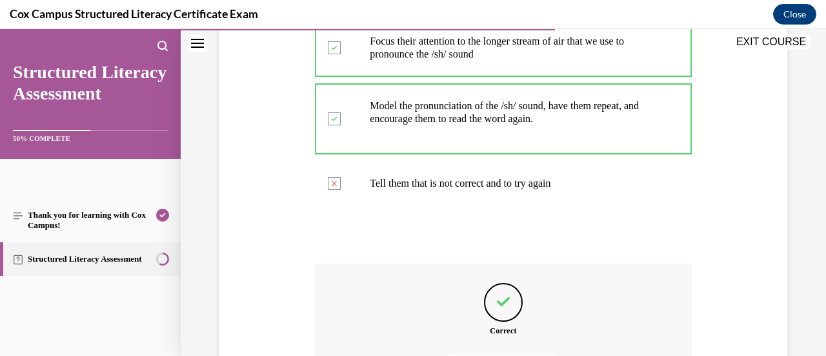
scroll to position [512, 0]
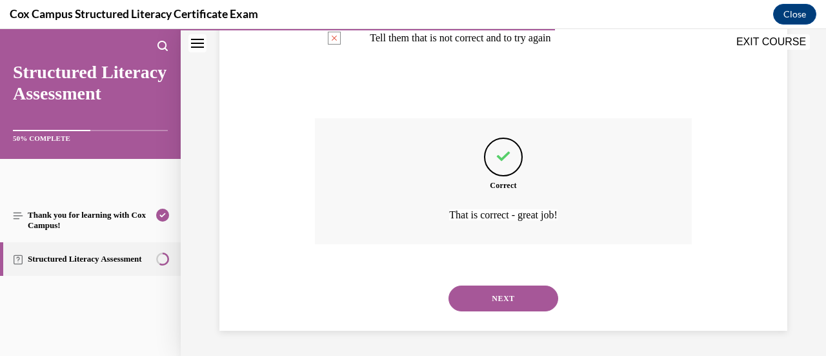
click at [493, 297] on button "NEXT" at bounding box center [503, 298] width 110 height 26
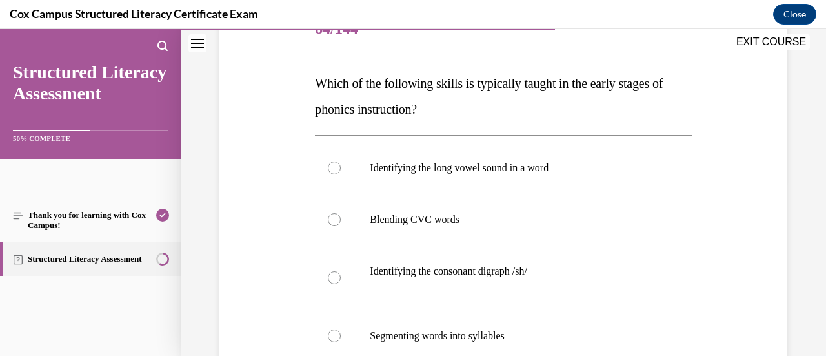
scroll to position [212, 0]
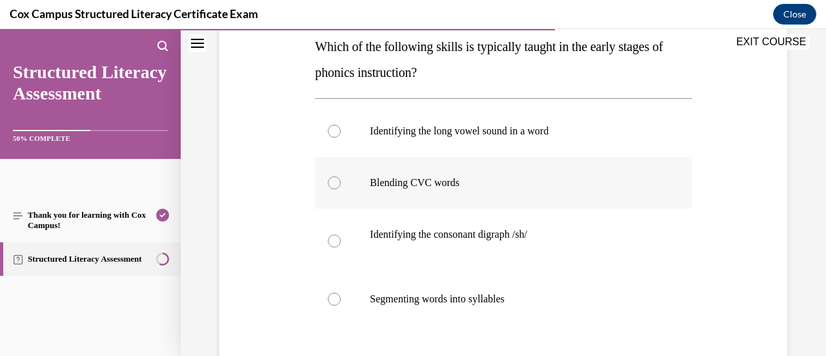
click at [499, 173] on label "Blending CVC words" at bounding box center [503, 183] width 376 height 52
click at [341, 176] on input "Blending CVC words" at bounding box center [334, 182] width 13 height 13
radio input "true"
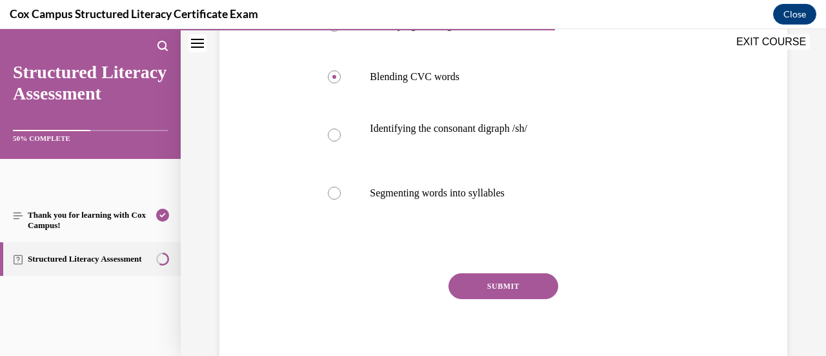
click at [486, 285] on button "SUBMIT" at bounding box center [503, 286] width 110 height 26
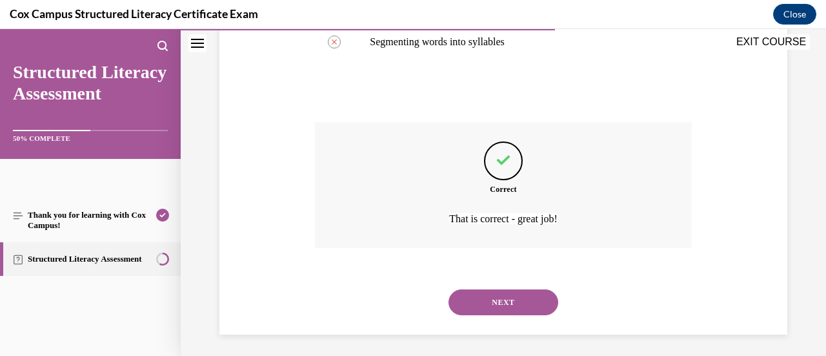
scroll to position [473, 0]
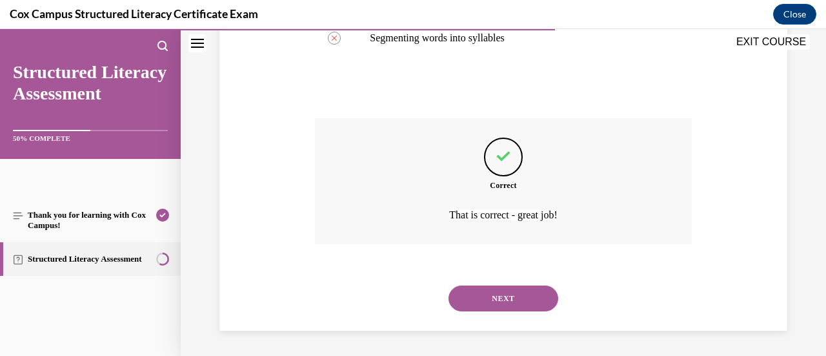
click at [487, 285] on button "NEXT" at bounding box center [503, 298] width 110 height 26
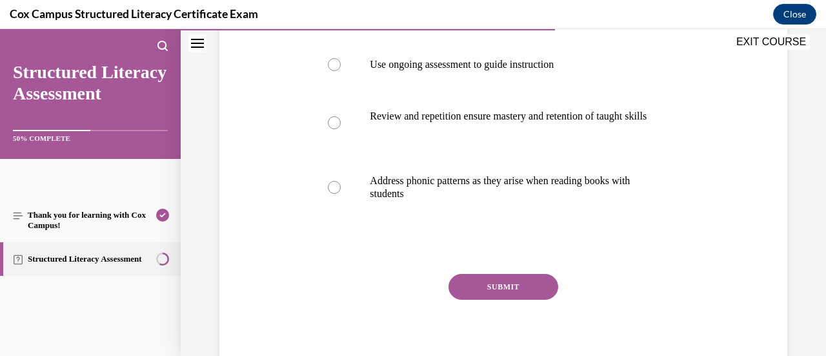
scroll to position [344, 0]
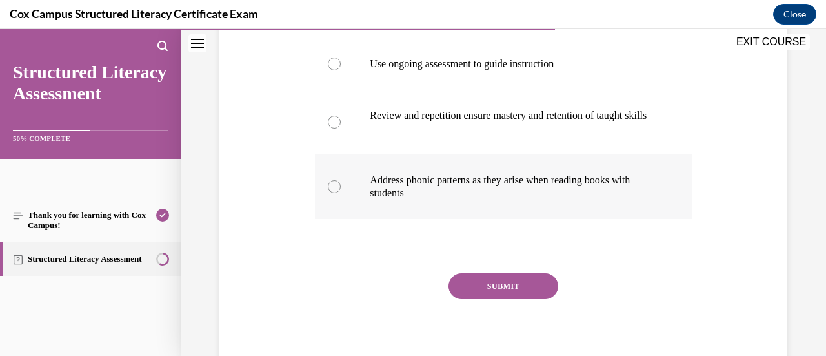
click at [510, 217] on label "Address phonic patterns as they arise when reading books with students" at bounding box center [503, 186] width 376 height 65
click at [341, 193] on input "Address phonic patterns as they arise when reading books with students" at bounding box center [334, 186] width 13 height 13
radio input "true"
click at [512, 267] on div "Question 85/144 Which of these practices is NOT a hallmark of systematic phonic…" at bounding box center [503, 106] width 376 height 543
click at [510, 287] on button "SUBMIT" at bounding box center [503, 286] width 110 height 26
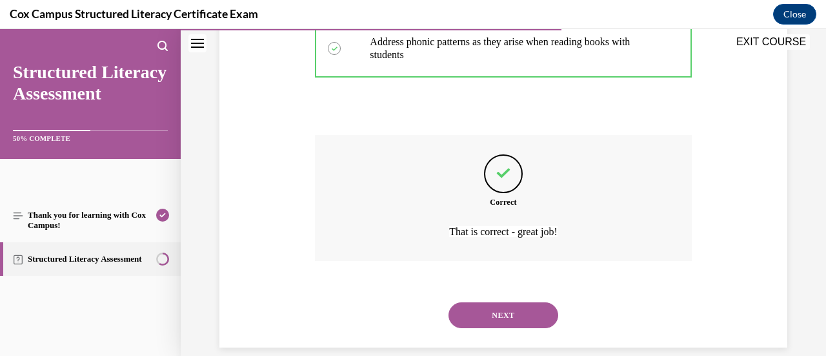
scroll to position [503, 0]
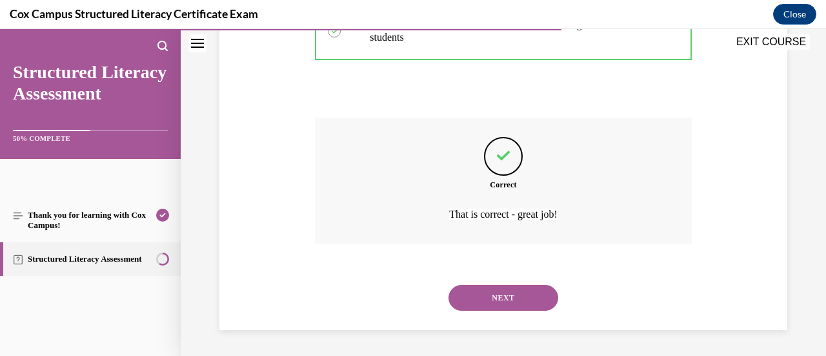
click at [503, 310] on button "NEXT" at bounding box center [503, 298] width 110 height 26
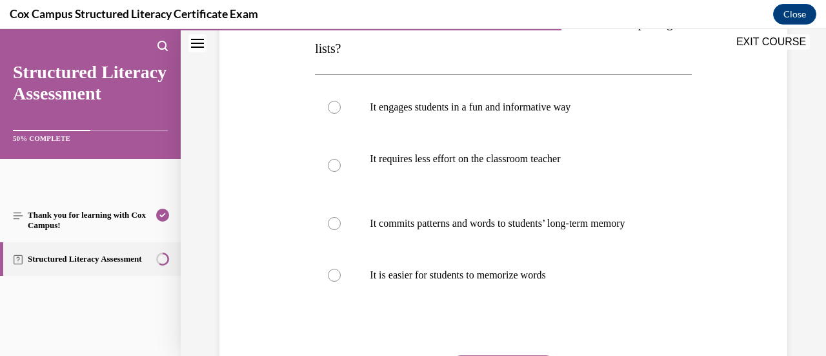
scroll to position [241, 0]
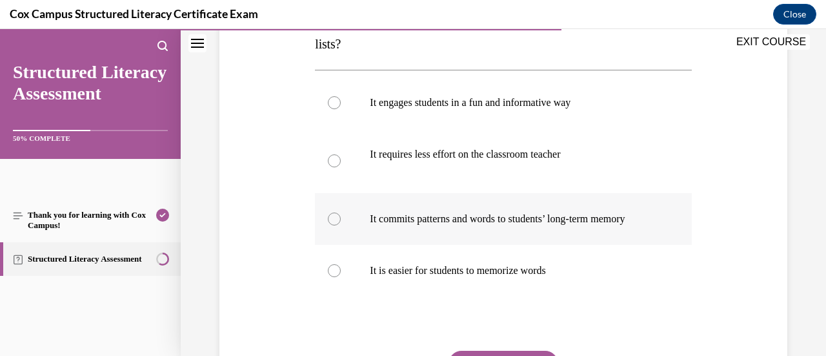
click at [539, 225] on p "It commits patterns and words to students’ long-term memory" at bounding box center [514, 218] width 289 height 13
click at [341, 225] on input "It commits patterns and words to students’ long-term memory" at bounding box center [334, 218] width 13 height 13
radio input "true"
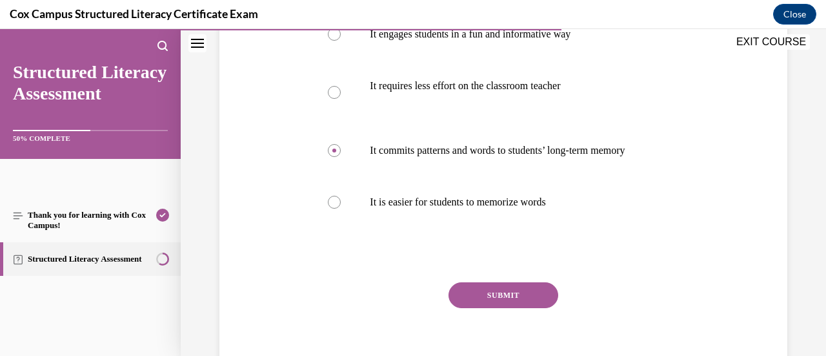
click at [519, 306] on button "SUBMIT" at bounding box center [503, 295] width 110 height 26
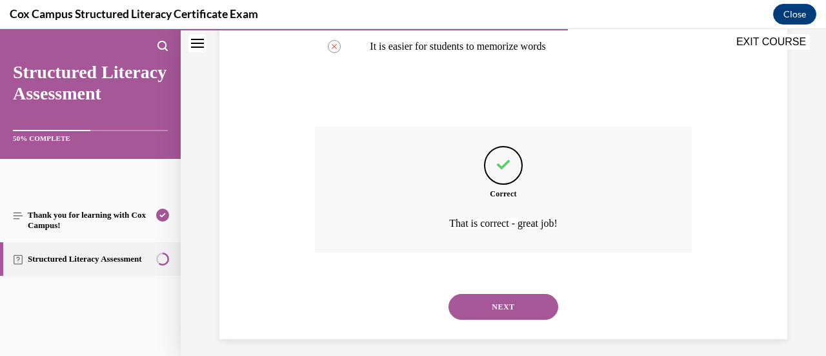
click at [509, 319] on button "NEXT" at bounding box center [503, 307] width 110 height 26
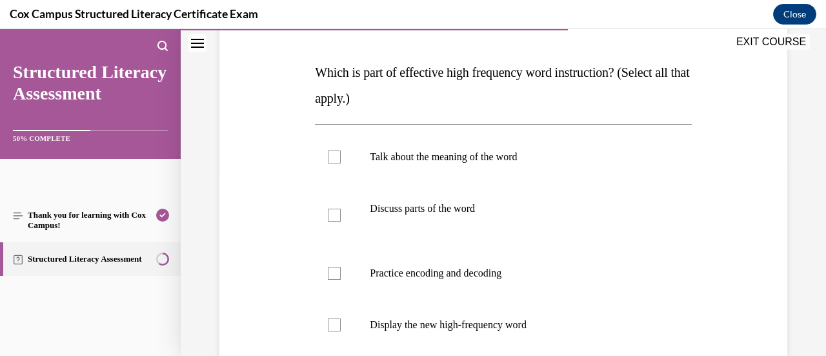
scroll to position [188, 0]
click at [505, 174] on label "Talk about the meaning of the word" at bounding box center [503, 156] width 376 height 52
click at [341, 162] on input "Talk about the meaning of the word" at bounding box center [334, 155] width 13 height 13
checkbox input "true"
click at [507, 194] on label "Discuss parts of the word" at bounding box center [503, 213] width 376 height 65
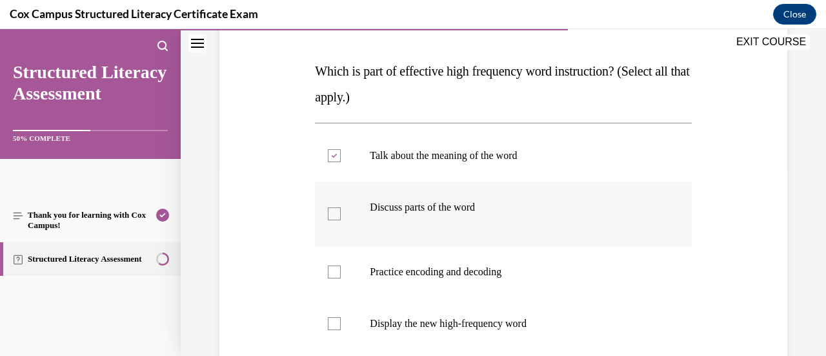
click at [341, 207] on input "Discuss parts of the word" at bounding box center [334, 213] width 13 height 13
checkbox input "true"
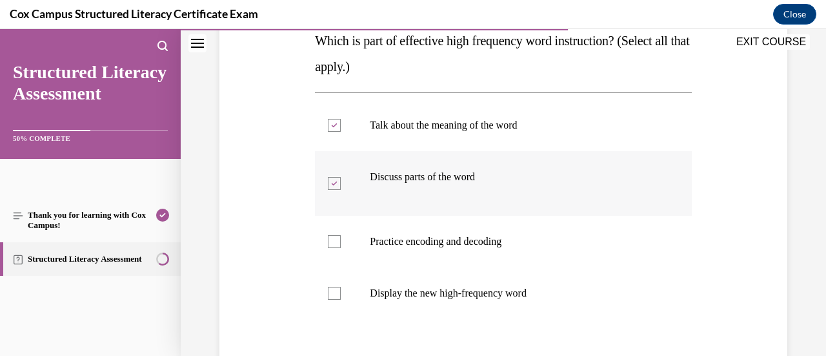
scroll to position [217, 0]
click at [507, 247] on p "Practice encoding and decoding" at bounding box center [514, 242] width 289 height 13
click at [341, 247] on input "Practice encoding and decoding" at bounding box center [334, 242] width 13 height 13
checkbox input "true"
click at [507, 279] on label "Display the new high-frequency word" at bounding box center [503, 294] width 376 height 52
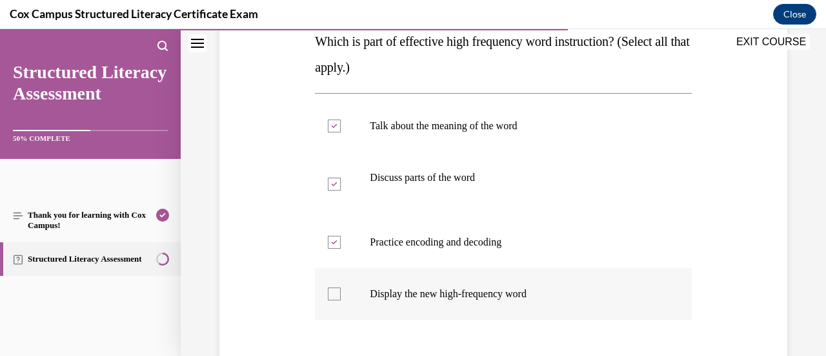
click at [341, 287] on input "Display the new high-frequency word" at bounding box center [334, 293] width 13 height 13
checkbox input "true"
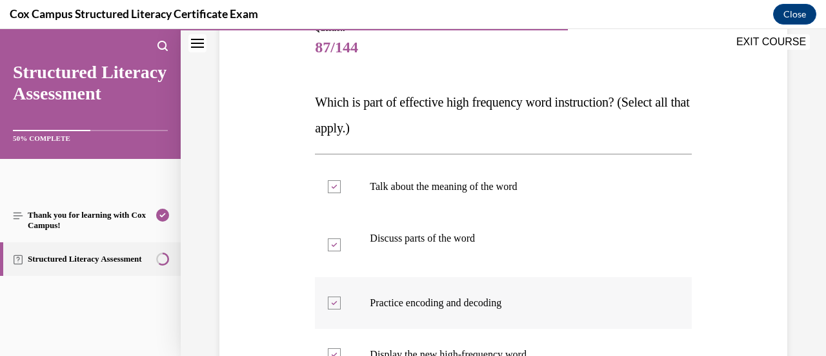
scroll to position [328, 0]
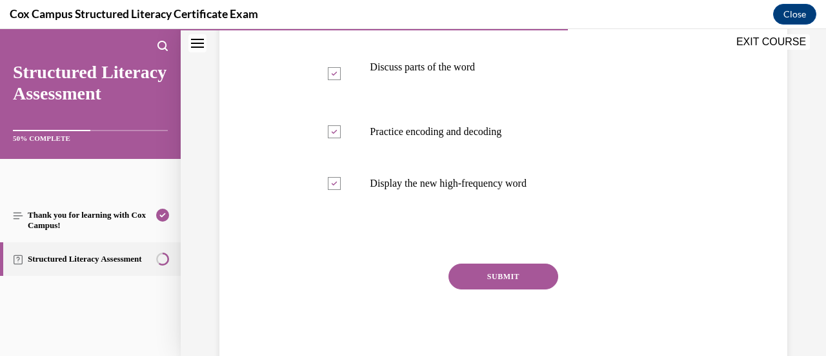
click at [474, 272] on button "SUBMIT" at bounding box center [503, 276] width 110 height 26
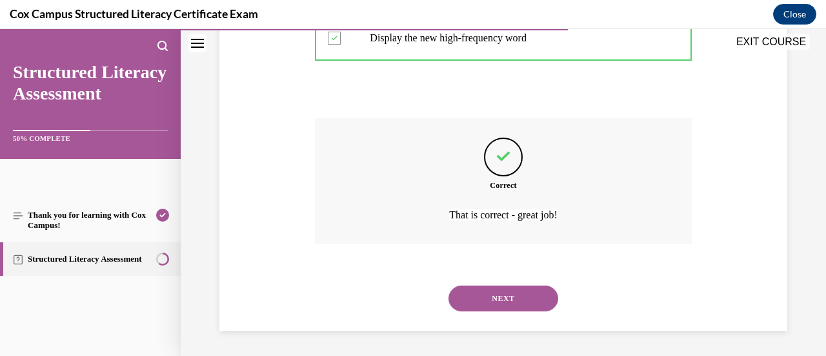
click at [493, 294] on button "NEXT" at bounding box center [503, 298] width 110 height 26
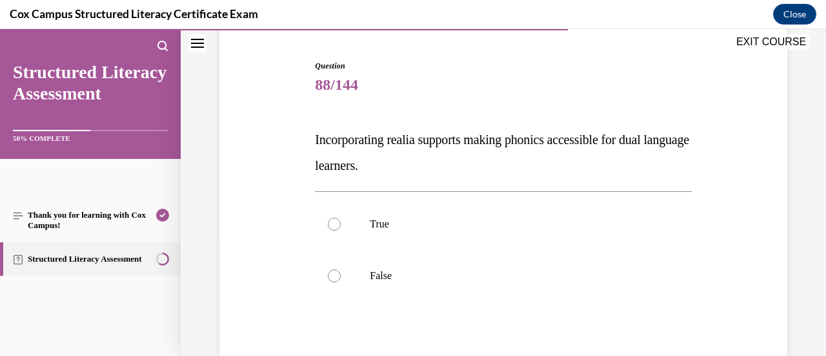
scroll to position [133, 0]
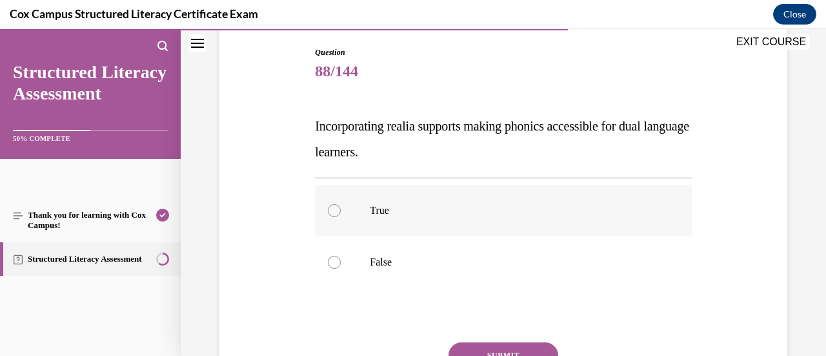
click at [489, 194] on label "True" at bounding box center [503, 211] width 376 height 52
click at [341, 204] on input "True" at bounding box center [334, 210] width 13 height 13
radio input "true"
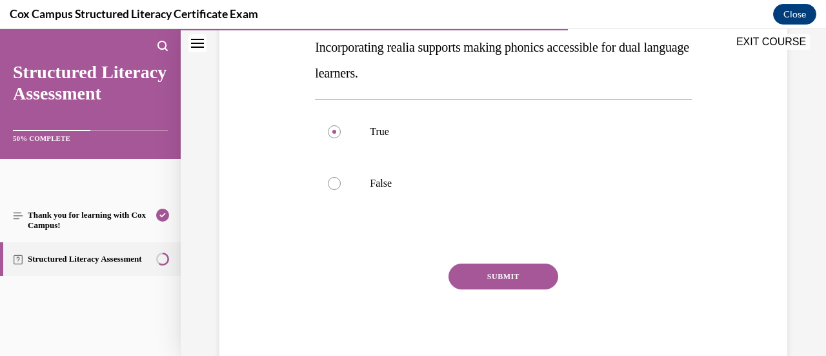
click at [485, 275] on button "SUBMIT" at bounding box center [503, 276] width 110 height 26
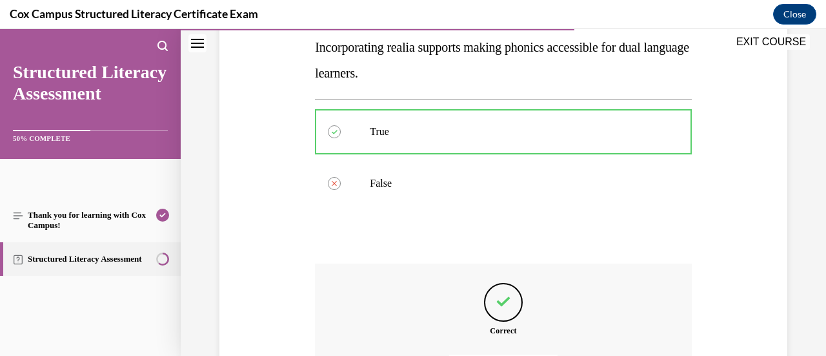
scroll to position [357, 0]
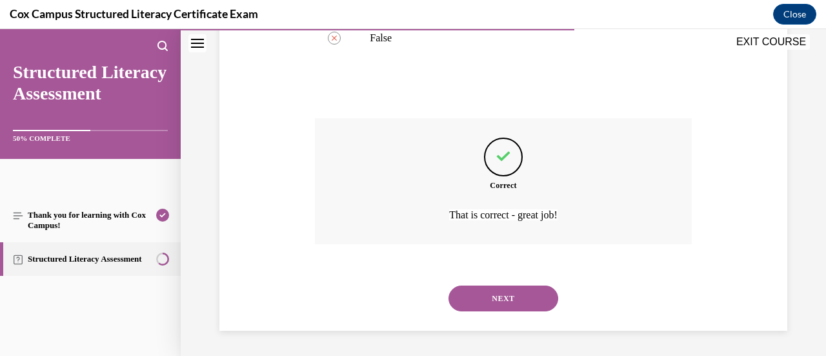
click at [492, 292] on button "NEXT" at bounding box center [503, 298] width 110 height 26
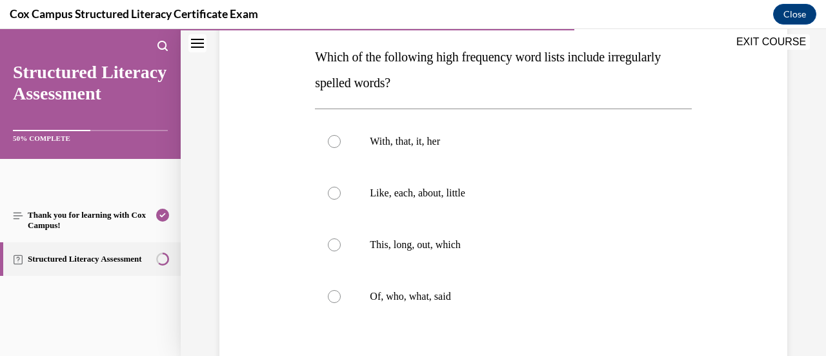
scroll to position [204, 0]
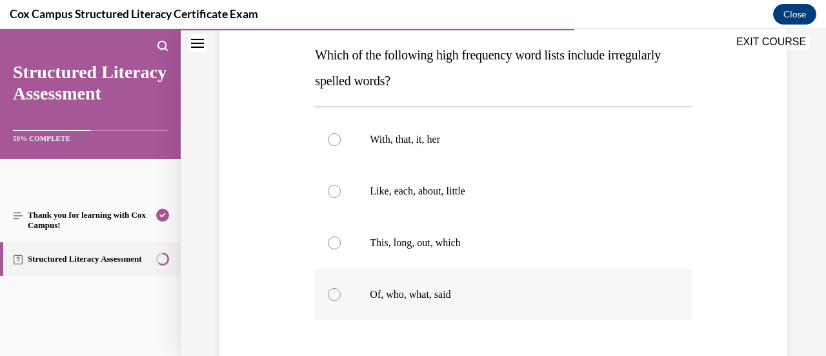
click at [488, 268] on label "Of, who, what, said" at bounding box center [503, 294] width 376 height 52
click at [341, 288] on input "Of, who, what, said" at bounding box center [334, 294] width 13 height 13
radio input "true"
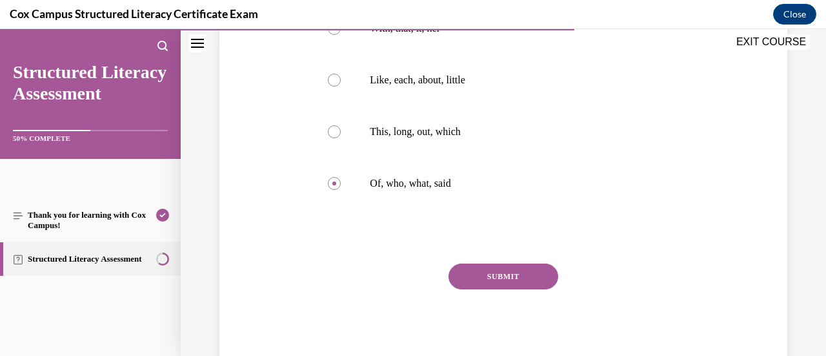
click at [488, 269] on button "SUBMIT" at bounding box center [503, 276] width 110 height 26
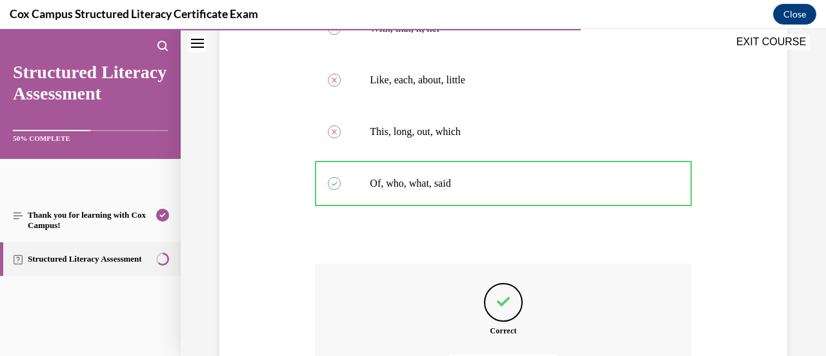
scroll to position [460, 0]
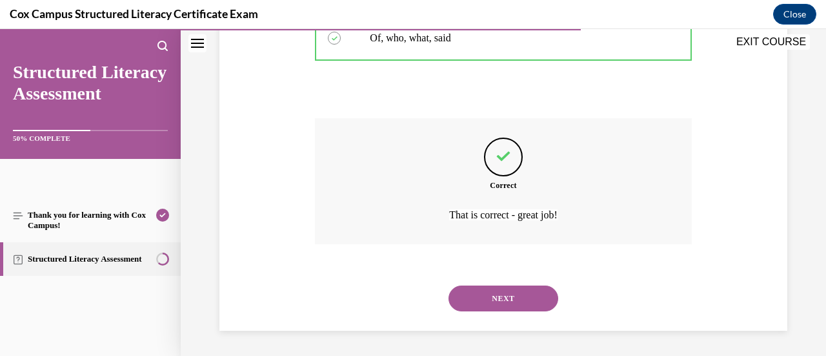
click at [492, 301] on button "NEXT" at bounding box center [503, 298] width 110 height 26
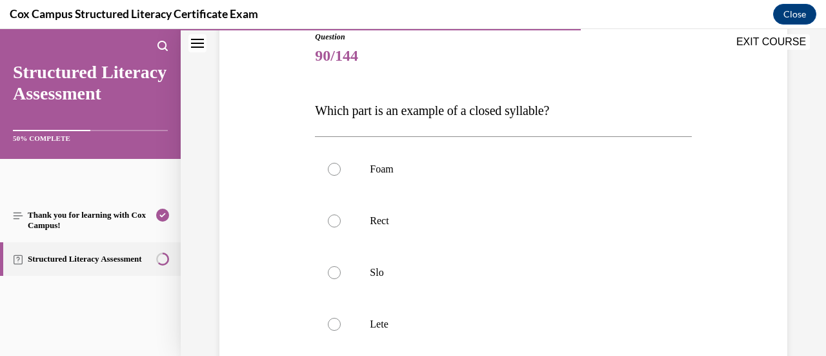
scroll to position [170, 0]
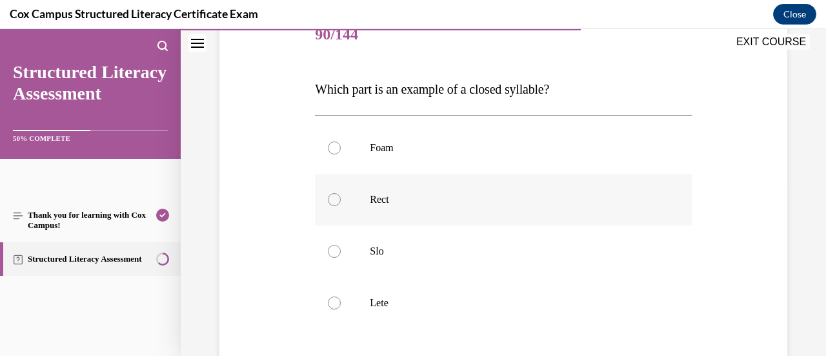
click at [465, 190] on label "Rect" at bounding box center [503, 200] width 376 height 52
click at [341, 193] on input "Rect" at bounding box center [334, 199] width 13 height 13
radio input "true"
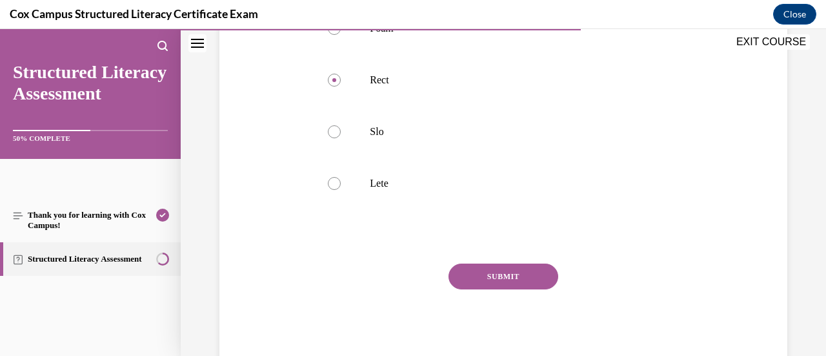
click at [496, 279] on button "SUBMIT" at bounding box center [503, 276] width 110 height 26
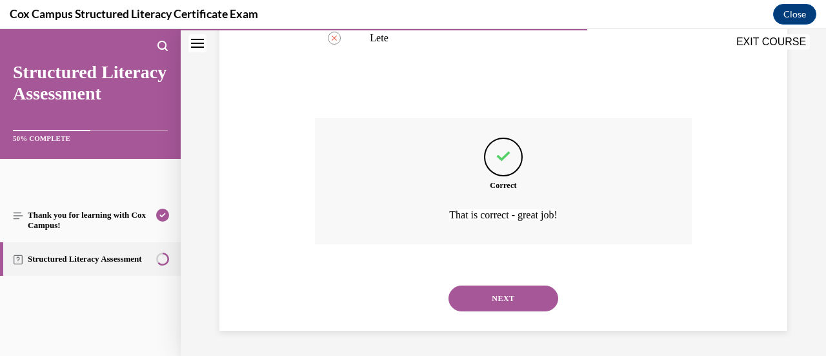
click at [507, 305] on button "NEXT" at bounding box center [503, 298] width 110 height 26
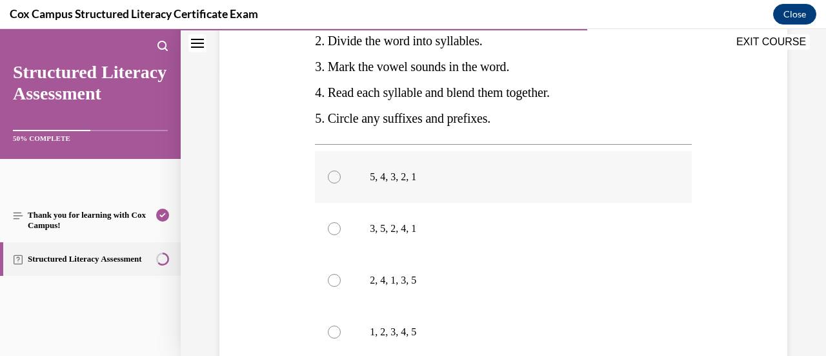
scroll to position [335, 0]
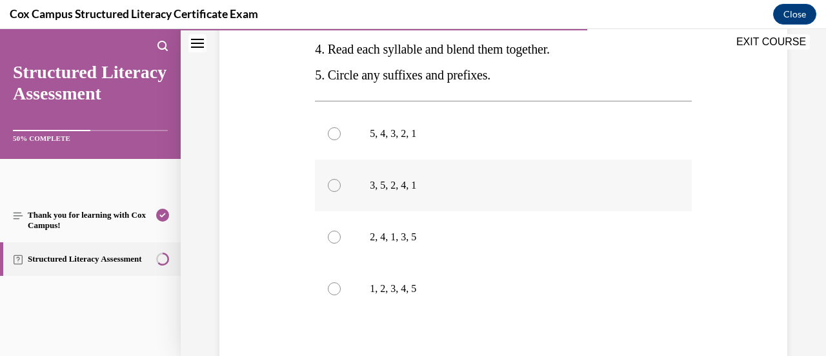
click at [485, 192] on p "3, 5, 2, 4, 1" at bounding box center [514, 185] width 289 height 13
click at [341, 192] on input "3, 5, 2, 4, 1" at bounding box center [334, 185] width 13 height 13
radio input "true"
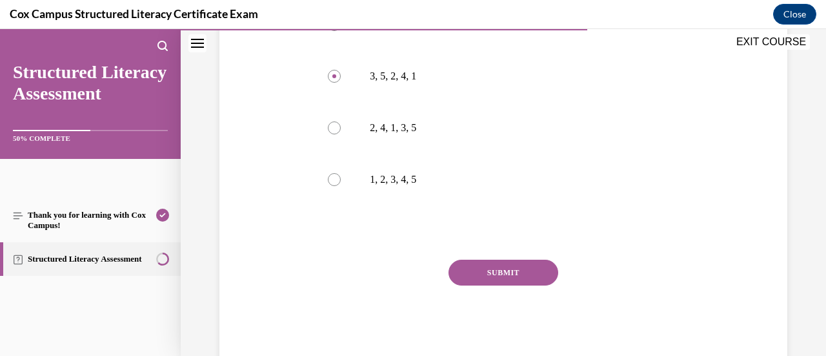
scroll to position [451, 0]
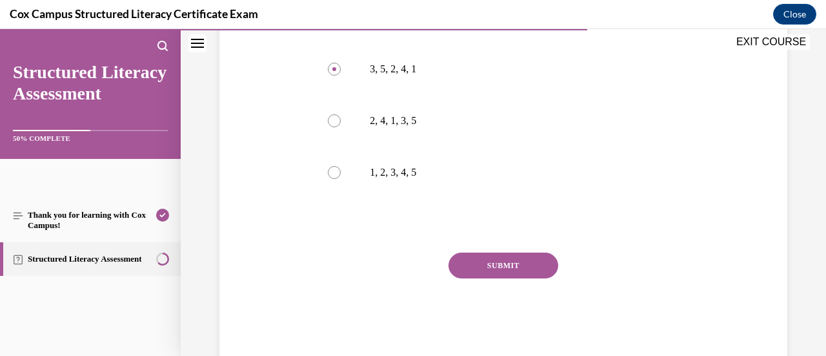
click at [490, 278] on button "SUBMIT" at bounding box center [503, 265] width 110 height 26
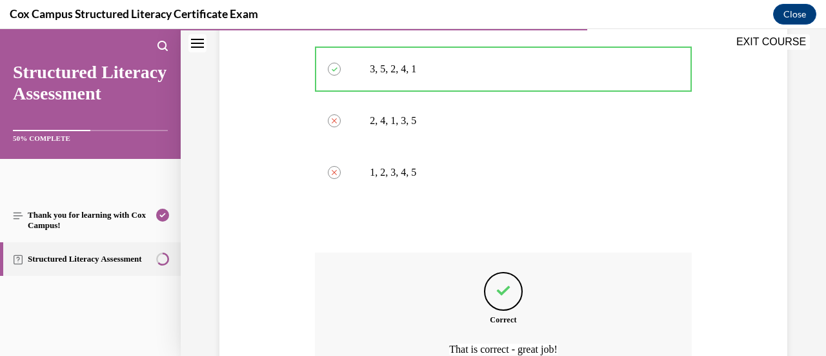
scroll to position [611, 0]
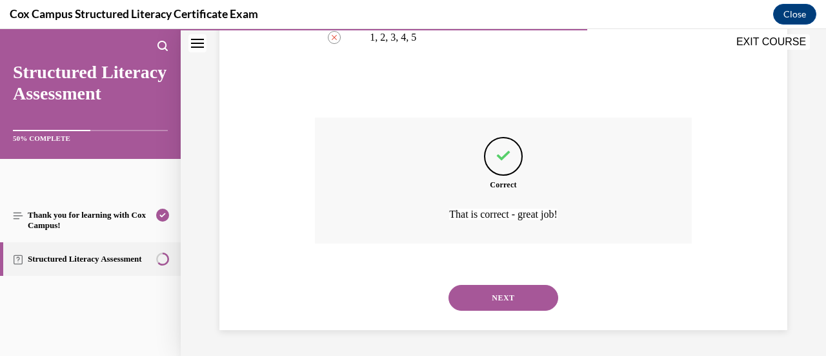
click at [494, 307] on button "NEXT" at bounding box center [503, 298] width 110 height 26
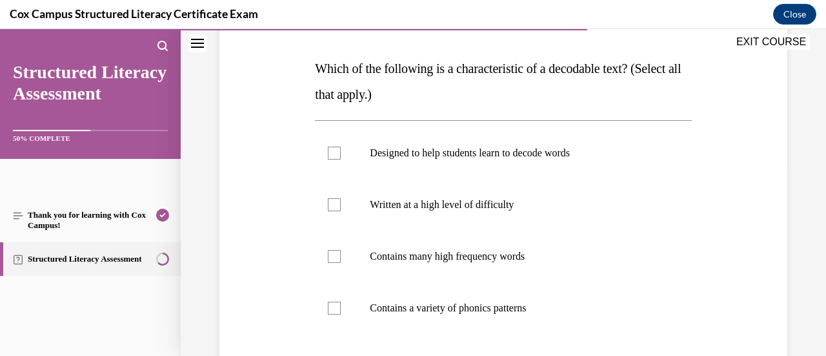
scroll to position [192, 0]
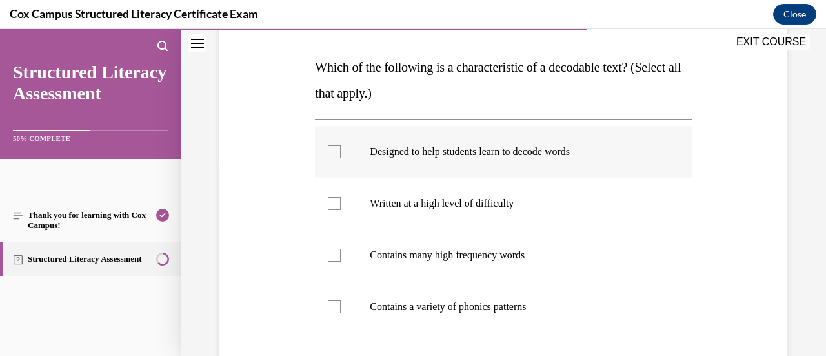
click at [545, 153] on p "Designed to help students learn to decode words" at bounding box center [514, 151] width 289 height 13
click at [341, 153] on input "Designed to help students learn to decode words" at bounding box center [334, 151] width 13 height 13
checkbox input "true"
click at [501, 268] on label "Contains many high frequency words" at bounding box center [503, 255] width 376 height 52
click at [341, 261] on input "Contains many high frequency words" at bounding box center [334, 254] width 13 height 13
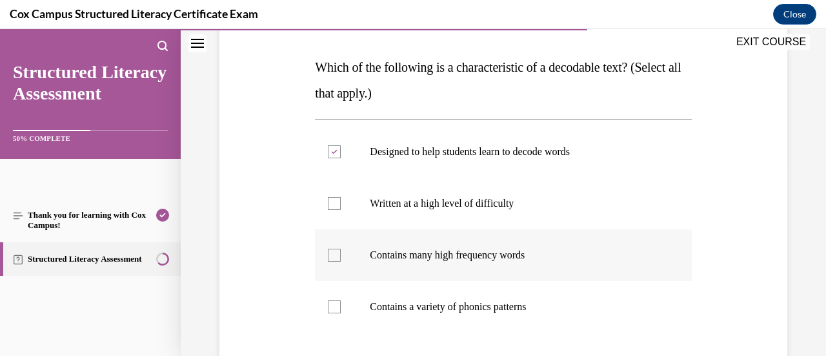
checkbox input "true"
click at [501, 308] on p "Contains a variety of phonics patterns" at bounding box center [514, 306] width 289 height 13
click at [341, 308] on input "Contains a variety of phonics patterns" at bounding box center [334, 306] width 13 height 13
checkbox input "true"
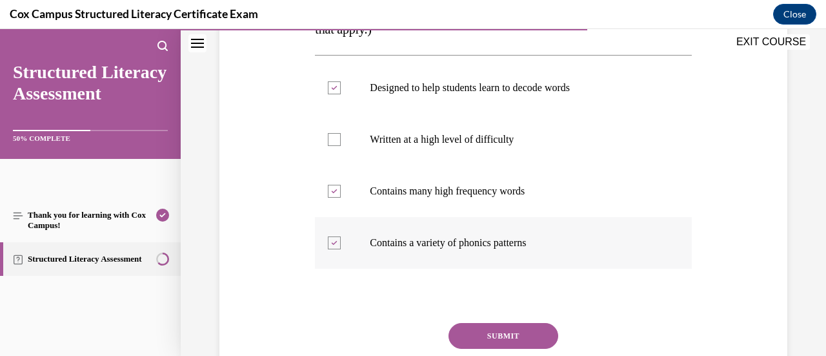
scroll to position [255, 0]
click at [480, 325] on button "SUBMIT" at bounding box center [503, 336] width 110 height 26
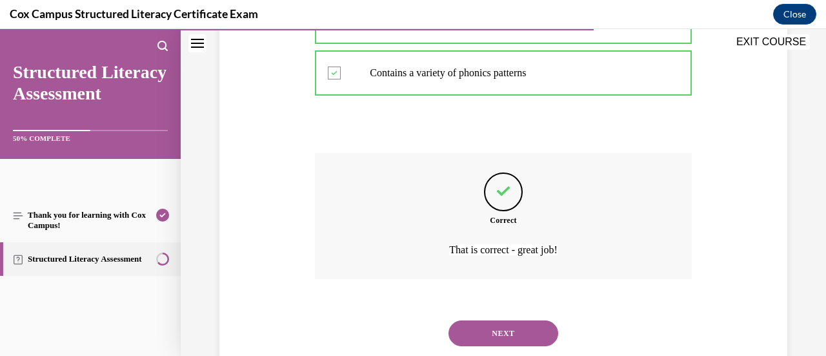
click at [496, 334] on button "NEXT" at bounding box center [503, 333] width 110 height 26
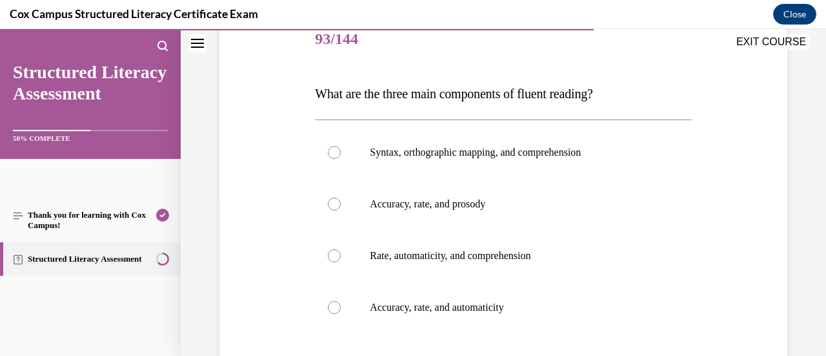
scroll to position [170, 0]
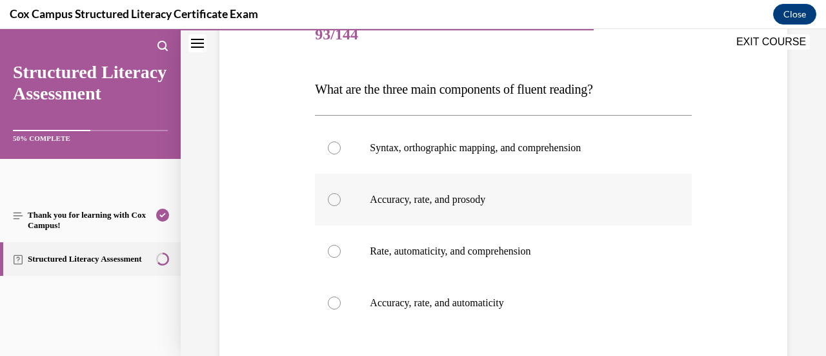
click at [528, 202] on p "Accuracy, rate, and prosody" at bounding box center [514, 199] width 289 height 13
click at [341, 202] on input "Accuracy, rate, and prosody" at bounding box center [334, 199] width 13 height 13
radio input "true"
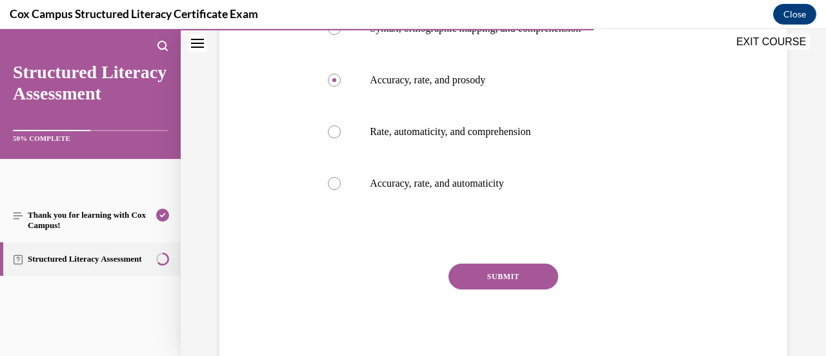
click at [511, 294] on div "SUBMIT NEXT" at bounding box center [503, 316] width 376 height 106
click at [505, 259] on div "Question 93/144 What are the three main components of fluent reading?   Syntax,…" at bounding box center [503, 129] width 376 height 479
click at [509, 268] on button "SUBMIT" at bounding box center [503, 276] width 110 height 26
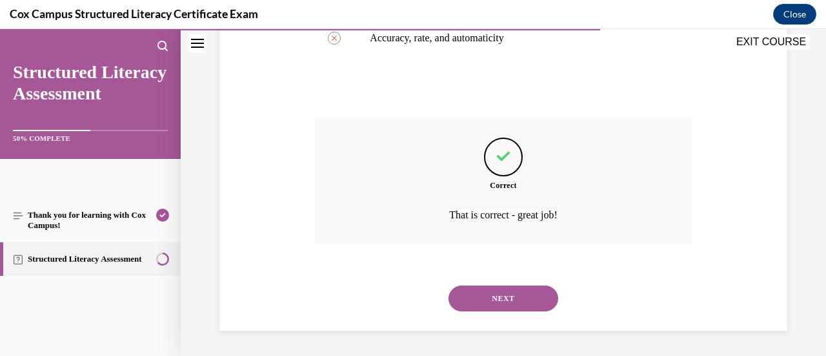
click at [518, 292] on button "NEXT" at bounding box center [503, 298] width 110 height 26
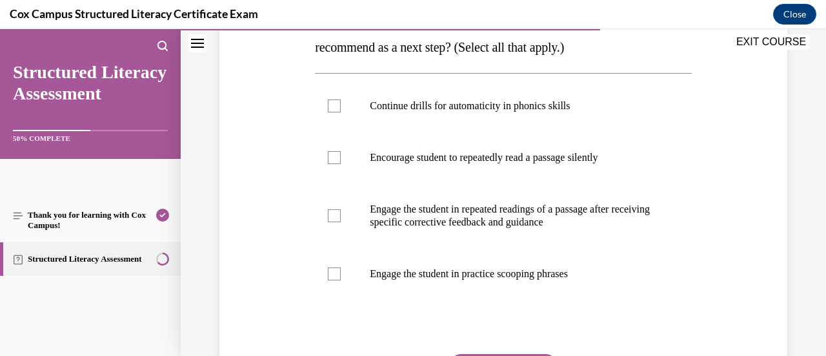
scroll to position [314, 0]
click at [521, 229] on p "Engage the student in repeated readings of a passage after receiving specific c…" at bounding box center [514, 216] width 289 height 26
click at [341, 223] on input "Engage the student in repeated readings of a passage after receiving specific c…" at bounding box center [334, 216] width 13 height 13
checkbox input "true"
click at [546, 281] on p "Engage the student in practice scooping phrases" at bounding box center [514, 274] width 289 height 13
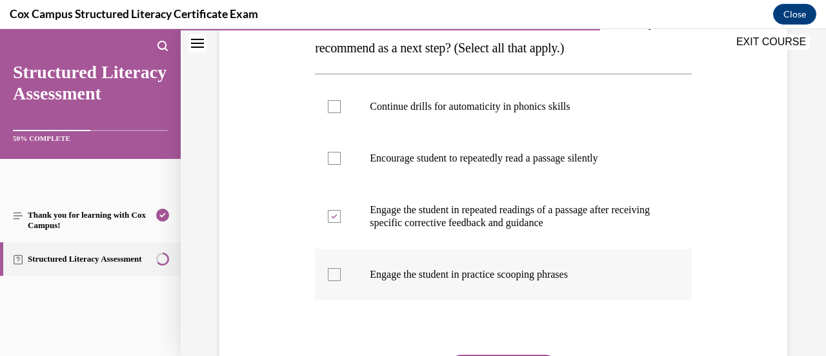
click at [341, 281] on input "Engage the student in practice scooping phrases" at bounding box center [334, 274] width 13 height 13
checkbox input "true"
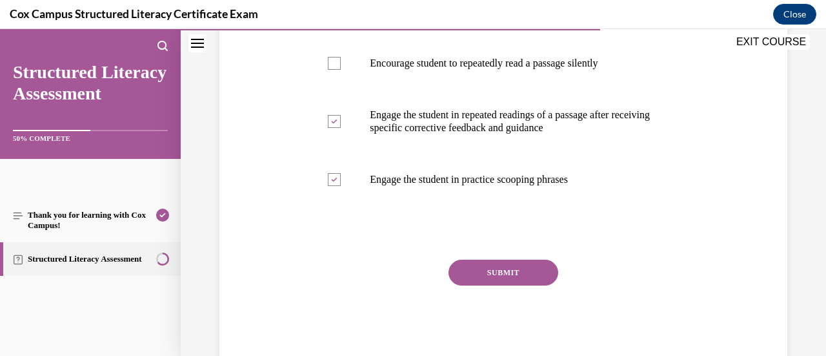
click at [525, 285] on button "SUBMIT" at bounding box center [503, 272] width 110 height 26
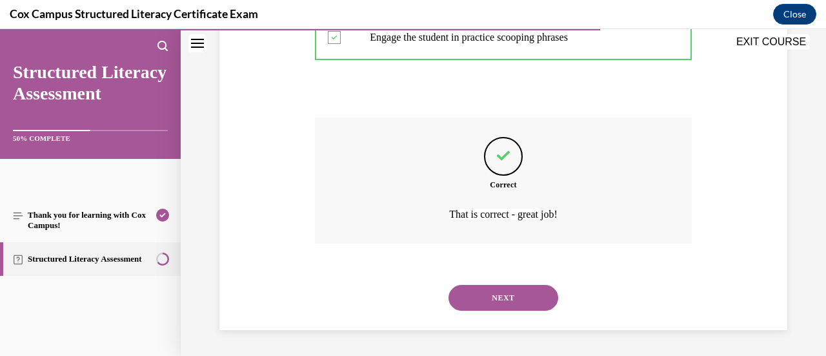
click at [530, 303] on button "NEXT" at bounding box center [503, 298] width 110 height 26
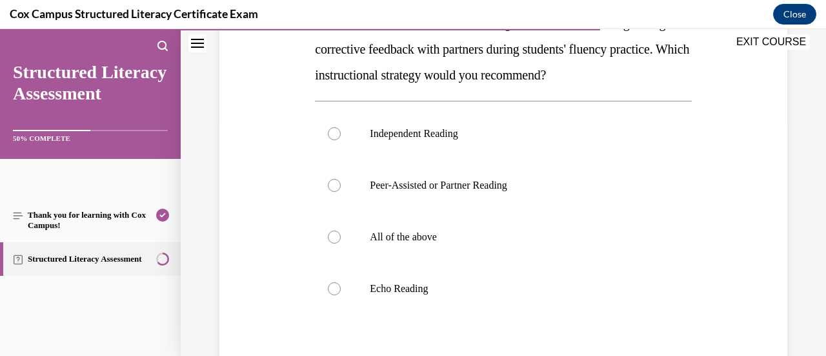
scroll to position [237, 0]
click at [524, 188] on p "Peer-Assisted or Partner Reading" at bounding box center [514, 183] width 289 height 13
click at [341, 188] on input "Peer-Assisted or Partner Reading" at bounding box center [334, 183] width 13 height 13
radio input "true"
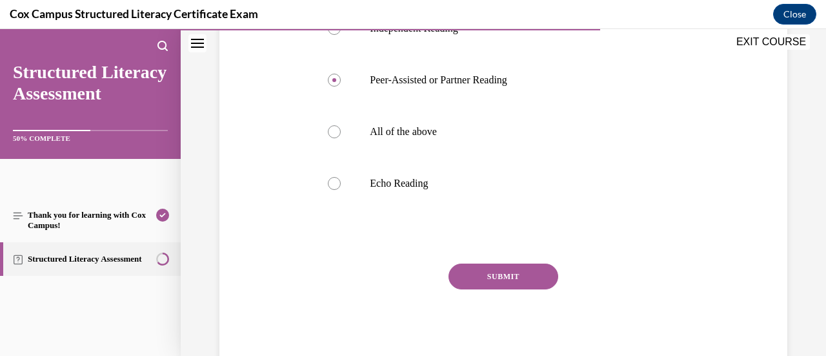
click at [505, 260] on div "Question 95/144 Mr. Patel wants to encourage collaborative learning through cor…" at bounding box center [503, 104] width 376 height 530
click at [513, 279] on button "SUBMIT" at bounding box center [503, 276] width 110 height 26
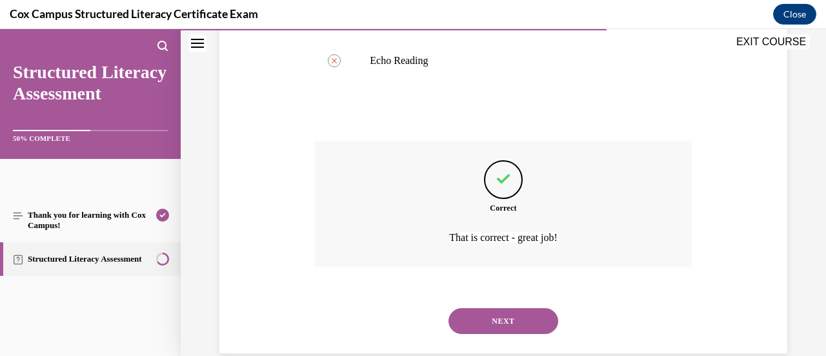
scroll to position [486, 0]
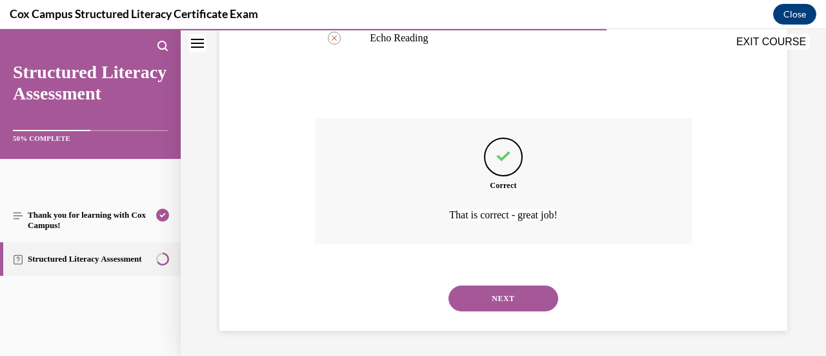
click at [509, 294] on button "NEXT" at bounding box center [503, 298] width 110 height 26
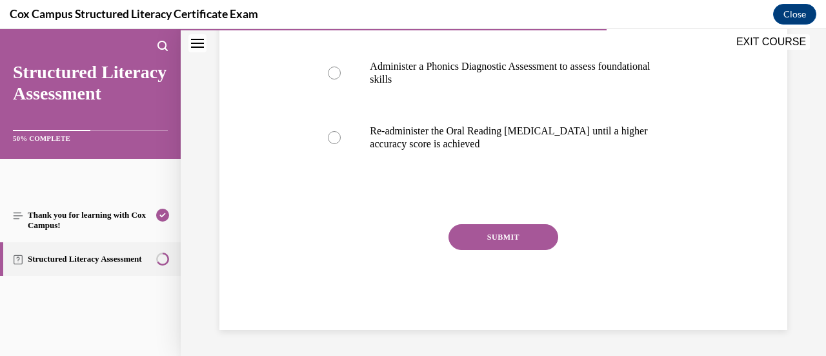
scroll to position [39, 0]
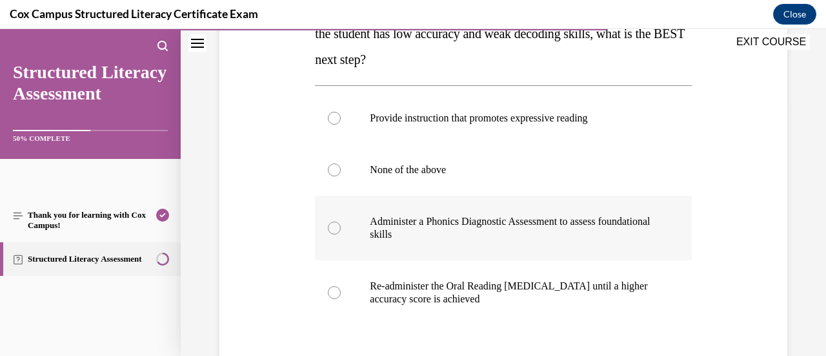
click at [507, 239] on p "Administer a Phonics Diagnostic Assessment to assess foundational skills" at bounding box center [514, 228] width 289 height 26
click at [341, 234] on input "Administer a Phonics Diagnostic Assessment to assess foundational skills" at bounding box center [334, 227] width 13 height 13
radio input "true"
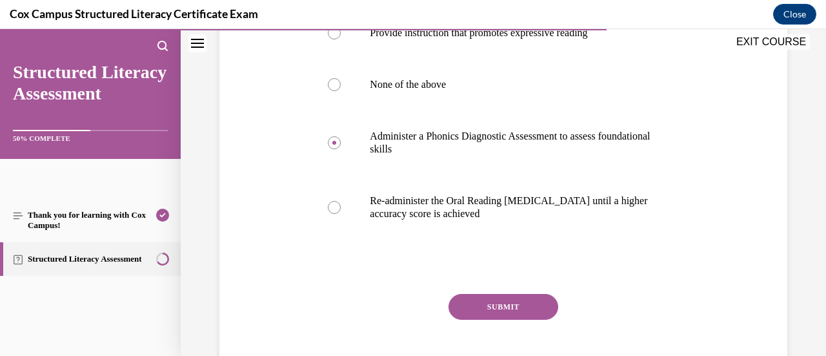
click at [499, 313] on button "SUBMIT" at bounding box center [503, 307] width 110 height 26
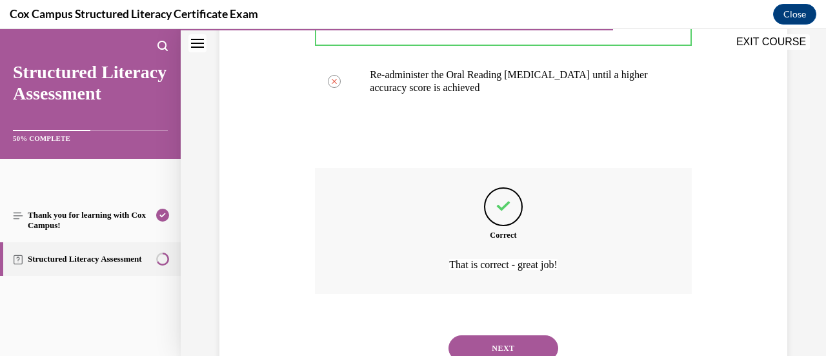
scroll to position [463, 0]
drag, startPoint x: 506, startPoint y: 331, endPoint x: 483, endPoint y: 332, distance: 23.3
drag, startPoint x: 483, startPoint y: 332, endPoint x: 468, endPoint y: 342, distance: 17.7
click at [468, 342] on button "NEXT" at bounding box center [503, 347] width 110 height 26
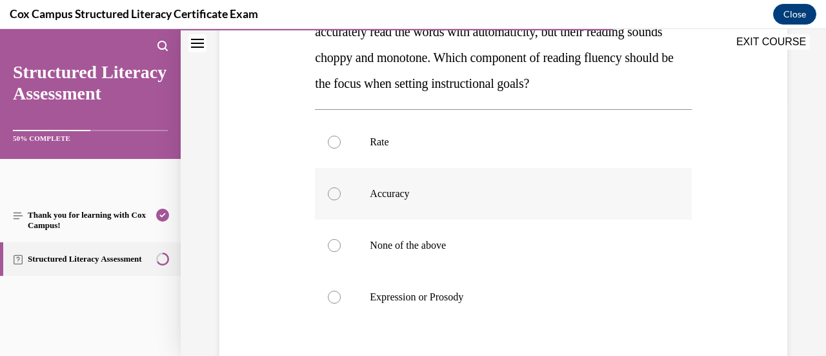
scroll to position [247, 0]
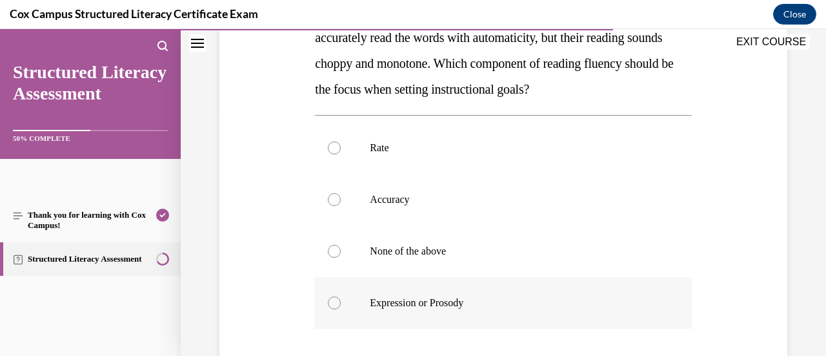
click at [462, 311] on label "Expression or Prosody" at bounding box center [503, 303] width 376 height 52
click at [341, 309] on input "Expression or Prosody" at bounding box center [334, 302] width 13 height 13
radio input "true"
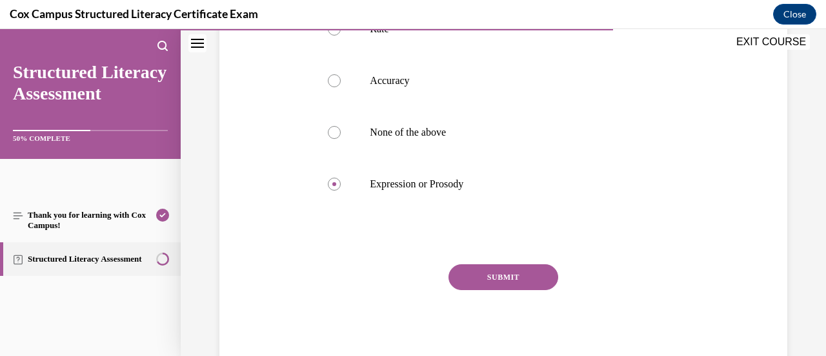
click at [483, 283] on button "SUBMIT" at bounding box center [503, 277] width 110 height 26
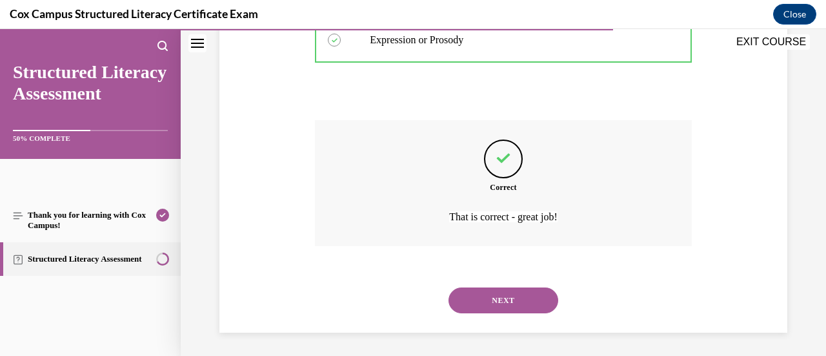
scroll to position [512, 0]
click at [508, 299] on button "NEXT" at bounding box center [503, 298] width 110 height 26
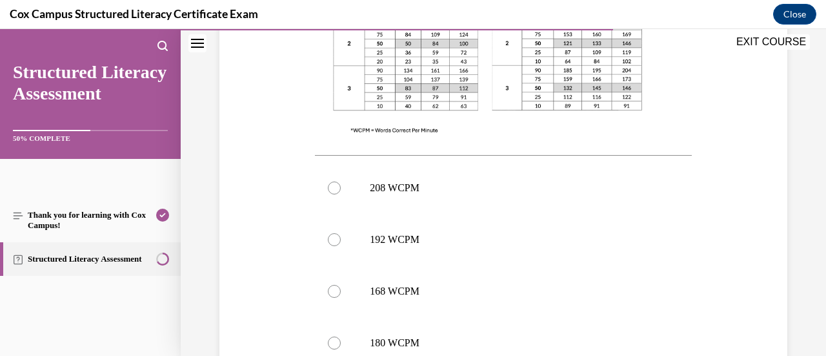
scroll to position [647, 0]
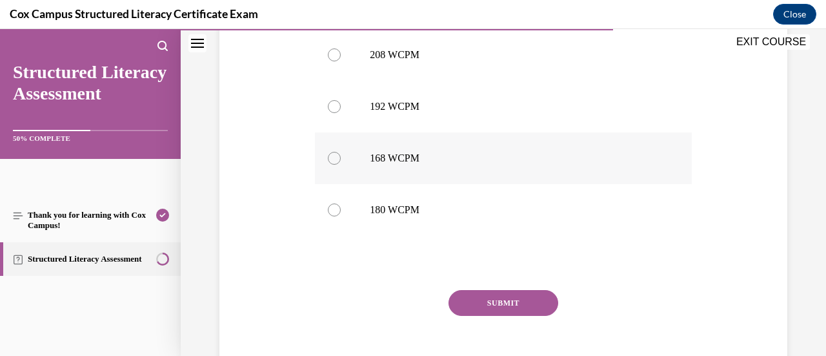
click at [496, 139] on label "168 WCPM" at bounding box center [503, 158] width 376 height 52
click at [341, 152] on input "168 WCPM" at bounding box center [334, 158] width 13 height 13
radio input "true"
click at [505, 290] on button "SUBMIT" at bounding box center [503, 303] width 110 height 26
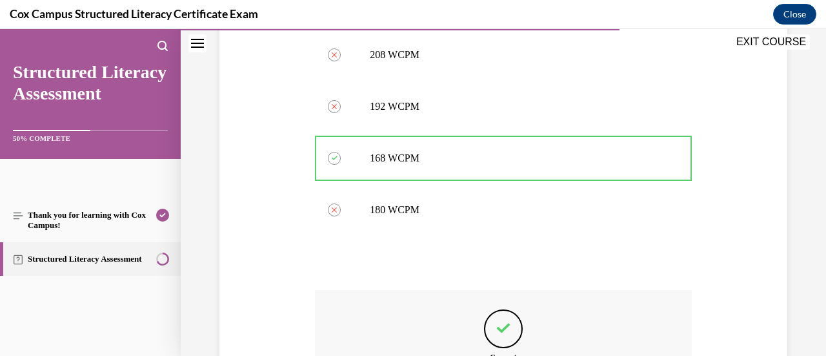
scroll to position [792, 0]
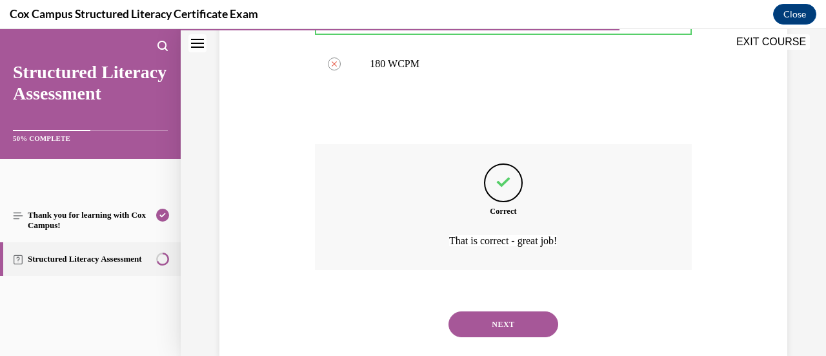
click at [479, 311] on button "NEXT" at bounding box center [503, 324] width 110 height 26
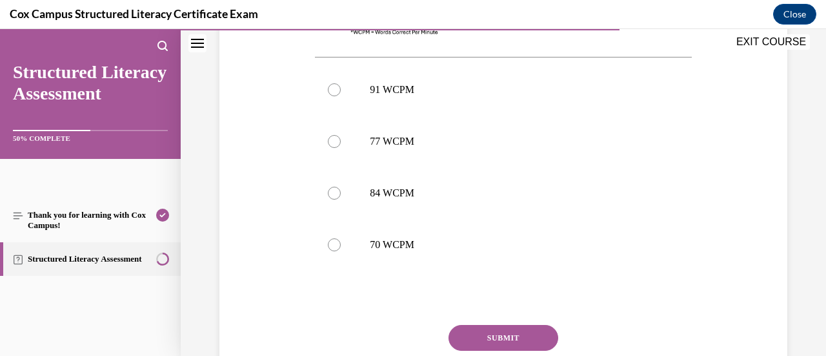
scroll to position [589, 0]
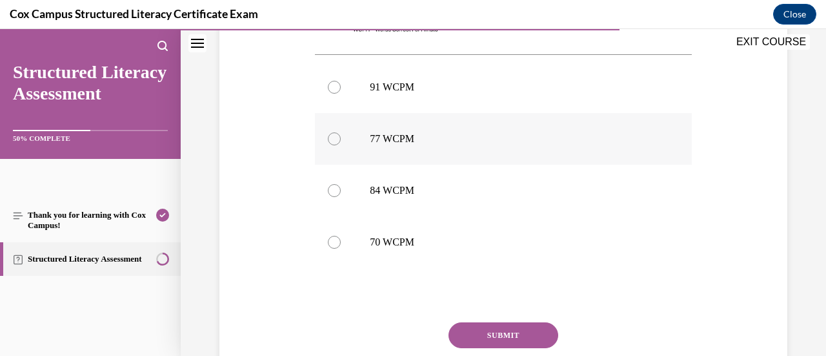
click at [480, 143] on p "77 WCPM" at bounding box center [514, 138] width 289 height 13
click at [341, 143] on input "77 WCPM" at bounding box center [334, 138] width 13 height 13
radio input "true"
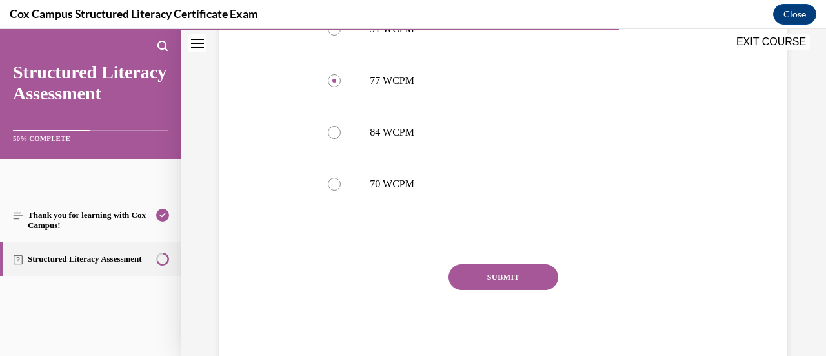
scroll to position [645, 0]
click at [511, 281] on button "SUBMIT" at bounding box center [503, 278] width 110 height 26
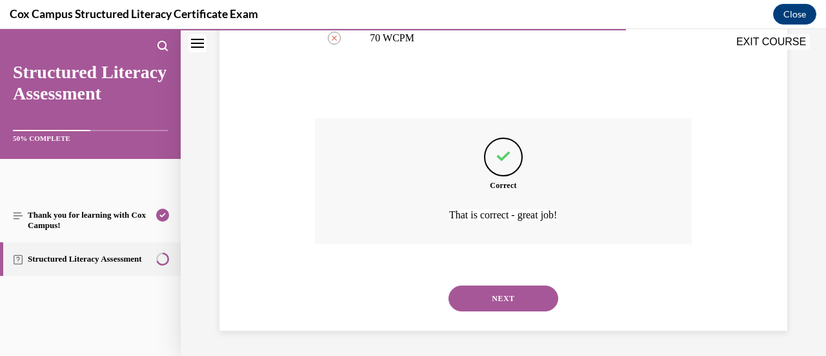
click at [485, 300] on button "NEXT" at bounding box center [503, 298] width 110 height 26
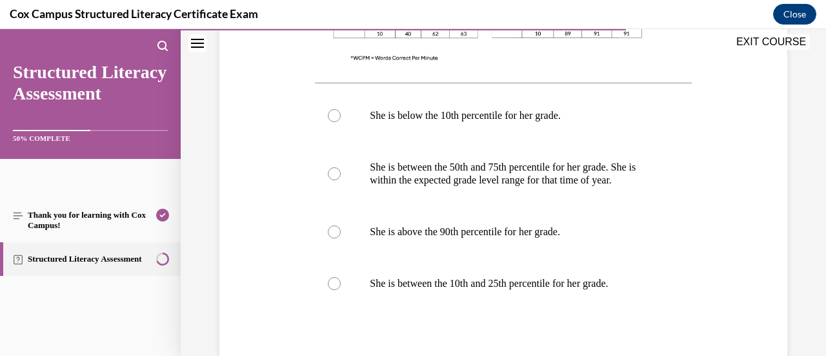
scroll to position [614, 0]
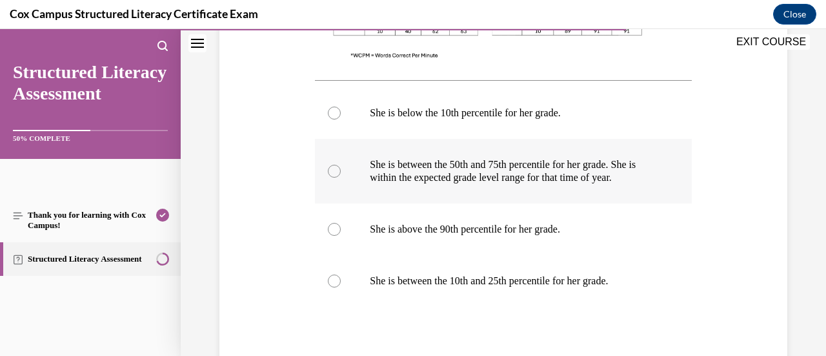
click at [449, 184] on p "She is between the 50th and 75th percentile for her grade. She is within the ex…" at bounding box center [514, 171] width 289 height 26
click at [341, 177] on input "She is between the 50th and 75th percentile for her grade. She is within the ex…" at bounding box center [334, 171] width 13 height 13
radio input "true"
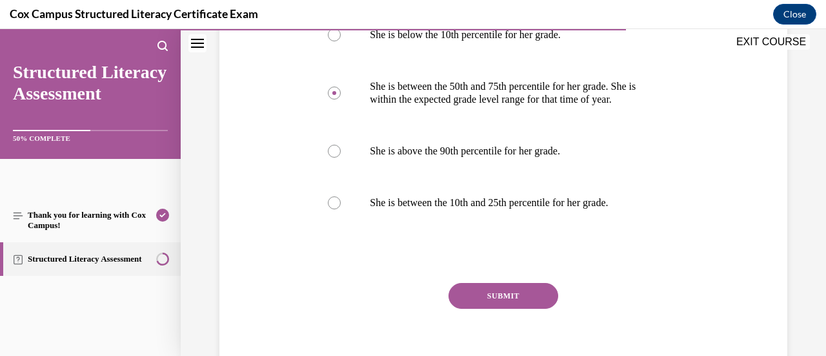
scroll to position [693, 0]
click at [499, 301] on button "SUBMIT" at bounding box center [503, 295] width 110 height 26
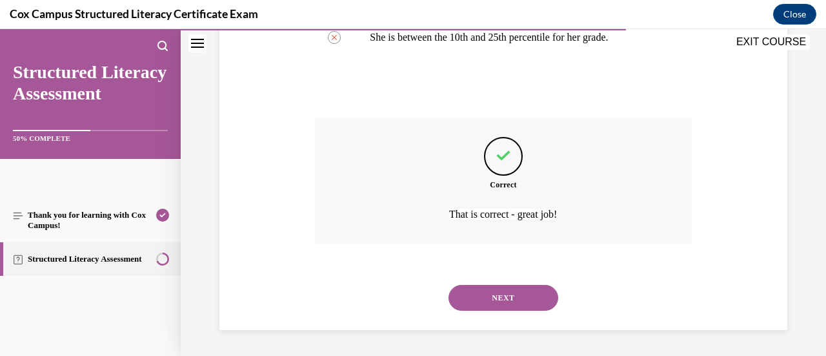
click at [499, 301] on button "NEXT" at bounding box center [503, 298] width 110 height 26
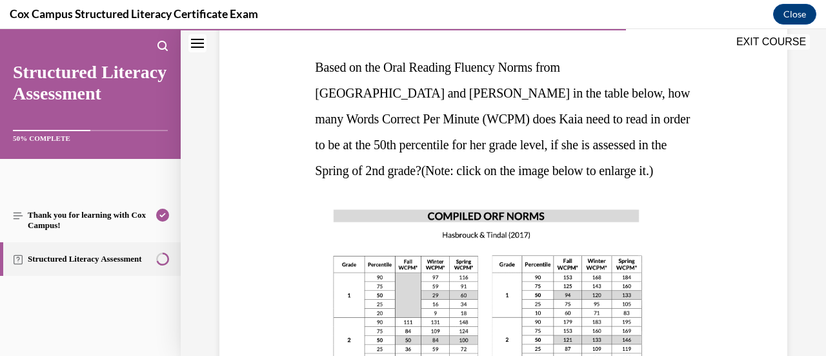
scroll to position [198, 0]
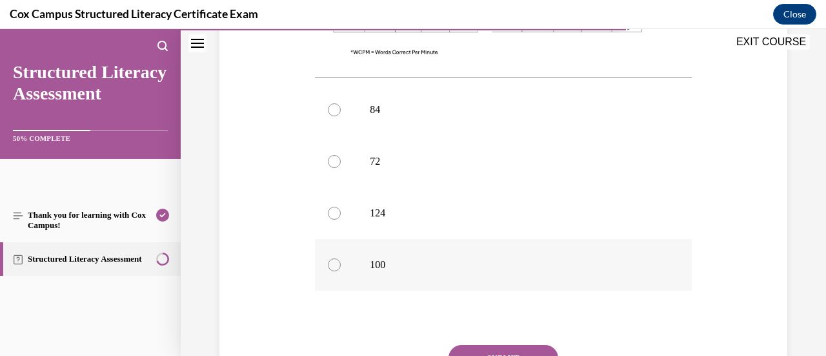
click at [519, 267] on p "100" at bounding box center [514, 264] width 289 height 13
click at [341, 267] on input "100" at bounding box center [334, 264] width 13 height 13
radio input "true"
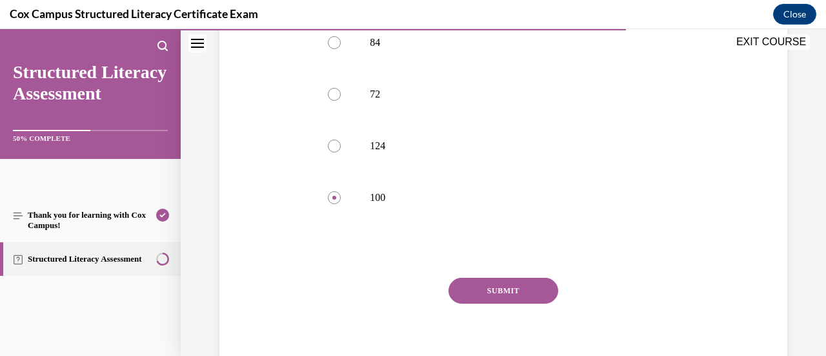
click at [524, 278] on button "SUBMIT" at bounding box center [503, 290] width 110 height 26
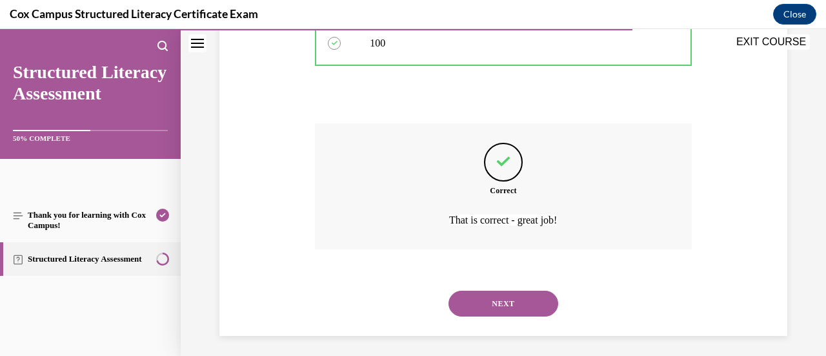
scroll to position [792, 0]
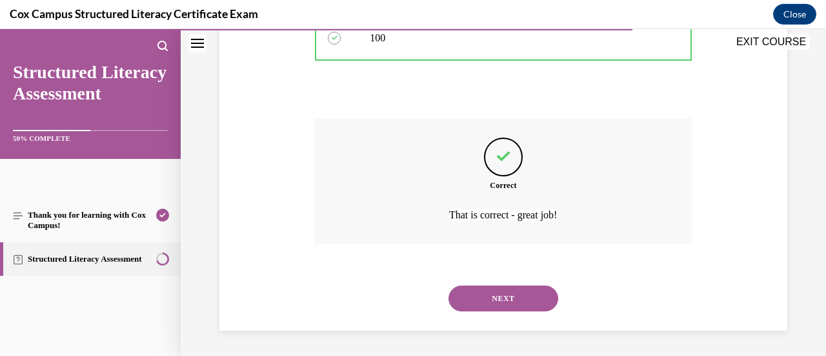
click at [505, 303] on button "NEXT" at bounding box center [503, 298] width 110 height 26
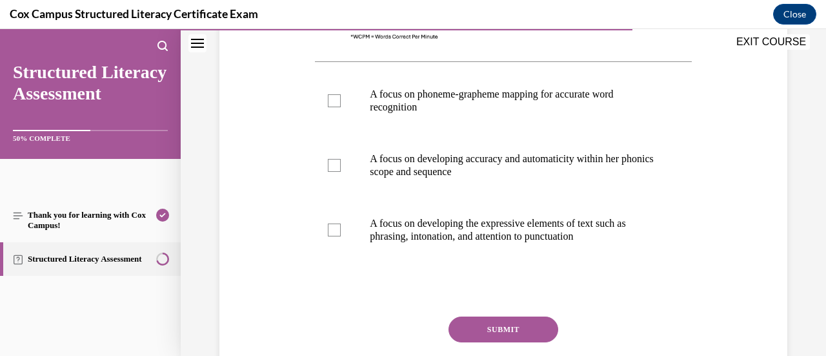
scroll to position [557, 0]
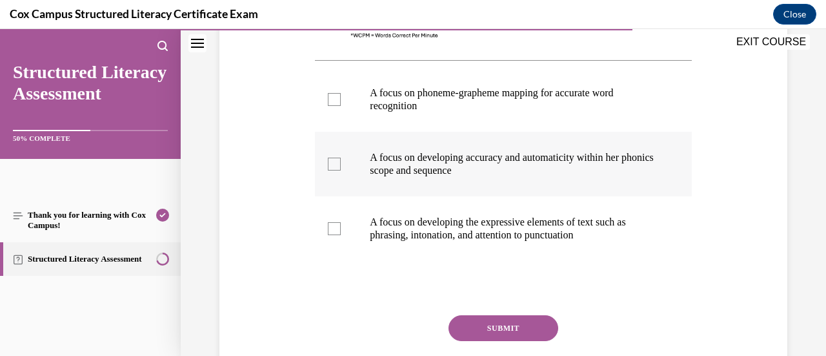
click at [494, 146] on label "A focus on developing accuracy and automaticity within her phonics scope and se…" at bounding box center [503, 164] width 376 height 65
click at [341, 157] on input "A focus on developing accuracy and automaticity within her phonics scope and se…" at bounding box center [334, 163] width 13 height 13
checkbox input "true"
click at [498, 213] on label "A focus on developing the expressive elements of text such as phrasing, intonat…" at bounding box center [503, 228] width 376 height 65
click at [341, 222] on input "A focus on developing the expressive elements of text such as phrasing, intonat…" at bounding box center [334, 228] width 13 height 13
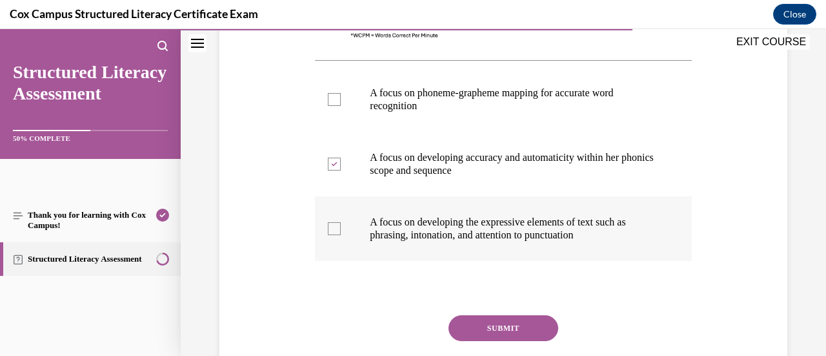
checkbox input "true"
click at [489, 317] on button "SUBMIT" at bounding box center [503, 328] width 110 height 26
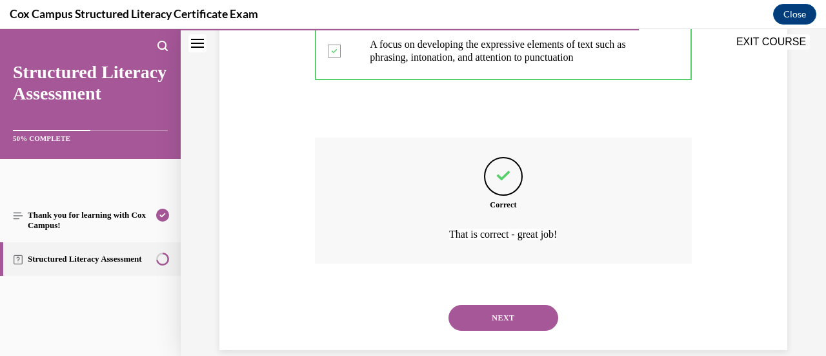
click at [493, 319] on button "NEXT" at bounding box center [503, 318] width 110 height 26
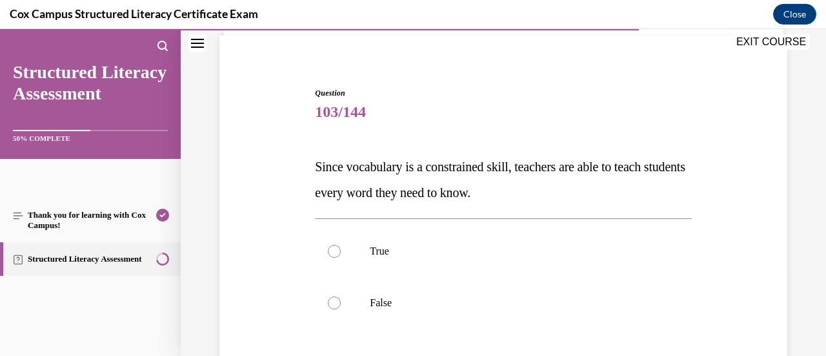
scroll to position [122, 0]
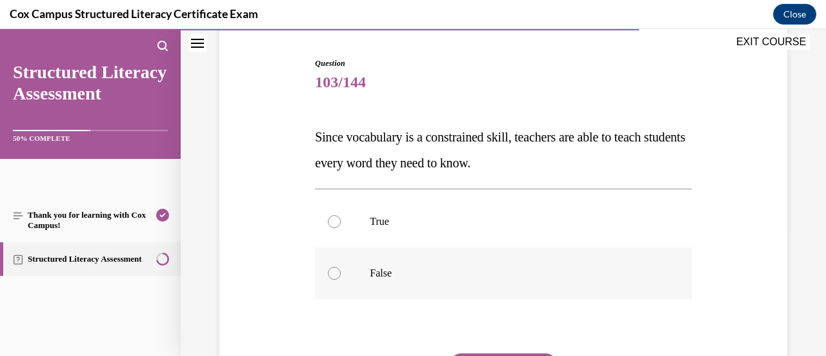
click at [478, 285] on label "False" at bounding box center [503, 273] width 376 height 52
click at [341, 279] on input "False" at bounding box center [334, 273] width 13 height 13
radio input "true"
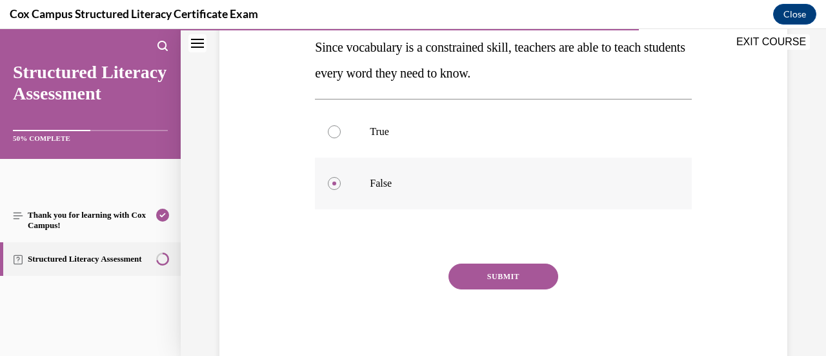
click at [478, 285] on button "SUBMIT" at bounding box center [503, 276] width 110 height 26
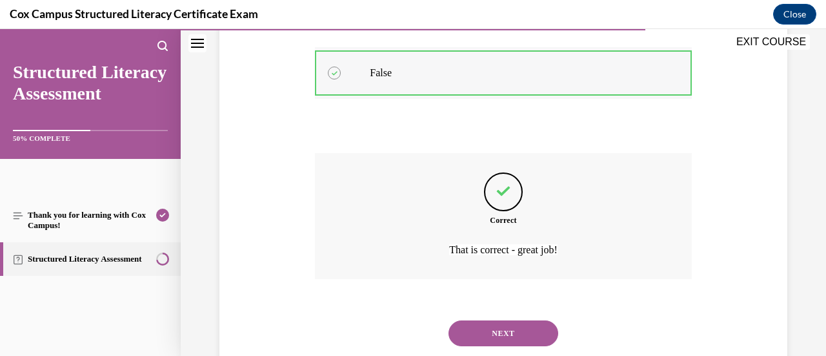
scroll to position [357, 0]
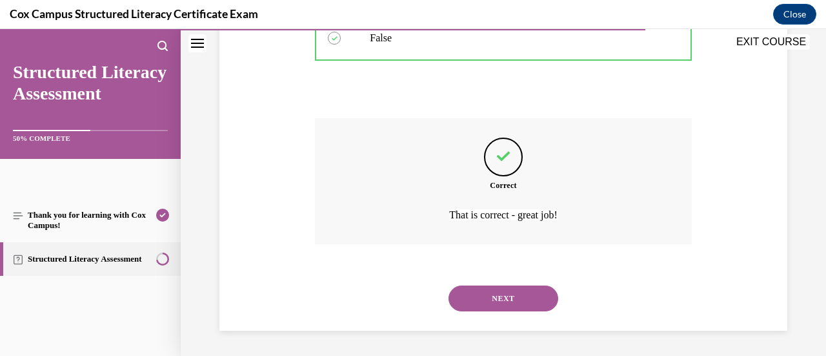
click at [481, 304] on button "NEXT" at bounding box center [503, 298] width 110 height 26
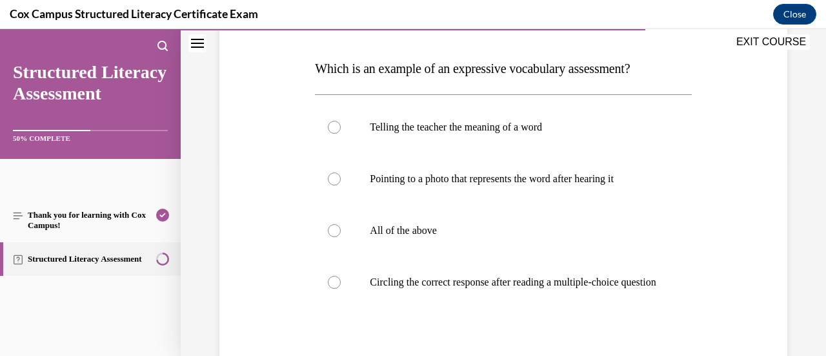
scroll to position [191, 0]
click at [485, 139] on label "Telling the teacher the meaning of a word" at bounding box center [503, 127] width 376 height 52
click at [341, 133] on input "Telling the teacher the meaning of a word" at bounding box center [334, 126] width 13 height 13
radio input "true"
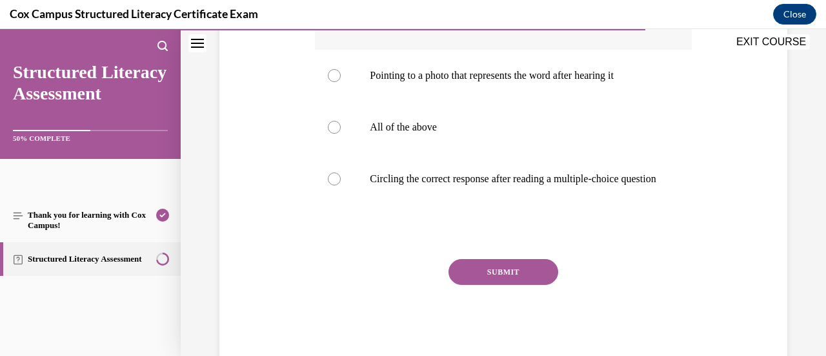
scroll to position [302, 0]
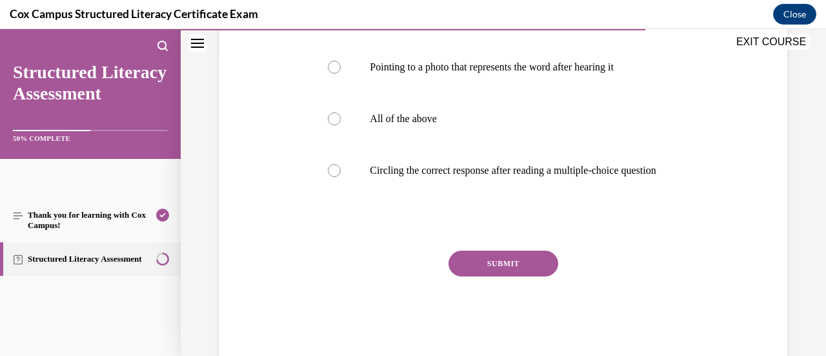
click at [520, 270] on button "SUBMIT" at bounding box center [503, 263] width 110 height 26
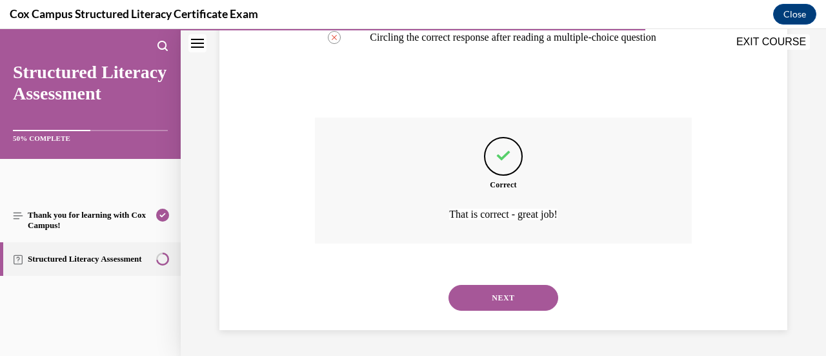
click at [494, 310] on button "NEXT" at bounding box center [503, 298] width 110 height 26
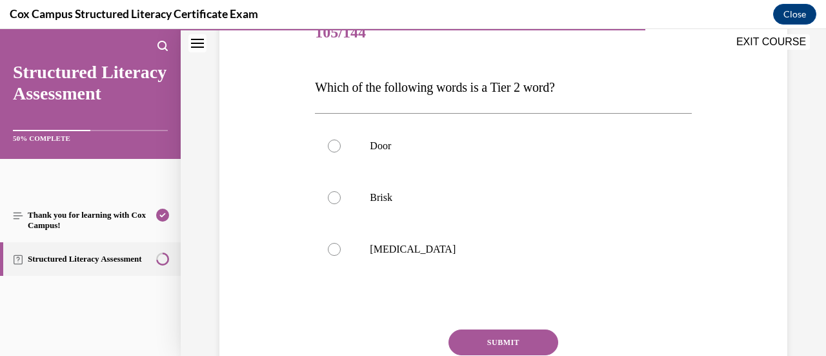
scroll to position [172, 0]
click at [452, 210] on label "Brisk" at bounding box center [503, 197] width 376 height 52
click at [341, 203] on input "Brisk" at bounding box center [334, 196] width 13 height 13
radio input "true"
click at [502, 334] on button "SUBMIT" at bounding box center [503, 341] width 110 height 26
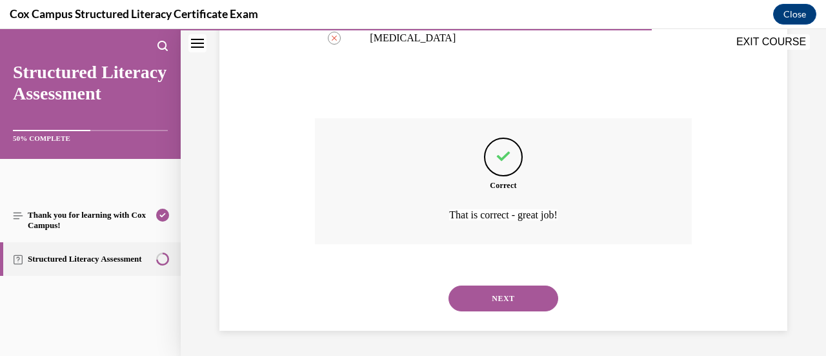
click at [501, 301] on button "NEXT" at bounding box center [503, 298] width 110 height 26
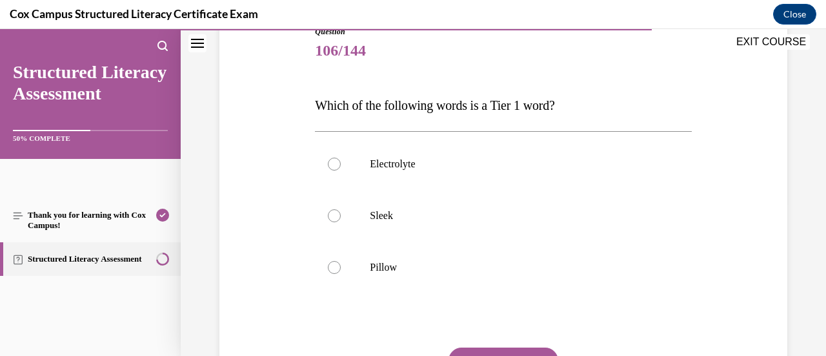
scroll to position [159, 0]
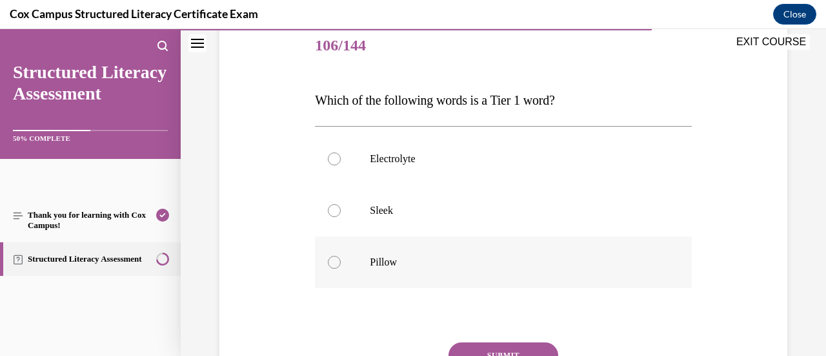
click at [485, 281] on label "Pillow" at bounding box center [503, 262] width 376 height 52
click at [341, 268] on input "Pillow" at bounding box center [334, 262] width 13 height 13
radio input "true"
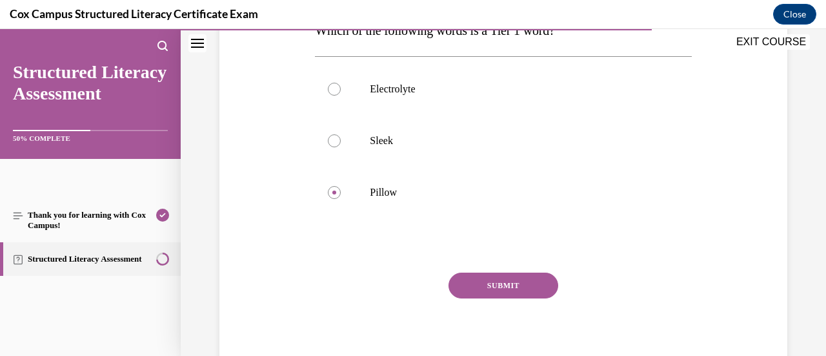
click at [489, 294] on button "SUBMIT" at bounding box center [503, 285] width 110 height 26
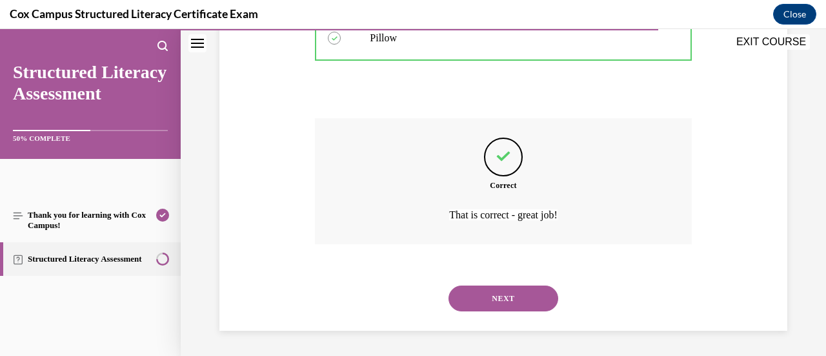
click at [492, 308] on button "NEXT" at bounding box center [503, 298] width 110 height 26
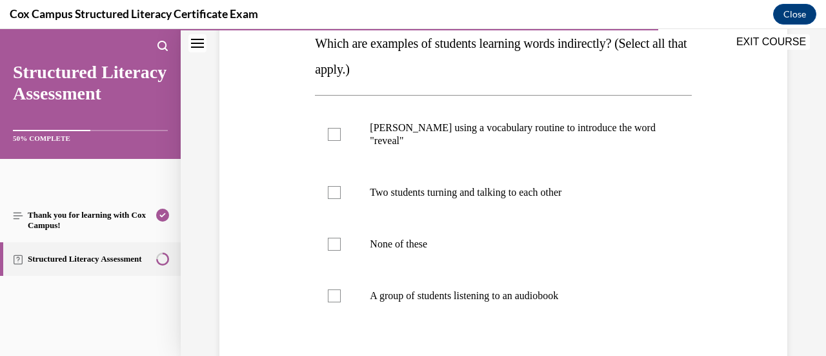
scroll to position [215, 0]
click at [502, 205] on label "Two students turning and talking to each other" at bounding box center [503, 193] width 376 height 52
click at [341, 199] on input "Two students turning and talking to each other" at bounding box center [334, 192] width 13 height 13
checkbox input "true"
click at [511, 304] on label "A group of students listening to an audiobook" at bounding box center [503, 296] width 376 height 52
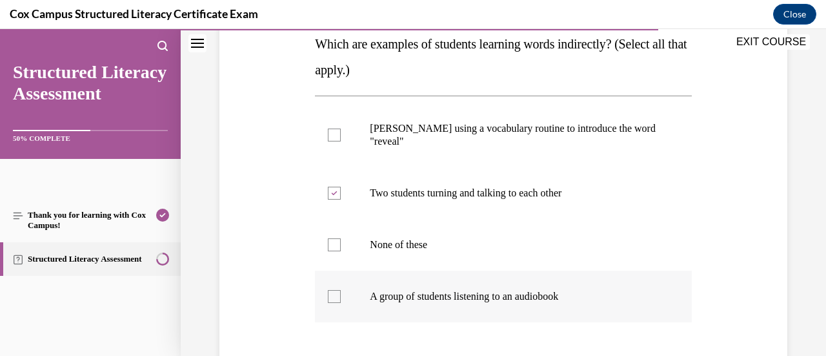
click at [341, 303] on input "A group of students listening to an audiobook" at bounding box center [334, 296] width 13 height 13
checkbox input "true"
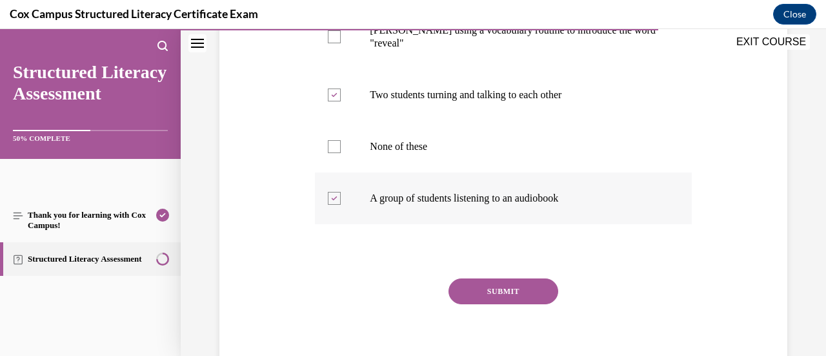
scroll to position [317, 0]
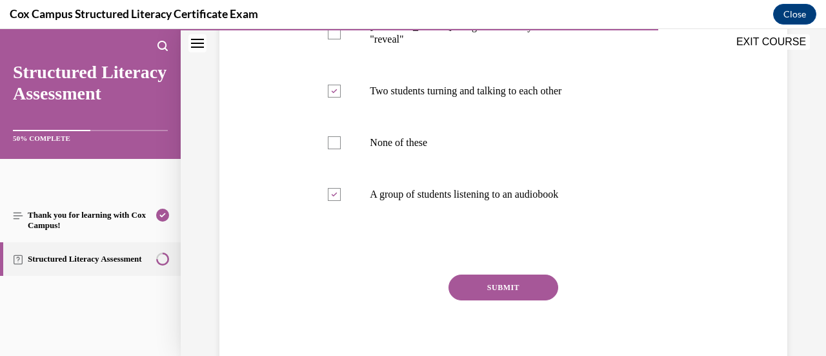
click at [510, 297] on button "SUBMIT" at bounding box center [503, 287] width 110 height 26
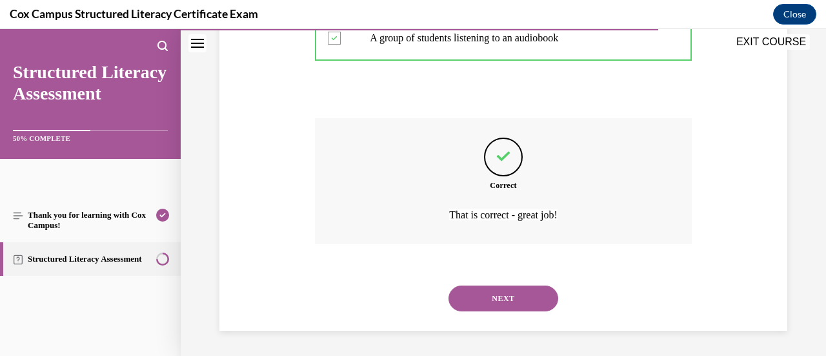
click at [492, 308] on button "NEXT" at bounding box center [503, 298] width 110 height 26
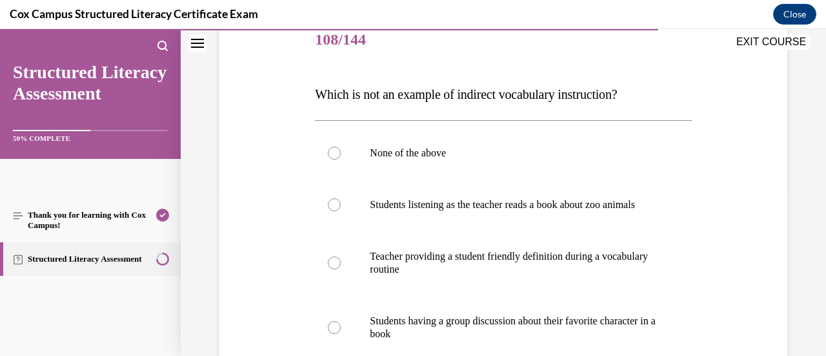
scroll to position [188, 0]
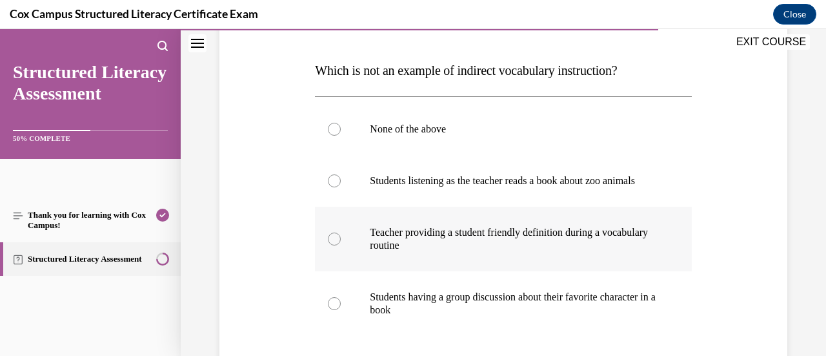
click at [489, 267] on label "Teacher providing a student friendly definition during a vocabulary routine" at bounding box center [503, 238] width 376 height 65
click at [341, 245] on input "Teacher providing a student friendly definition during a vocabulary routine" at bounding box center [334, 238] width 13 height 13
radio input "true"
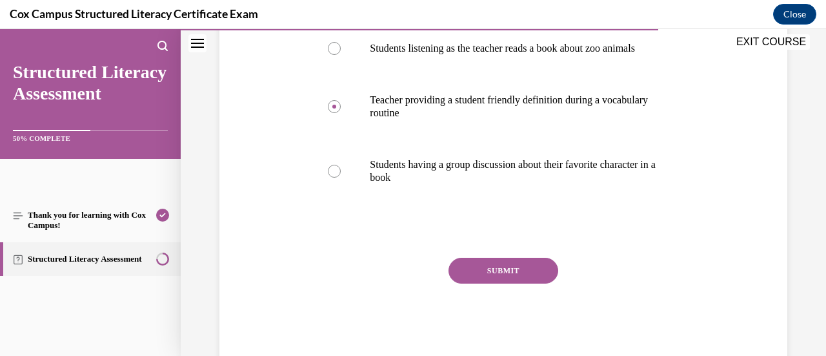
scroll to position [323, 0]
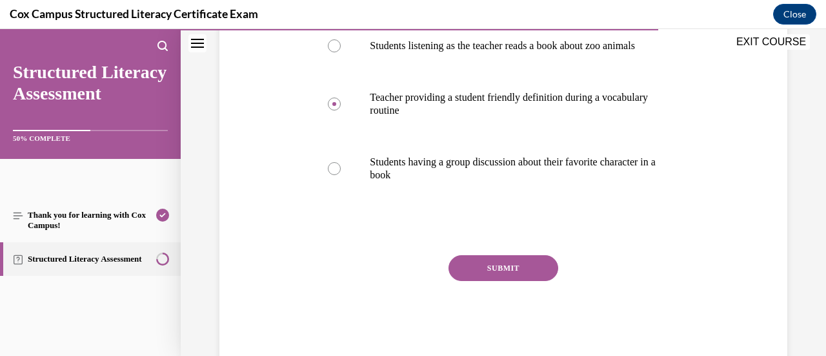
click at [511, 281] on button "SUBMIT" at bounding box center [503, 268] width 110 height 26
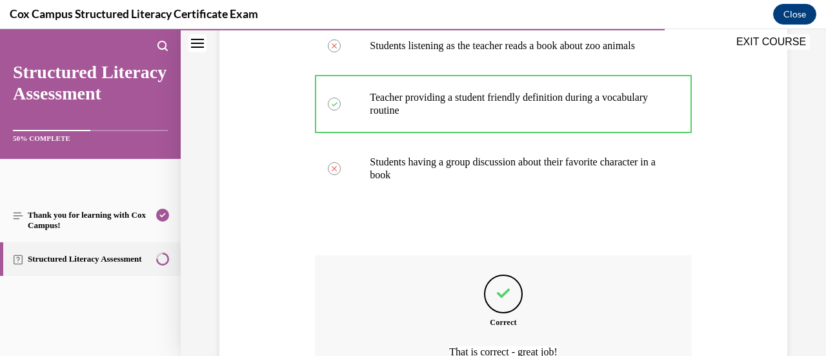
scroll to position [473, 0]
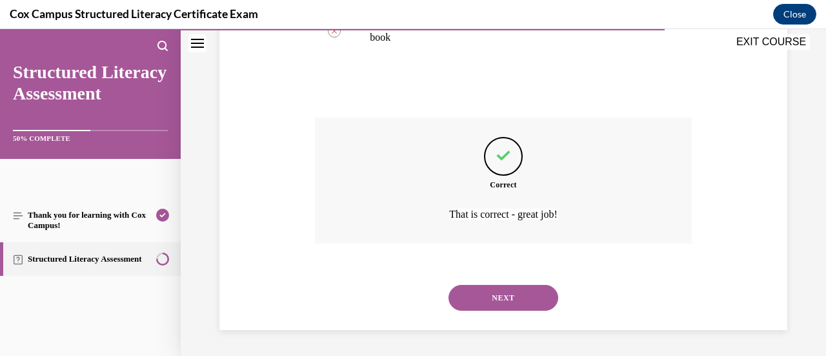
click at [496, 299] on button "NEXT" at bounding box center [503, 298] width 110 height 26
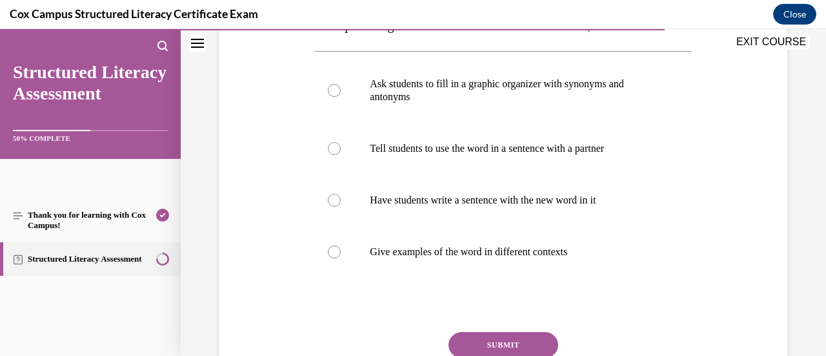
scroll to position [239, 0]
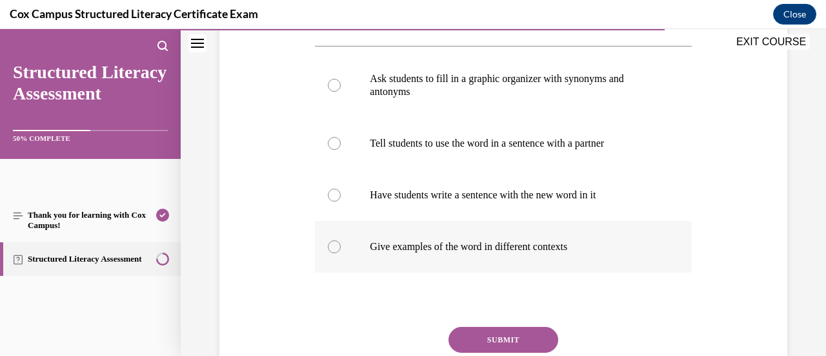
drag, startPoint x: 496, startPoint y: 260, endPoint x: 452, endPoint y: 250, distance: 44.9
click at [452, 250] on p "Give examples of the word in different contexts" at bounding box center [514, 246] width 289 height 13
click at [341, 250] on input "Give examples of the word in different contexts" at bounding box center [334, 246] width 13 height 13
radio input "true"
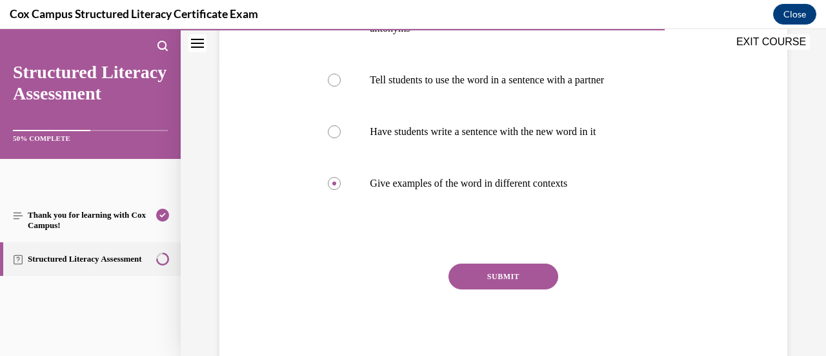
click at [472, 270] on button "SUBMIT" at bounding box center [503, 276] width 110 height 26
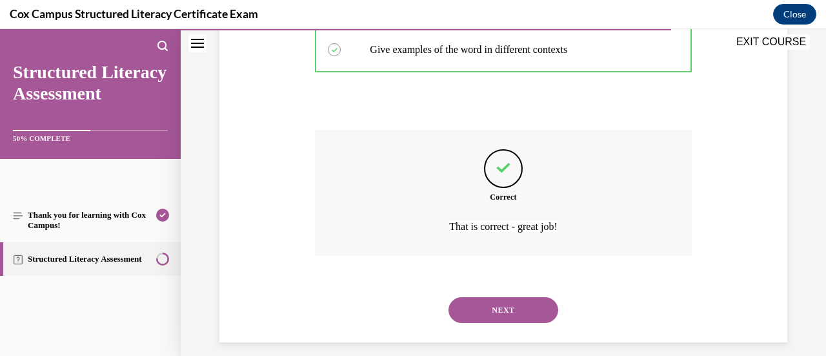
scroll to position [445, 0]
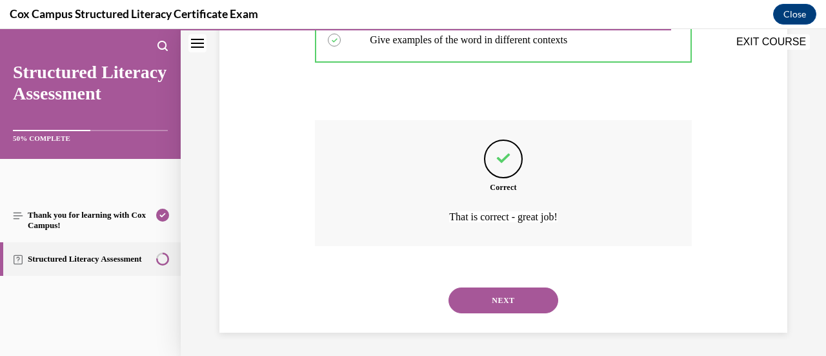
click at [476, 299] on button "NEXT" at bounding box center [503, 300] width 110 height 26
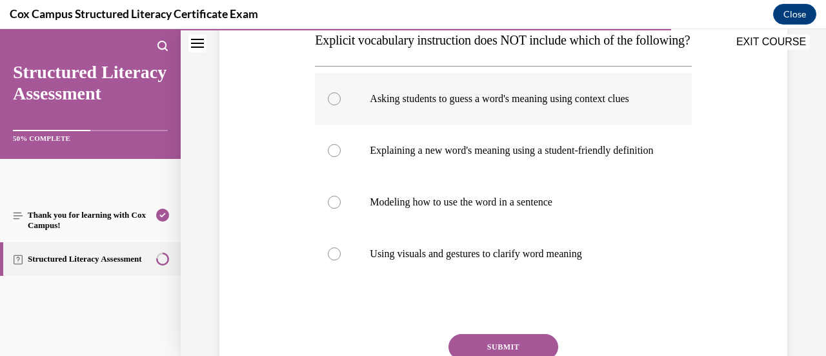
scroll to position [218, 0]
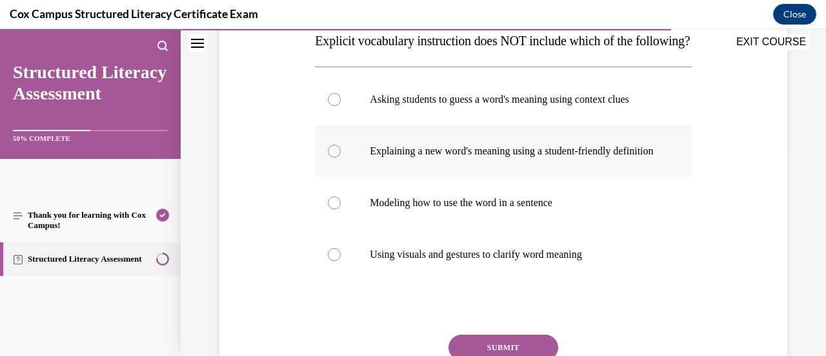
click at [469, 154] on label "Explaining a new word's meaning using a student-friendly definition" at bounding box center [503, 151] width 376 height 52
click at [341, 154] on input "Explaining a new word's meaning using a student-friendly definition" at bounding box center [334, 151] width 13 height 13
radio input "true"
click at [467, 106] on p "Asking students to guess a word's meaning using context clues" at bounding box center [514, 99] width 289 height 13
click at [341, 106] on input "Asking students to guess a word's meaning using context clues" at bounding box center [334, 99] width 13 height 13
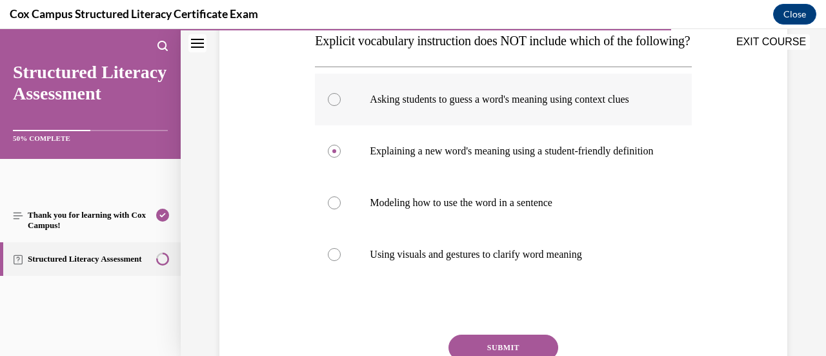
radio input "true"
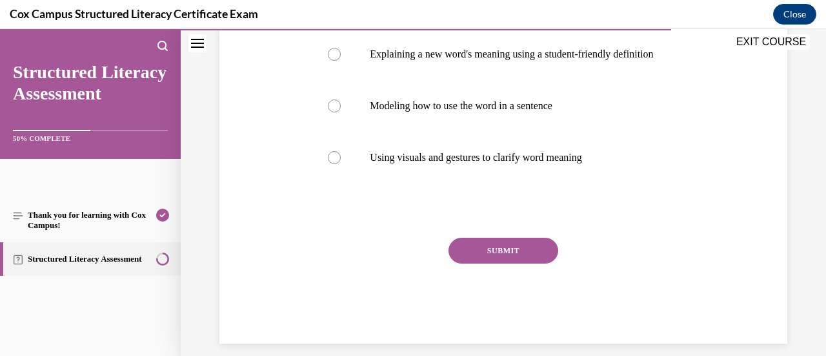
scroll to position [324, 0]
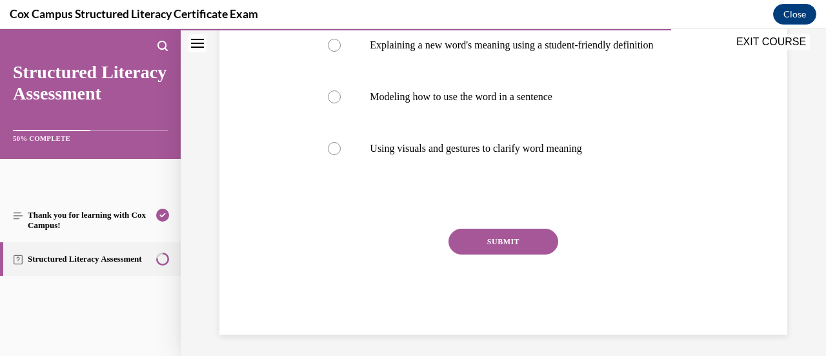
click at [462, 254] on button "SUBMIT" at bounding box center [503, 241] width 110 height 26
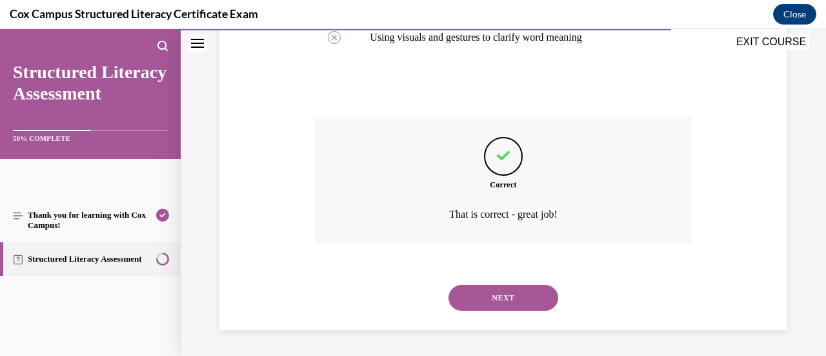
scroll to position [473, 0]
click at [470, 297] on button "NEXT" at bounding box center [503, 298] width 110 height 26
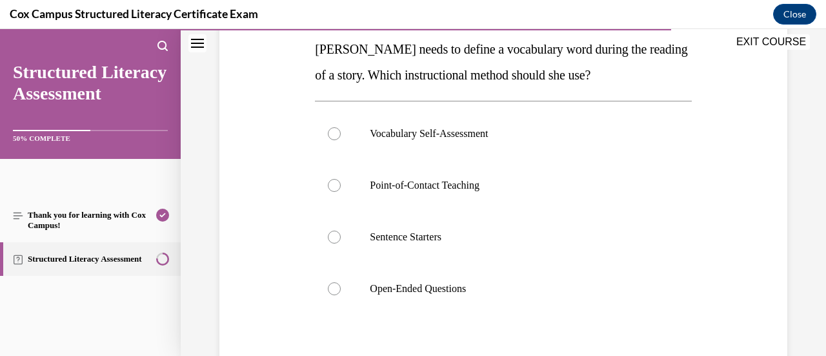
scroll to position [212, 0]
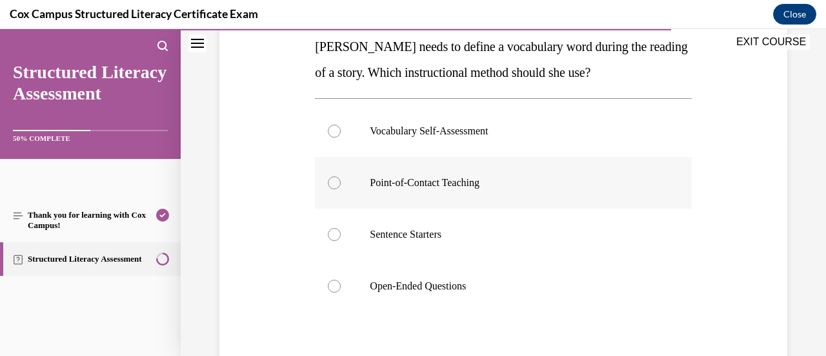
click at [456, 184] on p "Point-of-Contact Teaching" at bounding box center [514, 182] width 289 height 13
click at [341, 184] on input "Point-of-Contact Teaching" at bounding box center [334, 182] width 13 height 13
radio input "true"
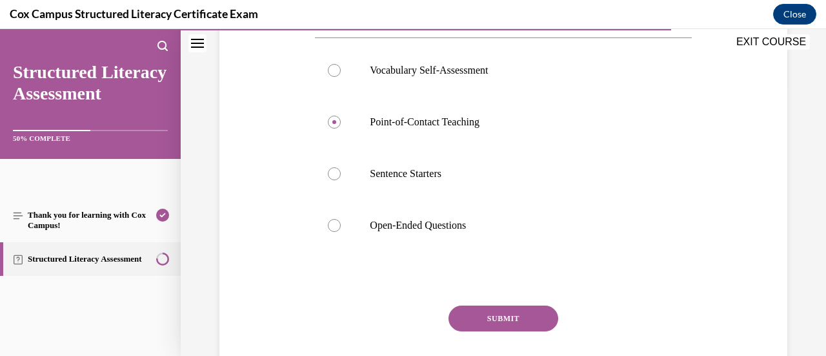
click at [501, 316] on button "SUBMIT" at bounding box center [503, 318] width 110 height 26
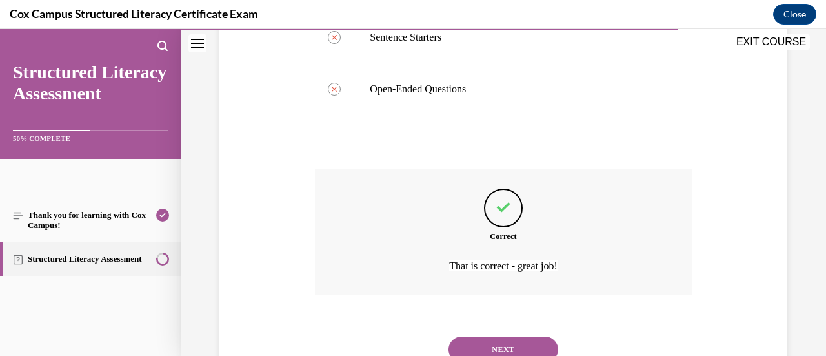
scroll to position [439, 0]
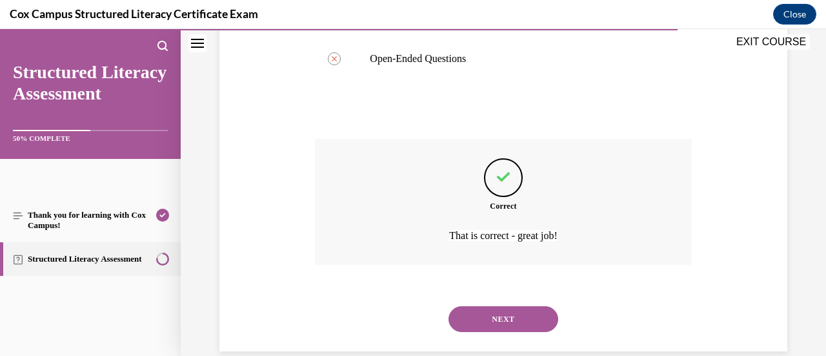
click at [469, 323] on button "NEXT" at bounding box center [503, 319] width 110 height 26
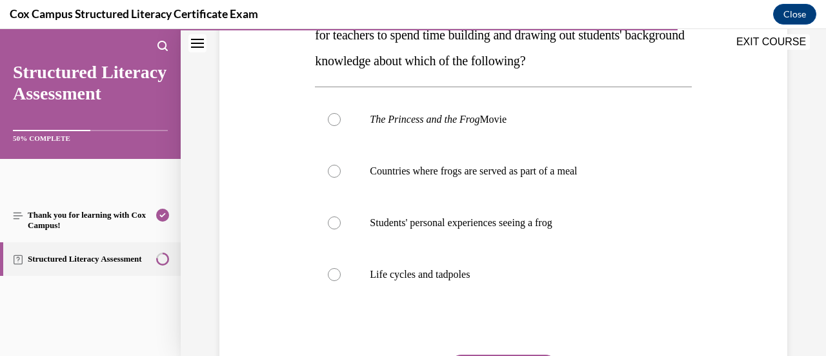
scroll to position [256, 0]
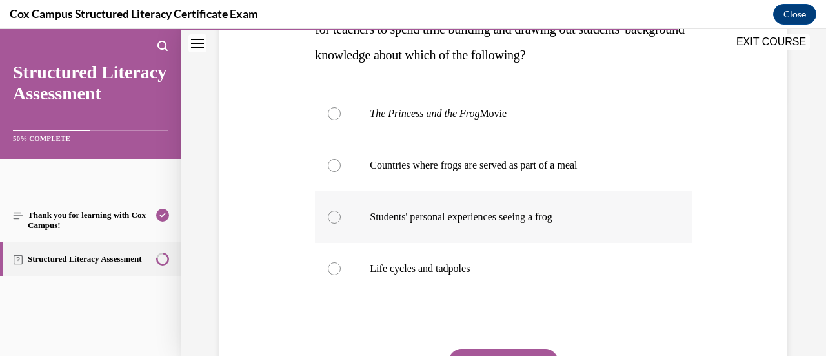
click at [466, 212] on p "Students' personal experiences seeing a frog" at bounding box center [514, 216] width 289 height 13
click at [341, 212] on input "Students' personal experiences seeing a frog" at bounding box center [334, 216] width 13 height 13
radio input "true"
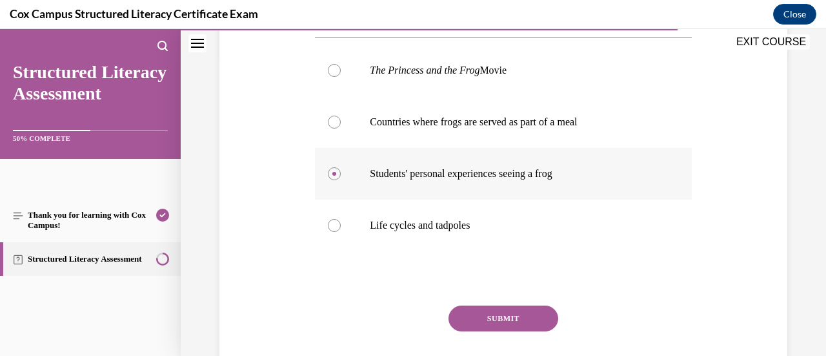
scroll to position [299, 0]
click at [485, 307] on button "SUBMIT" at bounding box center [503, 318] width 110 height 26
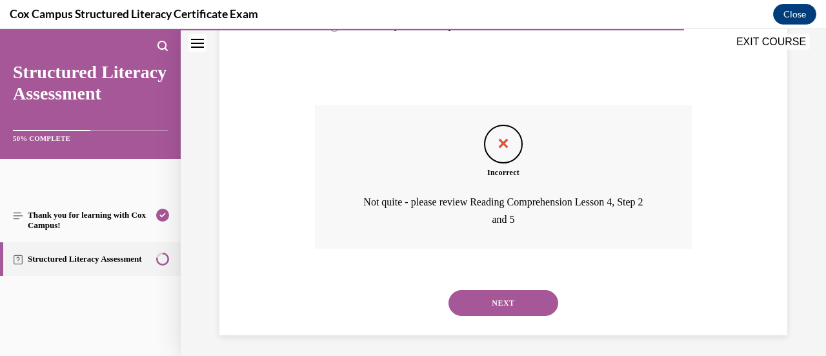
scroll to position [503, 0]
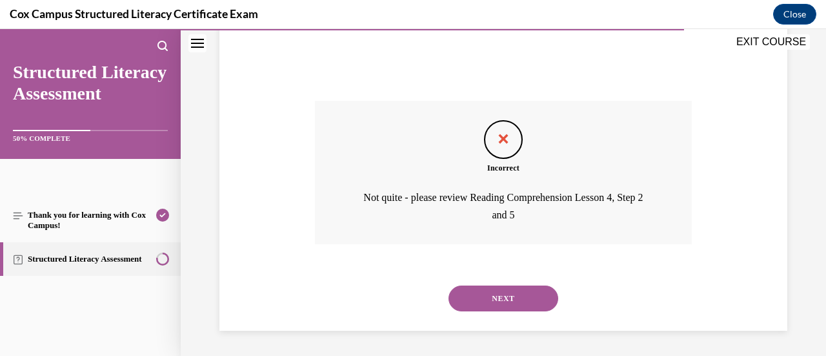
click at [478, 296] on button "NEXT" at bounding box center [503, 298] width 110 height 26
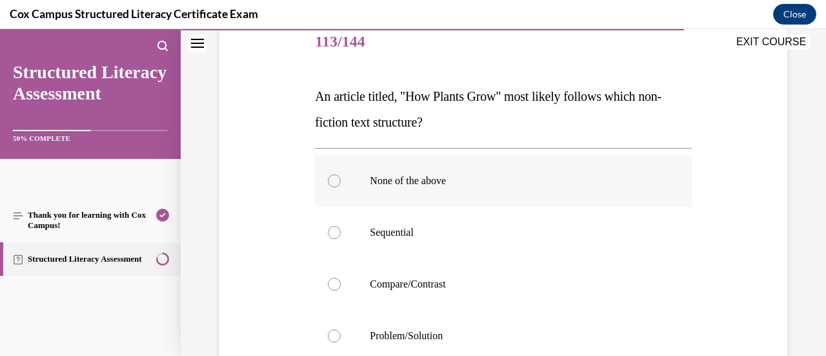
scroll to position [213, 0]
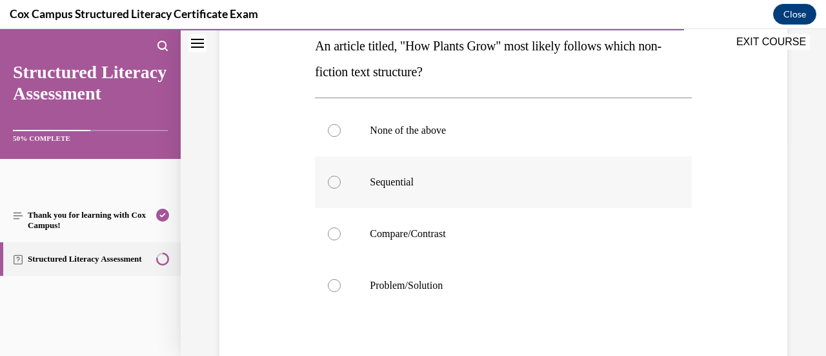
click at [476, 185] on p "Sequential" at bounding box center [514, 182] width 289 height 13
click at [341, 185] on input "Sequential" at bounding box center [334, 182] width 13 height 13
radio input "true"
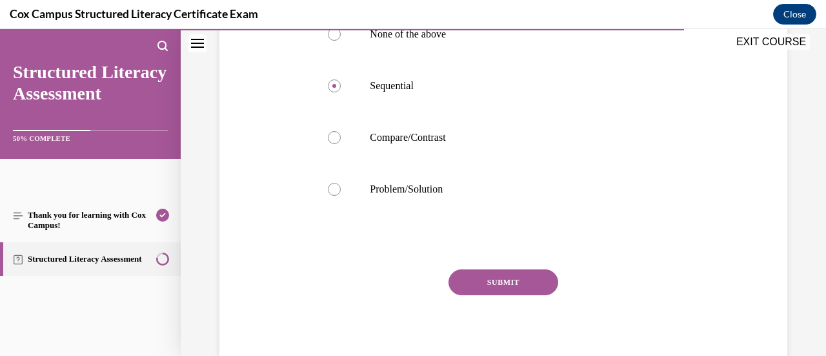
scroll to position [314, 0]
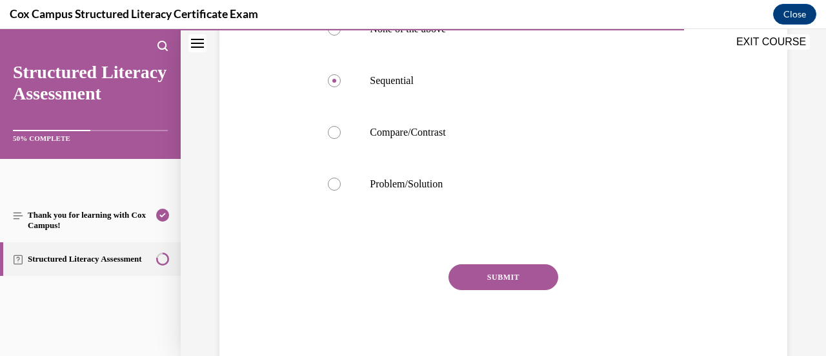
click at [494, 277] on button "SUBMIT" at bounding box center [503, 277] width 110 height 26
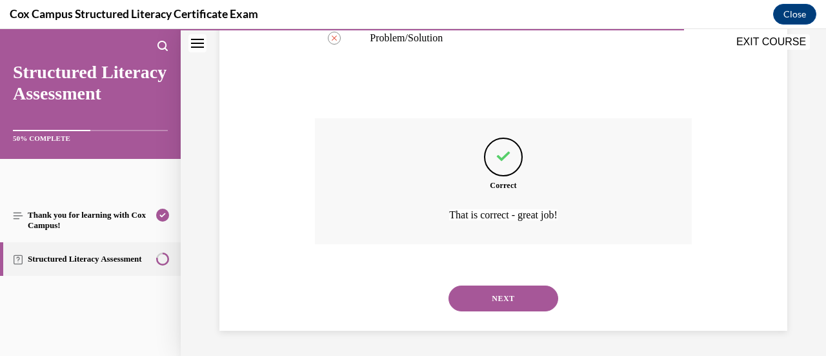
click at [502, 303] on button "NEXT" at bounding box center [503, 298] width 110 height 26
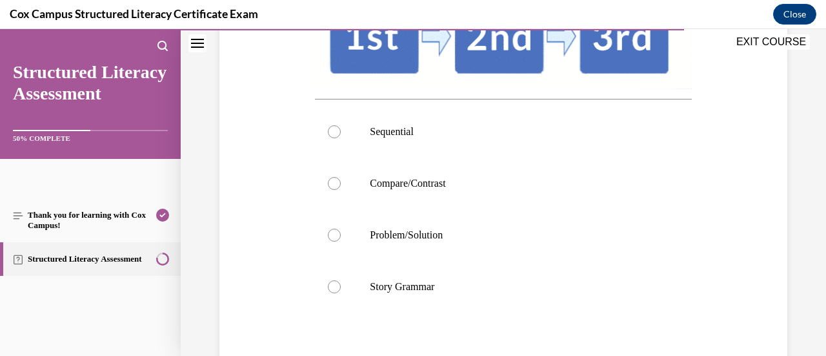
scroll to position [300, 0]
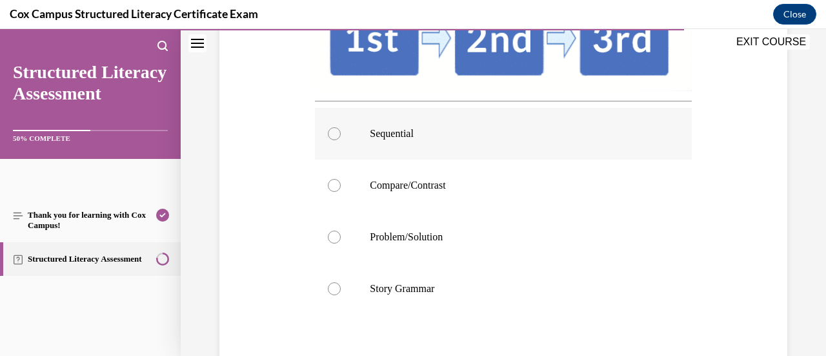
click at [470, 159] on label "Sequential" at bounding box center [503, 134] width 376 height 52
click at [341, 140] on input "Sequential" at bounding box center [334, 133] width 13 height 13
radio input "true"
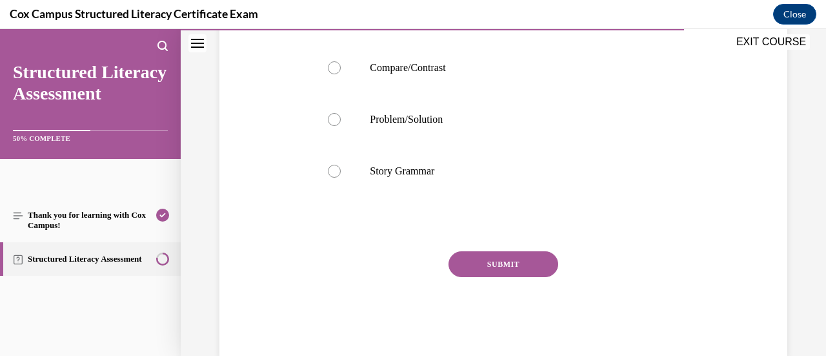
click at [494, 277] on button "SUBMIT" at bounding box center [503, 264] width 110 height 26
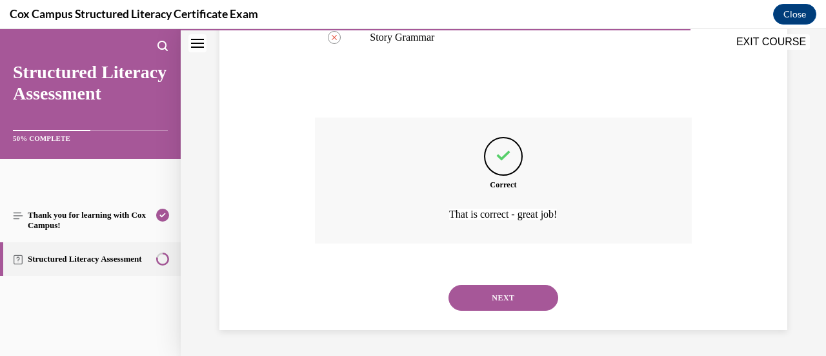
click at [470, 305] on button "NEXT" at bounding box center [503, 298] width 110 height 26
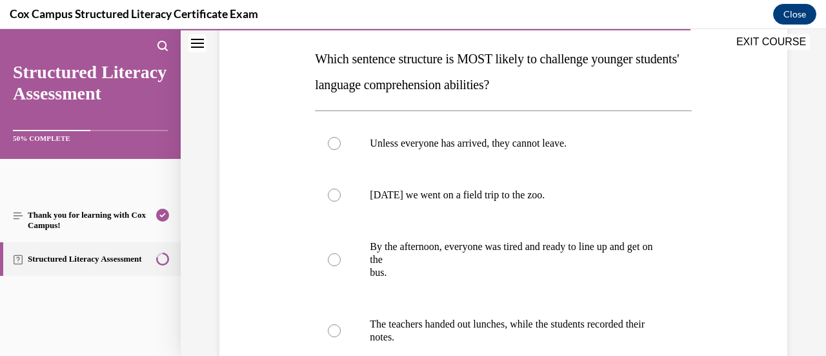
scroll to position [201, 0]
click at [465, 277] on p "bus." at bounding box center [514, 271] width 289 height 13
click at [341, 265] on input "By the afternoon, everyone was tired and ready to line up and get on the bus." at bounding box center [334, 258] width 13 height 13
radio input "true"
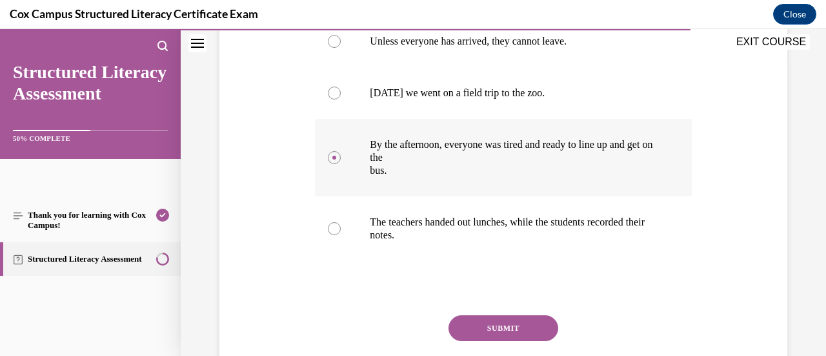
scroll to position [323, 0]
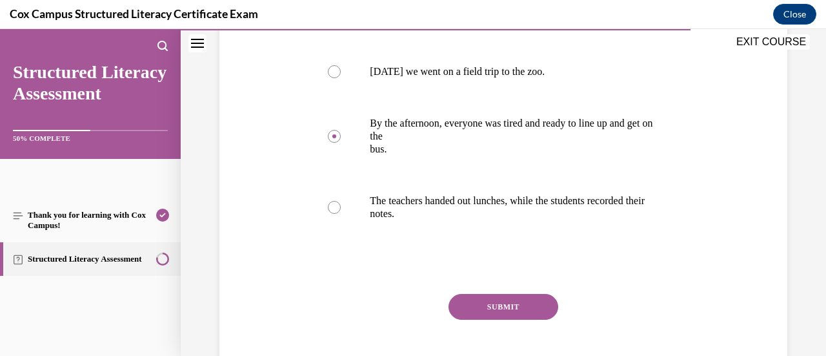
click at [478, 305] on button "SUBMIT" at bounding box center [503, 307] width 110 height 26
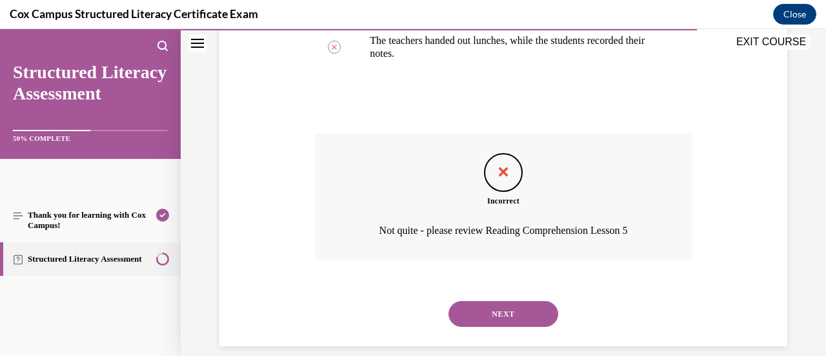
click at [482, 310] on button "NEXT" at bounding box center [503, 314] width 110 height 26
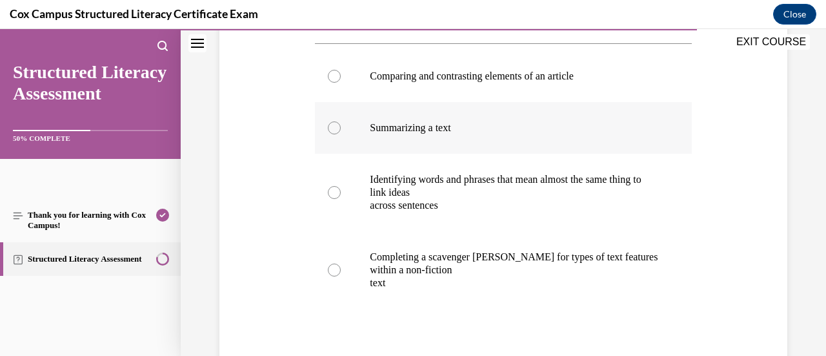
scroll to position [277, 0]
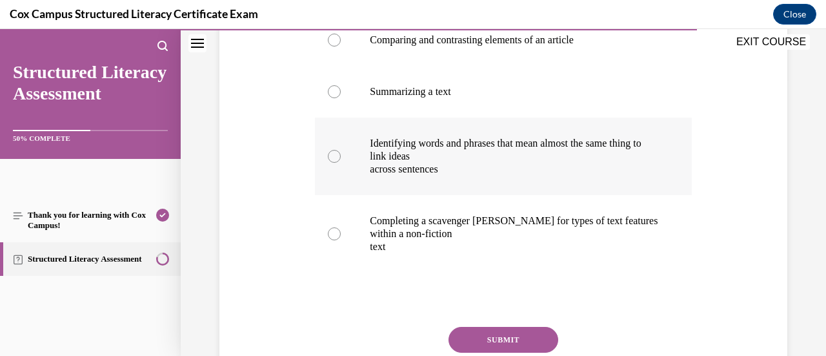
click at [525, 163] on p "across sentences" at bounding box center [514, 169] width 289 height 13
click at [341, 163] on input "Identifying words and phrases that mean almost the same thing to link ideas acr…" at bounding box center [334, 156] width 13 height 13
radio input "true"
click at [506, 334] on button "SUBMIT" at bounding box center [503, 340] width 110 height 26
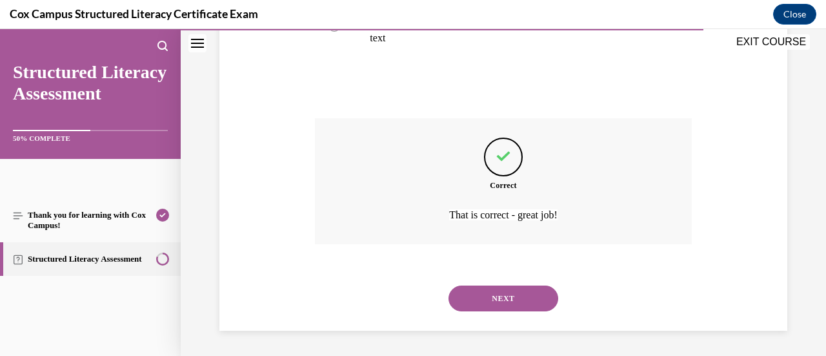
click at [484, 310] on button "NEXT" at bounding box center [503, 298] width 110 height 26
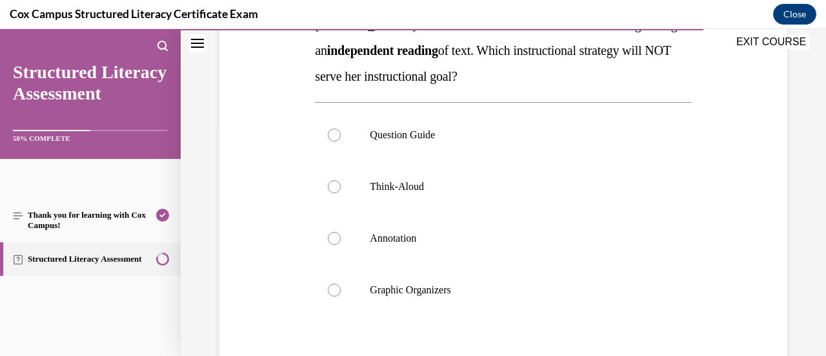
scroll to position [235, 0]
click at [445, 186] on p "Think-Aloud" at bounding box center [514, 185] width 289 height 13
click at [341, 186] on input "Think-Aloud" at bounding box center [334, 185] width 13 height 13
radio input "true"
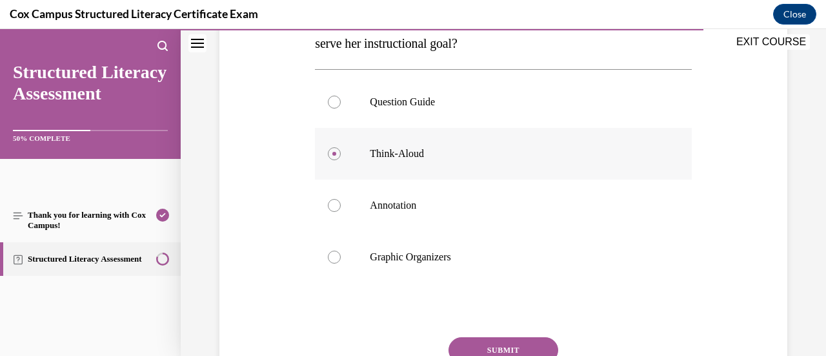
scroll to position [336, 0]
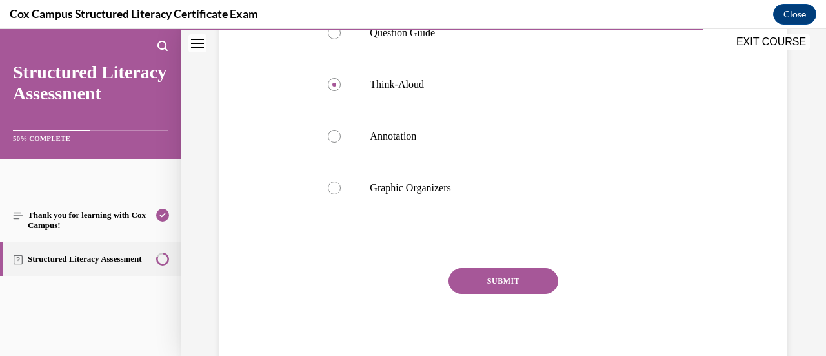
click at [518, 288] on button "SUBMIT" at bounding box center [503, 281] width 110 height 26
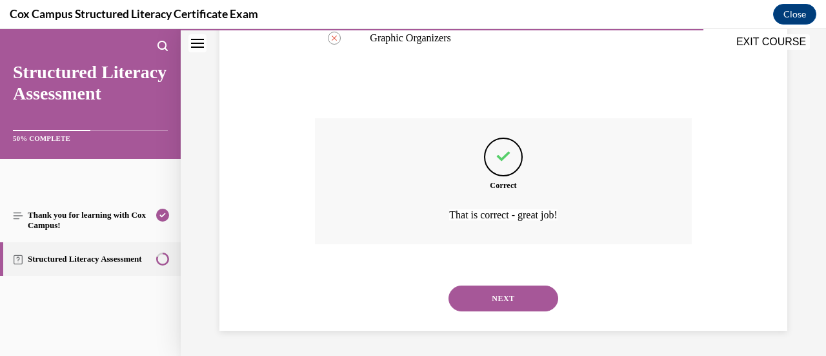
click at [525, 297] on button "NEXT" at bounding box center [503, 298] width 110 height 26
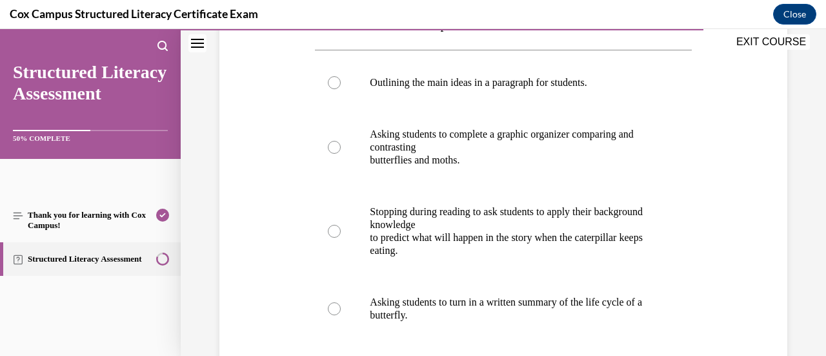
scroll to position [252, 0]
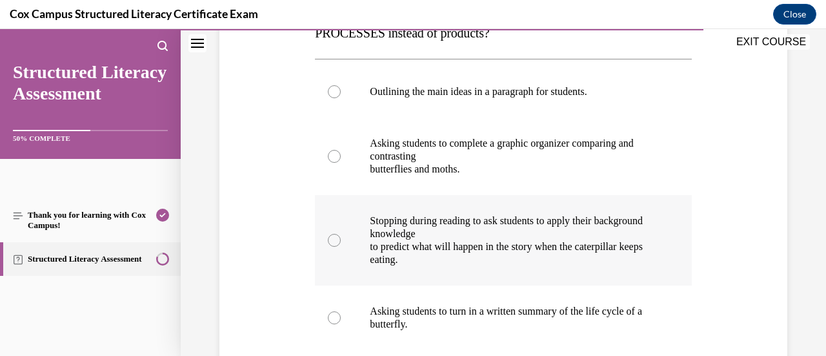
click at [580, 239] on p "Stopping during reading to ask students to apply their background knowledge" at bounding box center [514, 227] width 289 height 26
click at [341, 239] on input "Stopping during reading to ask students to apply their background knowledge to …" at bounding box center [334, 240] width 13 height 13
radio input "true"
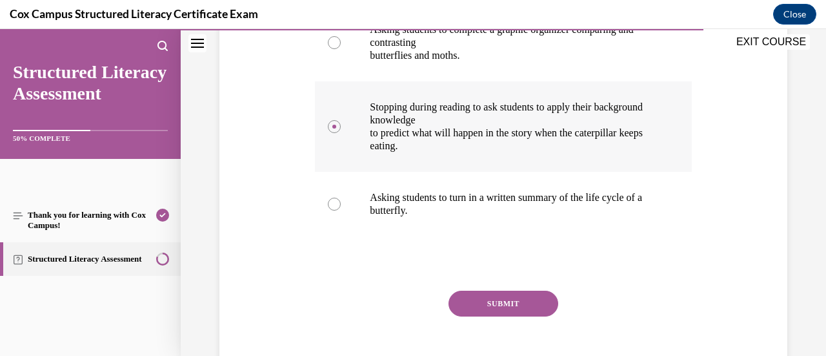
scroll to position [367, 0]
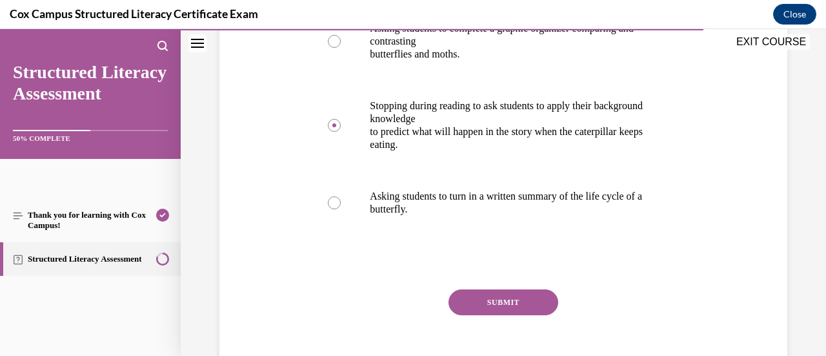
click at [543, 312] on button "SUBMIT" at bounding box center [503, 302] width 110 height 26
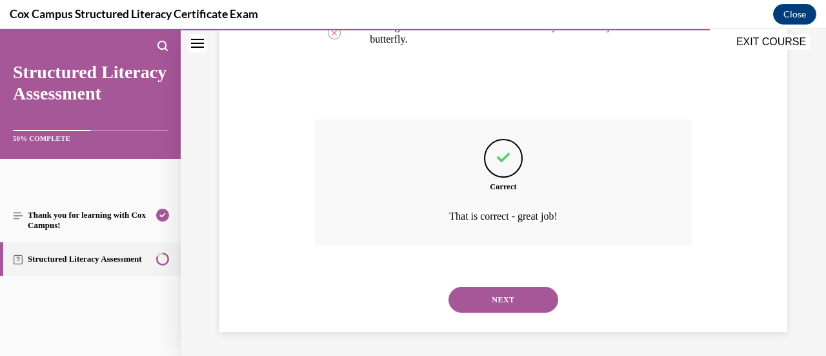
click at [518, 301] on button "NEXT" at bounding box center [503, 300] width 110 height 26
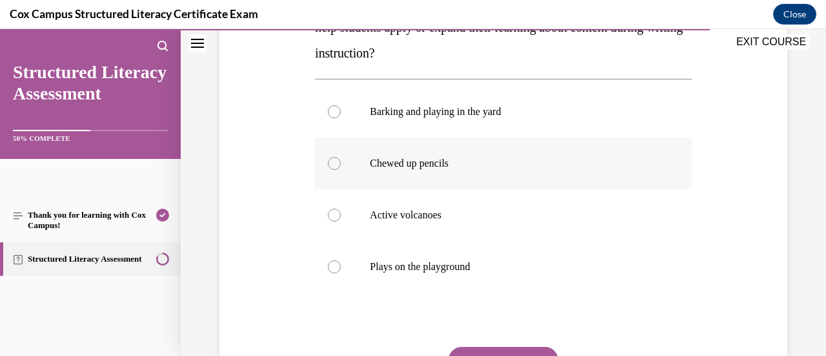
scroll to position [291, 0]
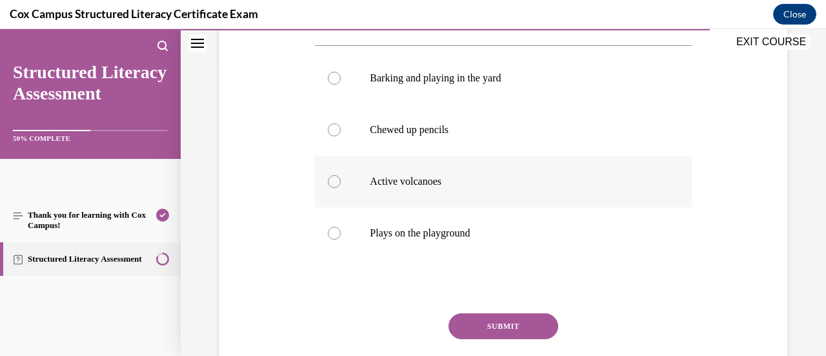
click at [485, 180] on p "Active volcanoes" at bounding box center [514, 181] width 289 height 13
click at [341, 180] on input "Active volcanoes" at bounding box center [334, 181] width 13 height 13
radio input "true"
click at [472, 325] on button "SUBMIT" at bounding box center [503, 326] width 110 height 26
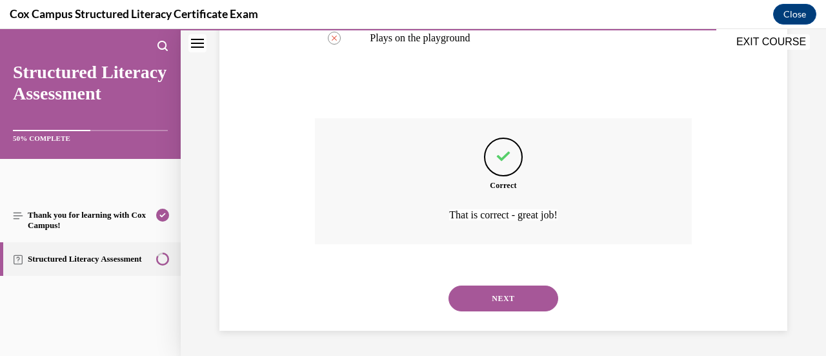
click at [492, 296] on button "NEXT" at bounding box center [503, 298] width 110 height 26
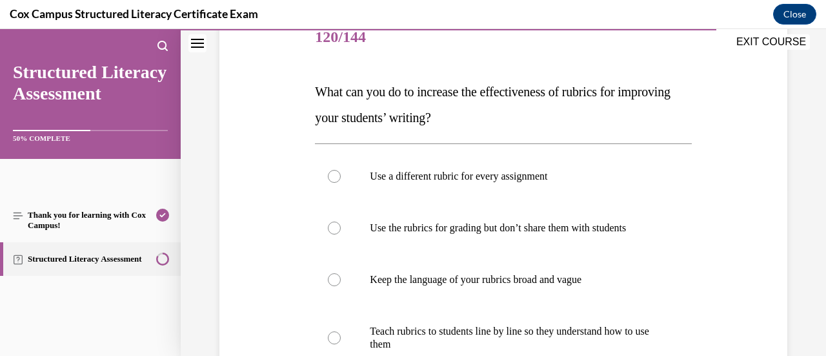
scroll to position [194, 0]
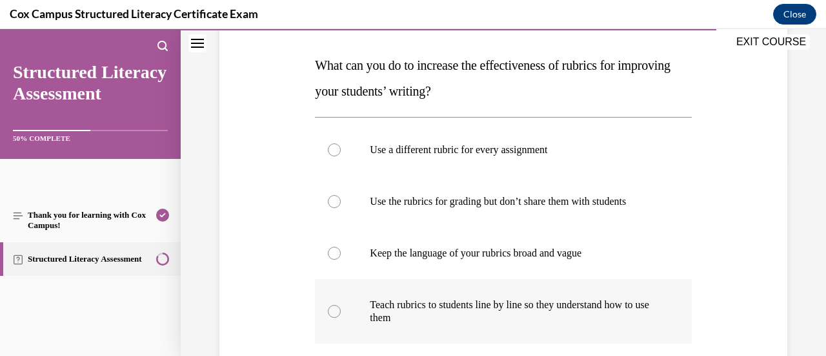
drag, startPoint x: 492, startPoint y: 296, endPoint x: 429, endPoint y: 318, distance: 66.5
click at [429, 318] on p "Teach rubrics to students line by line so they understand how to use them" at bounding box center [514, 311] width 289 height 26
click at [341, 317] on input "Teach rubrics to students line by line so they understand how to use them" at bounding box center [334, 311] width 13 height 13
radio input "true"
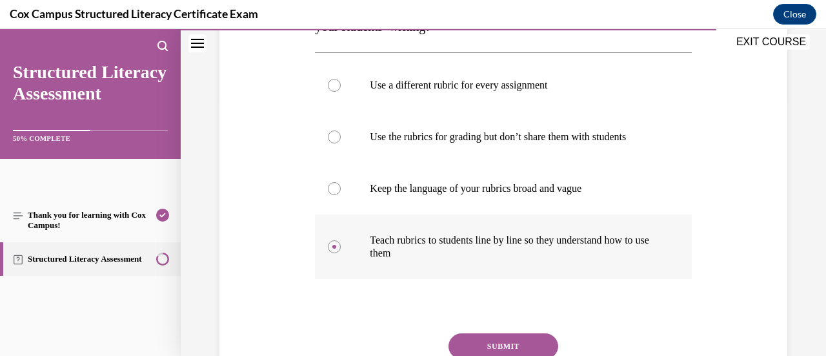
scroll to position [274, 0]
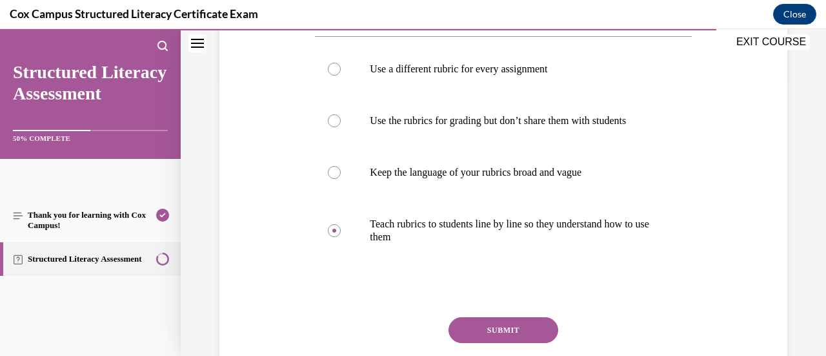
click at [492, 330] on button "SUBMIT" at bounding box center [503, 330] width 110 height 26
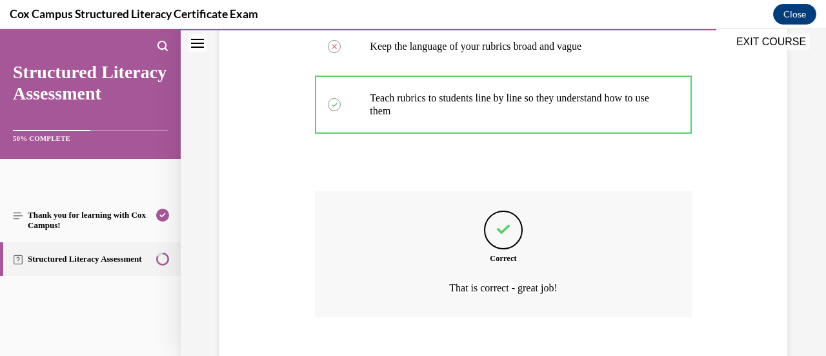
scroll to position [402, 0]
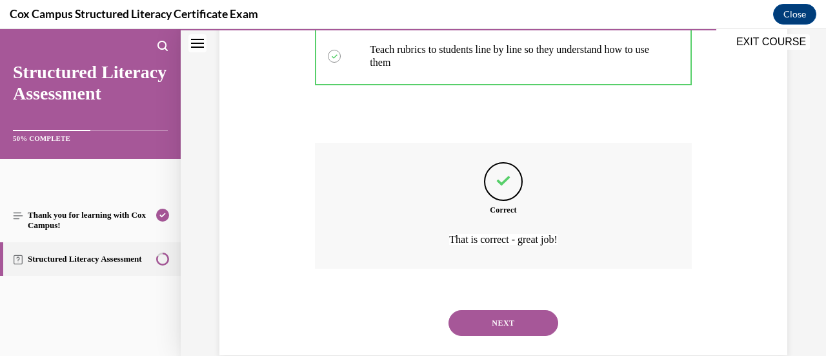
click at [487, 326] on button "NEXT" at bounding box center [503, 323] width 110 height 26
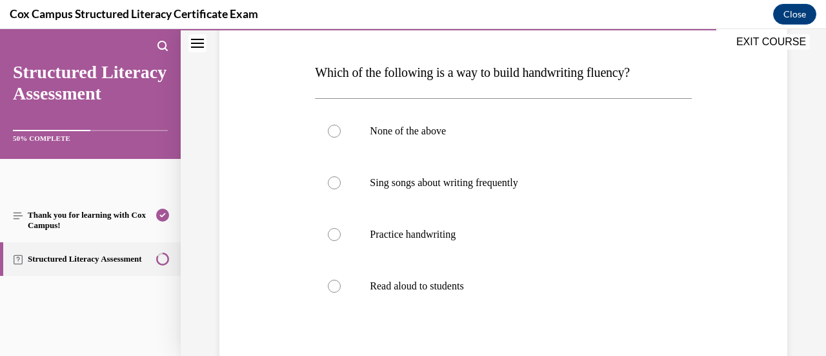
scroll to position [188, 0]
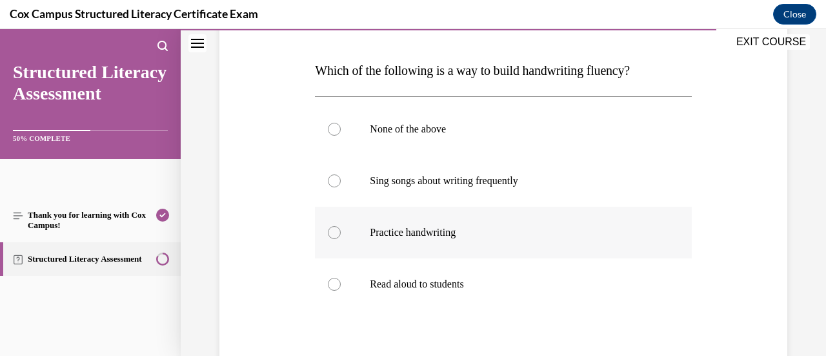
click at [438, 238] on label "Practice handwriting" at bounding box center [503, 232] width 376 height 52
click at [341, 238] on input "Practice handwriting" at bounding box center [334, 232] width 13 height 13
radio input "true"
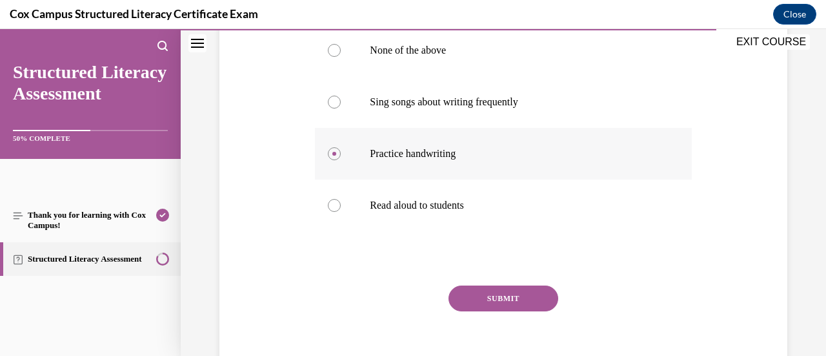
scroll to position [268, 0]
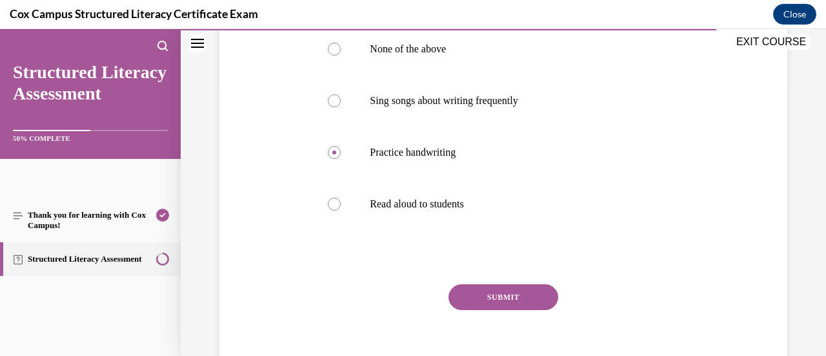
click at [472, 296] on button "SUBMIT" at bounding box center [503, 297] width 110 height 26
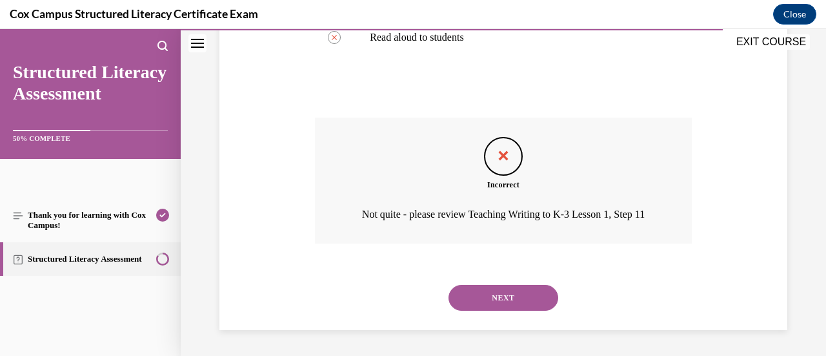
scroll to position [452, 0]
click at [474, 296] on button "NEXT" at bounding box center [503, 298] width 110 height 26
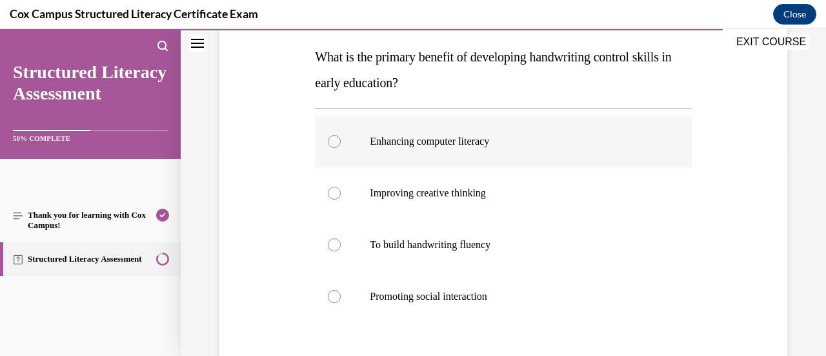
scroll to position [202, 0]
click at [490, 256] on label "To build handwriting fluency" at bounding box center [503, 245] width 376 height 52
click at [341, 251] on input "To build handwriting fluency" at bounding box center [334, 244] width 13 height 13
radio input "true"
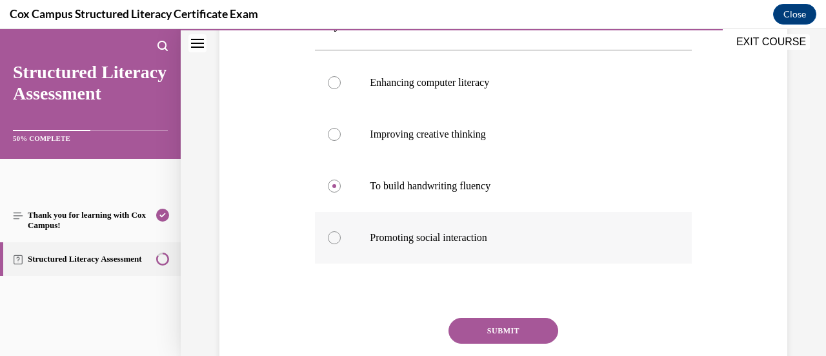
scroll to position [261, 0]
click at [492, 319] on button "SUBMIT" at bounding box center [503, 330] width 110 height 26
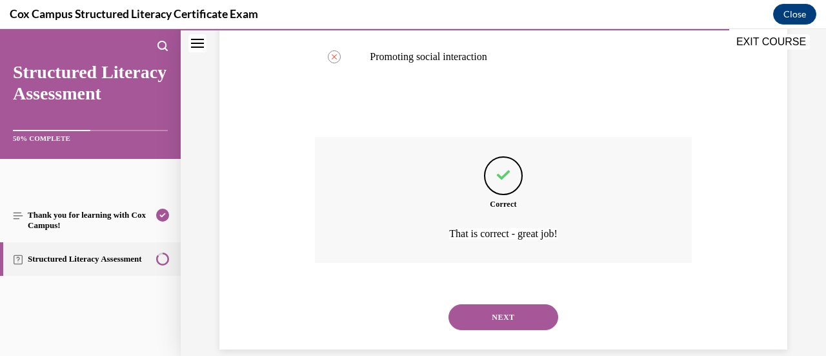
scroll to position [447, 0]
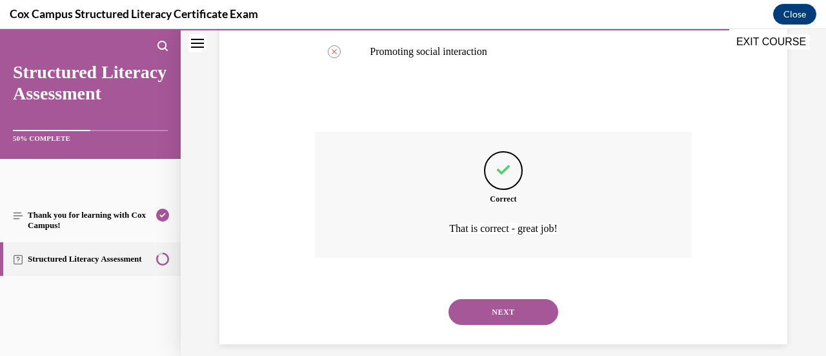
click at [493, 327] on div "NEXT" at bounding box center [503, 312] width 376 height 52
click at [490, 321] on button "NEXT" at bounding box center [503, 312] width 110 height 26
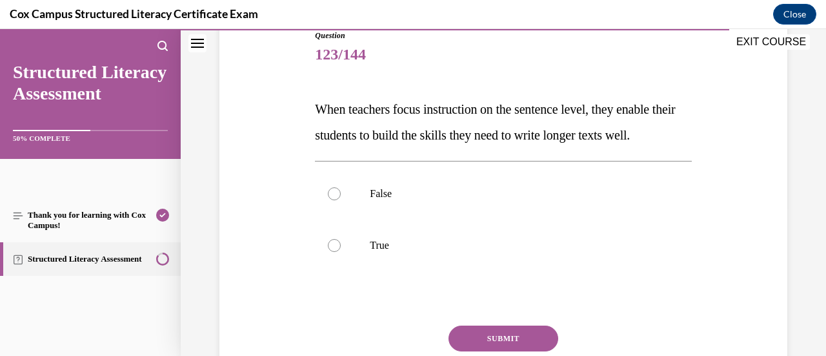
scroll to position [147, 0]
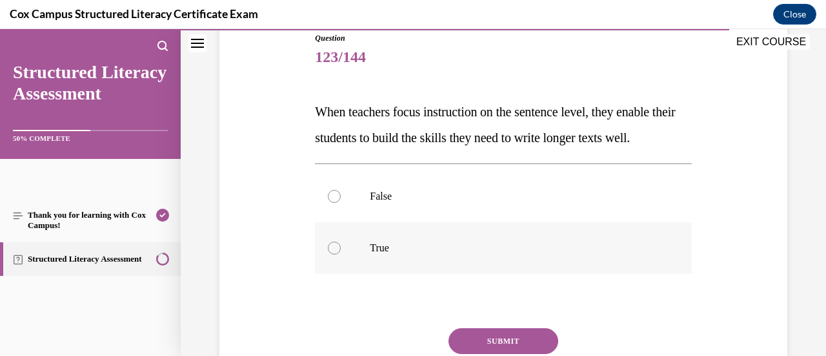
click at [397, 274] on label "True" at bounding box center [503, 248] width 376 height 52
click at [341, 254] on input "True" at bounding box center [334, 247] width 13 height 13
radio input "true"
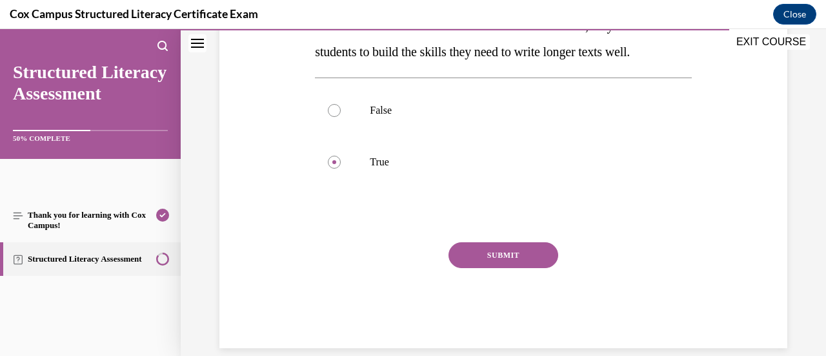
scroll to position [234, 0]
click at [487, 267] on button "SUBMIT" at bounding box center [503, 254] width 110 height 26
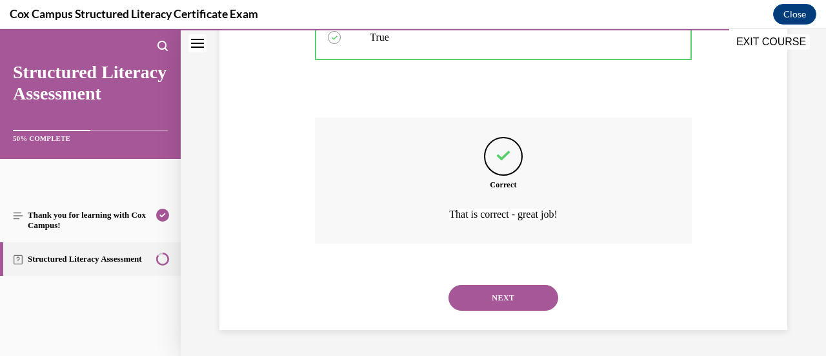
click at [492, 307] on button "NEXT" at bounding box center [503, 298] width 110 height 26
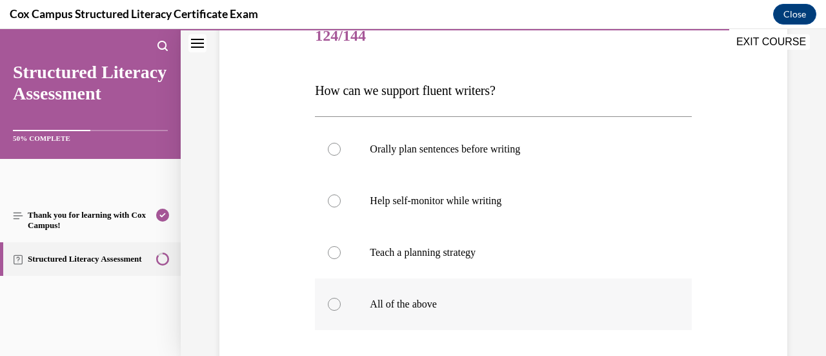
click at [492, 308] on p "All of the above" at bounding box center [514, 303] width 289 height 13
click at [341, 308] on input "All of the above" at bounding box center [334, 303] width 13 height 13
radio input "true"
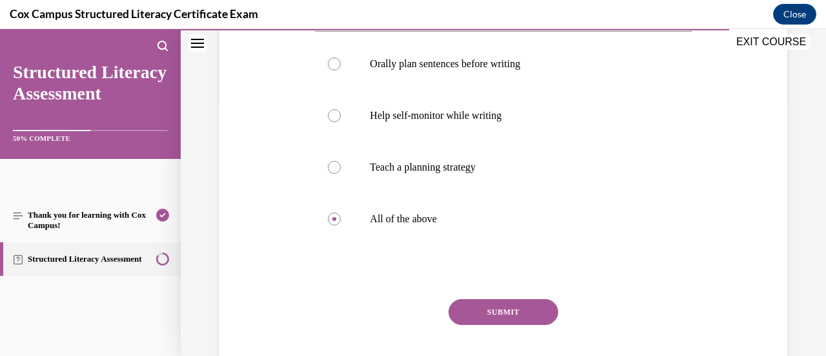
click at [494, 312] on button "SUBMIT" at bounding box center [503, 312] width 110 height 26
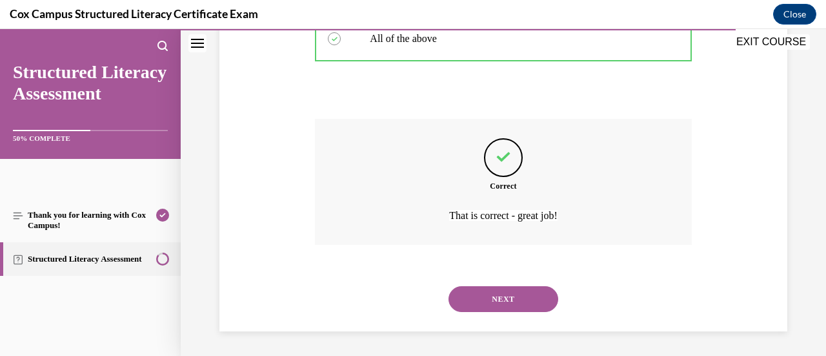
scroll to position [434, 0]
click at [494, 312] on div "NEXT" at bounding box center [503, 298] width 376 height 52
click at [489, 303] on button "NEXT" at bounding box center [503, 298] width 110 height 26
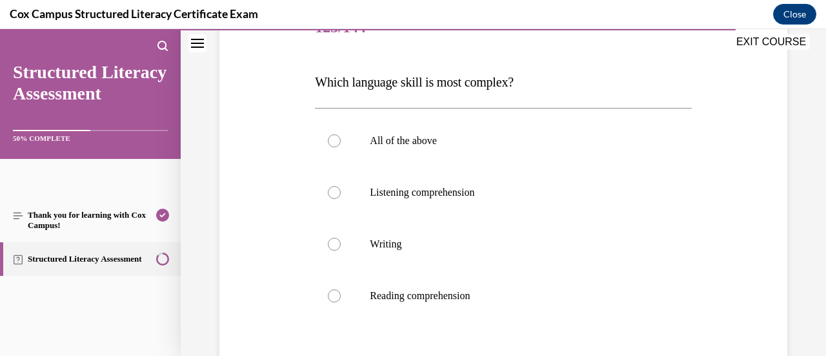
scroll to position [181, 0]
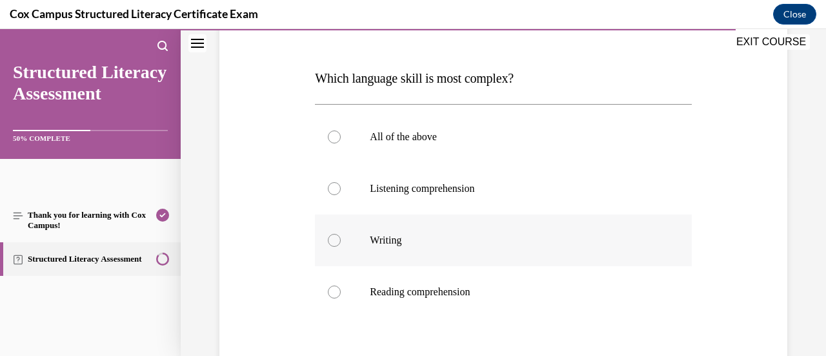
click at [505, 231] on label "Writing" at bounding box center [503, 240] width 376 height 52
click at [341, 234] on input "Writing" at bounding box center [334, 240] width 13 height 13
radio input "true"
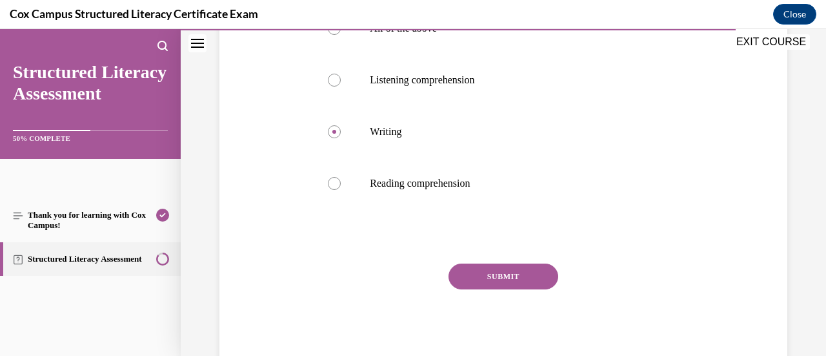
click at [523, 281] on button "SUBMIT" at bounding box center [503, 276] width 110 height 26
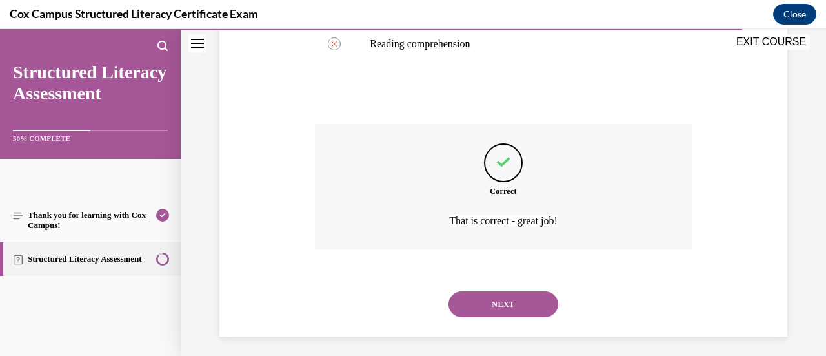
click at [487, 303] on button "NEXT" at bounding box center [503, 304] width 110 height 26
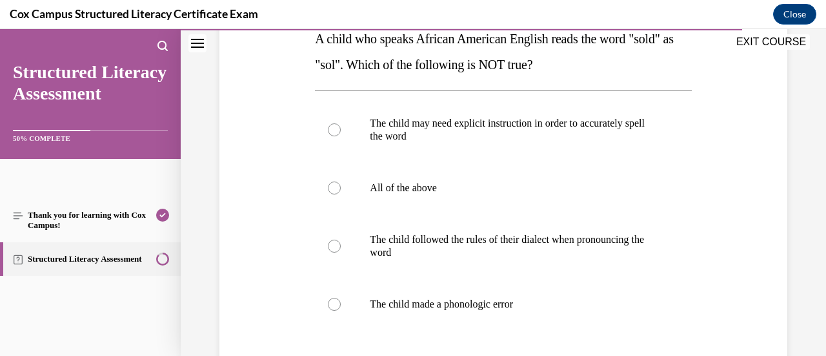
scroll to position [223, 0]
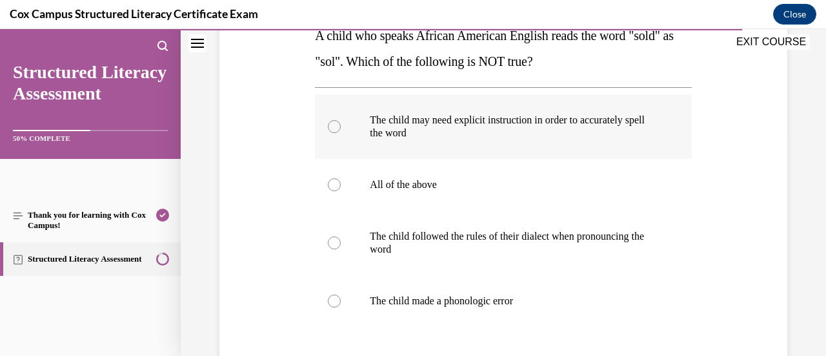
click at [468, 127] on p "The child may need explicit instruction in order to accurately spell the word" at bounding box center [514, 127] width 289 height 26
click at [341, 127] on input "The child may need explicit instruction in order to accurately spell the word" at bounding box center [334, 126] width 13 height 13
radio input "true"
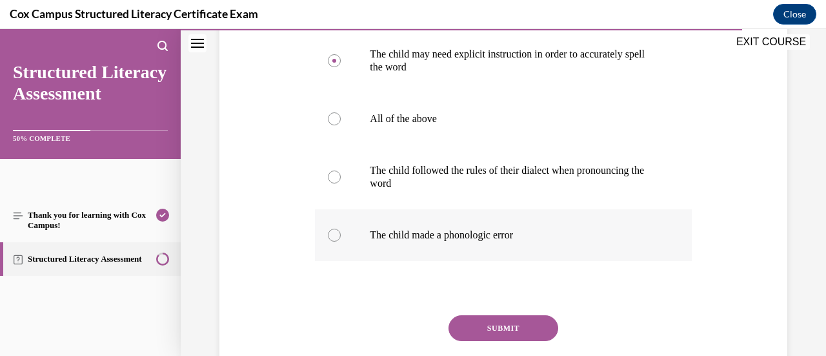
scroll to position [306, 0]
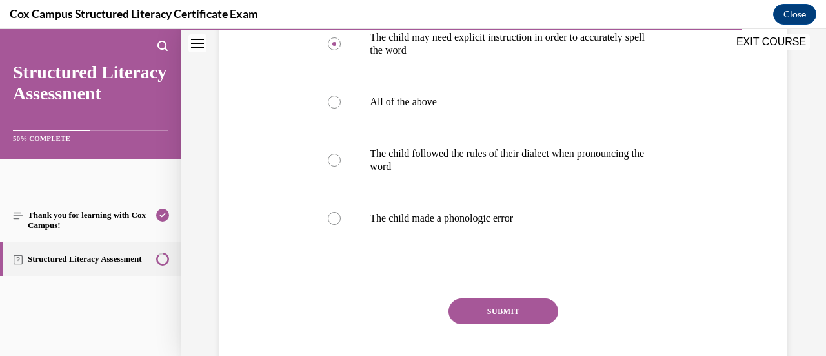
click at [476, 301] on button "SUBMIT" at bounding box center [503, 311] width 110 height 26
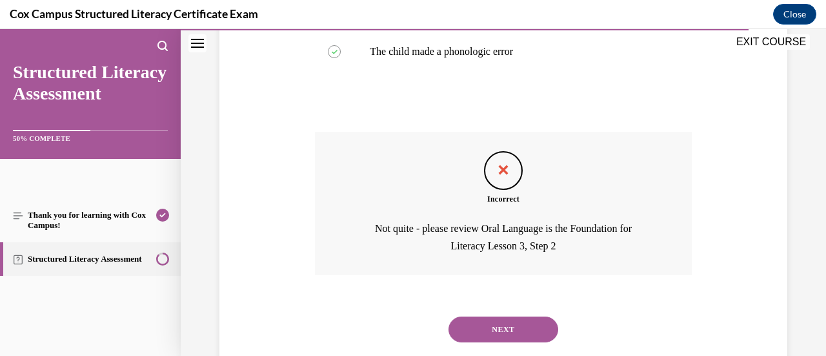
scroll to position [471, 0]
click at [483, 328] on button "NEXT" at bounding box center [503, 330] width 110 height 26
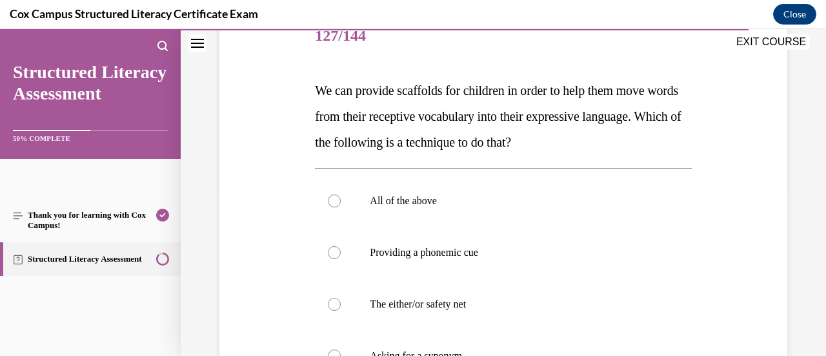
scroll to position [174, 0]
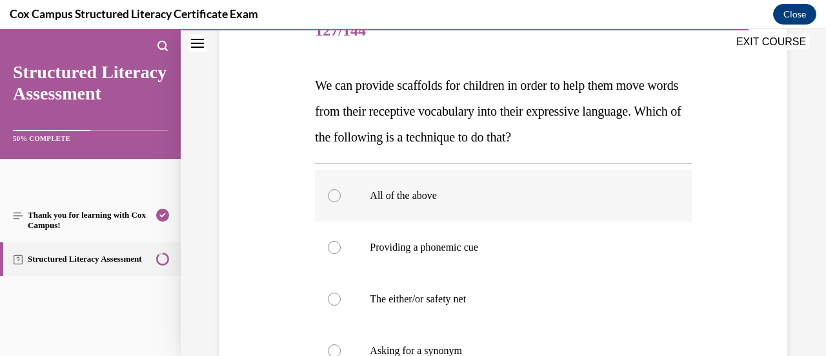
click at [442, 194] on p "All of the above" at bounding box center [514, 195] width 289 height 13
click at [341, 194] on input "All of the above" at bounding box center [334, 195] width 13 height 13
radio input "true"
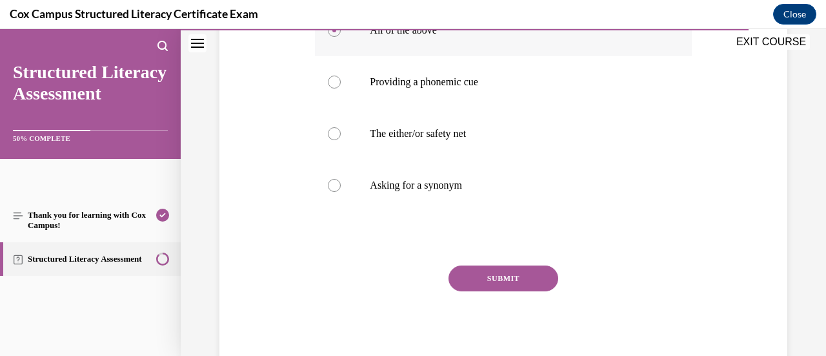
scroll to position [341, 0]
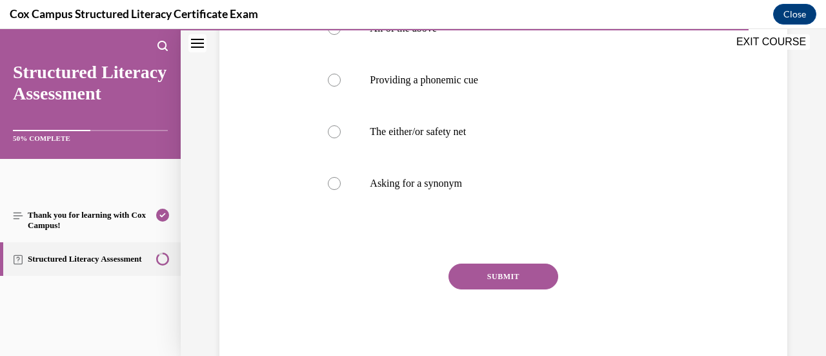
click at [495, 279] on button "SUBMIT" at bounding box center [503, 276] width 110 height 26
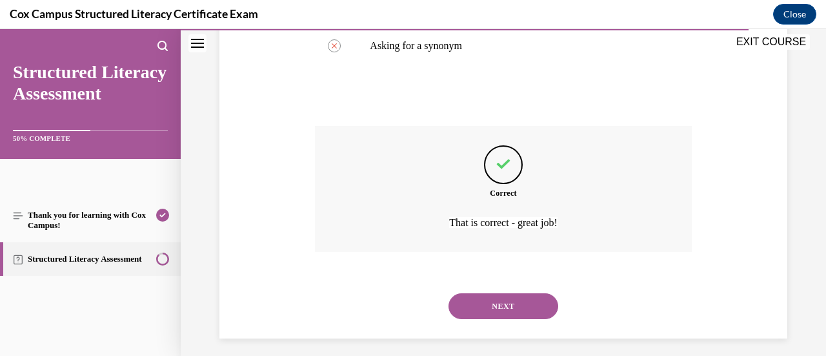
click at [475, 312] on button "NEXT" at bounding box center [503, 306] width 110 height 26
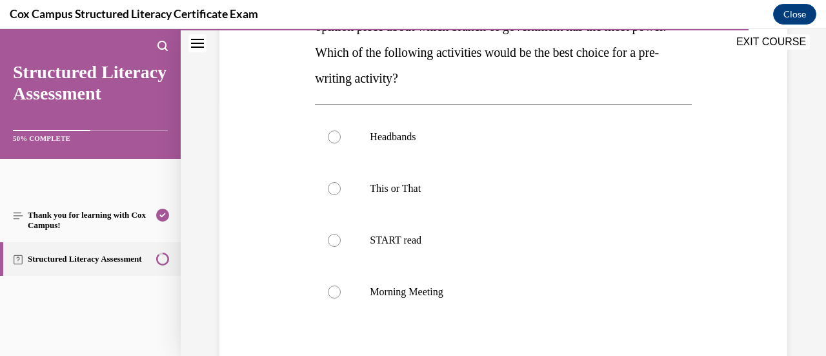
scroll to position [258, 0]
click at [434, 196] on label "This or That" at bounding box center [503, 189] width 376 height 52
click at [341, 195] on input "This or That" at bounding box center [334, 188] width 13 height 13
radio input "true"
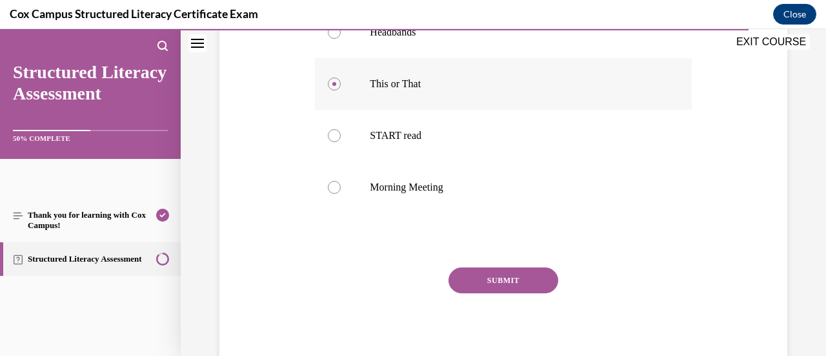
scroll to position [367, 0]
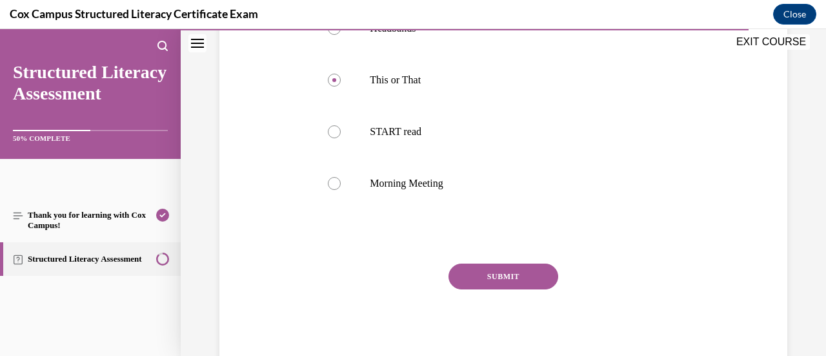
click at [491, 277] on button "SUBMIT" at bounding box center [503, 276] width 110 height 26
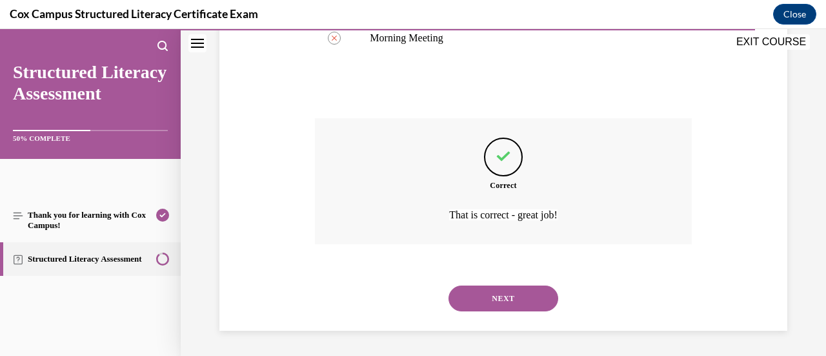
click at [473, 299] on button "NEXT" at bounding box center [503, 298] width 110 height 26
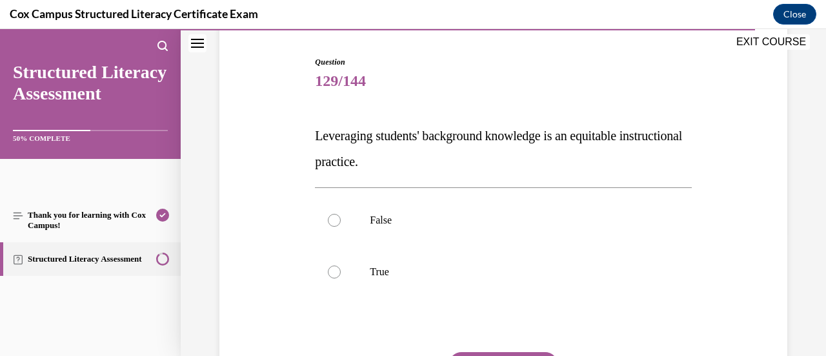
scroll to position [125, 0]
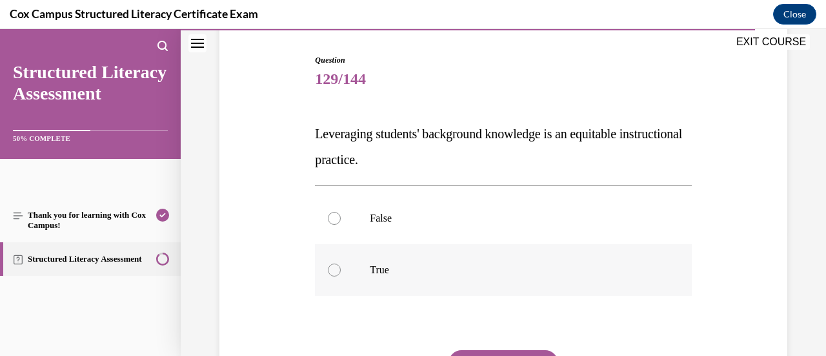
click at [399, 270] on p "True" at bounding box center [514, 269] width 289 height 13
click at [341, 270] on input "True" at bounding box center [334, 269] width 13 height 13
radio input "true"
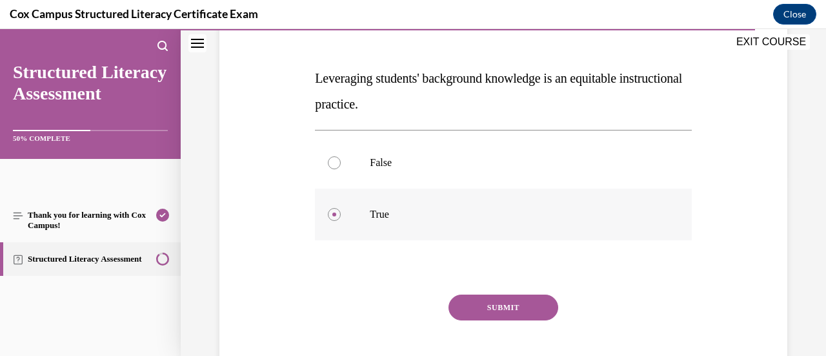
scroll to position [182, 0]
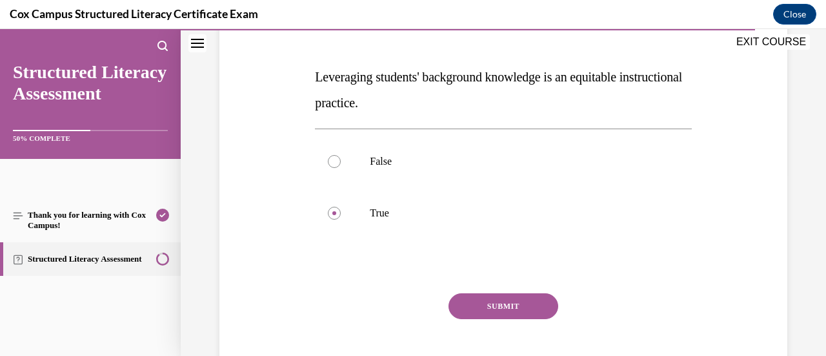
click at [476, 297] on button "SUBMIT" at bounding box center [503, 306] width 110 height 26
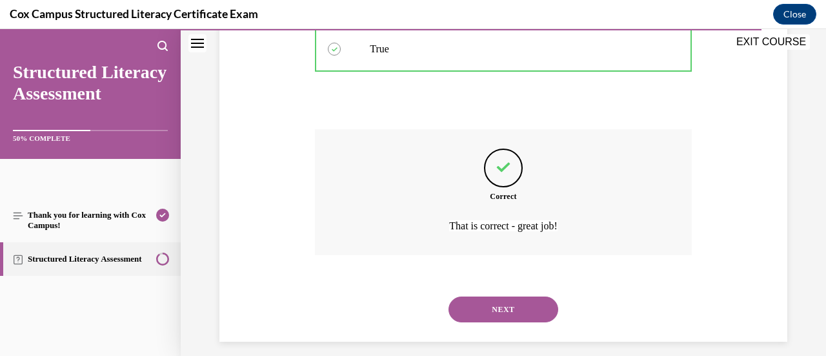
click at [478, 313] on button "NEXT" at bounding box center [503, 309] width 110 height 26
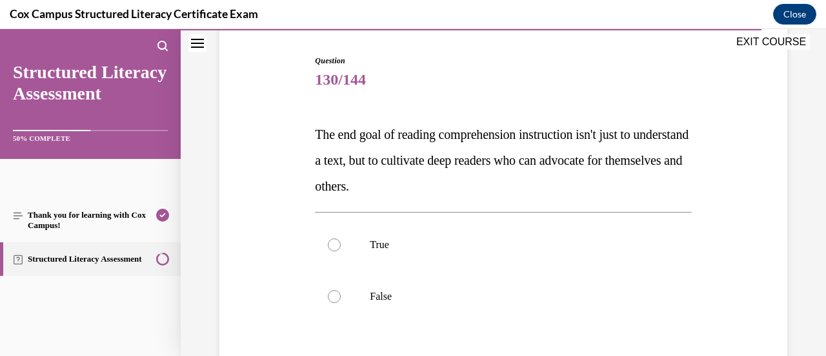
scroll to position [129, 0]
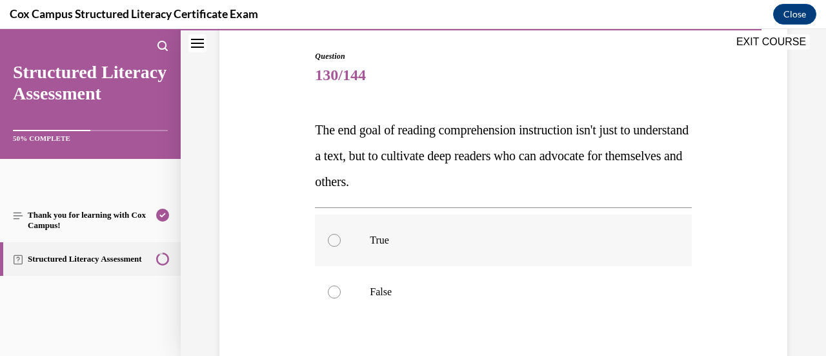
click at [476, 248] on label "True" at bounding box center [503, 240] width 376 height 52
click at [341, 247] on input "True" at bounding box center [334, 240] width 13 height 13
radio input "true"
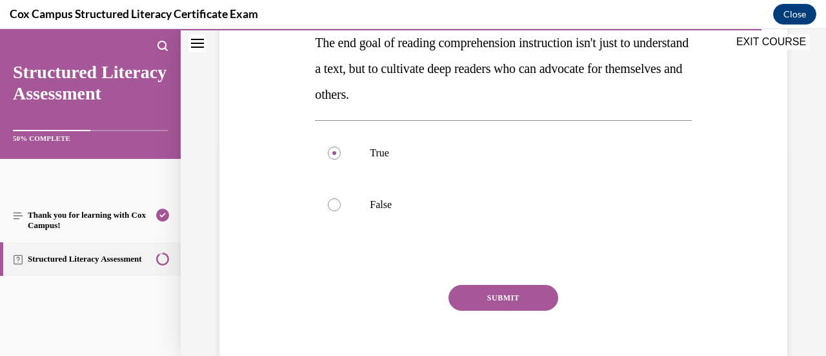
click at [498, 296] on button "SUBMIT" at bounding box center [503, 298] width 110 height 26
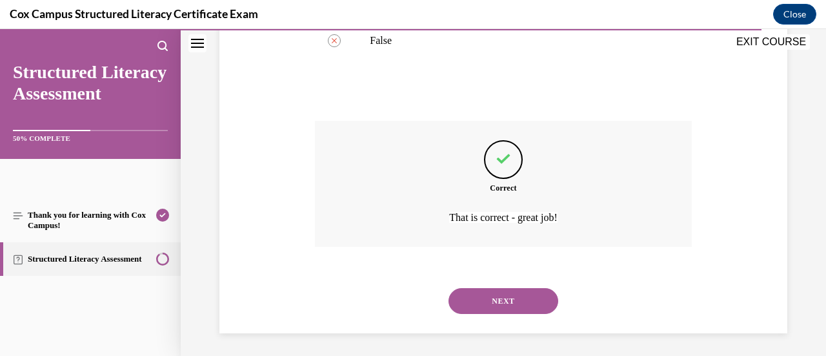
click at [474, 293] on button "NEXT" at bounding box center [503, 301] width 110 height 26
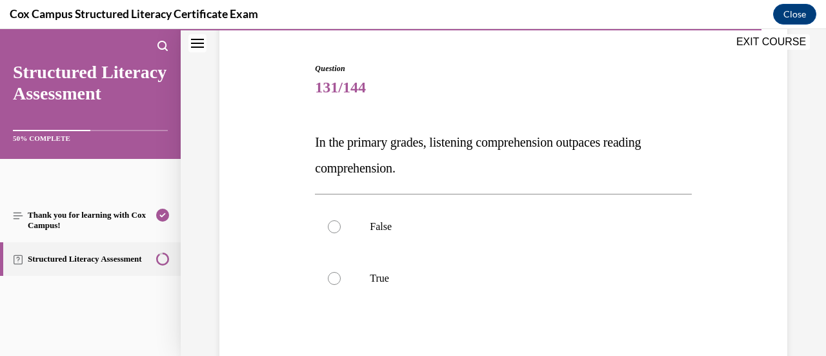
scroll to position [121, 0]
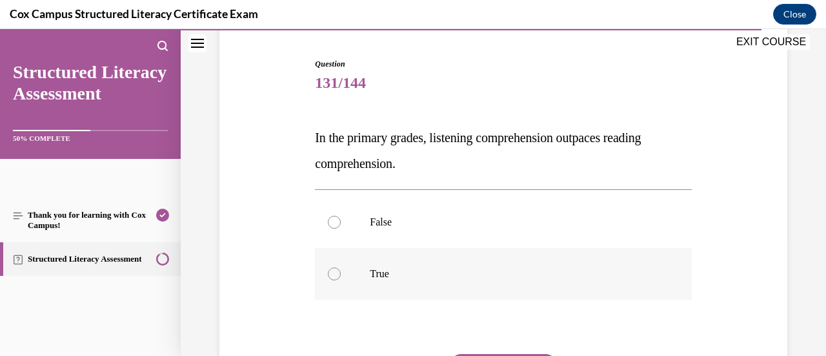
click at [471, 279] on label "True" at bounding box center [503, 274] width 376 height 52
click at [341, 279] on input "True" at bounding box center [334, 273] width 13 height 13
radio input "true"
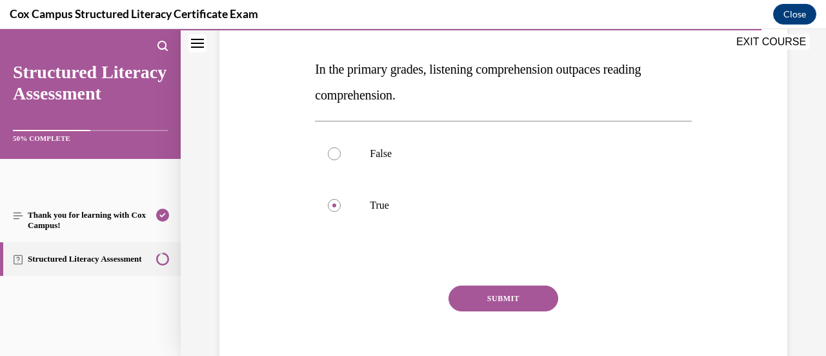
click at [480, 297] on button "SUBMIT" at bounding box center [503, 298] width 110 height 26
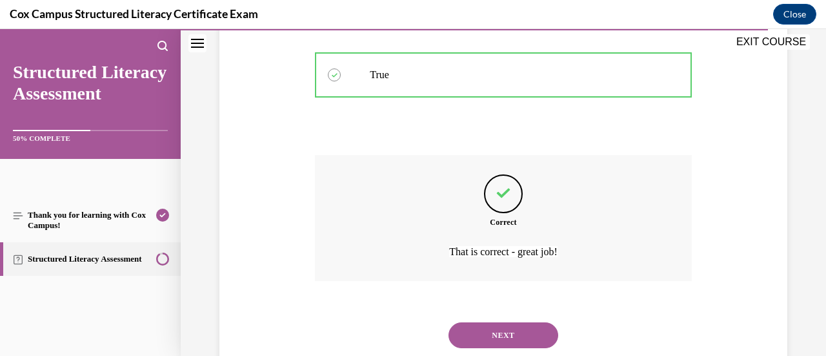
scroll to position [357, 0]
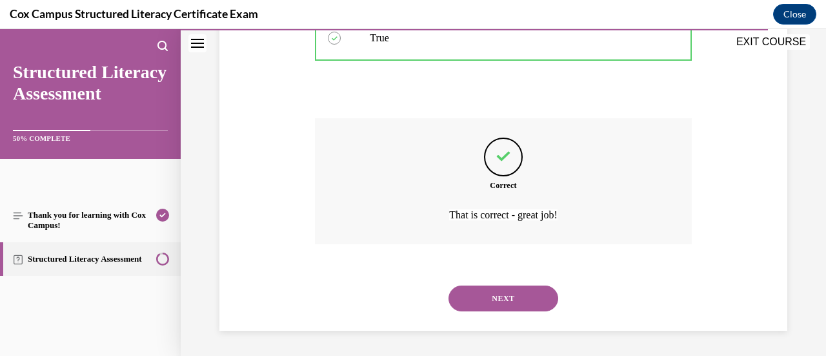
click at [483, 303] on button "NEXT" at bounding box center [503, 298] width 110 height 26
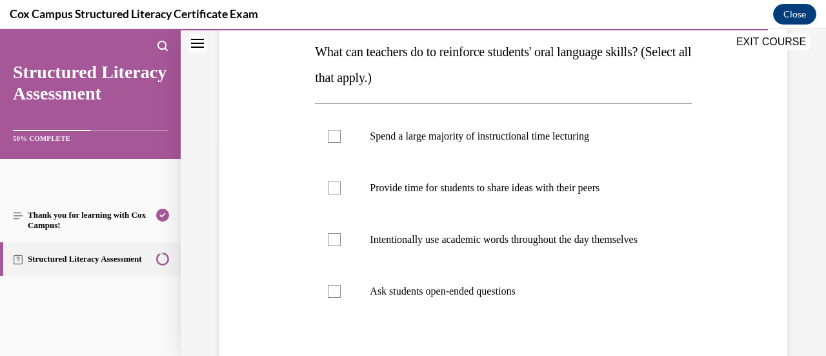
scroll to position [208, 0]
click at [532, 177] on label "Provide time for students to share ideas with their peers" at bounding box center [503, 187] width 376 height 52
click at [341, 181] on input "Provide time for students to share ideas with their peers" at bounding box center [334, 187] width 13 height 13
checkbox input "true"
click at [483, 262] on label "Intentionally use academic words throughout the day themselves" at bounding box center [503, 239] width 376 height 52
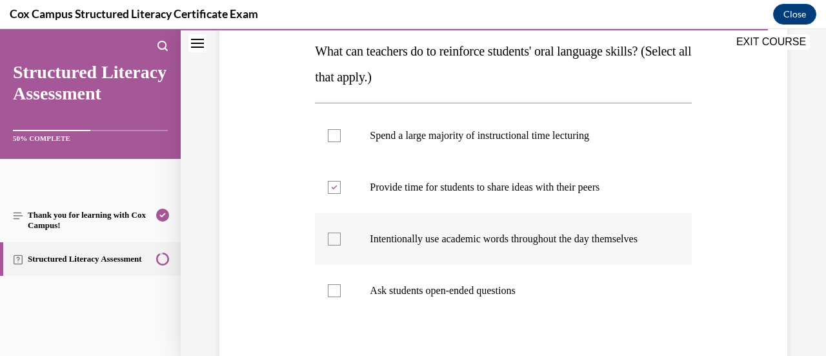
click at [341, 245] on input "Intentionally use academic words throughout the day themselves" at bounding box center [334, 238] width 13 height 13
checkbox input "true"
click at [468, 297] on p "Ask students open-ended questions" at bounding box center [514, 290] width 289 height 13
click at [341, 297] on input "Ask students open-ended questions" at bounding box center [334, 290] width 13 height 13
checkbox input "true"
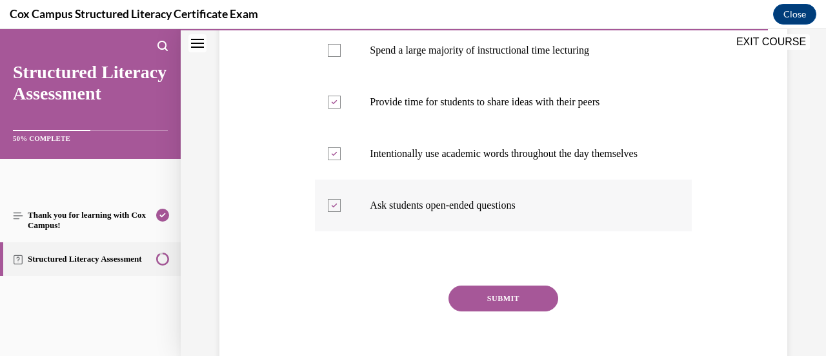
scroll to position [292, 0]
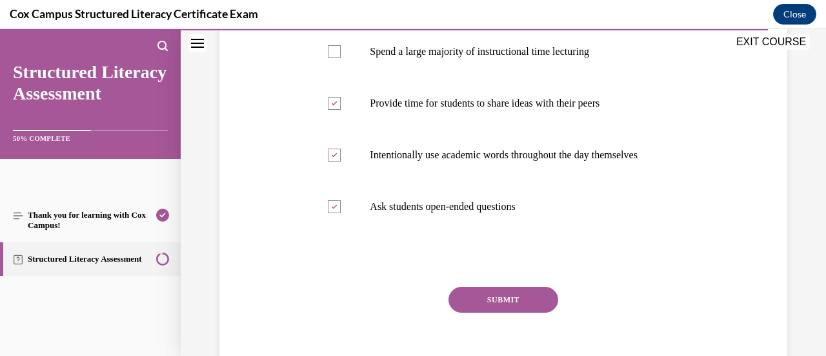
click at [484, 312] on button "SUBMIT" at bounding box center [503, 300] width 110 height 26
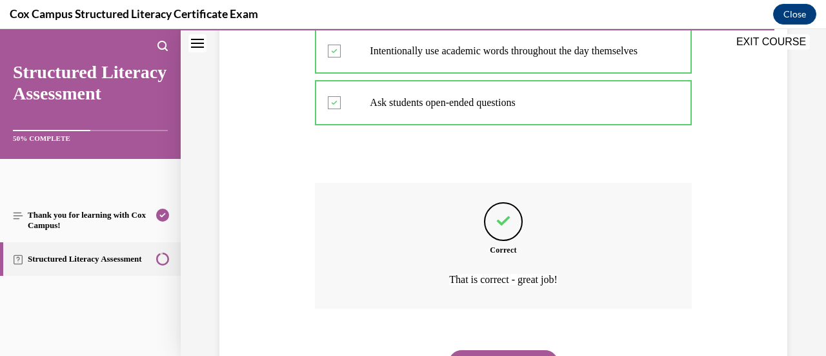
scroll to position [395, 0]
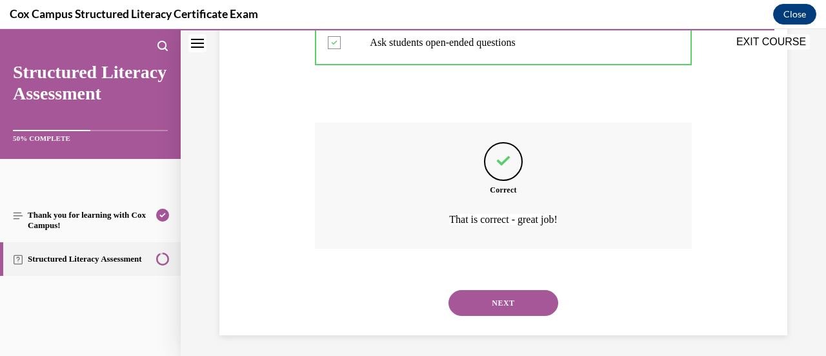
click at [478, 316] on button "NEXT" at bounding box center [503, 303] width 110 height 26
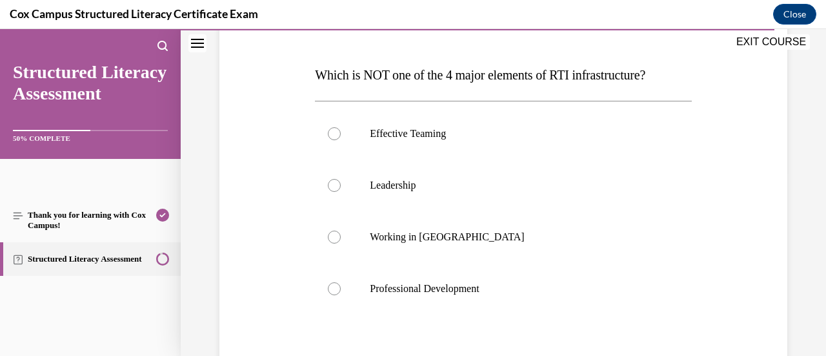
scroll to position [184, 0]
click at [485, 236] on p "Working in Silos" at bounding box center [514, 236] width 289 height 13
click at [341, 236] on input "Working in Silos" at bounding box center [334, 236] width 13 height 13
radio input "true"
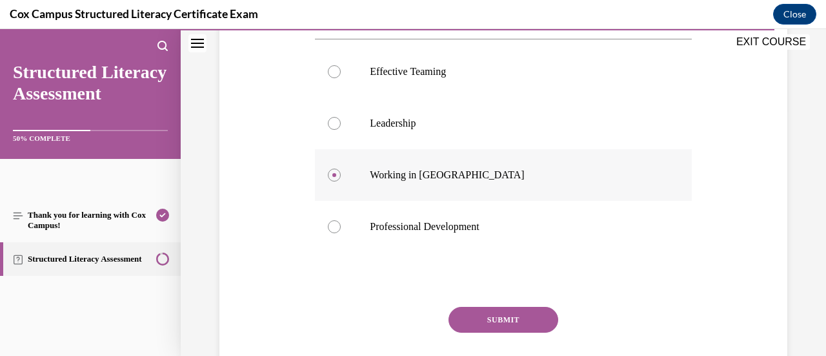
scroll to position [247, 0]
click at [470, 324] on button "SUBMIT" at bounding box center [503, 319] width 110 height 26
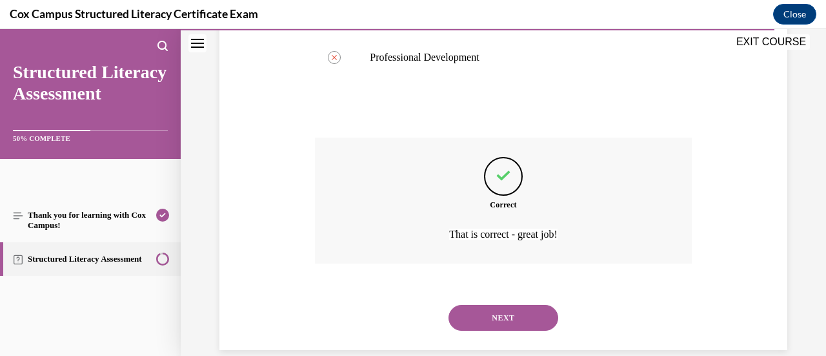
click at [481, 312] on button "NEXT" at bounding box center [503, 318] width 110 height 26
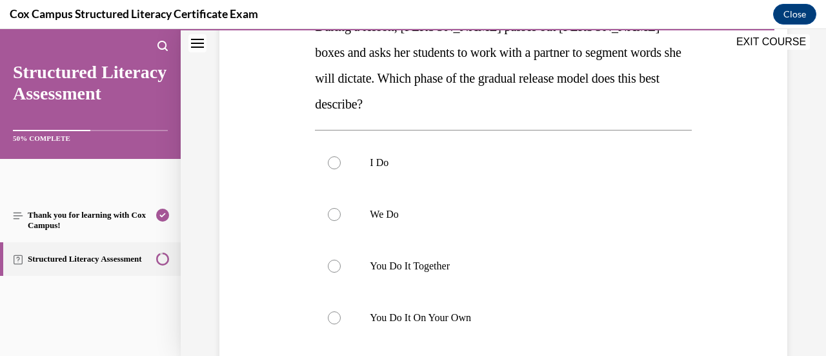
scroll to position [232, 0]
click at [521, 196] on label "We Do" at bounding box center [503, 214] width 376 height 52
click at [341, 208] on input "We Do" at bounding box center [334, 214] width 13 height 13
radio input "true"
click at [516, 240] on label "You Do It Together" at bounding box center [503, 266] width 376 height 52
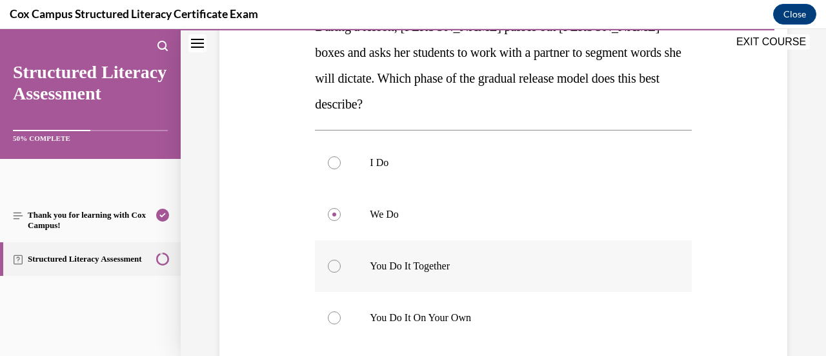
click at [341, 259] on input "You Do It Together" at bounding box center [334, 265] width 13 height 13
radio input "true"
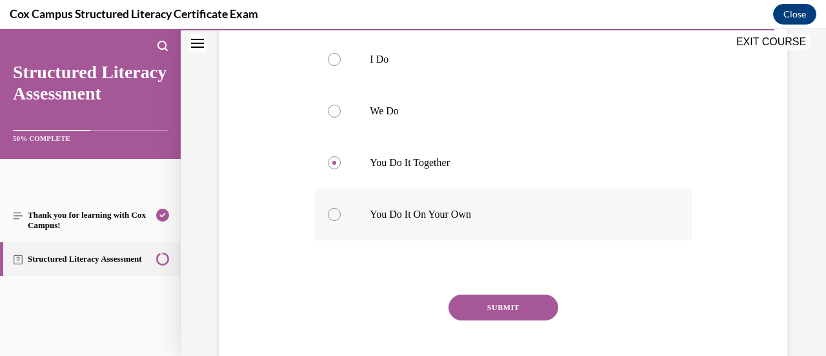
click at [474, 294] on button "SUBMIT" at bounding box center [503, 307] width 110 height 26
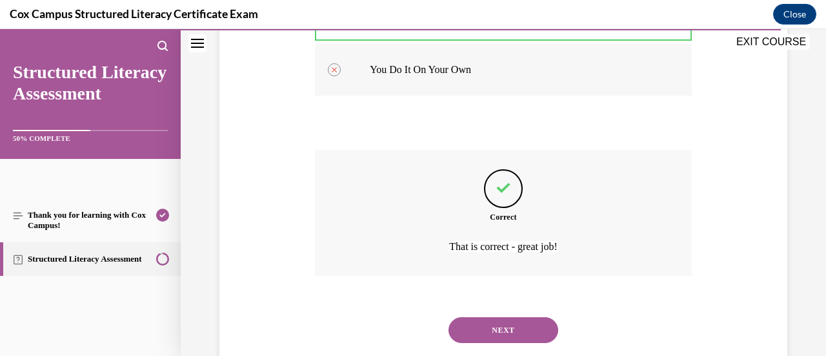
scroll to position [486, 0]
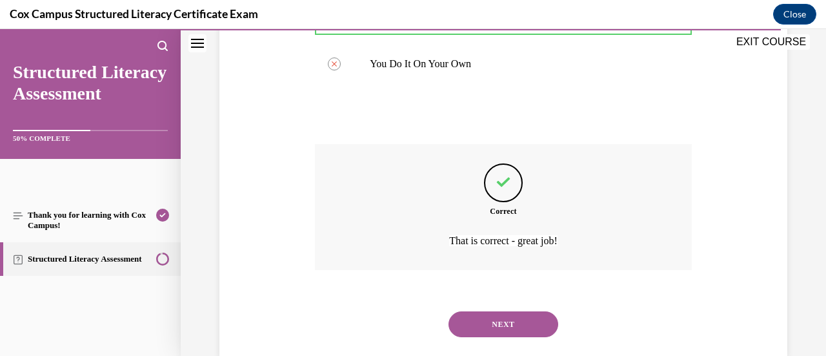
click at [501, 311] on button "NEXT" at bounding box center [503, 324] width 110 height 26
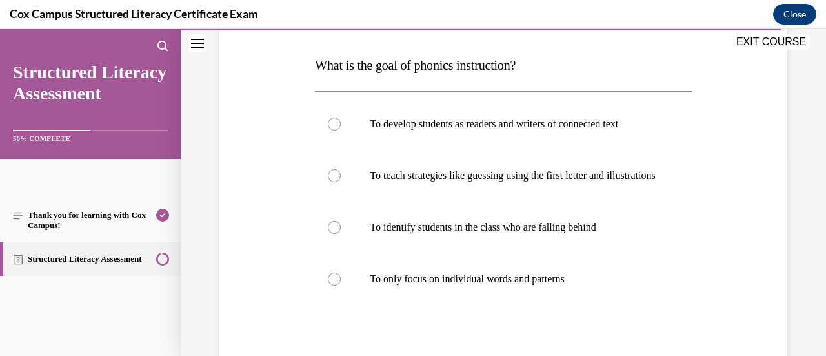
scroll to position [195, 0]
click at [489, 146] on label "To develop students as readers and writers of connected text" at bounding box center [503, 123] width 376 height 52
click at [341, 129] on input "To develop students as readers and writers of connected text" at bounding box center [334, 122] width 13 height 13
radio input "true"
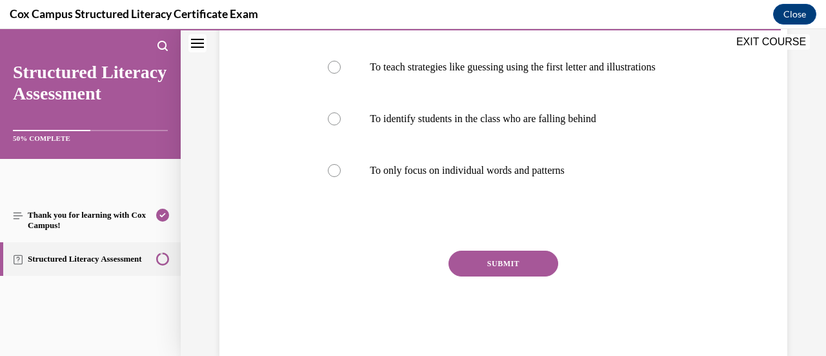
click at [493, 274] on button "SUBMIT" at bounding box center [503, 263] width 110 height 26
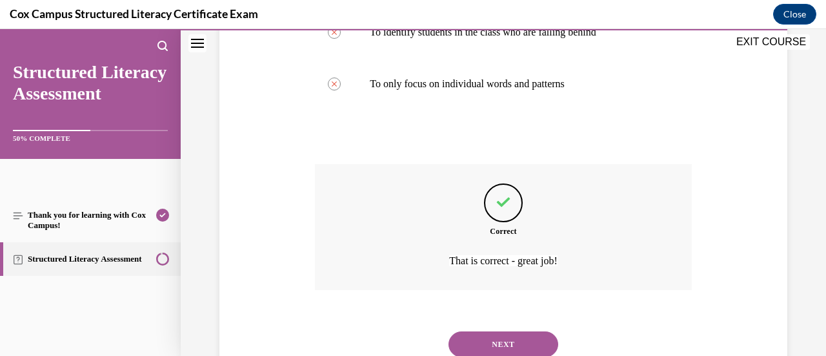
scroll to position [447, 0]
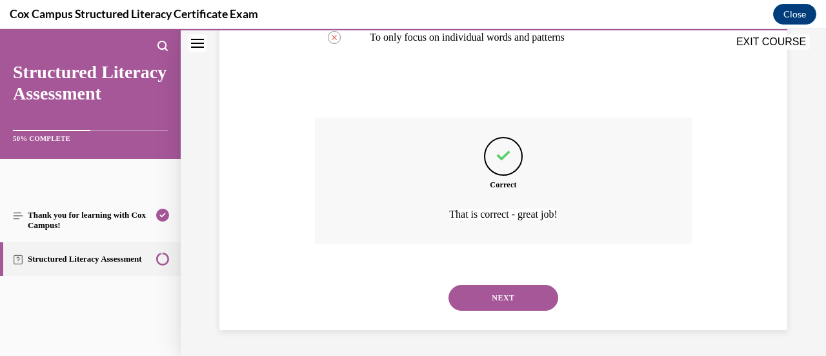
click at [493, 308] on button "NEXT" at bounding box center [503, 298] width 110 height 26
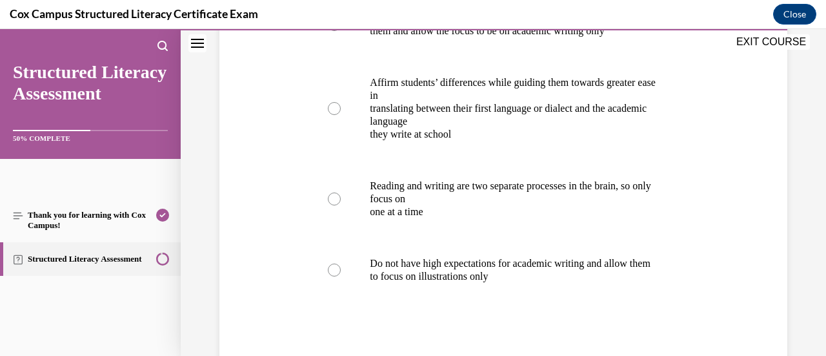
scroll to position [330, 0]
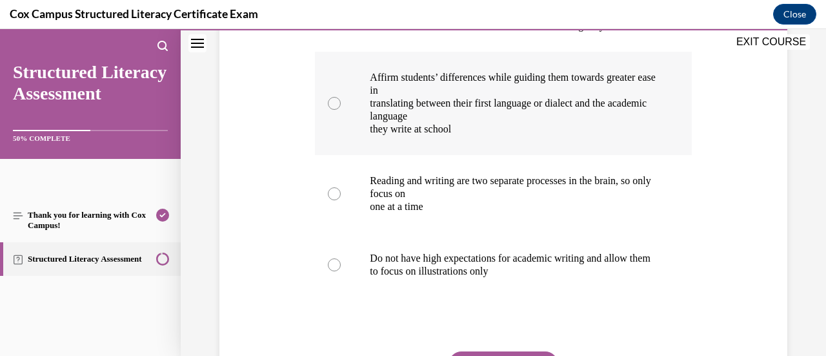
click at [543, 136] on p "they write at school" at bounding box center [514, 129] width 289 height 13
click at [341, 110] on input "Affirm students’ differences while guiding them towards greater ease in transla…" at bounding box center [334, 103] width 13 height 13
radio input "true"
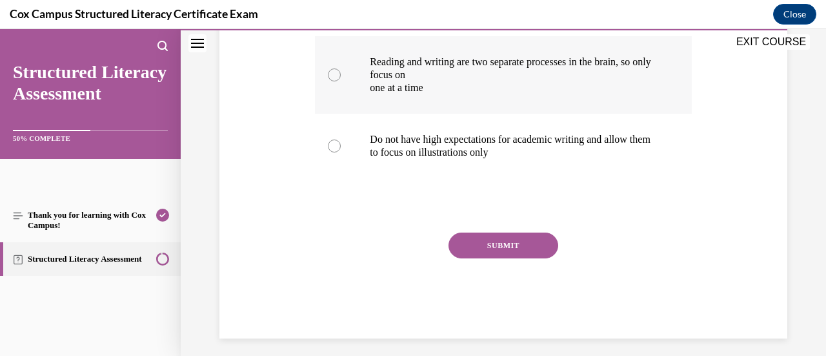
scroll to position [450, 0]
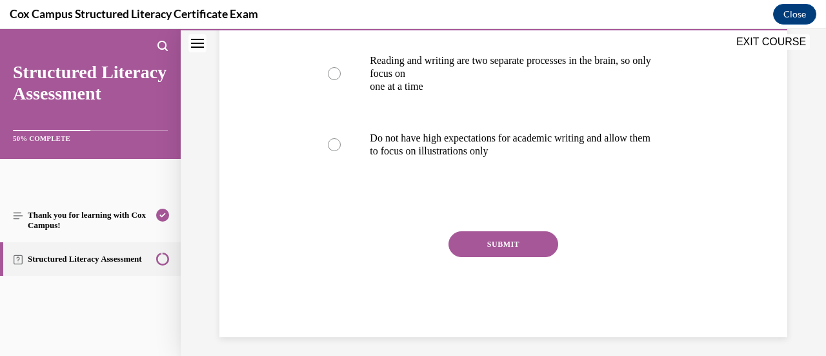
click at [483, 257] on button "SUBMIT" at bounding box center [503, 244] width 110 height 26
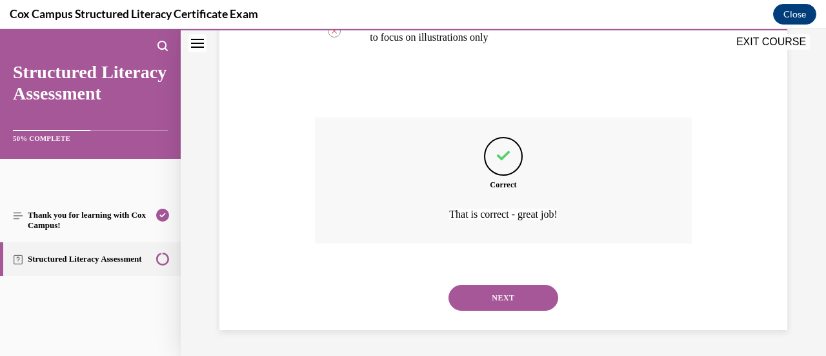
scroll to position [582, 0]
click at [474, 310] on button "NEXT" at bounding box center [503, 298] width 110 height 26
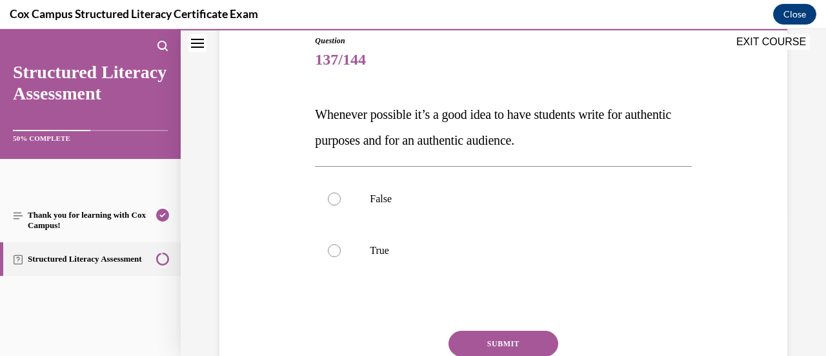
scroll to position [144, 0]
click at [501, 214] on label "False" at bounding box center [503, 200] width 376 height 52
click at [341, 206] on input "False" at bounding box center [334, 199] width 13 height 13
radio input "true"
click at [493, 230] on label "True" at bounding box center [503, 251] width 376 height 52
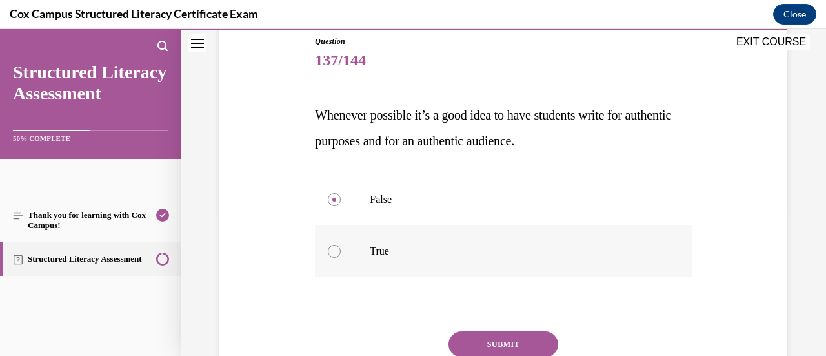
click at [341, 245] on input "True" at bounding box center [334, 251] width 13 height 13
radio input "true"
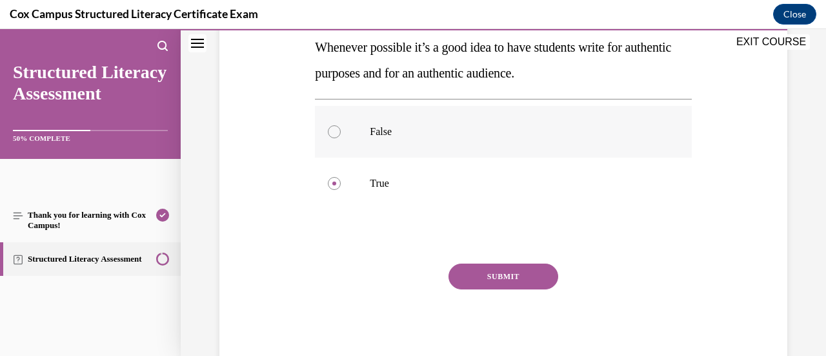
scroll to position [210, 0]
click at [487, 286] on button "SUBMIT" at bounding box center [503, 278] width 110 height 26
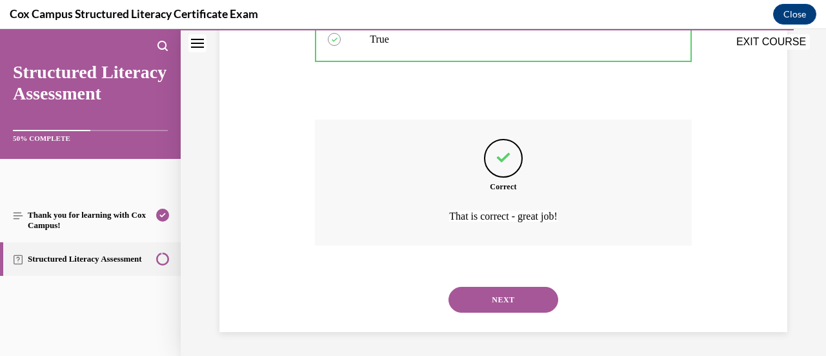
scroll to position [357, 0]
click at [492, 305] on button "NEXT" at bounding box center [503, 298] width 110 height 26
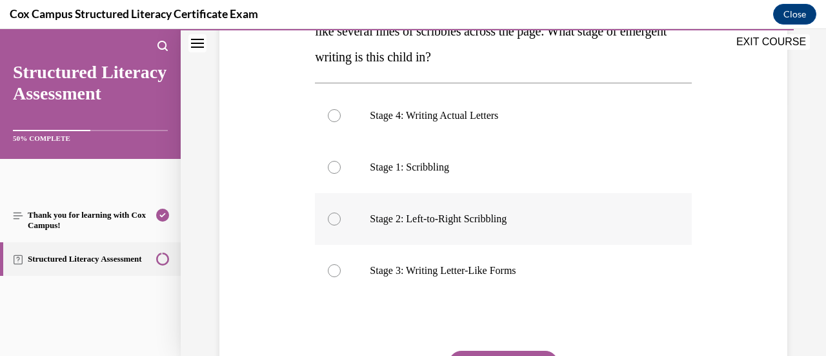
click at [516, 213] on p "Stage 2: Left-to-Right Scribbling" at bounding box center [514, 218] width 289 height 13
click at [341, 213] on input "Stage 2: Left-to-Right Scribbling" at bounding box center [334, 218] width 13 height 13
radio input "true"
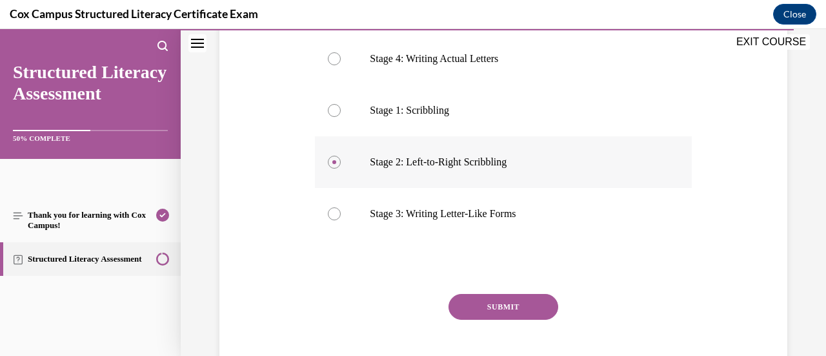
scroll to position [309, 0]
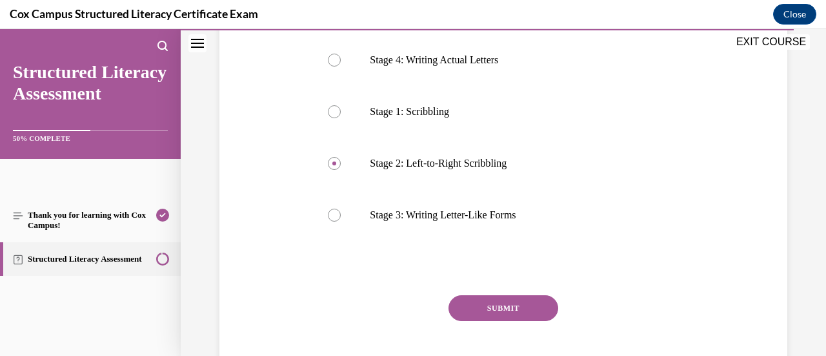
click at [476, 306] on button "SUBMIT" at bounding box center [503, 308] width 110 height 26
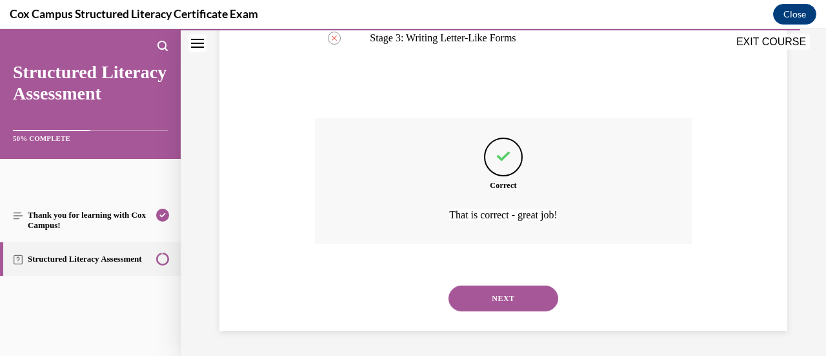
click at [478, 305] on button "NEXT" at bounding box center [503, 298] width 110 height 26
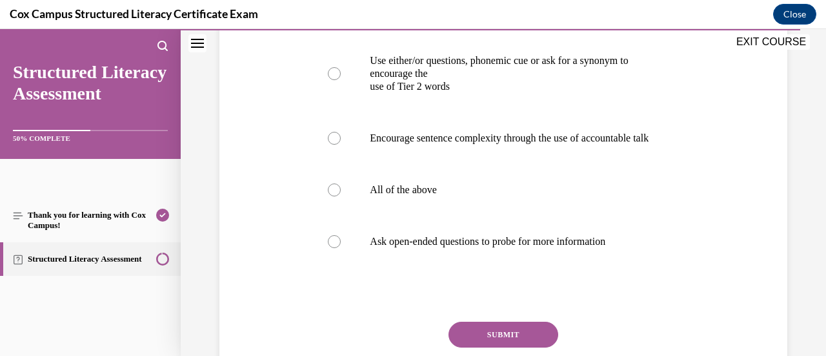
scroll to position [623, 0]
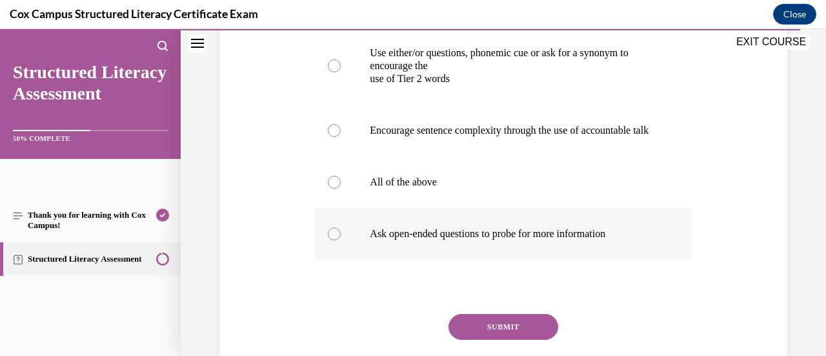
click at [467, 259] on label "Ask open-ended questions to probe for more information" at bounding box center [503, 234] width 376 height 52
click at [341, 240] on input "Ask open-ended questions to probe for more information" at bounding box center [334, 233] width 13 height 13
radio input "true"
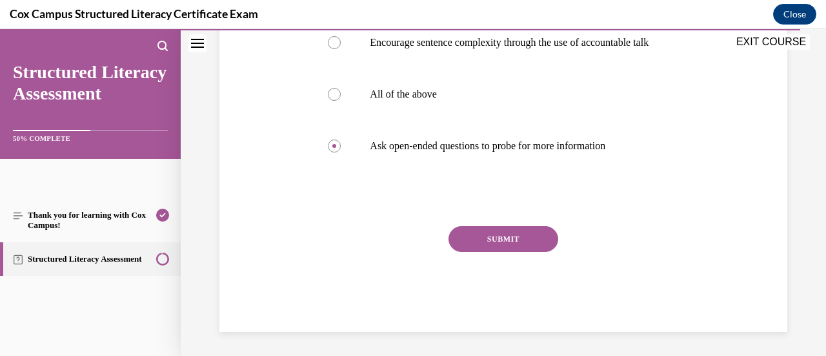
click at [476, 252] on button "SUBMIT" at bounding box center [503, 239] width 110 height 26
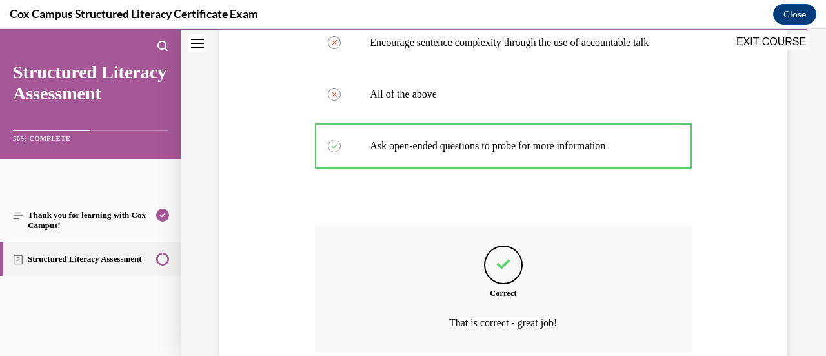
scroll to position [857, 0]
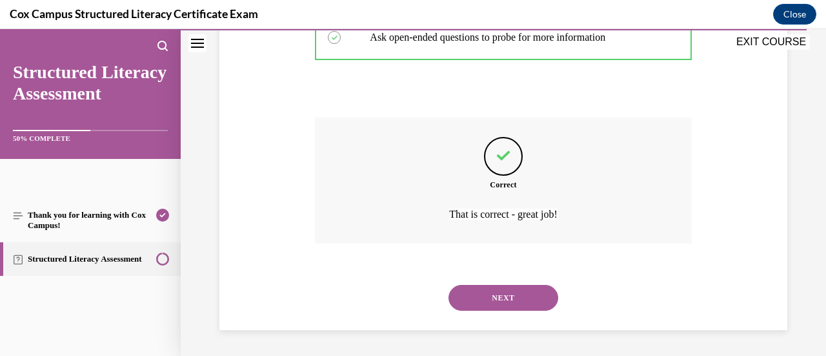
click at [478, 304] on button "NEXT" at bounding box center [503, 298] width 110 height 26
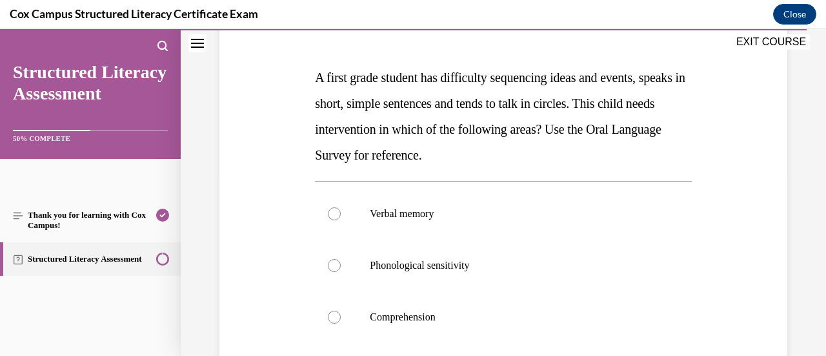
scroll to position [210, 0]
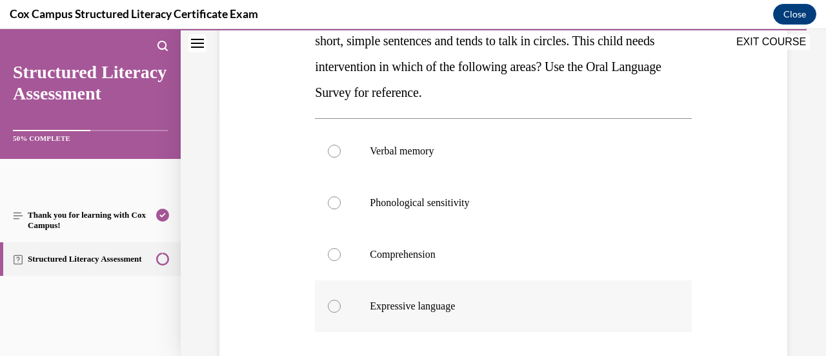
click at [427, 304] on p "Expressive language" at bounding box center [514, 305] width 289 height 13
click at [341, 304] on input "Expressive language" at bounding box center [334, 305] width 13 height 13
radio input "true"
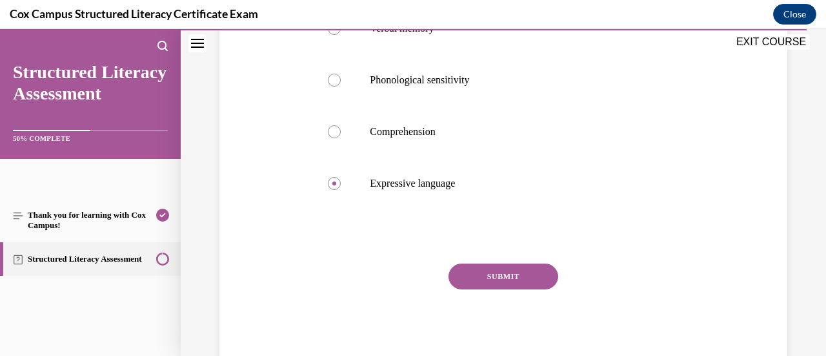
click at [480, 281] on button "SUBMIT" at bounding box center [503, 276] width 110 height 26
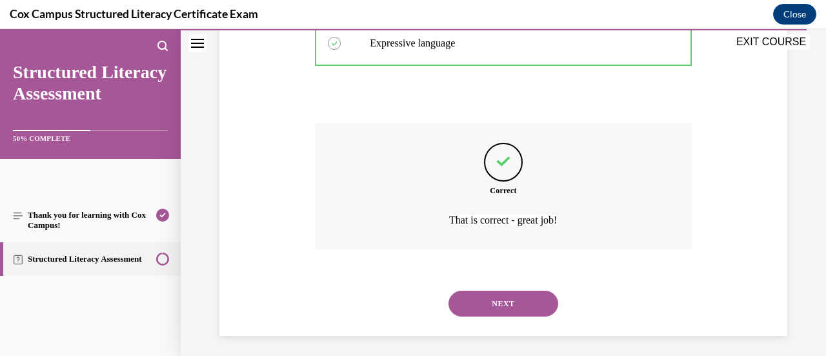
scroll to position [512, 0]
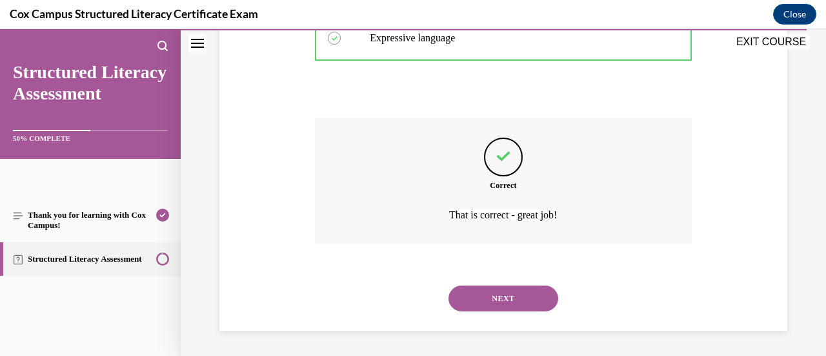
click at [480, 299] on button "NEXT" at bounding box center [503, 298] width 110 height 26
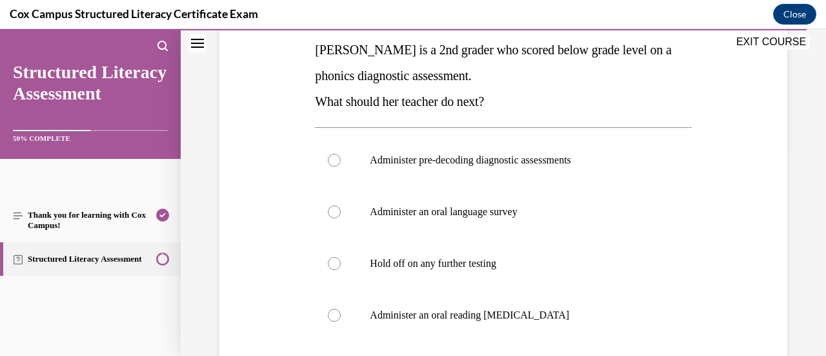
scroll to position [210, 0]
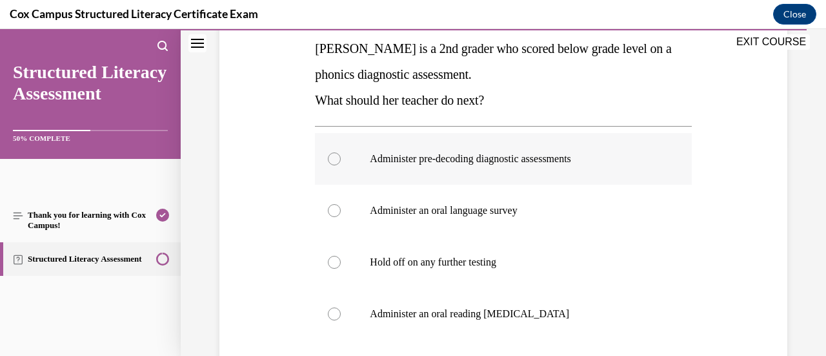
click at [510, 166] on label "Administer pre-decoding diagnostic assessments" at bounding box center [503, 159] width 376 height 52
click at [341, 165] on input "Administer pre-decoding diagnostic assessments" at bounding box center [334, 158] width 13 height 13
radio input "true"
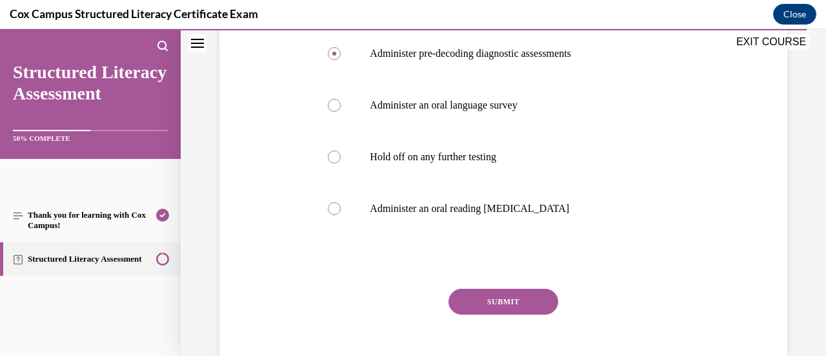
scroll to position [316, 0]
click at [472, 306] on button "SUBMIT" at bounding box center [503, 301] width 110 height 26
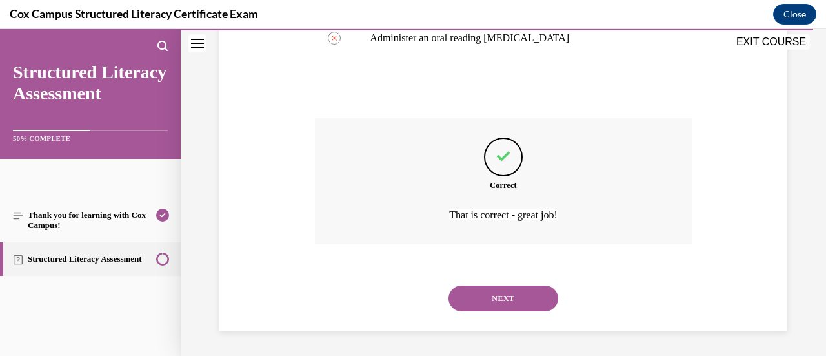
click at [472, 306] on button "NEXT" at bounding box center [503, 298] width 110 height 26
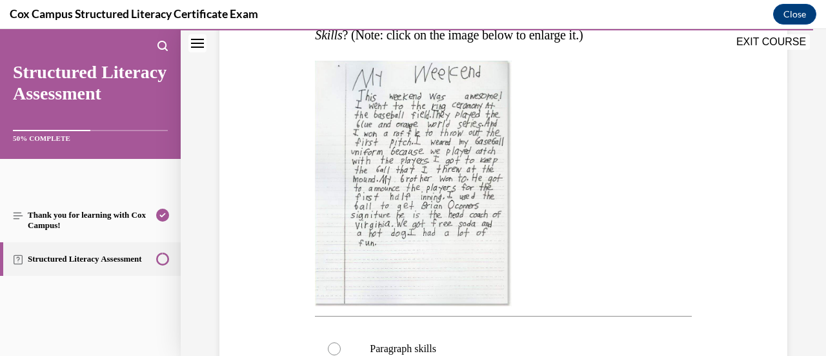
scroll to position [281, 0]
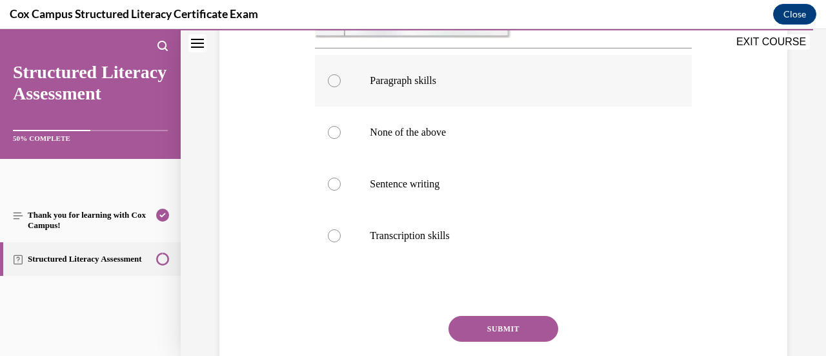
click at [474, 87] on p "Paragraph skills" at bounding box center [514, 80] width 289 height 13
click at [341, 87] on input "Paragraph skills" at bounding box center [334, 80] width 13 height 13
radio input "true"
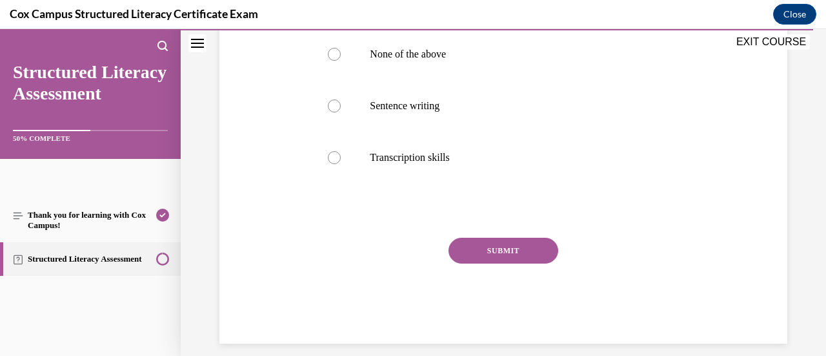
click at [497, 263] on button "SUBMIT" at bounding box center [503, 250] width 110 height 26
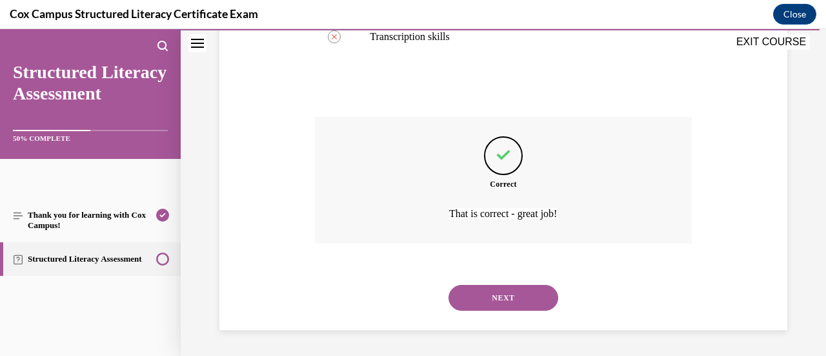
click at [476, 299] on button "NEXT" at bounding box center [503, 298] width 110 height 26
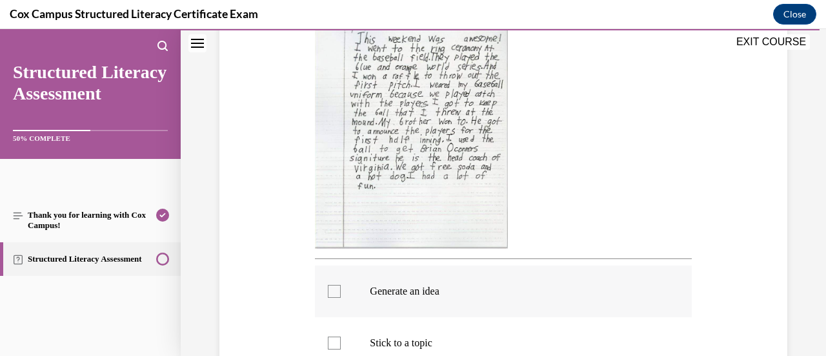
click at [475, 294] on p "Generate an idea" at bounding box center [514, 291] width 289 height 13
click at [341, 294] on input "Generate an idea" at bounding box center [334, 291] width 13 height 13
checkbox input "true"
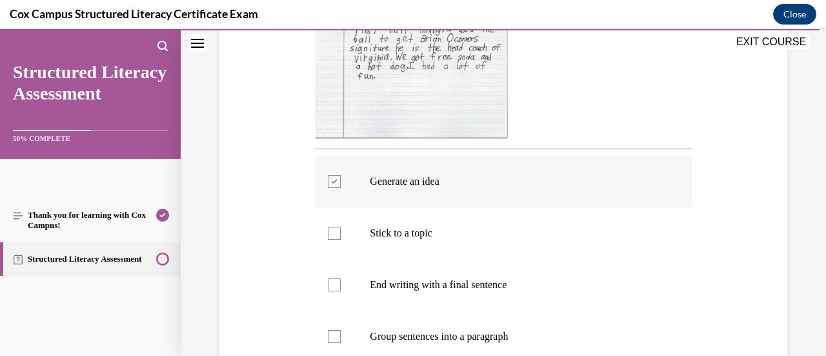
scroll to position [442, 0]
click at [473, 220] on label "Stick to a topic" at bounding box center [503, 234] width 376 height 52
click at [341, 227] on input "Stick to a topic" at bounding box center [334, 233] width 13 height 13
checkbox input "true"
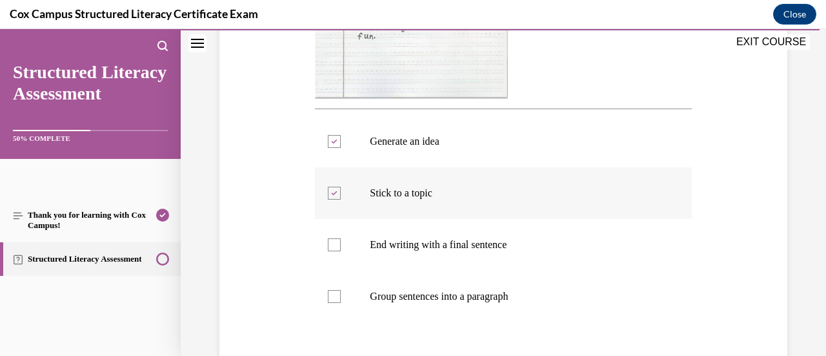
scroll to position [502, 0]
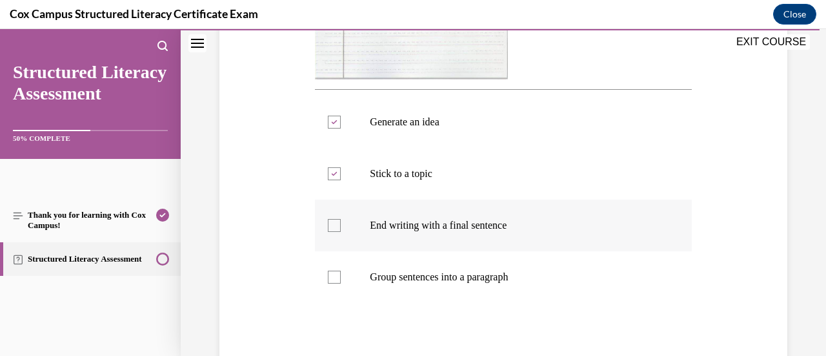
click at [474, 223] on p "End writing with a final sentence" at bounding box center [514, 225] width 289 height 13
click at [341, 223] on input "End writing with a final sentence" at bounding box center [334, 225] width 13 height 13
checkbox input "true"
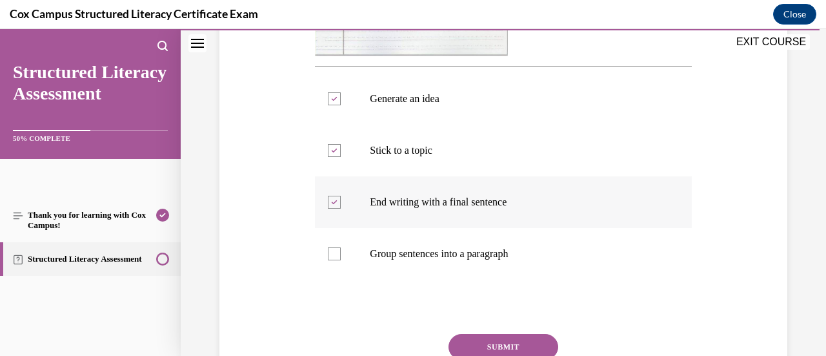
scroll to position [529, 0]
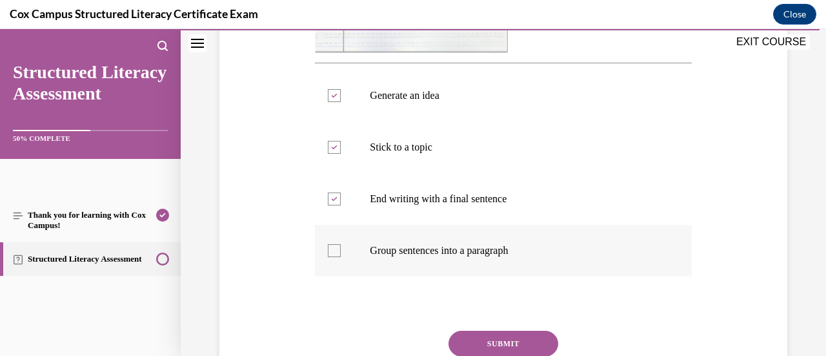
click at [479, 240] on label "Group sentences into a paragraph" at bounding box center [503, 251] width 376 height 52
click at [341, 244] on input "Group sentences into a paragraph" at bounding box center [334, 250] width 13 height 13
checkbox input "true"
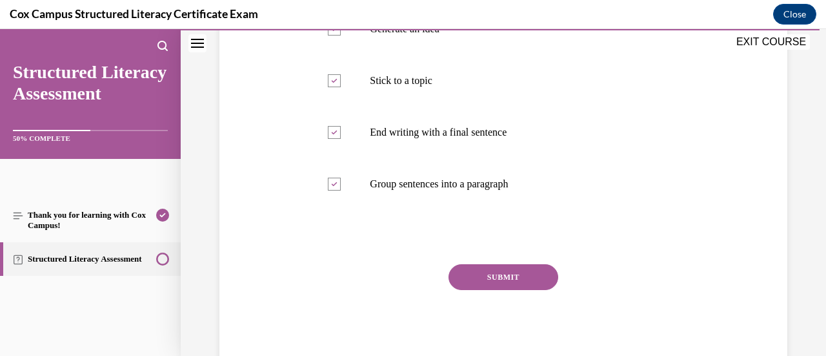
click at [512, 279] on button "SUBMIT" at bounding box center [503, 277] width 110 height 26
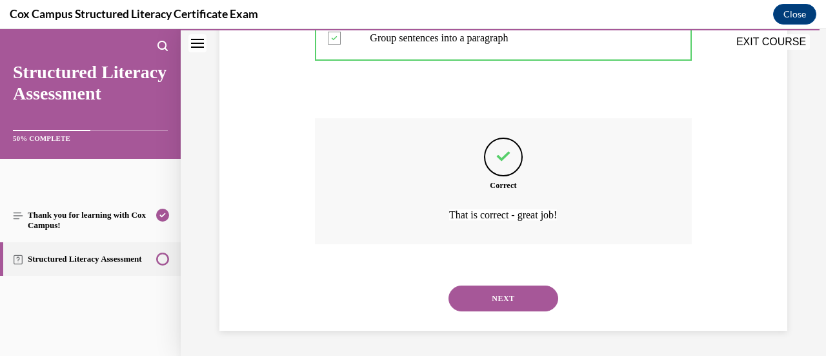
click at [484, 300] on button "NEXT" at bounding box center [503, 298] width 110 height 26
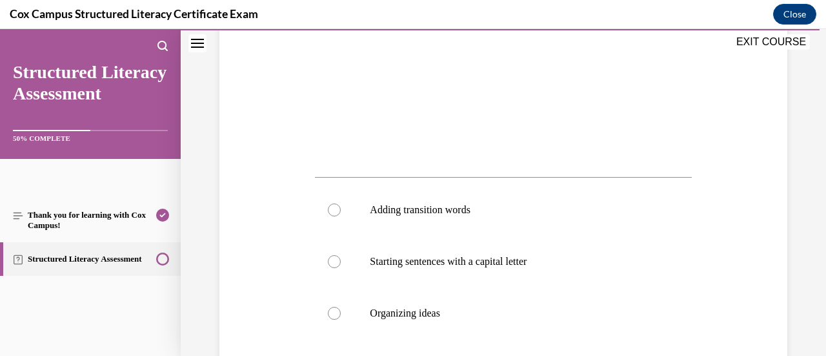
scroll to position [388, 0]
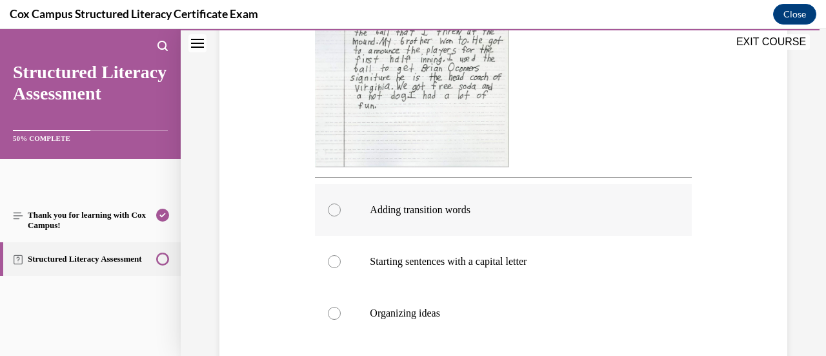
click at [498, 230] on label "Adding transition words" at bounding box center [503, 210] width 376 height 52
click at [341, 216] on input "Adding transition words" at bounding box center [334, 209] width 13 height 13
radio input "true"
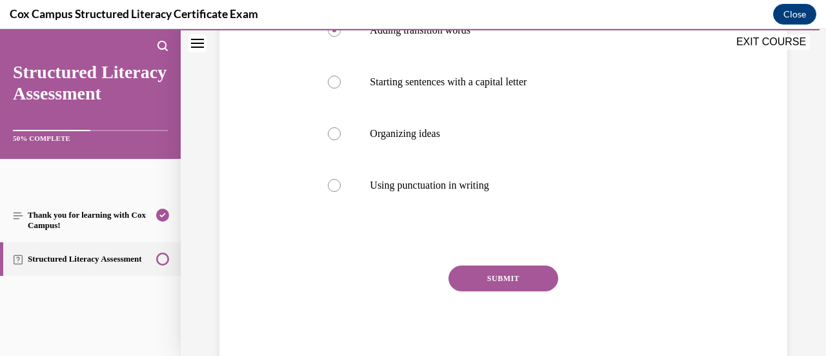
click at [492, 270] on button "SUBMIT" at bounding box center [503, 278] width 110 height 26
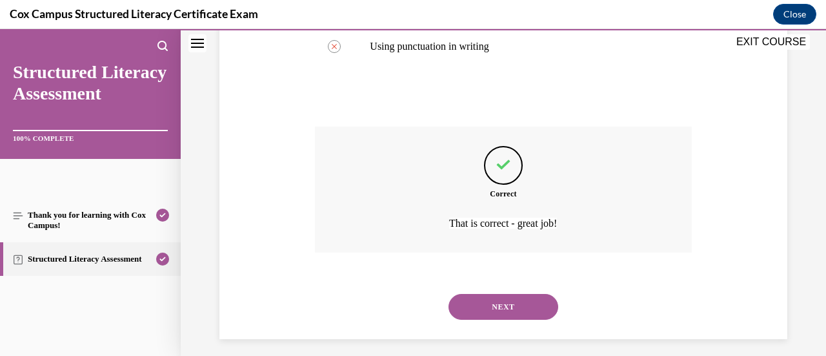
scroll to position [715, 0]
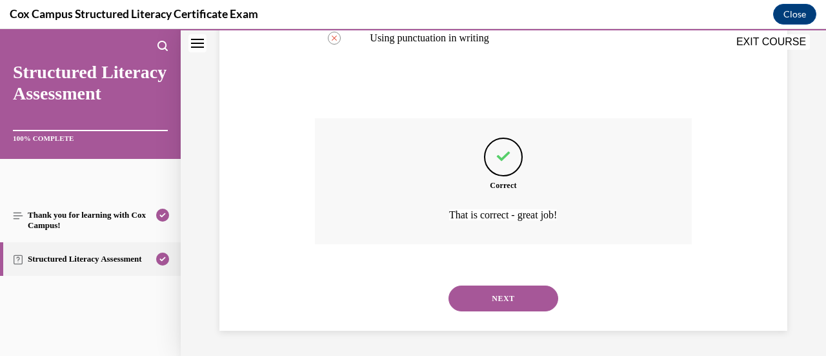
click at [496, 307] on button "NEXT" at bounding box center [503, 298] width 110 height 26
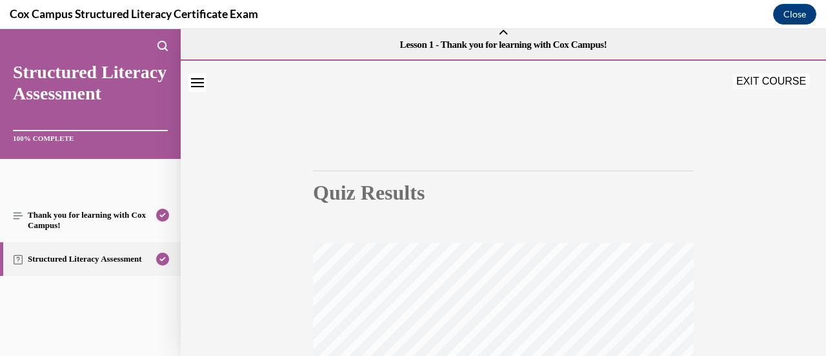
scroll to position [0, 0]
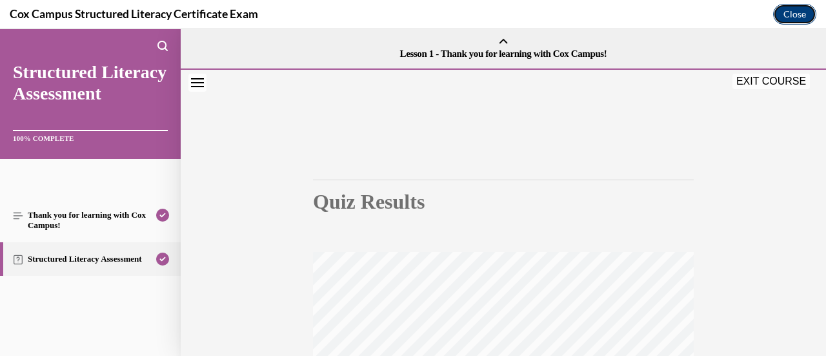
click at [808, 14] on button "Close" at bounding box center [794, 14] width 43 height 21
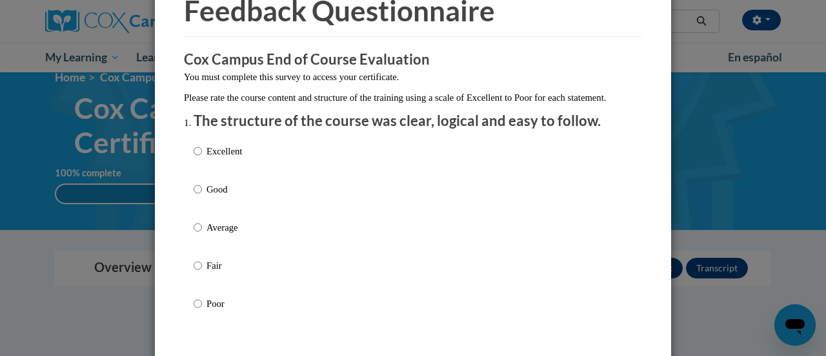
scroll to position [73, 0]
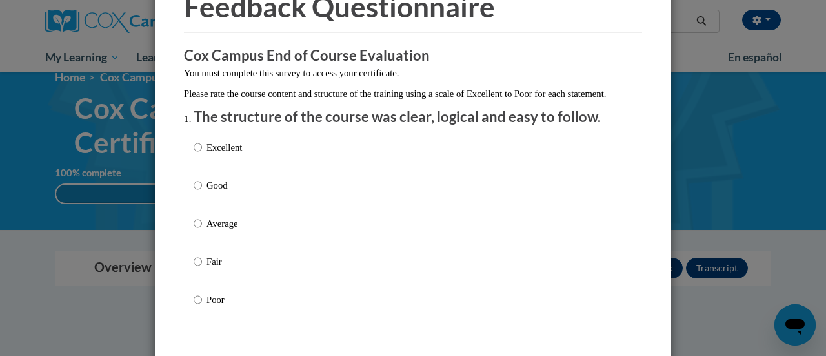
click at [362, 167] on div "Excellent Good Average Fair Poor" at bounding box center [413, 239] width 439 height 210
click at [272, 151] on div "Excellent Good Average Fair Poor" at bounding box center [413, 239] width 439 height 210
click at [237, 154] on p "Excellent" at bounding box center [223, 147] width 35 height 14
click at [202, 154] on input "Excellent" at bounding box center [198, 147] width 8 height 14
radio input "true"
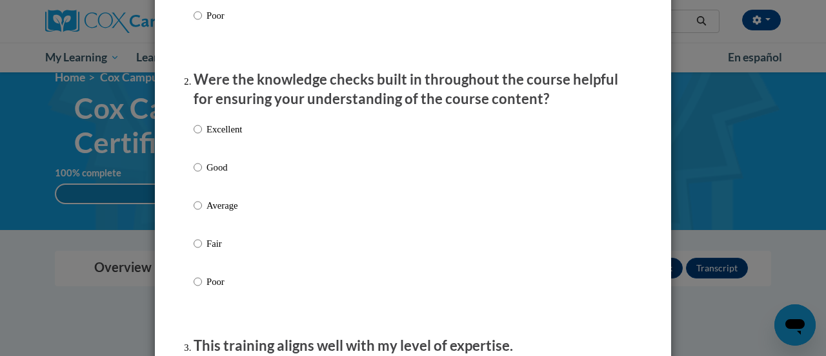
click at [217, 136] on p "Excellent" at bounding box center [223, 129] width 35 height 14
click at [202, 136] on input "Excellent" at bounding box center [198, 129] width 8 height 14
radio input "true"
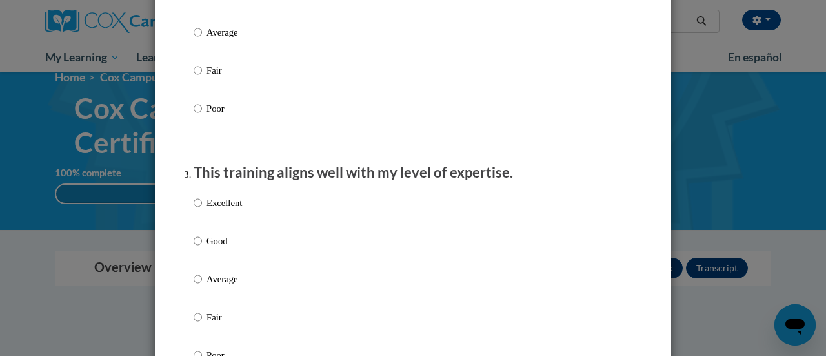
click at [197, 217] on label "Excellent" at bounding box center [218, 213] width 48 height 35
click at [197, 210] on input "Excellent" at bounding box center [198, 203] width 8 height 14
radio input "true"
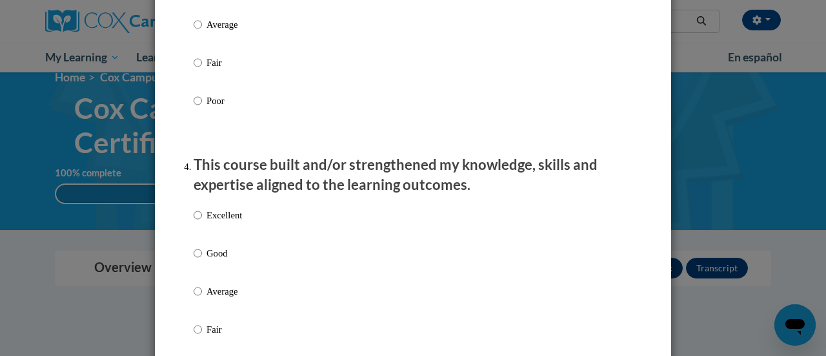
click at [200, 226] on label "Excellent" at bounding box center [218, 225] width 48 height 35
click at [200, 222] on input "Excellent" at bounding box center [198, 215] width 8 height 14
radio input "true"
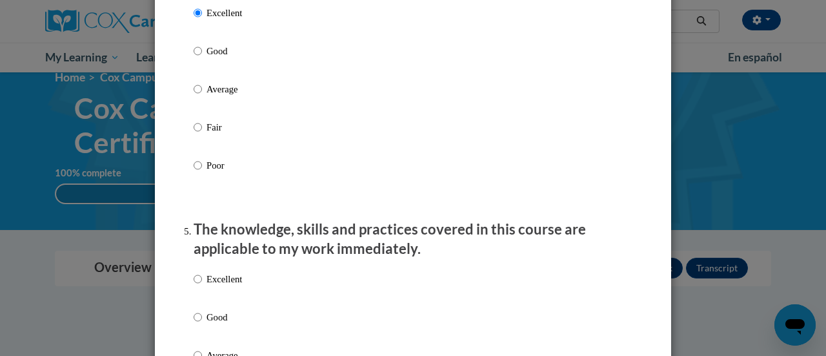
click at [199, 294] on label "Excellent" at bounding box center [218, 289] width 48 height 35
click at [199, 286] on input "Excellent" at bounding box center [198, 279] width 8 height 14
radio input "true"
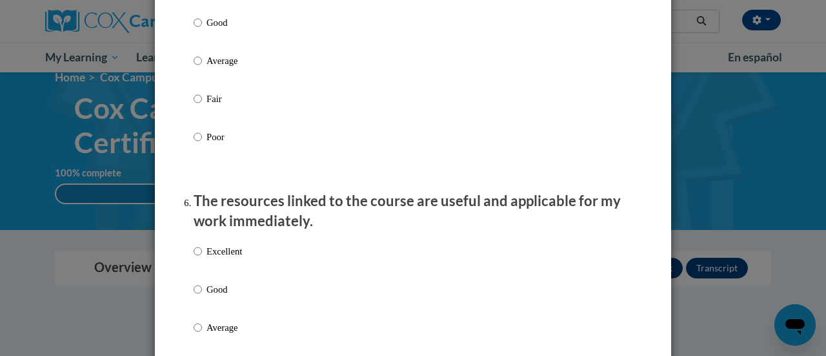
click at [206, 258] on p "Excellent" at bounding box center [223, 251] width 35 height 14
click at [202, 258] on input "Excellent" at bounding box center [198, 251] width 8 height 14
radio input "true"
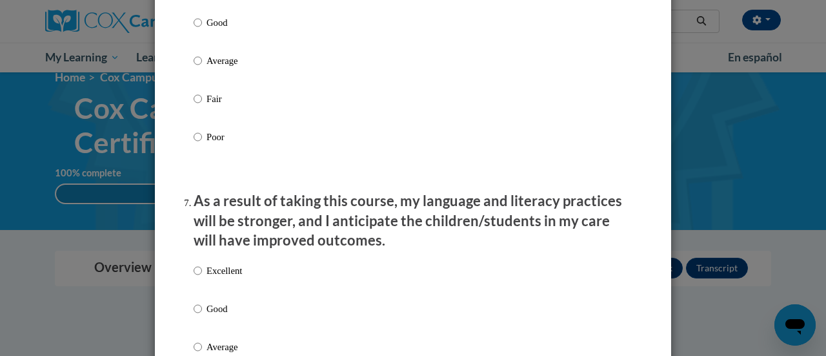
scroll to position [1595, 0]
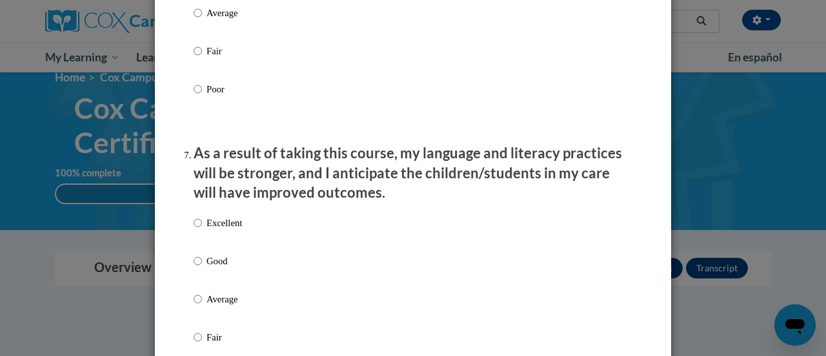
click at [206, 228] on p "Excellent" at bounding box center [223, 223] width 35 height 14
click at [202, 228] on input "Excellent" at bounding box center [198, 223] width 8 height 14
radio input "true"
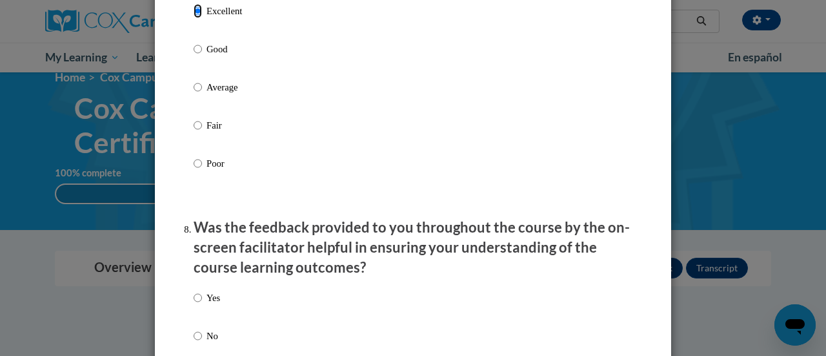
scroll to position [1854, 0]
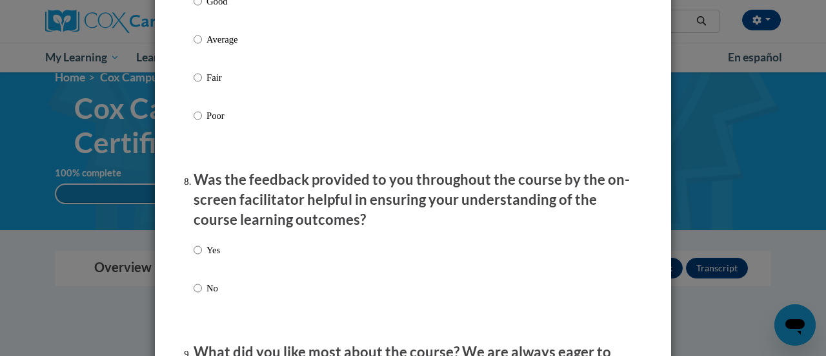
click at [206, 257] on p "Yes" at bounding box center [213, 250] width 14 height 14
click at [202, 257] on input "Yes" at bounding box center [198, 250] width 8 height 14
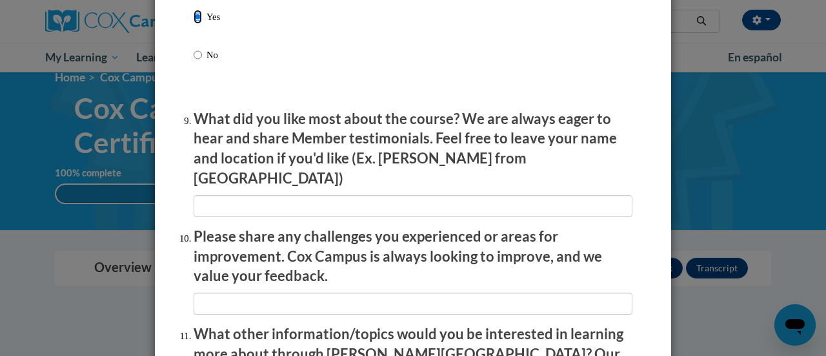
scroll to position [2098, 0]
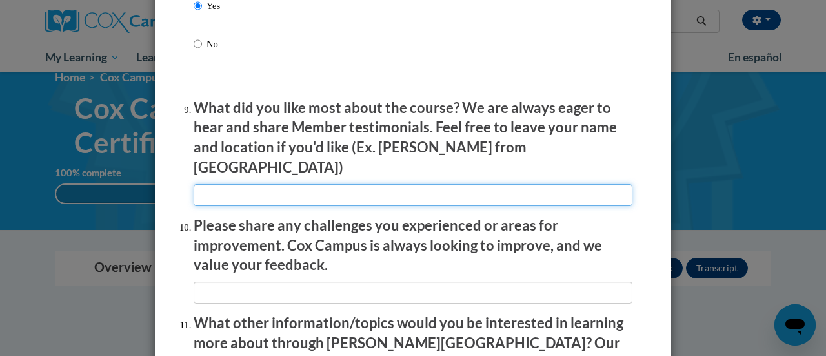
click at [227, 190] on input "textbox" at bounding box center [413, 195] width 439 height 22
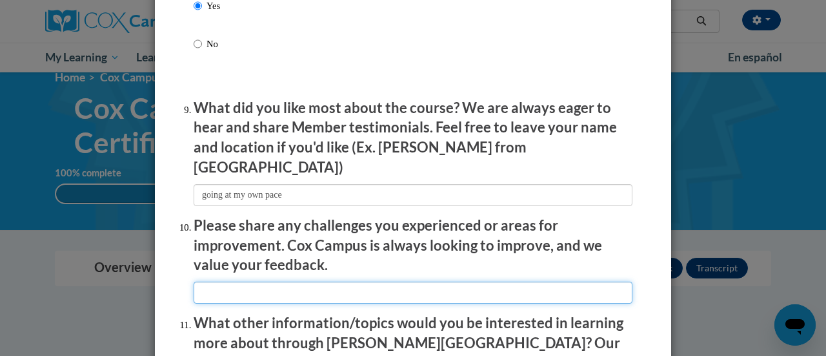
click at [235, 288] on input "textbox" at bounding box center [413, 292] width 439 height 22
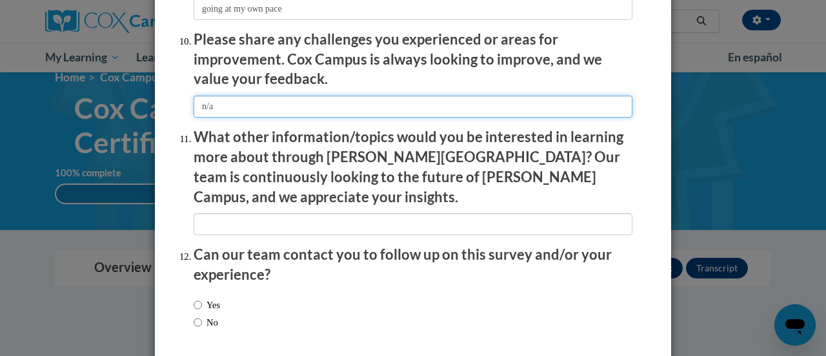
scroll to position [2284, 0]
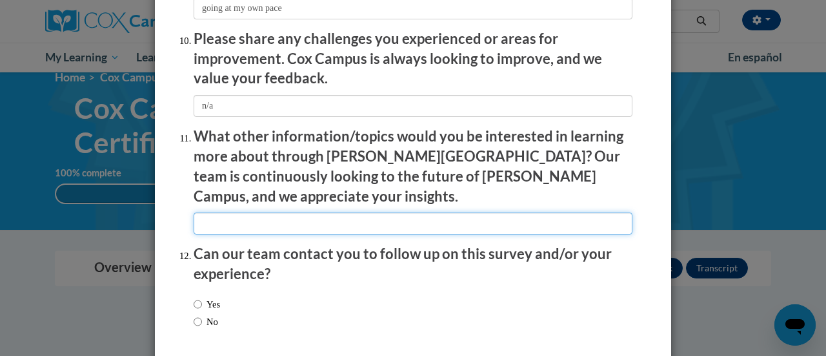
click at [276, 212] on input "textbox" at bounding box center [413, 223] width 439 height 22
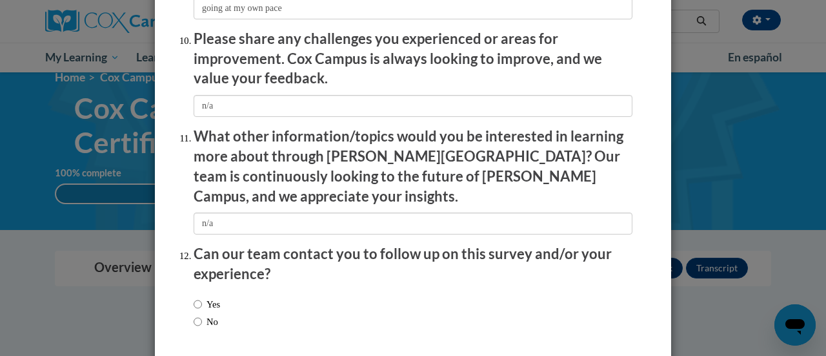
click at [214, 297] on label "Yes" at bounding box center [207, 304] width 26 height 14
click at [202, 297] on input "Yes" at bounding box center [198, 304] width 8 height 14
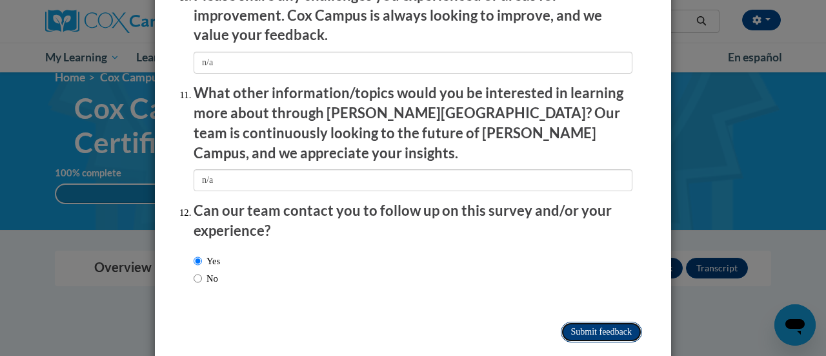
click at [583, 321] on input "Submit feedback" at bounding box center [601, 331] width 81 height 21
